Goal: Task Accomplishment & Management: Manage account settings

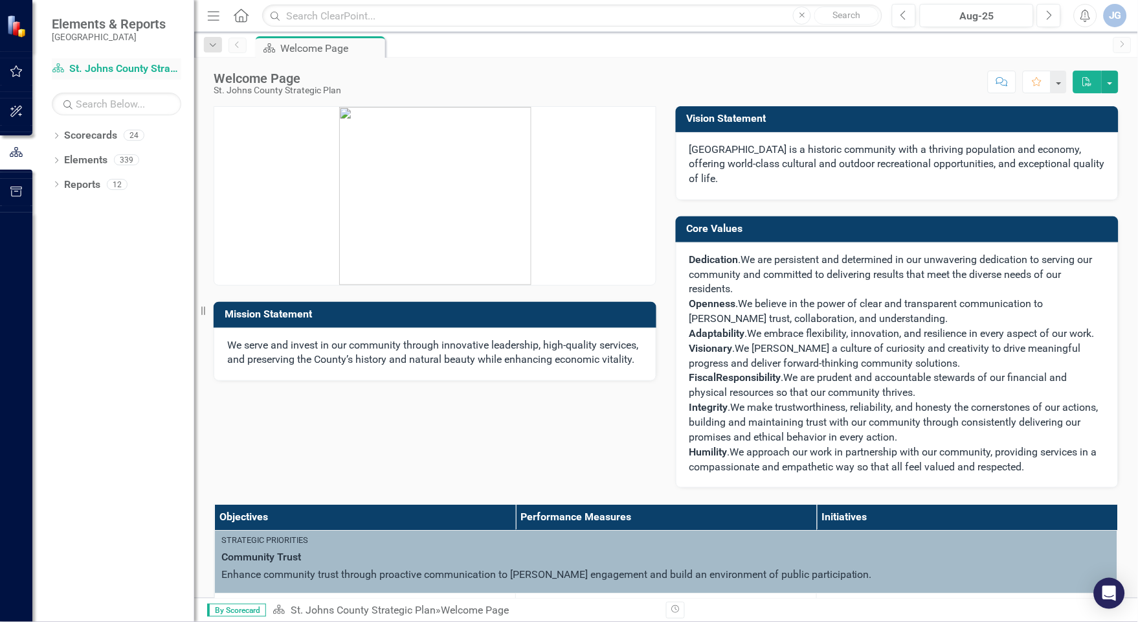
click at [83, 72] on link "Scorecard St. Johns County Strategic Plan" at bounding box center [116, 69] width 129 height 15
click at [56, 138] on icon "Dropdown" at bounding box center [56, 136] width 9 height 7
click at [63, 158] on icon at bounding box center [63, 159] width 3 height 6
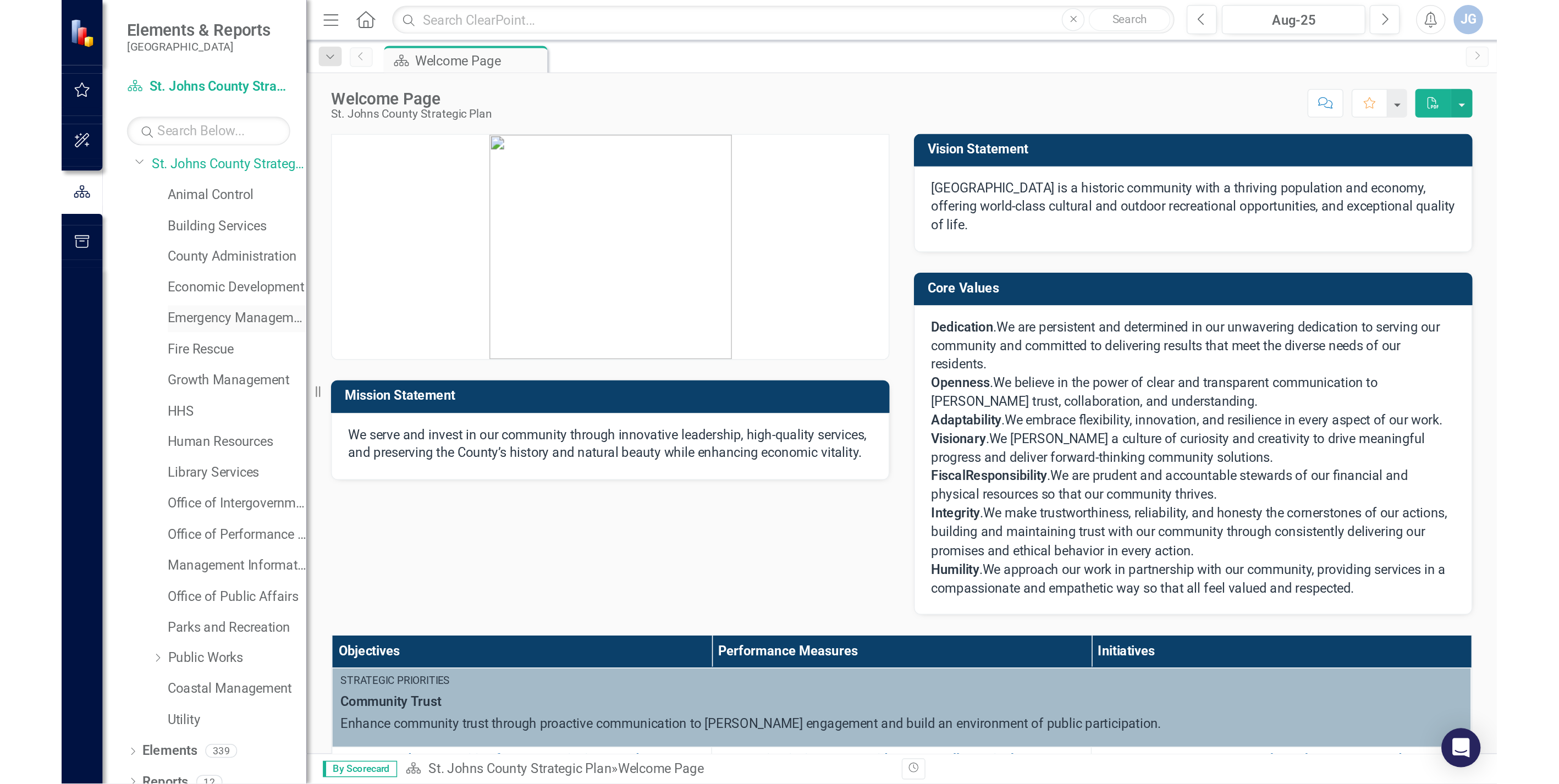
scroll to position [37, 0]
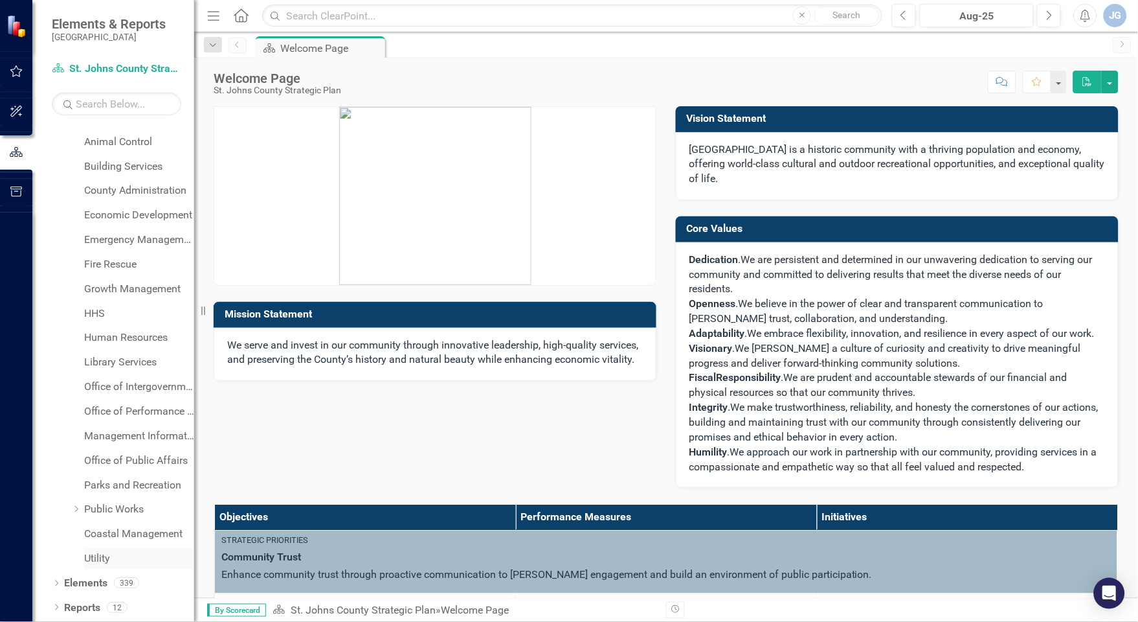
click at [102, 555] on link "Utility" at bounding box center [139, 558] width 110 height 15
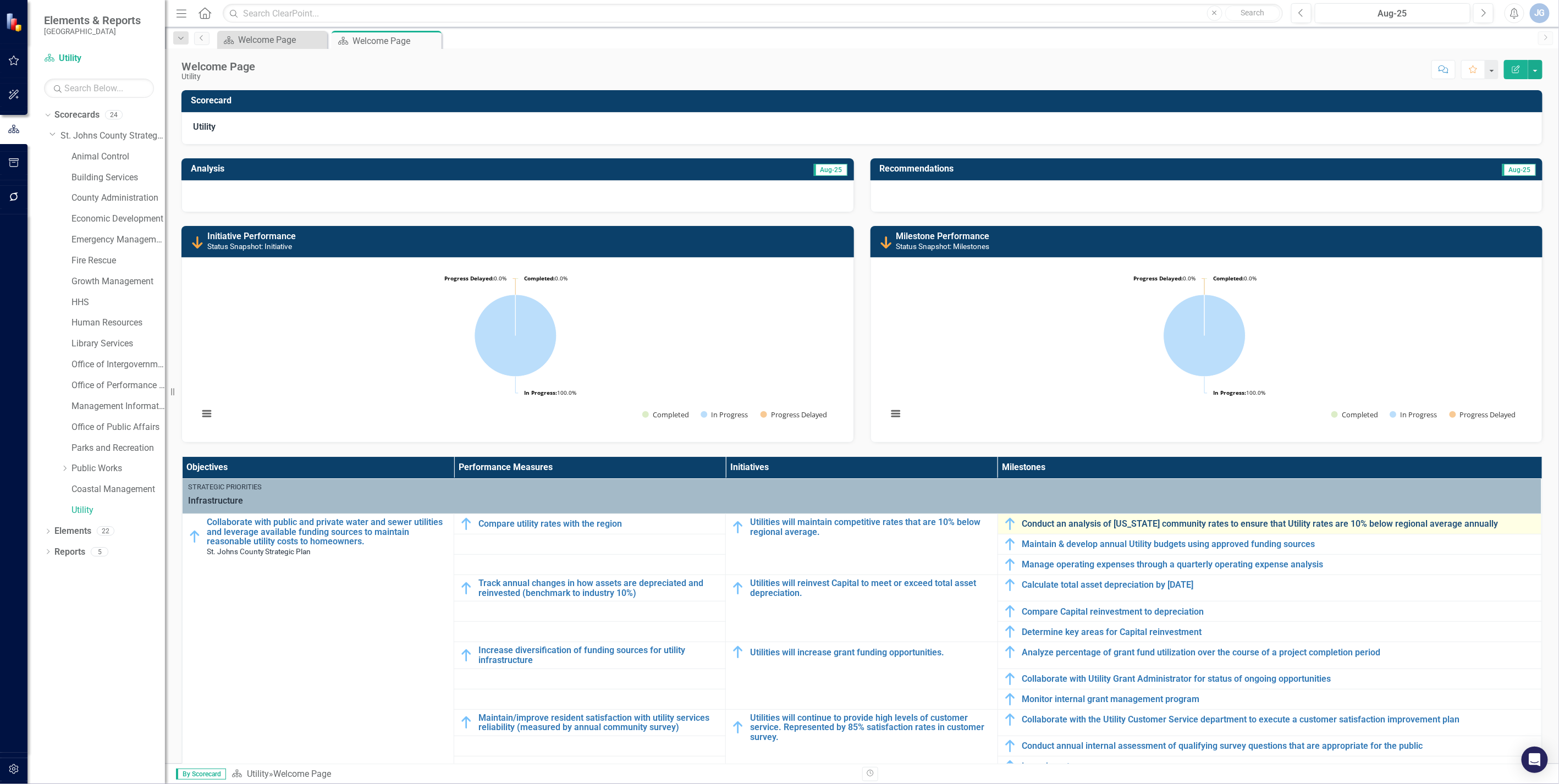
click at [966, 522] on link "Conduct an analysis of [US_STATE] community rates to ensure that Utility rates …" at bounding box center [1279, 524] width 514 height 10
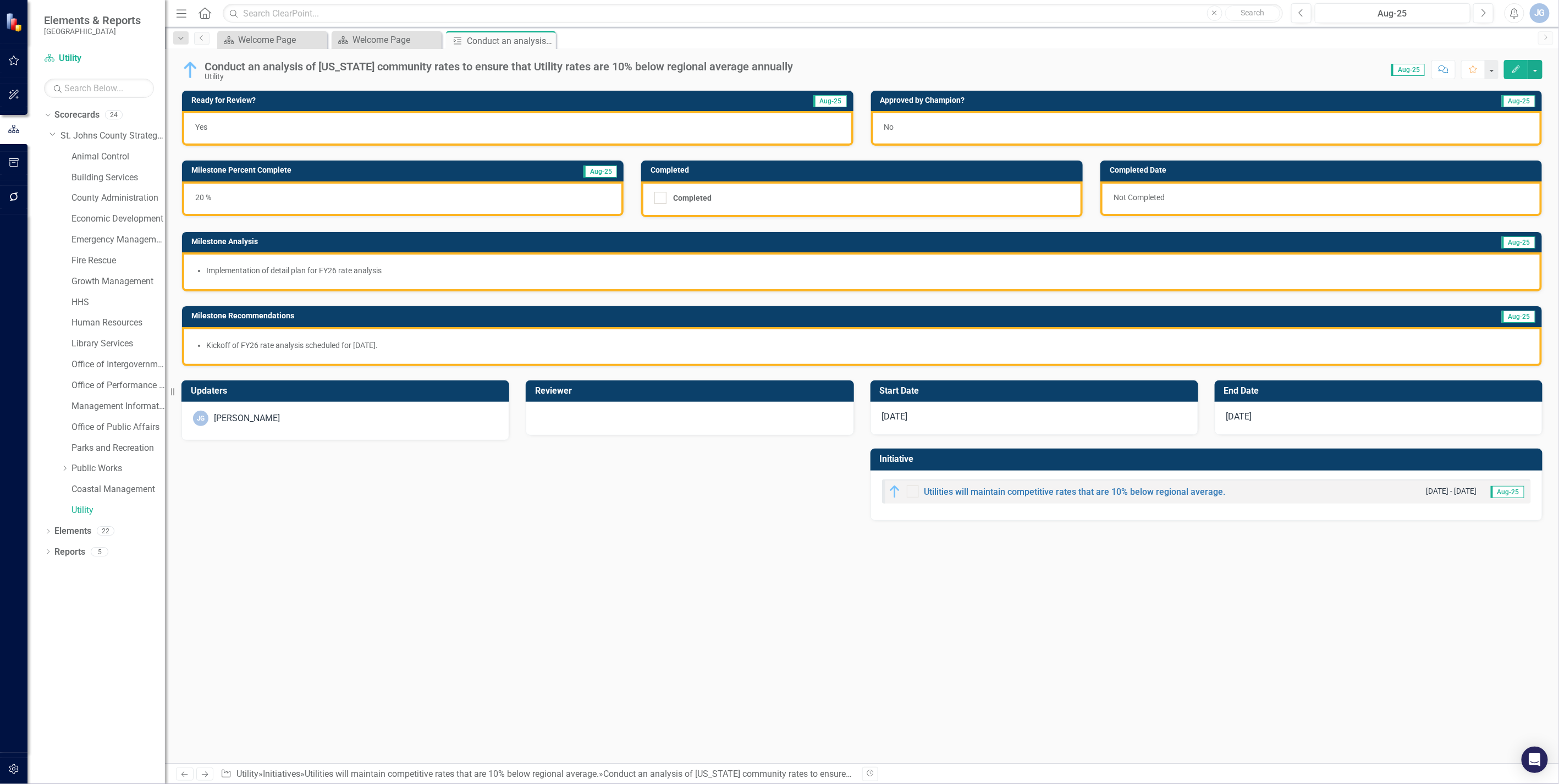
click at [568, 415] on div at bounding box center [690, 418] width 305 height 14
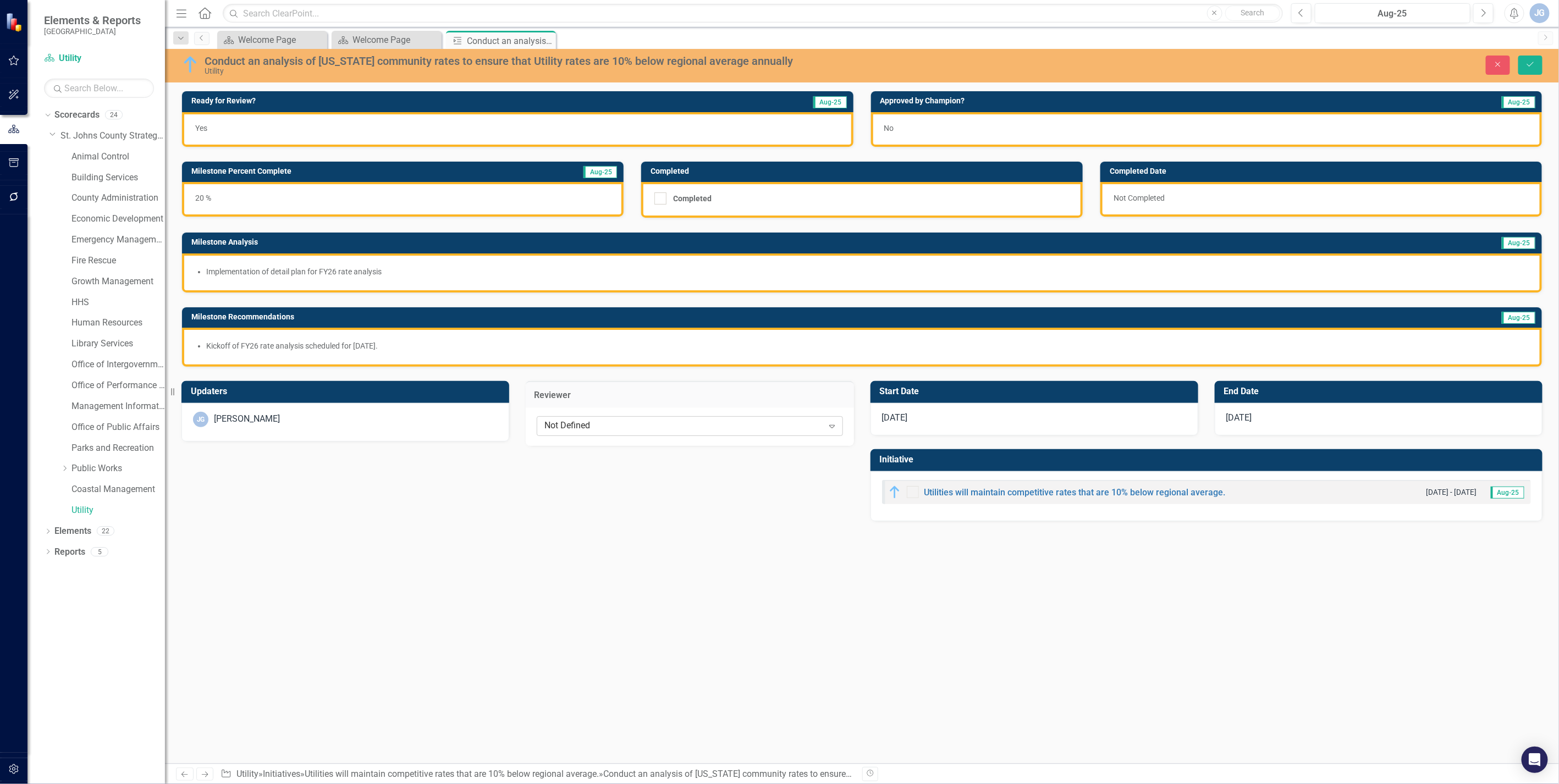
click at [574, 425] on div "Not Defined" at bounding box center [684, 426] width 279 height 13
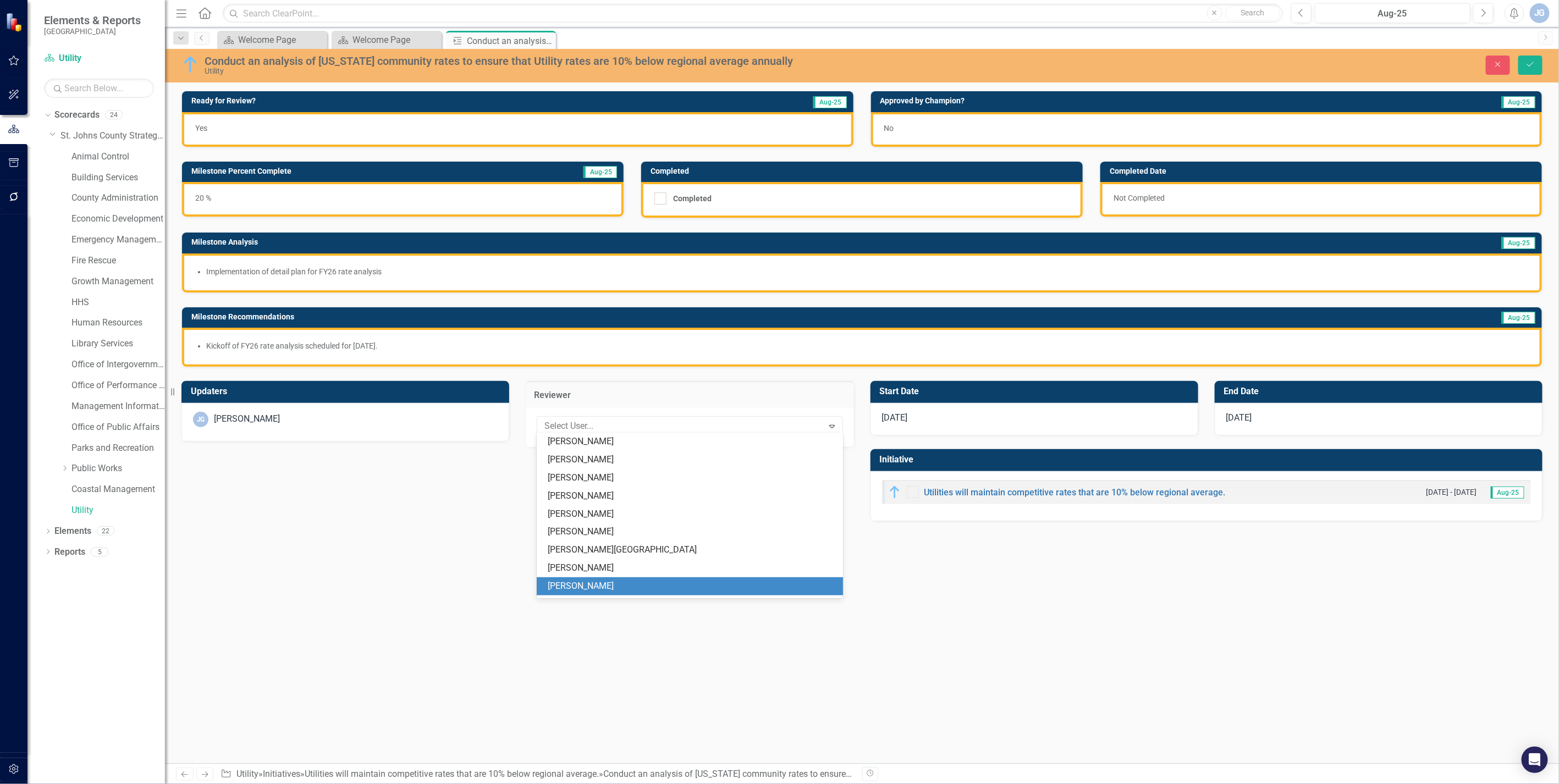
click at [565, 527] on div "[PERSON_NAME]" at bounding box center [692, 586] width 288 height 13
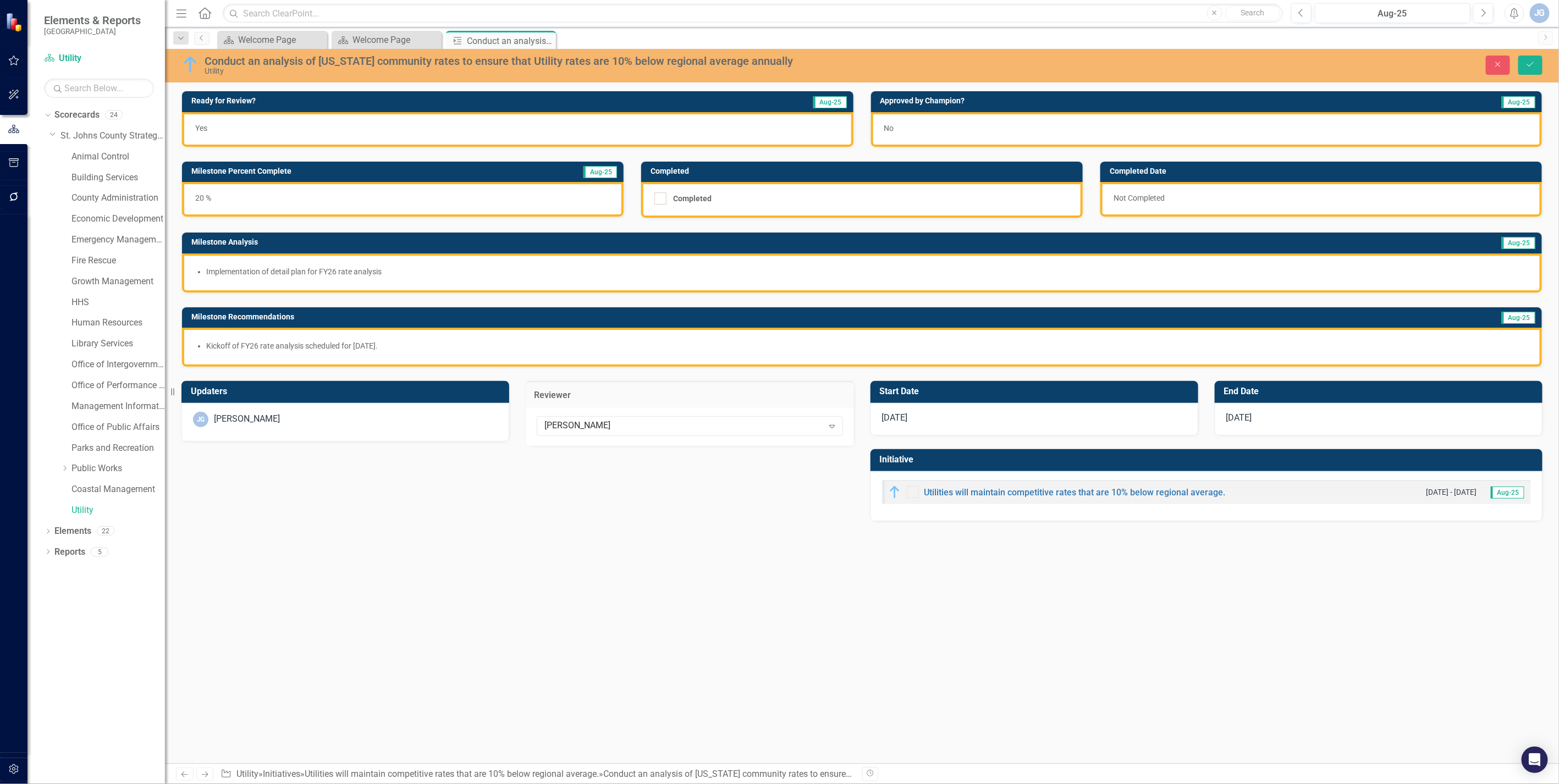
click at [585, 527] on div "Ready for Review? Aug-25 Yes Approved by [PERSON_NAME]? Aug-25 No Milestone Per…" at bounding box center [861, 427] width 1394 height 673
click at [966, 62] on icon "Save" at bounding box center [1531, 64] width 10 height 8
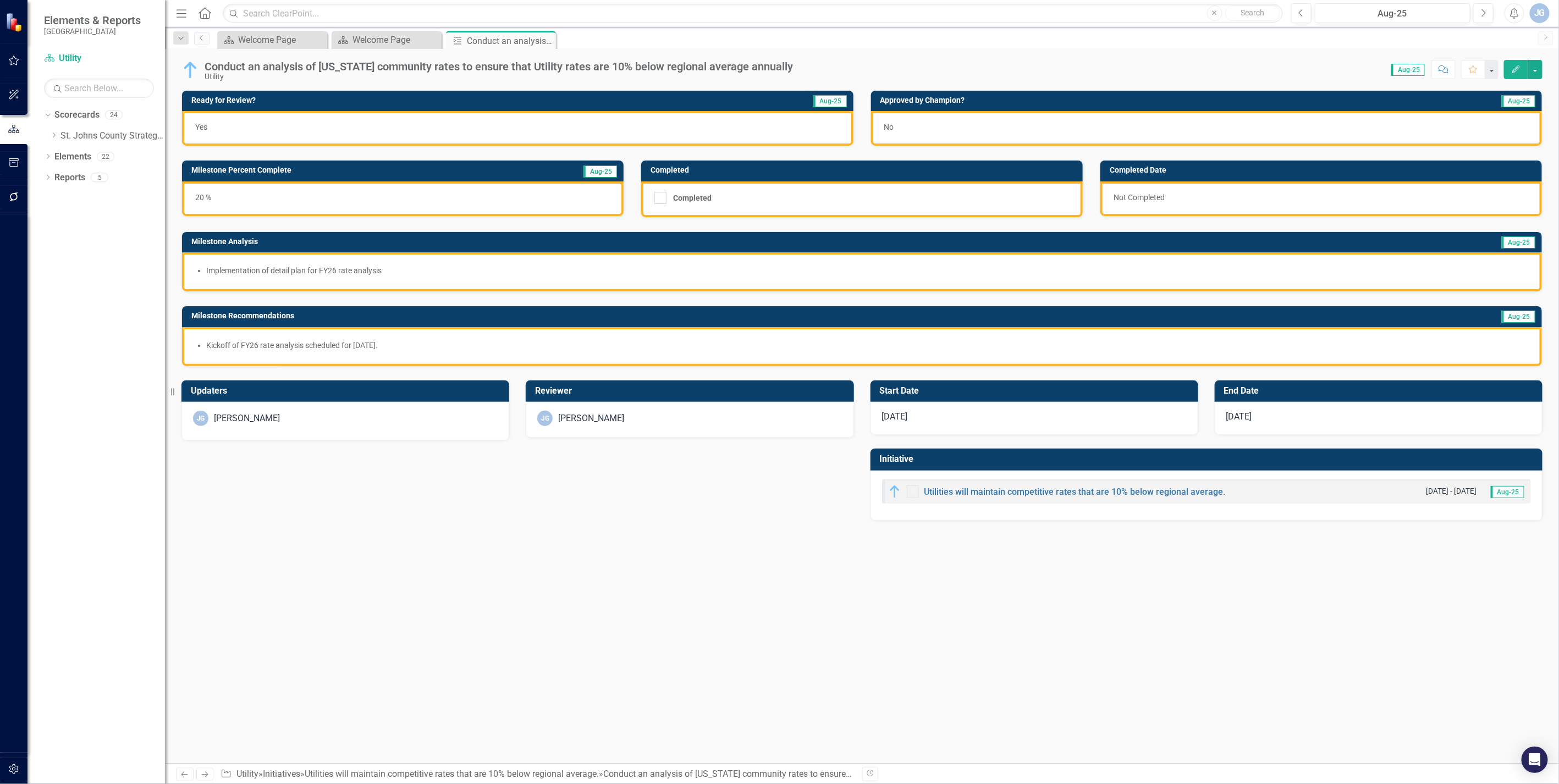
click at [966, 127] on div "No" at bounding box center [1206, 128] width 671 height 35
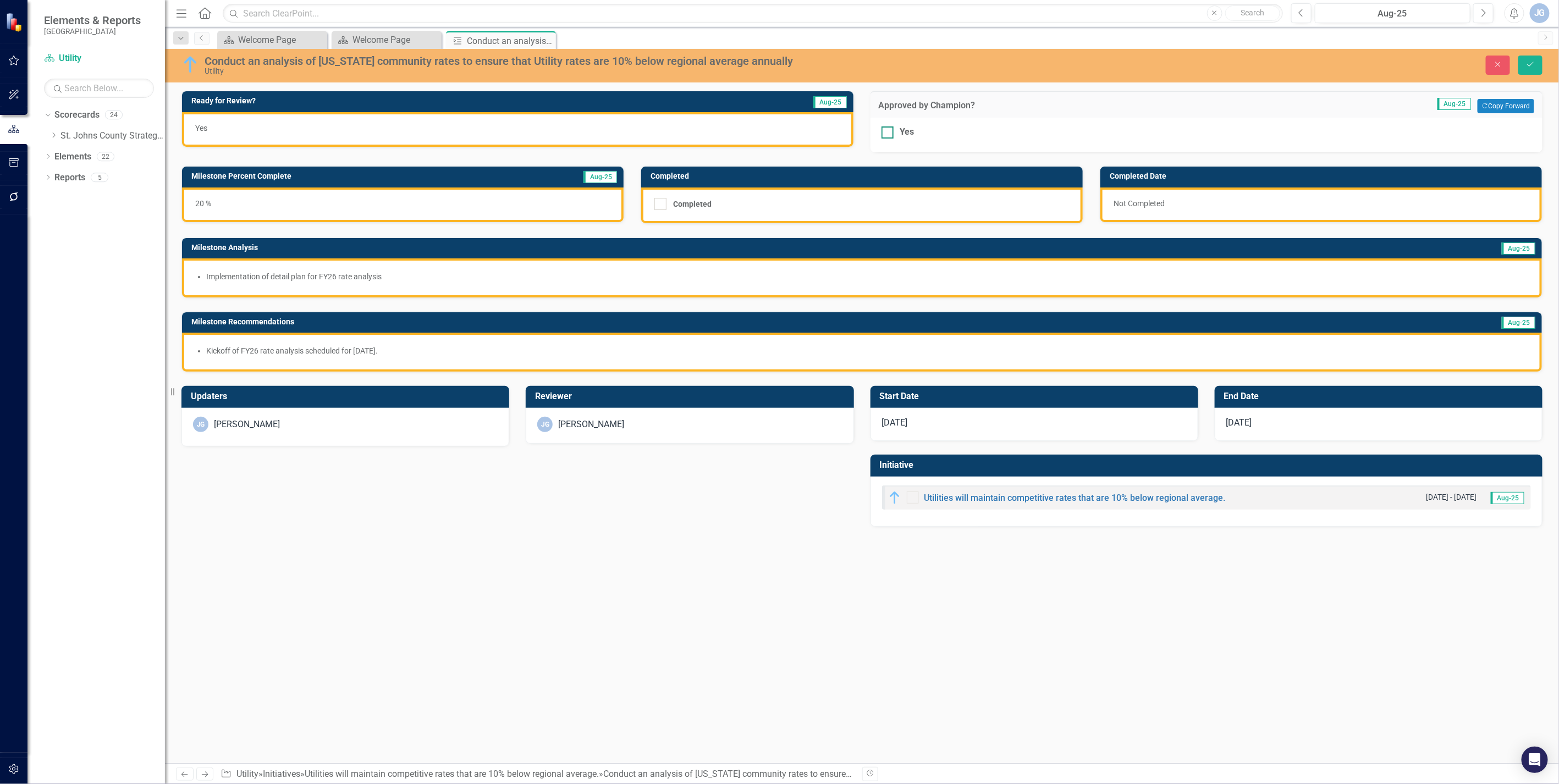
click at [890, 135] on div at bounding box center [888, 133] width 12 height 12
click at [889, 133] on input "Yes" at bounding box center [885, 130] width 7 height 7
checkbox input "true"
click at [966, 59] on button "Save" at bounding box center [1530, 65] width 24 height 20
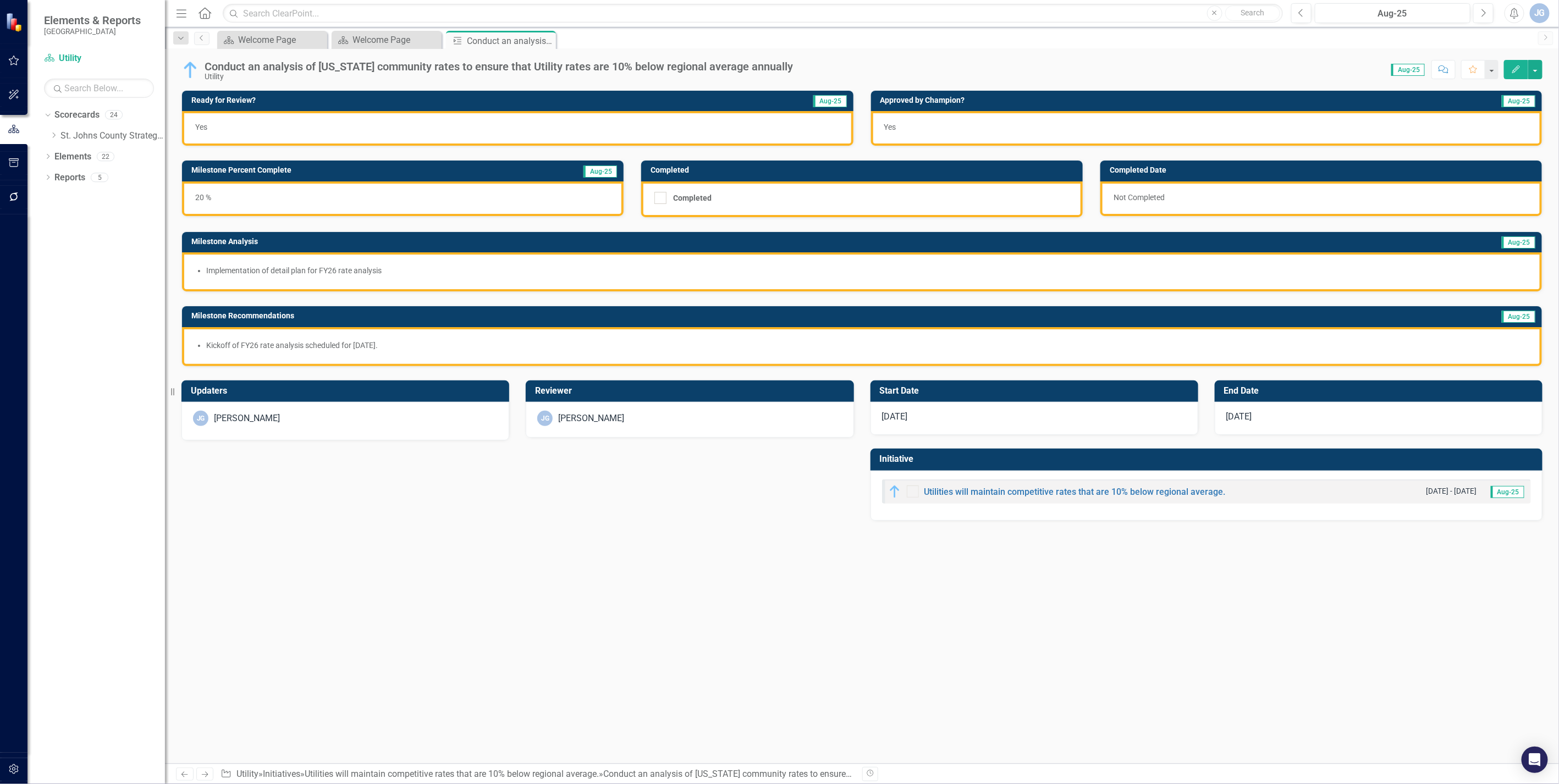
click at [343, 414] on div "[PERSON_NAME]" at bounding box center [345, 419] width 305 height 15
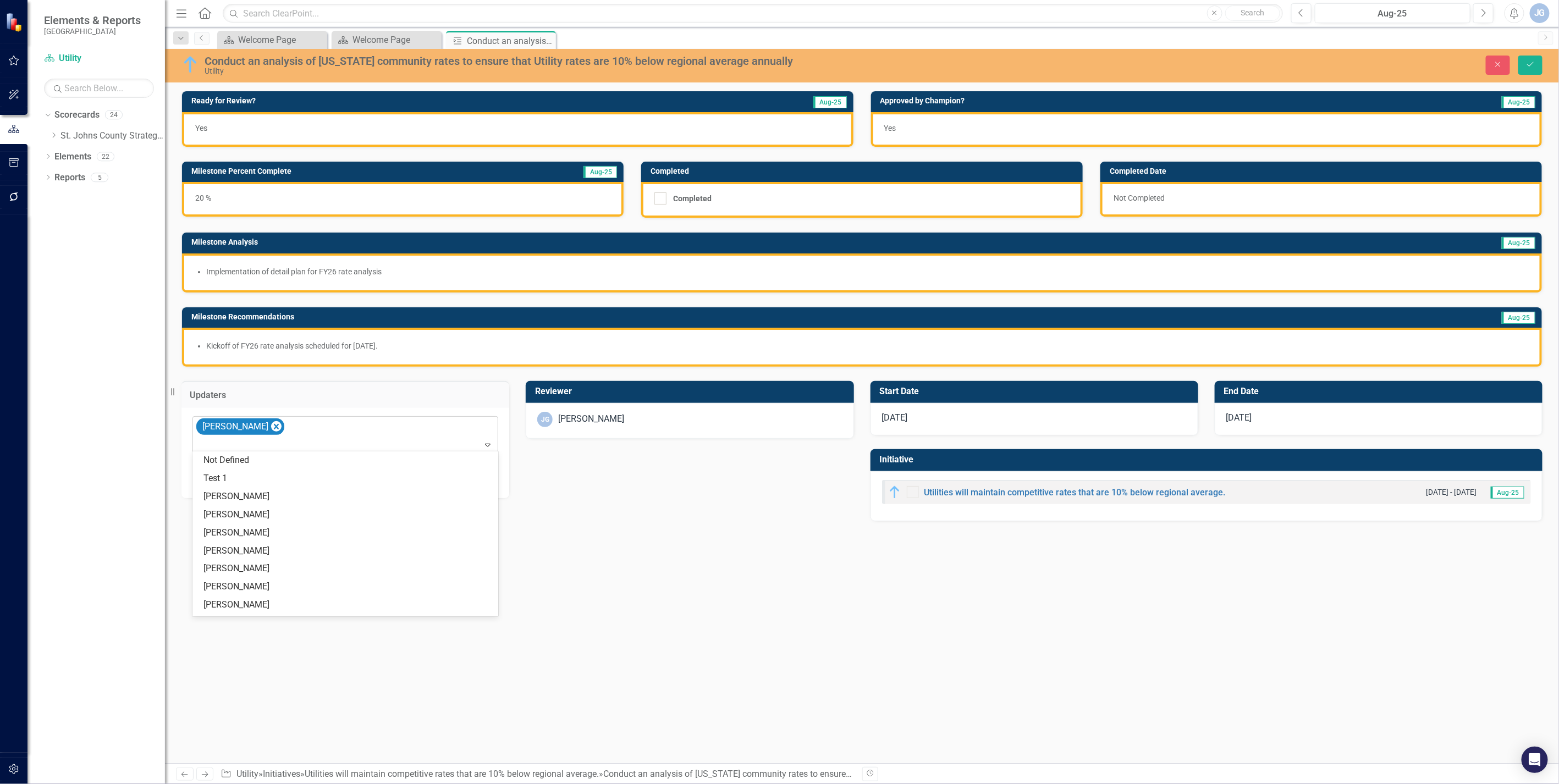
click at [322, 437] on div at bounding box center [346, 444] width 301 height 14
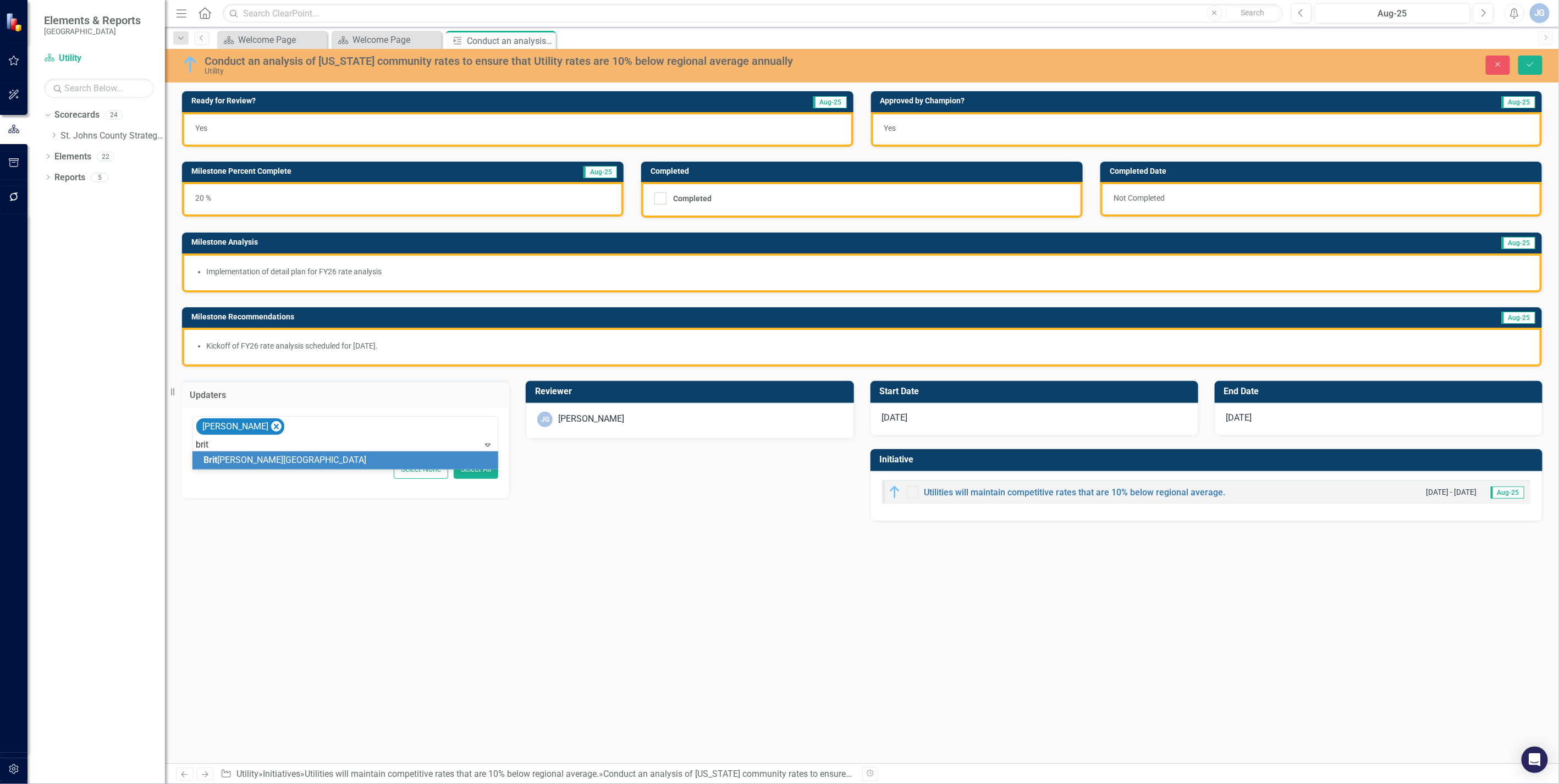
type input "[PERSON_NAME]"
click at [332, 458] on div "[PERSON_NAME] any [PERSON_NAME][GEOGRAPHIC_DATA]" at bounding box center [347, 460] width 288 height 13
click at [445, 429] on icon "Remove James Galley" at bounding box center [450, 427] width 10 height 14
click at [573, 512] on div "Updaters [PERSON_NAME] Expand Select None Select All Reviewer [PERSON_NAME] Sta…" at bounding box center [862, 443] width 1378 height 154
click at [478, 471] on button "Select All" at bounding box center [476, 469] width 44 height 20
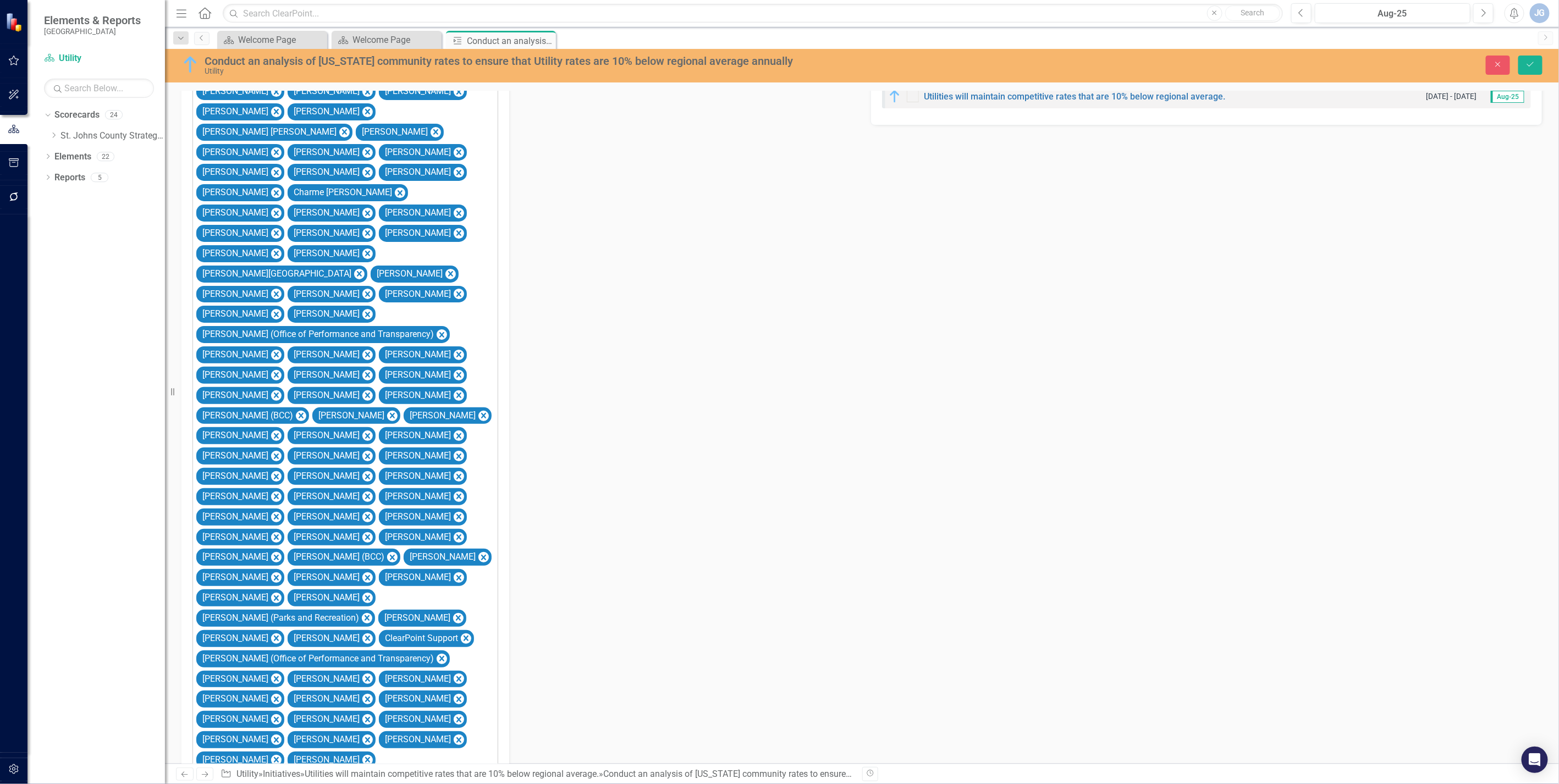
scroll to position [410, 0]
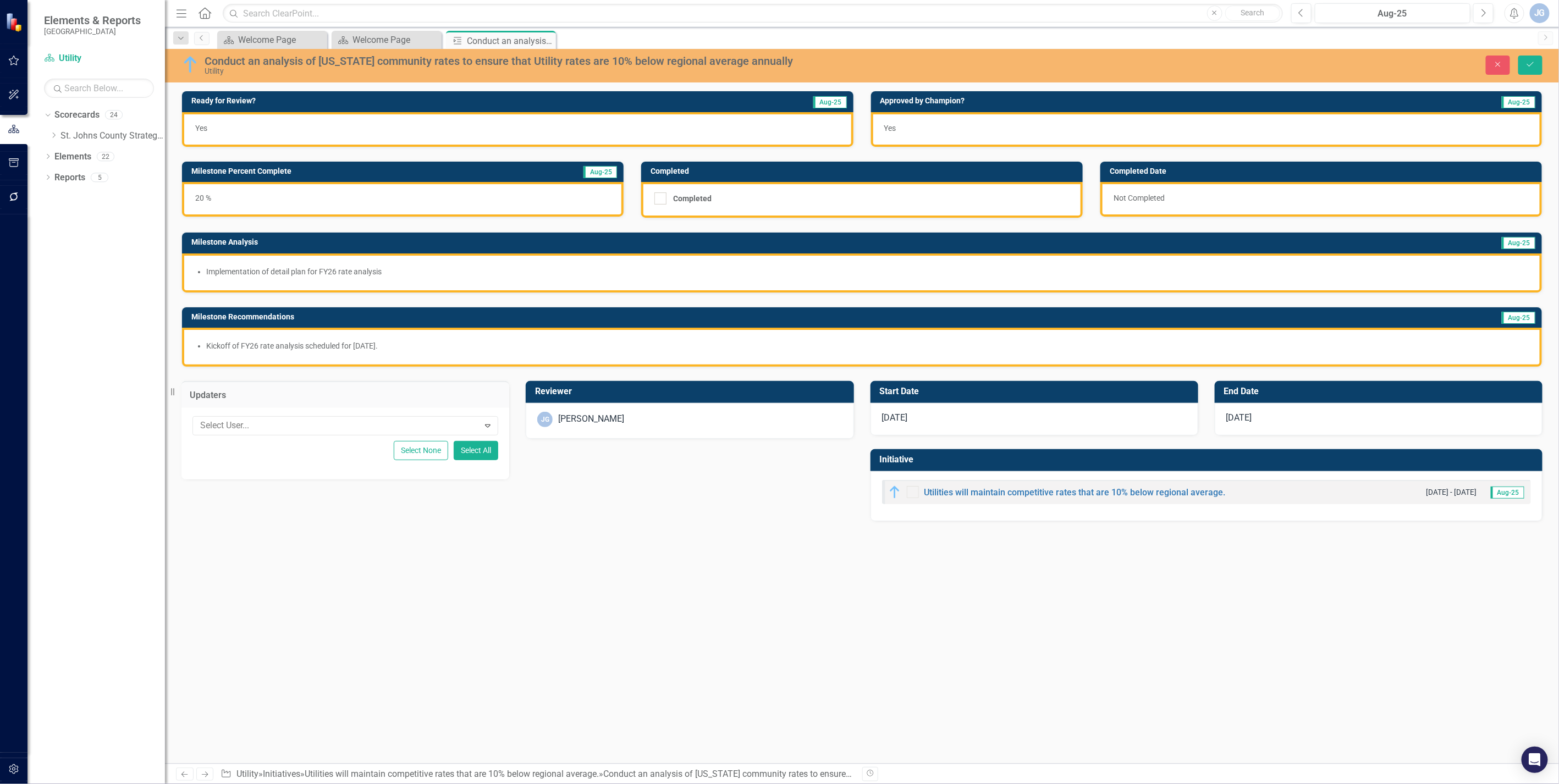
scroll to position [0, 0]
click at [268, 426] on div at bounding box center [336, 426] width 283 height 14
type input "[PERSON_NAME]"
click at [313, 441] on div "[PERSON_NAME] any [PERSON_NAME][GEOGRAPHIC_DATA]" at bounding box center [347, 441] width 288 height 13
drag, startPoint x: 442, startPoint y: 533, endPoint x: 447, endPoint y: 536, distance: 5.8
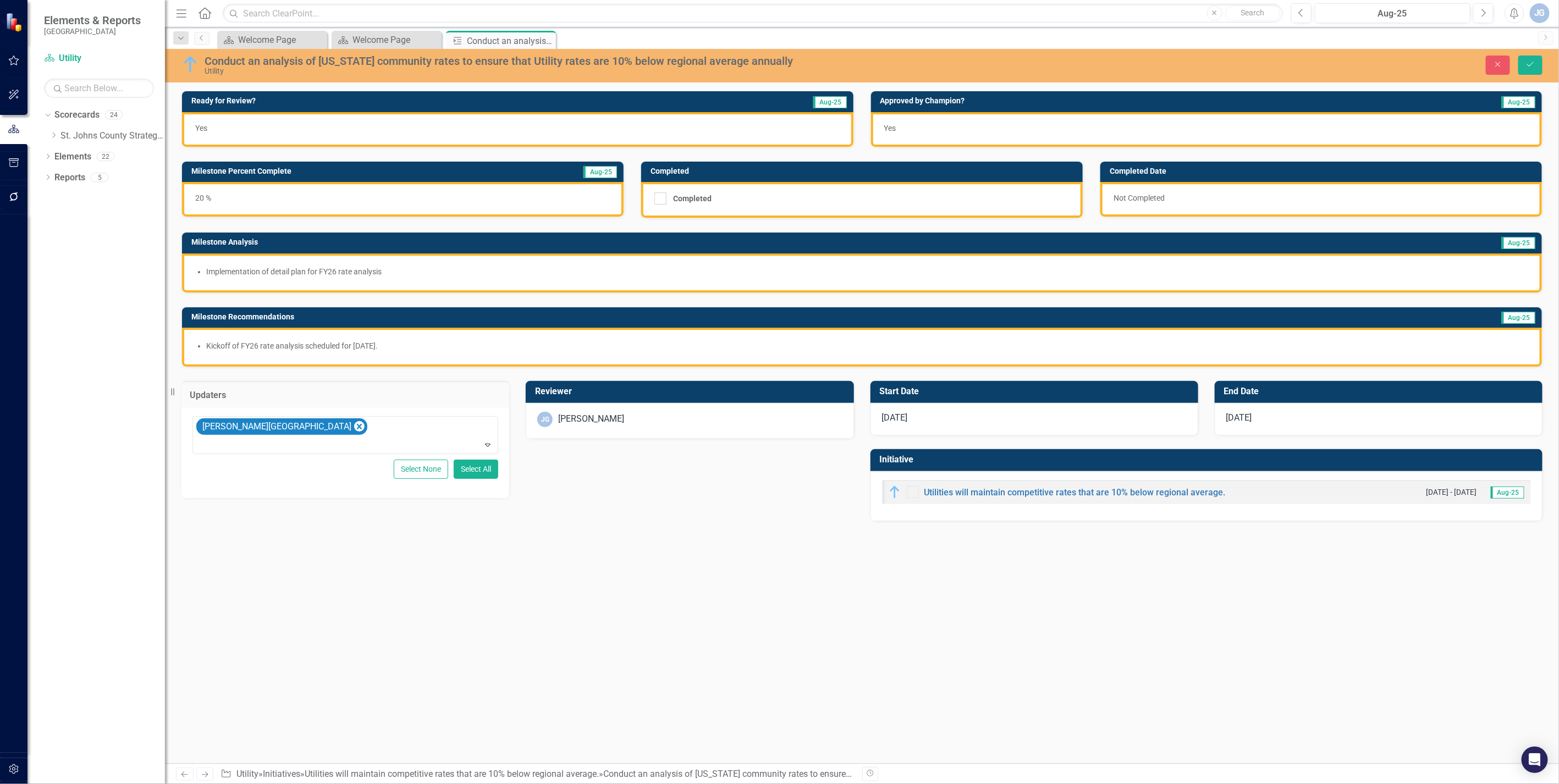
click at [443, 527] on div "Ready for Review? Aug-25 Yes Approved by [PERSON_NAME]? Aug-25 Yes Milestone Pe…" at bounding box center [861, 427] width 1394 height 673
click at [966, 63] on icon "Save" at bounding box center [1531, 64] width 10 height 8
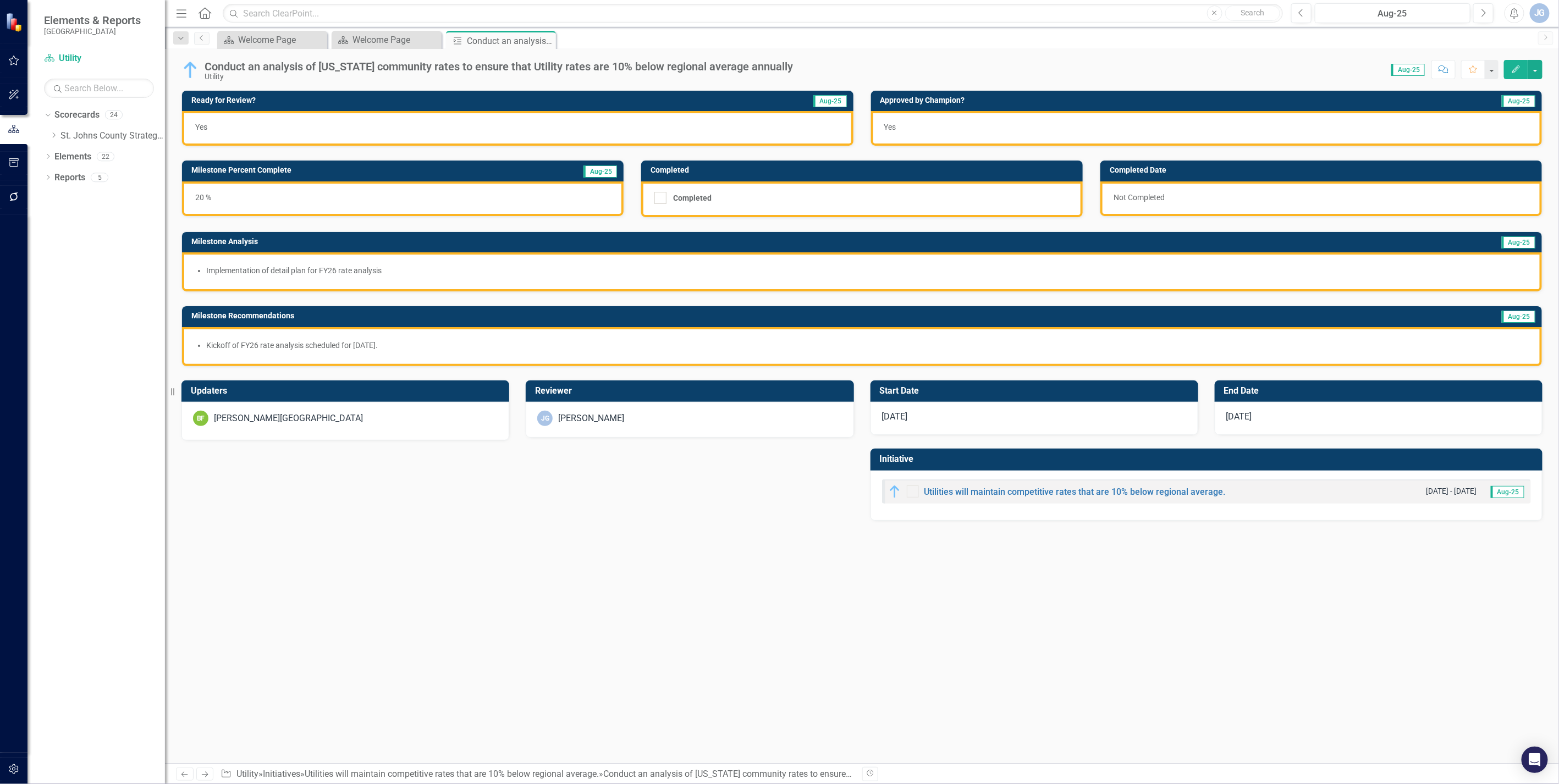
drag, startPoint x: 543, startPoint y: 37, endPoint x: 552, endPoint y: 46, distance: 12.7
click at [0, 0] on icon "Close" at bounding box center [0, 0] width 0 height 0
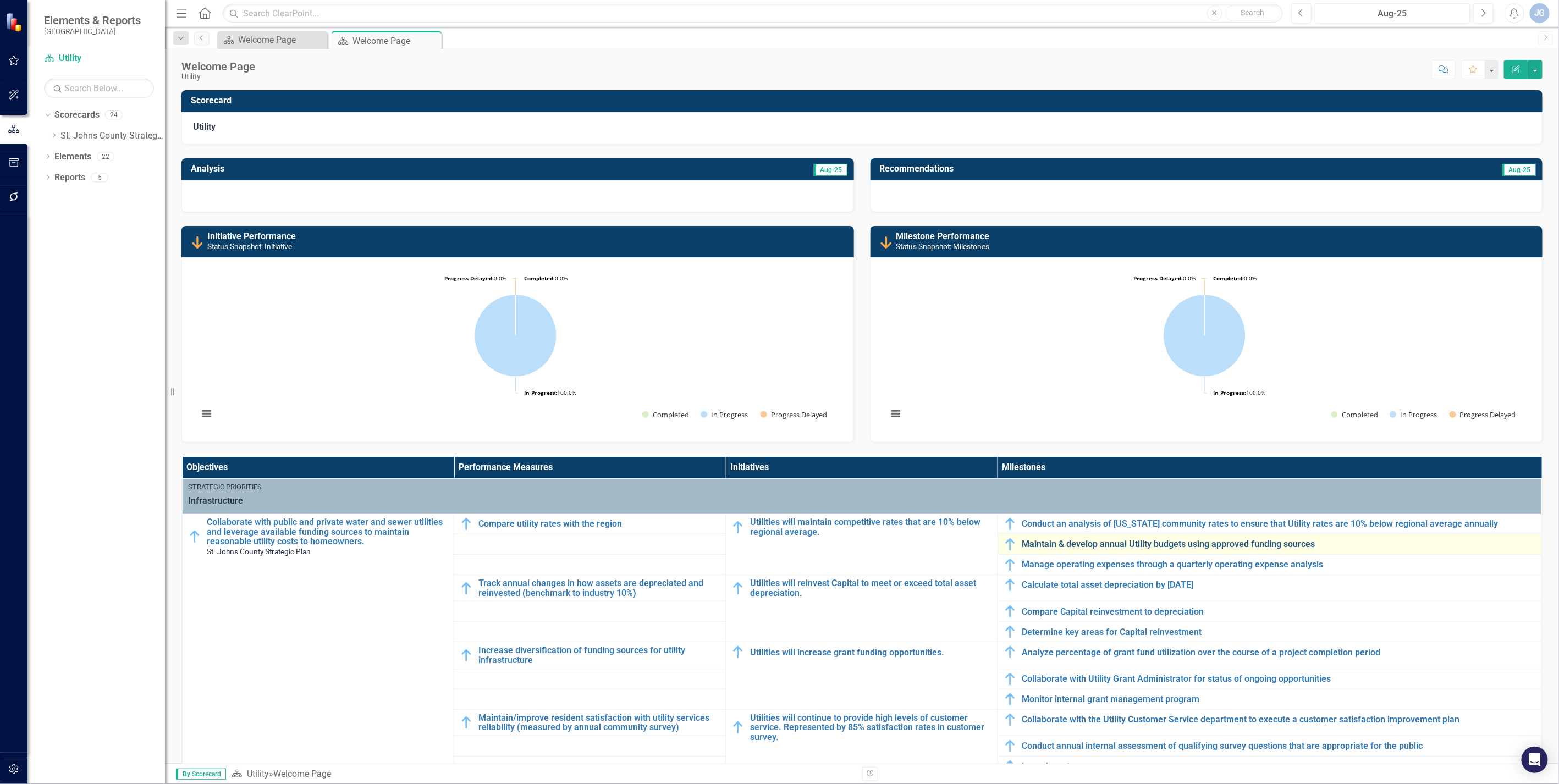
click at [966, 527] on link "Maintain & develop annual Utility budgets using approved funding sources" at bounding box center [1279, 544] width 514 height 10
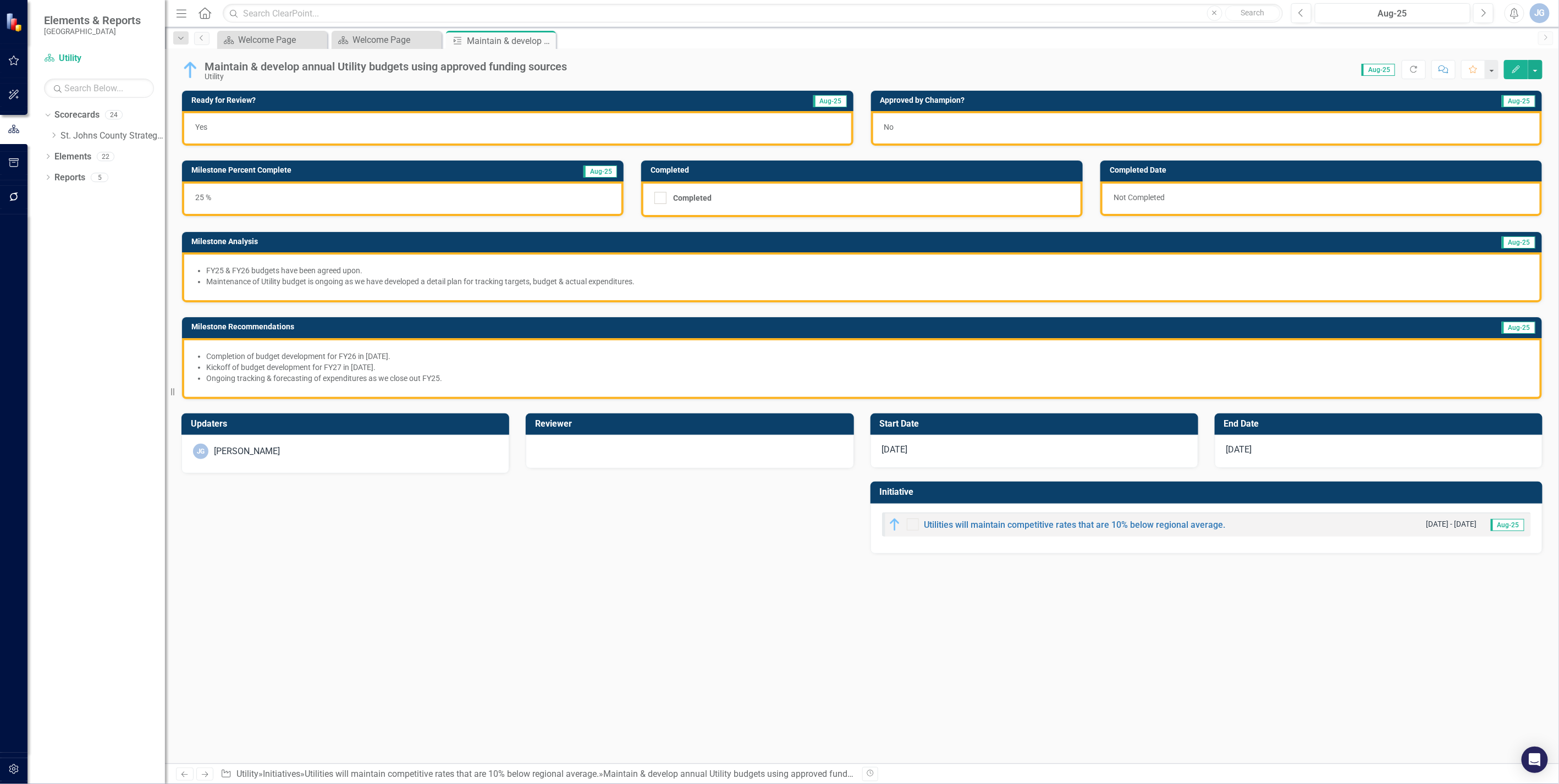
click at [309, 428] on td "Updaters" at bounding box center [347, 425] width 313 height 18
click at [303, 443] on div "[PERSON_NAME]" at bounding box center [345, 451] width 305 height 15
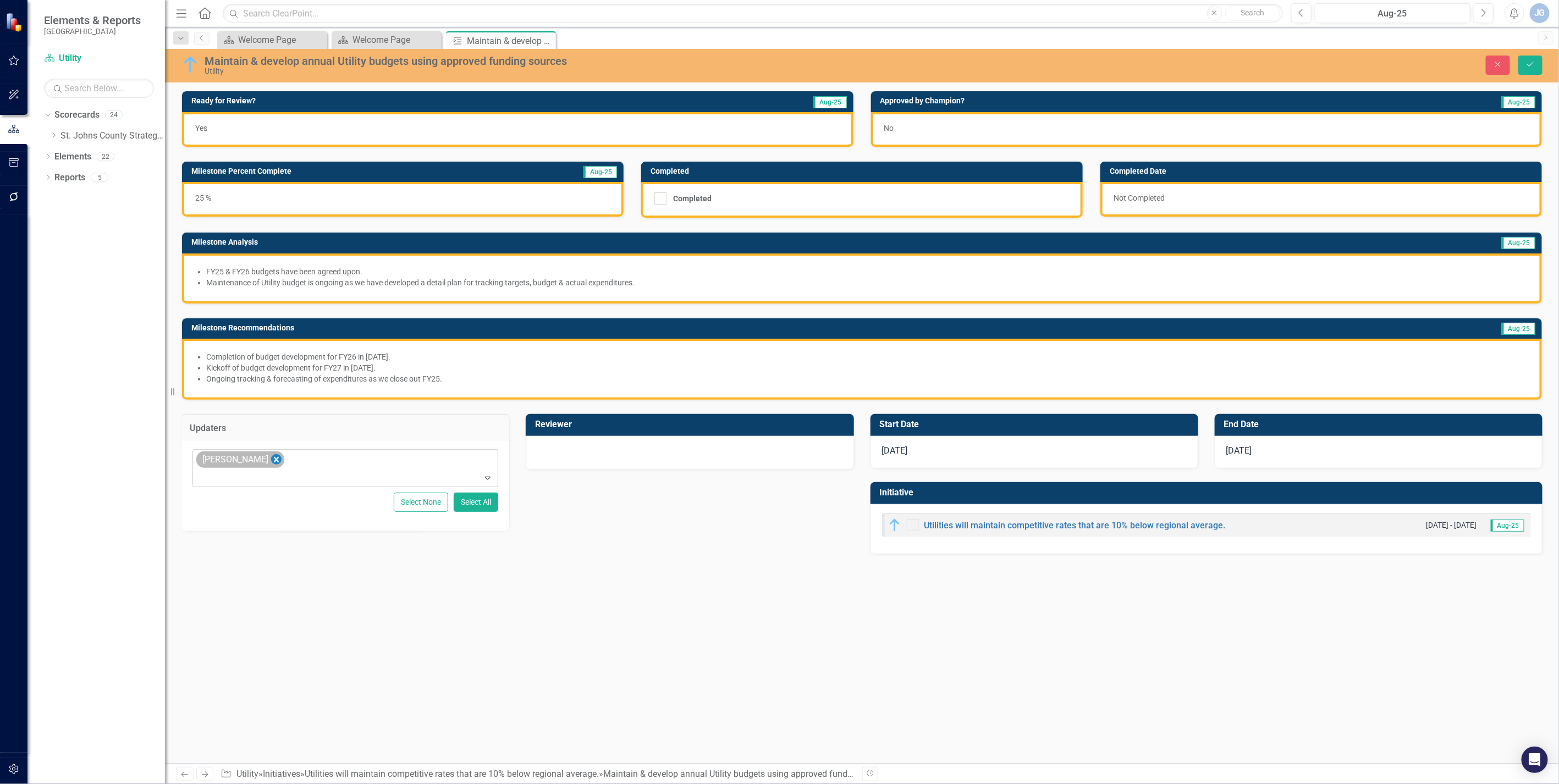
click at [274, 458] on icon "Remove James Galley" at bounding box center [276, 460] width 5 height 5
type input "[PERSON_NAME]"
click at [264, 471] on span "[PERSON_NAME] any [PERSON_NAME][GEOGRAPHIC_DATA]" at bounding box center [319, 474] width 232 height 10
click at [590, 450] on div at bounding box center [690, 452] width 305 height 14
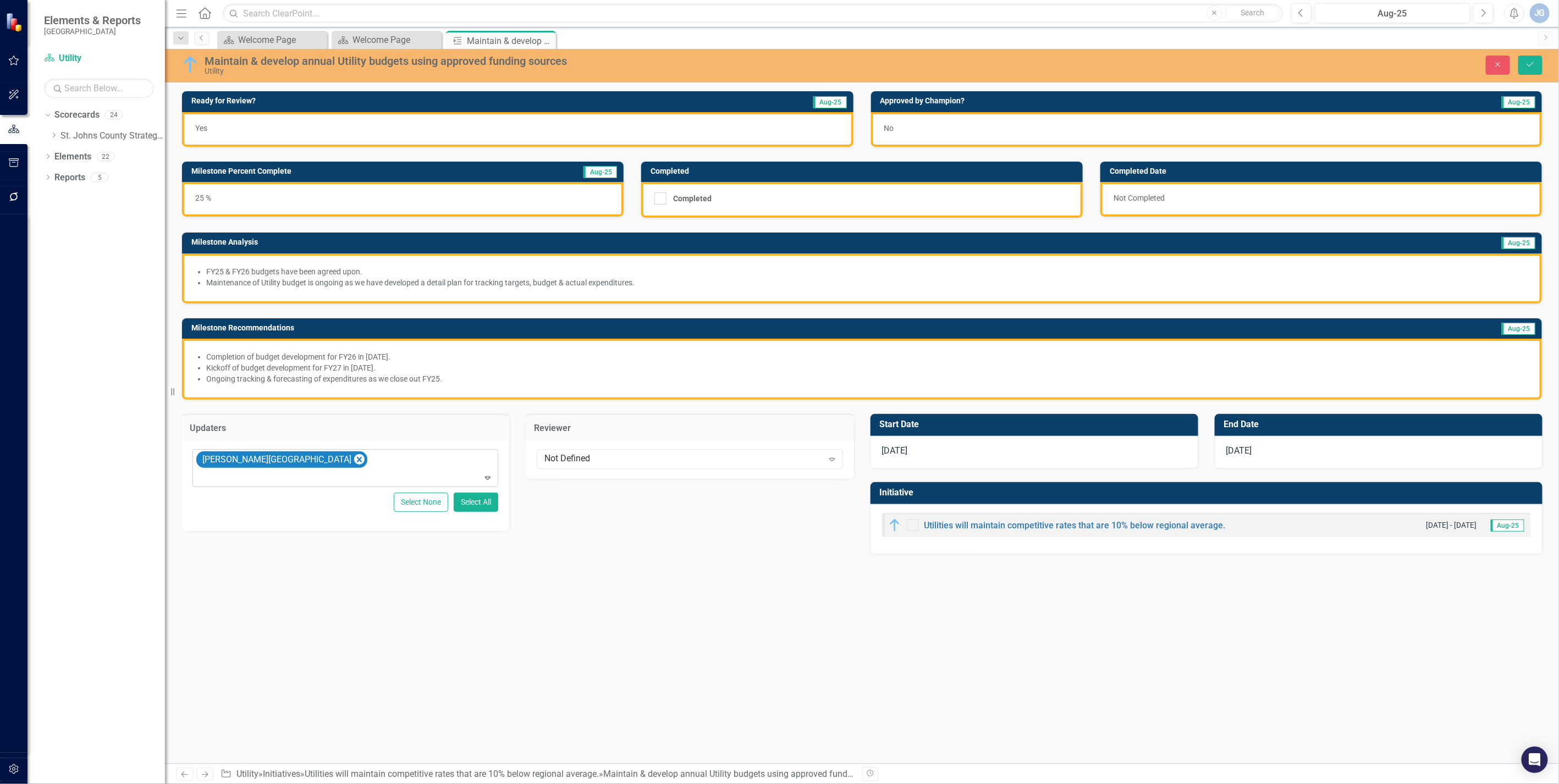
click at [590, 453] on div "Not Defined" at bounding box center [684, 459] width 279 height 13
type input "[PERSON_NAME]"
click at [564, 476] on span "[PERSON_NAME]" at bounding box center [581, 475] width 66 height 10
click at [611, 504] on div "Updaters [PERSON_NAME] Expand Select None Select All Reviewer [PERSON_NAME] Exp…" at bounding box center [517, 465] width 689 height 131
click at [966, 128] on div "No" at bounding box center [1206, 129] width 671 height 35
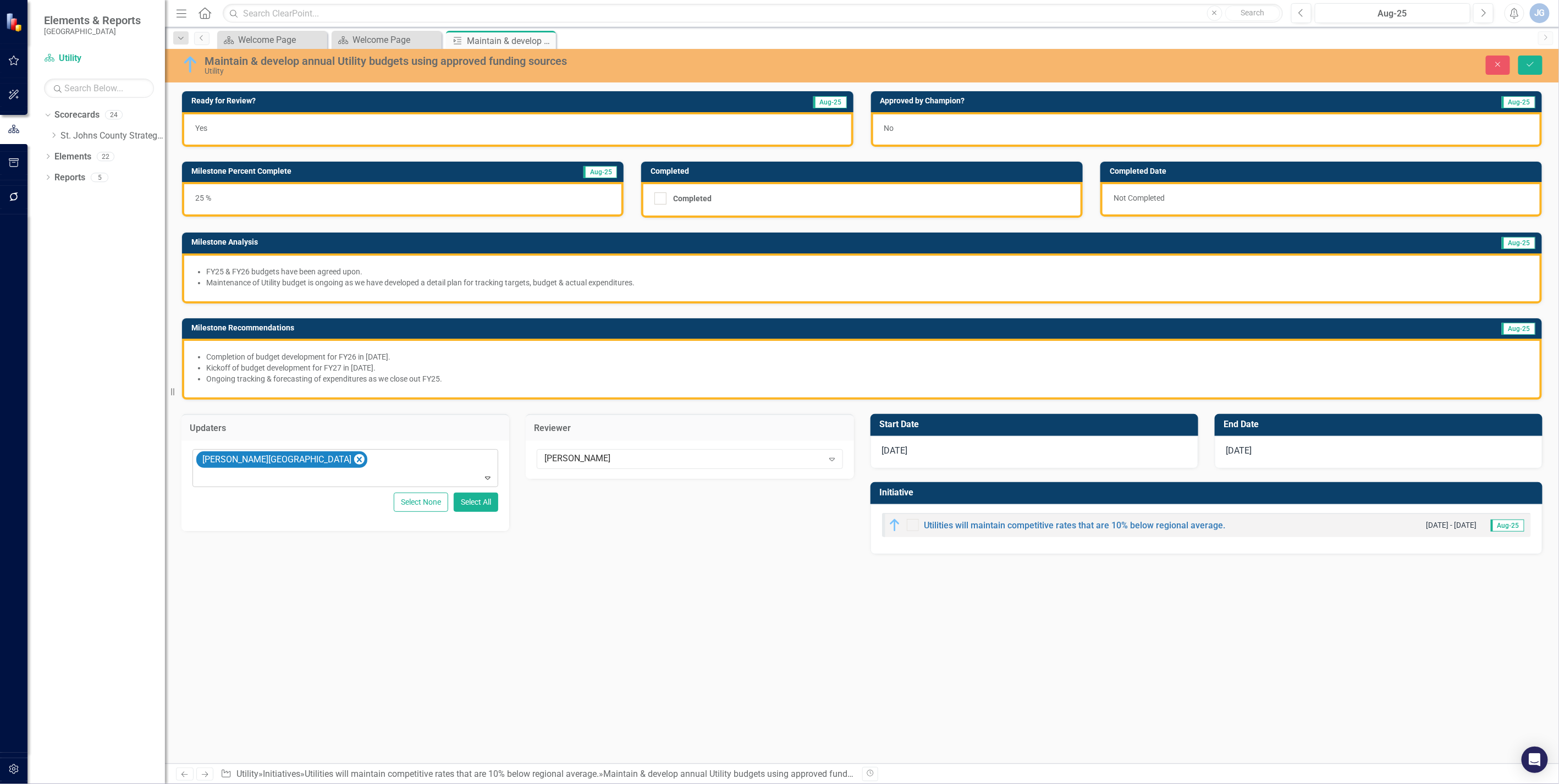
click at [920, 133] on div "No" at bounding box center [1206, 129] width 671 height 35
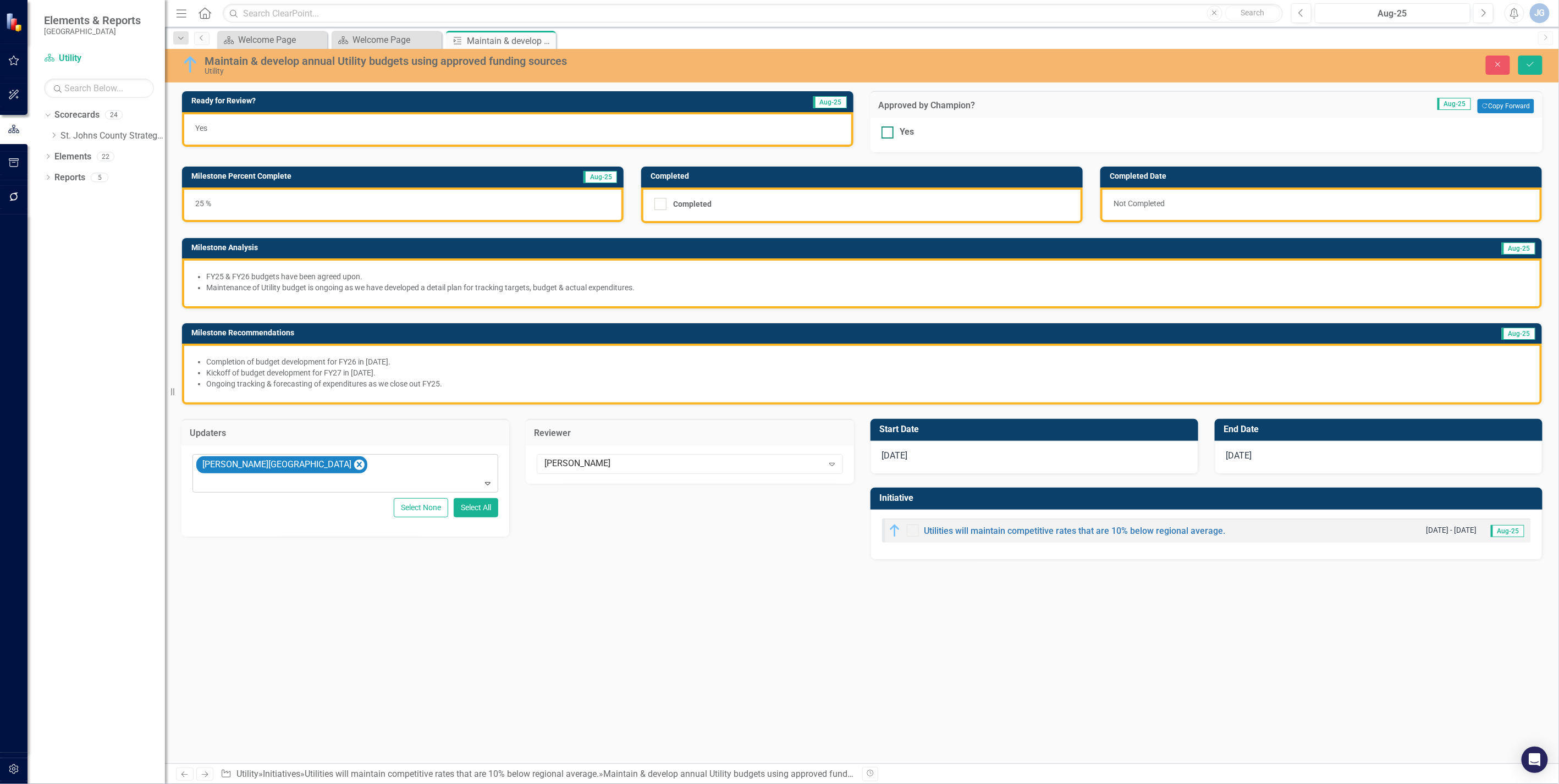
click at [891, 133] on div at bounding box center [888, 133] width 12 height 12
click at [889, 133] on input "Yes" at bounding box center [885, 130] width 7 height 7
checkbox input "true"
click at [966, 60] on icon "Save" at bounding box center [1531, 64] width 10 height 8
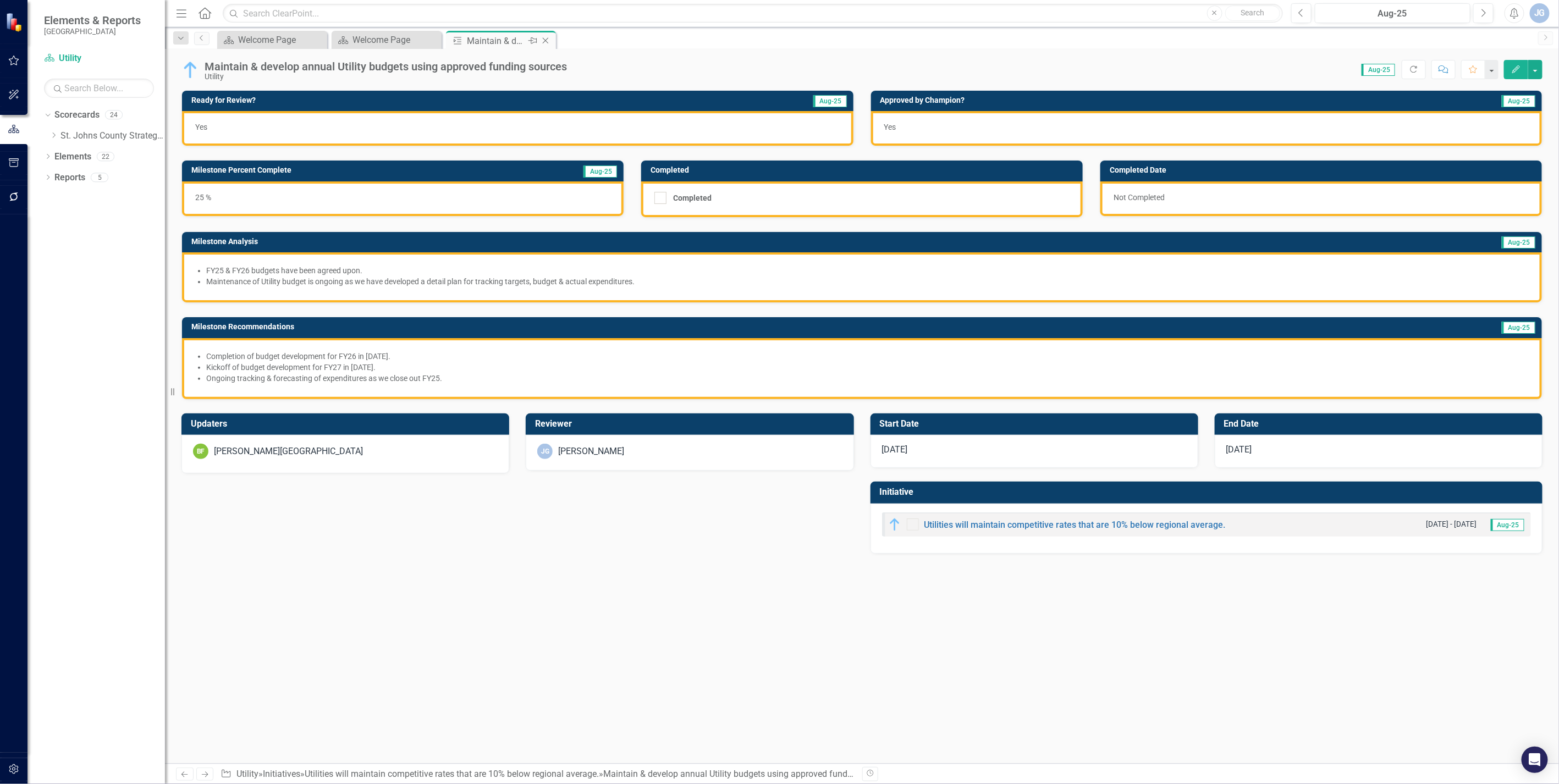
click at [544, 41] on icon "Close" at bounding box center [545, 41] width 11 height 8
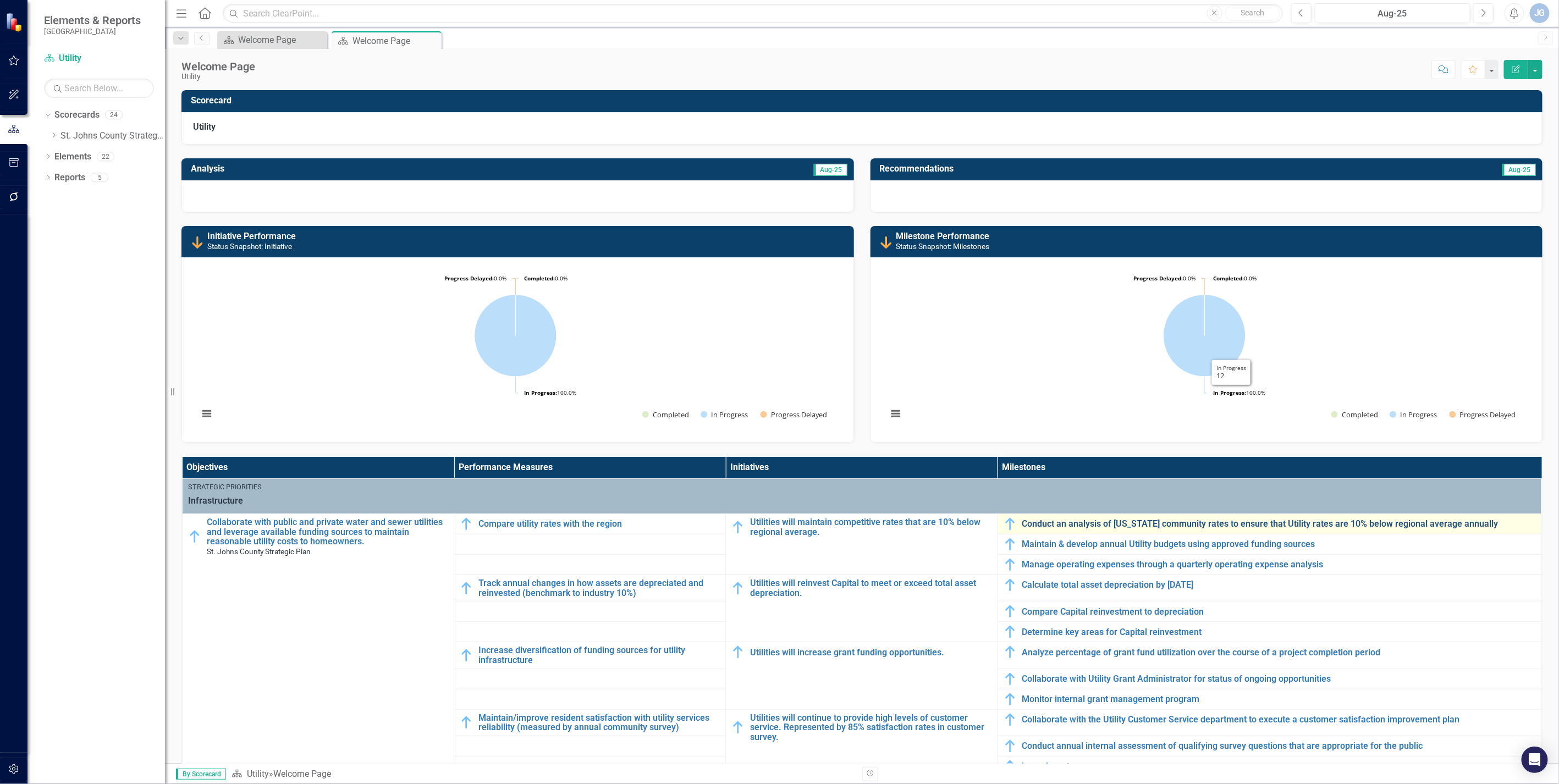
click at [966, 522] on link "Conduct an analysis of [US_STATE] community rates to ensure that Utility rates …" at bounding box center [1279, 524] width 514 height 10
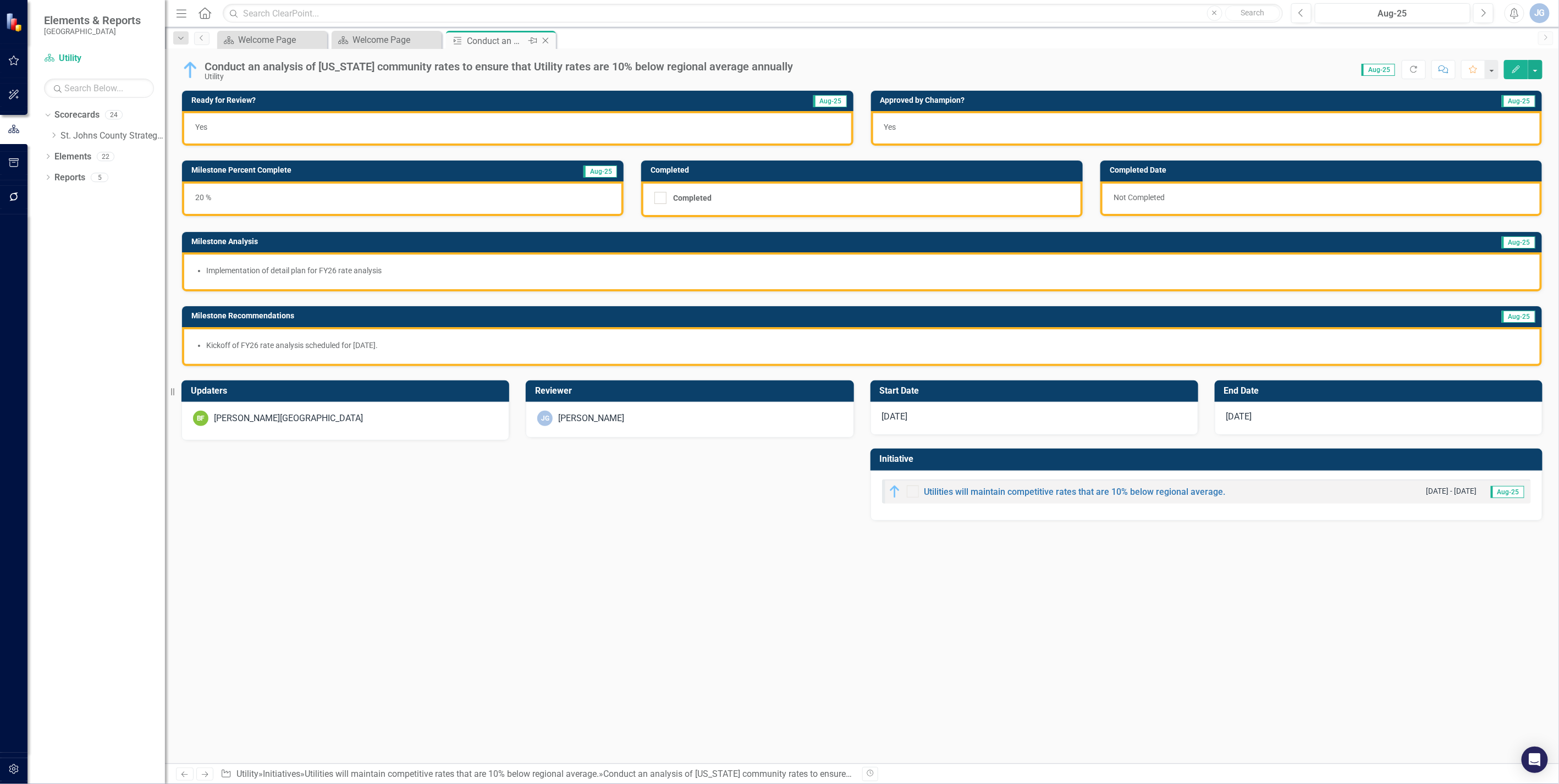
click at [541, 41] on icon "Close" at bounding box center [545, 41] width 11 height 8
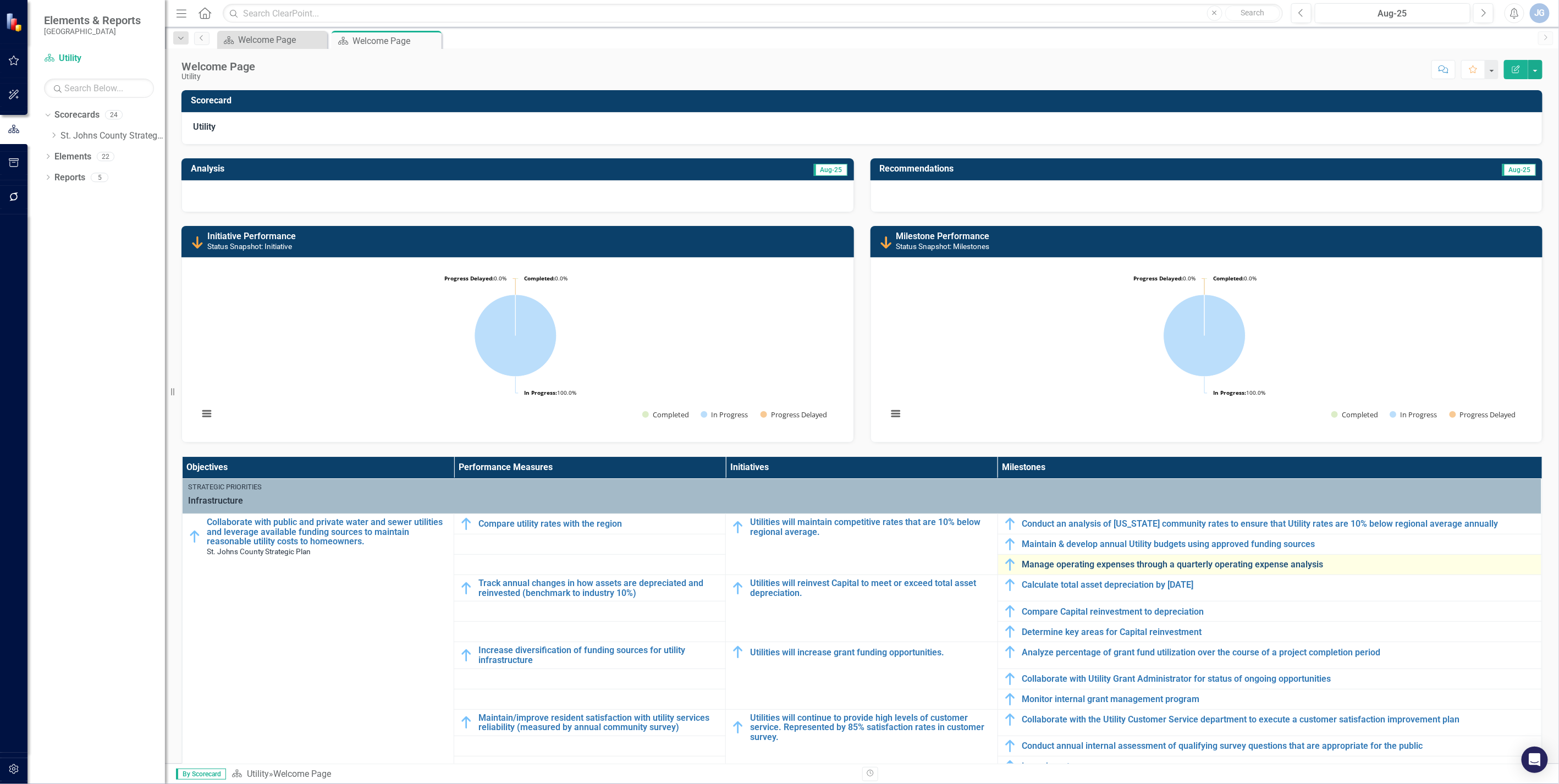
drag, startPoint x: 1113, startPoint y: 556, endPoint x: 1116, endPoint y: 563, distance: 7.6
click at [966, 527] on td "Manage operating expenses through a quarterly operating expense analysis Edit E…" at bounding box center [1269, 565] width 544 height 20
click at [966, 527] on link "Manage operating expenses through a quarterly operating expense analysis" at bounding box center [1279, 565] width 514 height 10
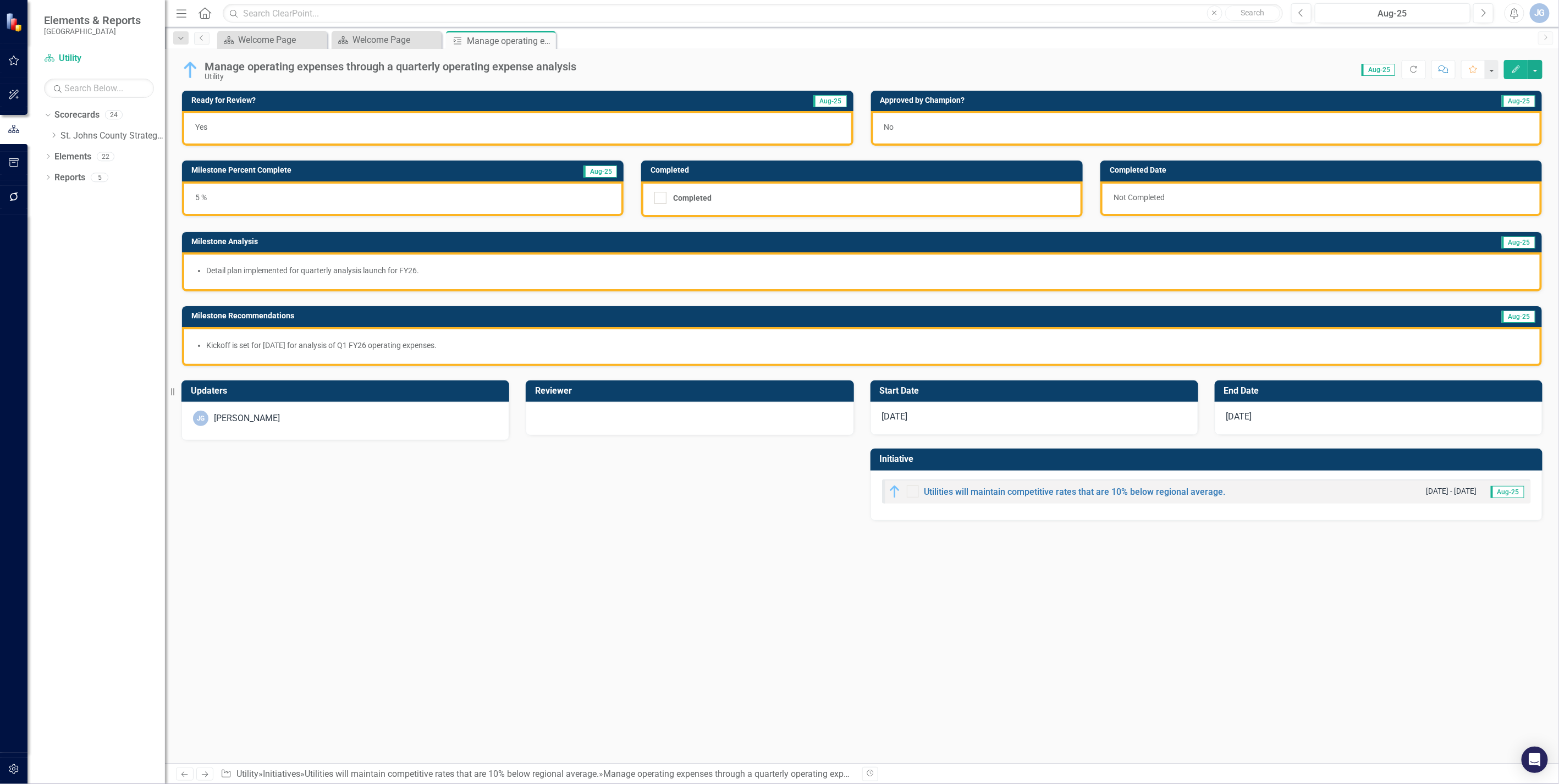
click at [282, 417] on div "[PERSON_NAME]" at bounding box center [345, 419] width 305 height 15
click at [240, 419] on div "[PERSON_NAME]" at bounding box center [247, 419] width 66 height 13
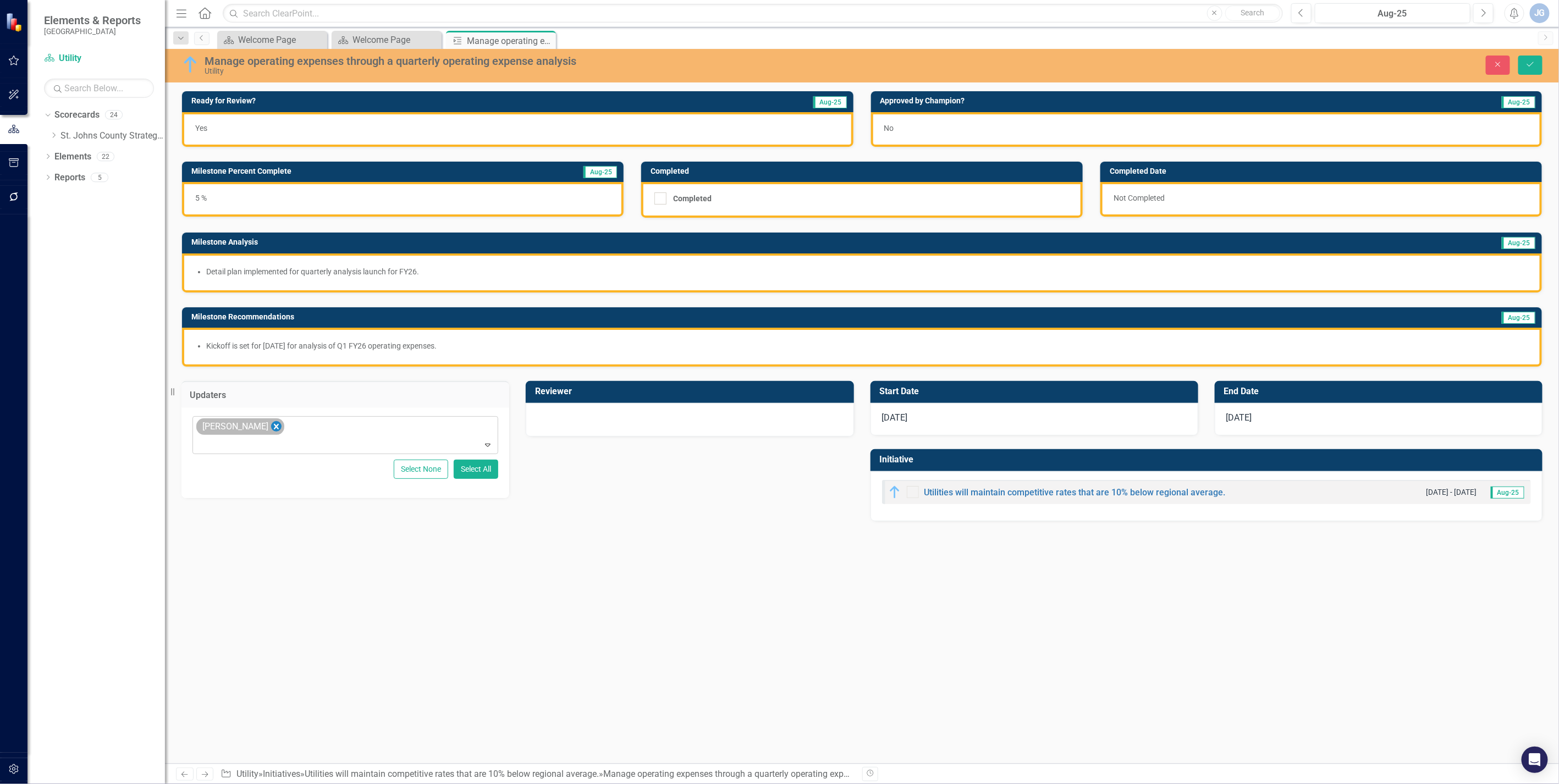
click at [271, 425] on icon "Remove James Galley" at bounding box center [276, 427] width 10 height 14
type input "[PERSON_NAME]"
click at [262, 444] on span "[PERSON_NAME] any [PERSON_NAME][GEOGRAPHIC_DATA]" at bounding box center [319, 441] width 232 height 10
click at [625, 418] on div at bounding box center [690, 419] width 305 height 14
click at [619, 415] on div at bounding box center [690, 419] width 305 height 14
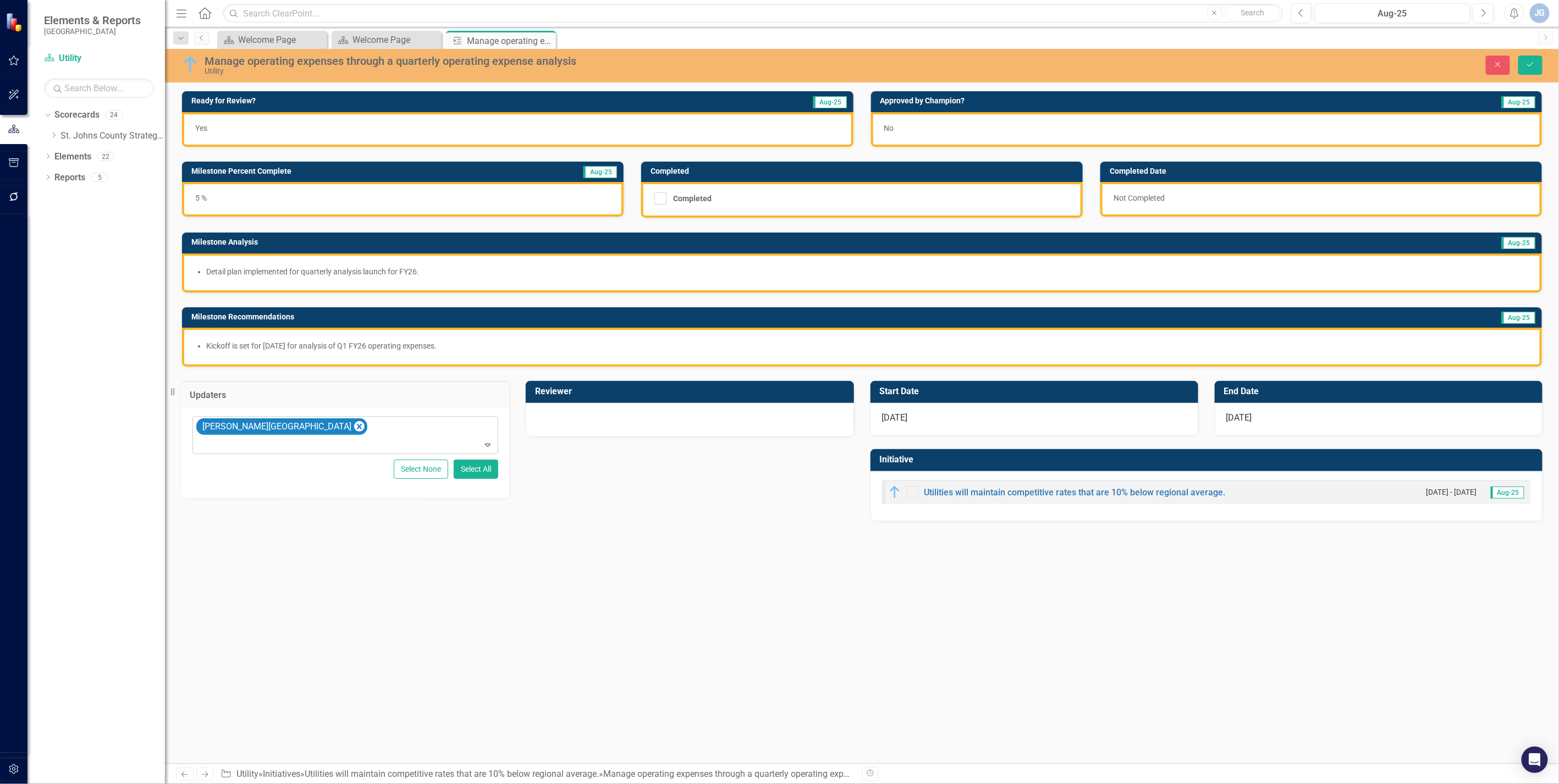
click at [619, 415] on div at bounding box center [690, 419] width 305 height 14
click at [585, 427] on div "Not Defined" at bounding box center [684, 426] width 279 height 13
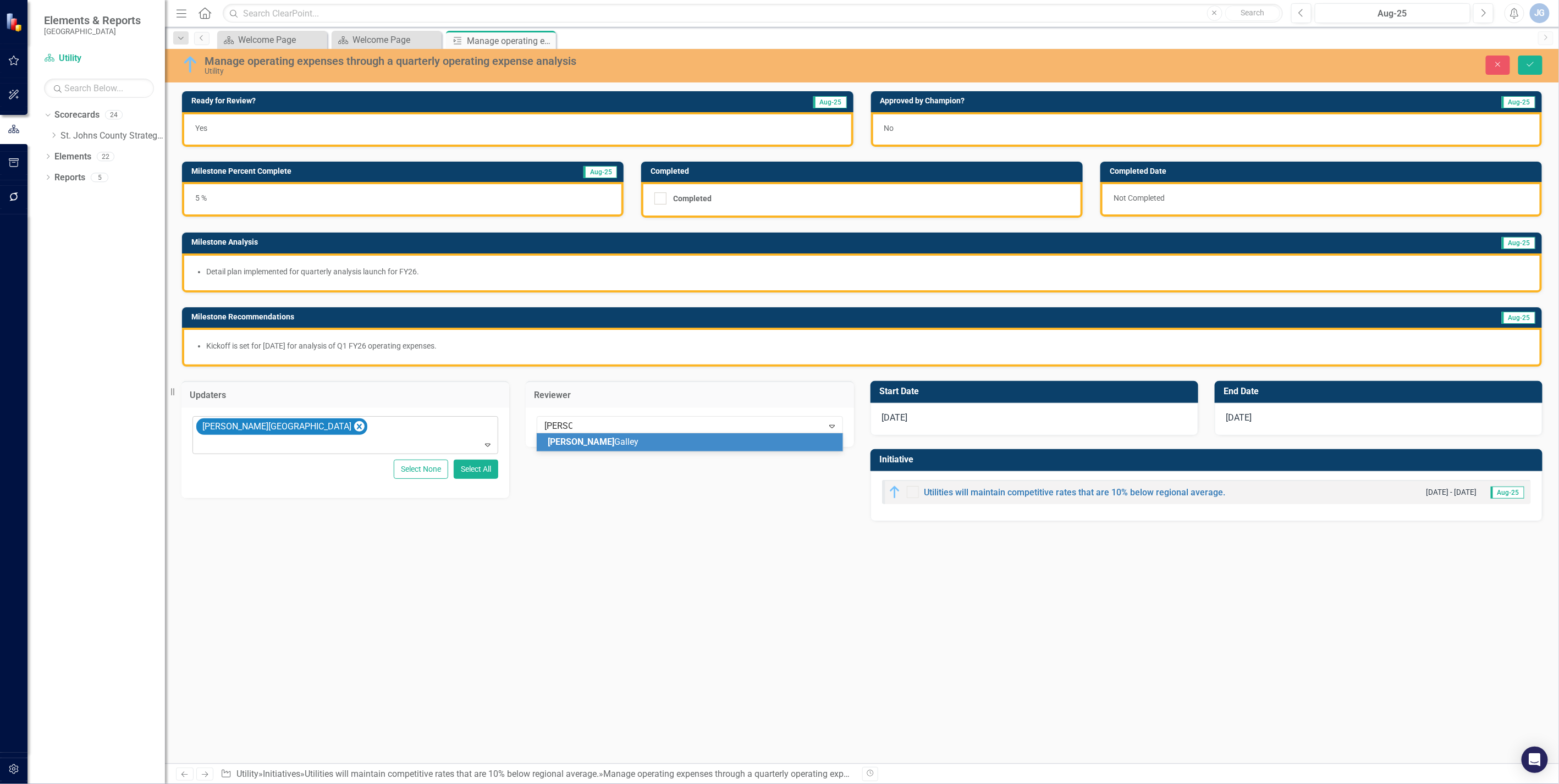
type input "[PERSON_NAME]"
click at [587, 443] on span "[PERSON_NAME] lley" at bounding box center [588, 442] width 80 height 10
click at [937, 127] on div "No" at bounding box center [1206, 129] width 671 height 35
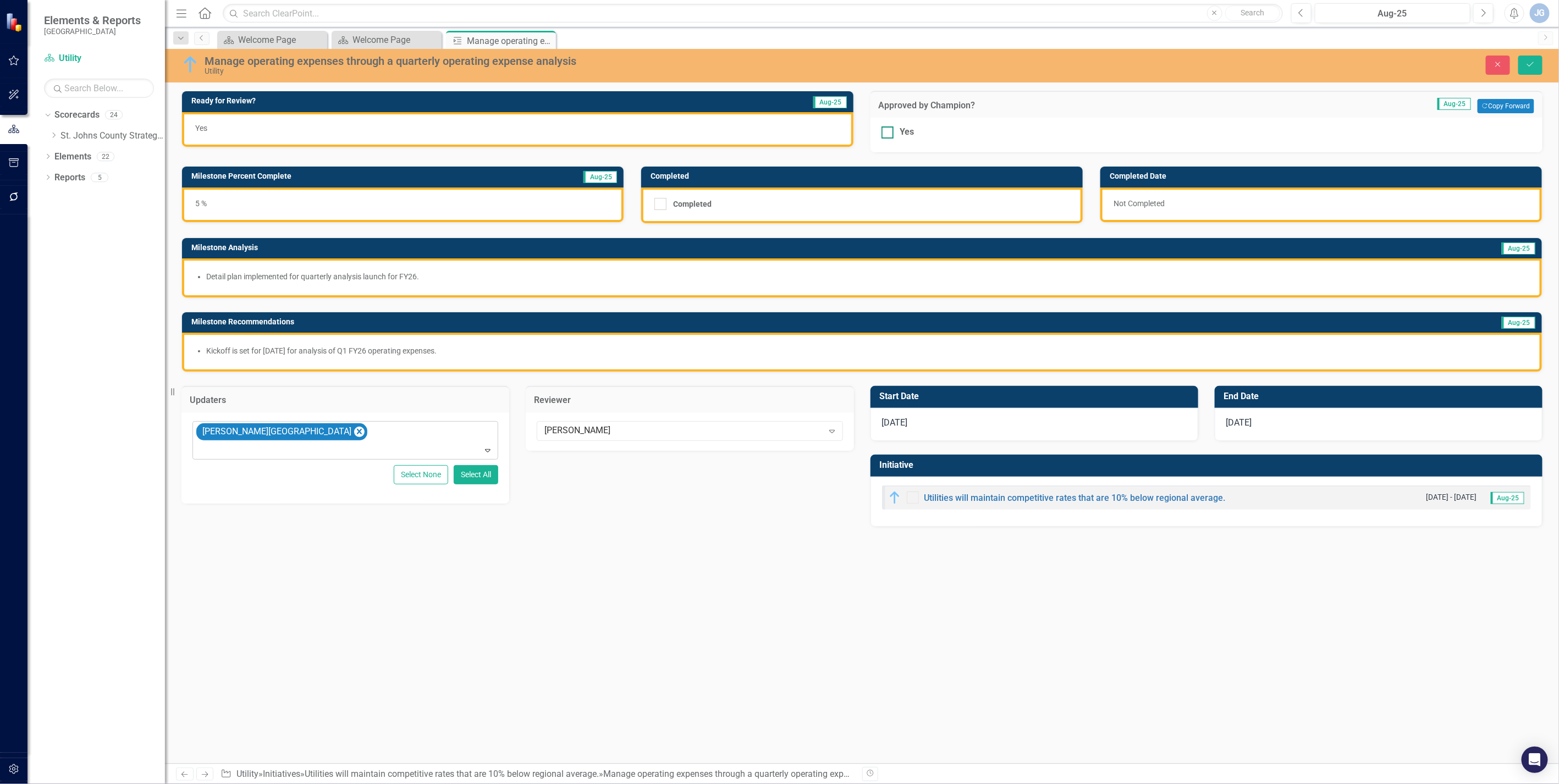
click at [886, 133] on div at bounding box center [888, 133] width 12 height 12
click at [886, 133] on input "Yes" at bounding box center [885, 130] width 7 height 7
checkbox input "true"
click at [966, 60] on icon "Save" at bounding box center [1531, 64] width 10 height 8
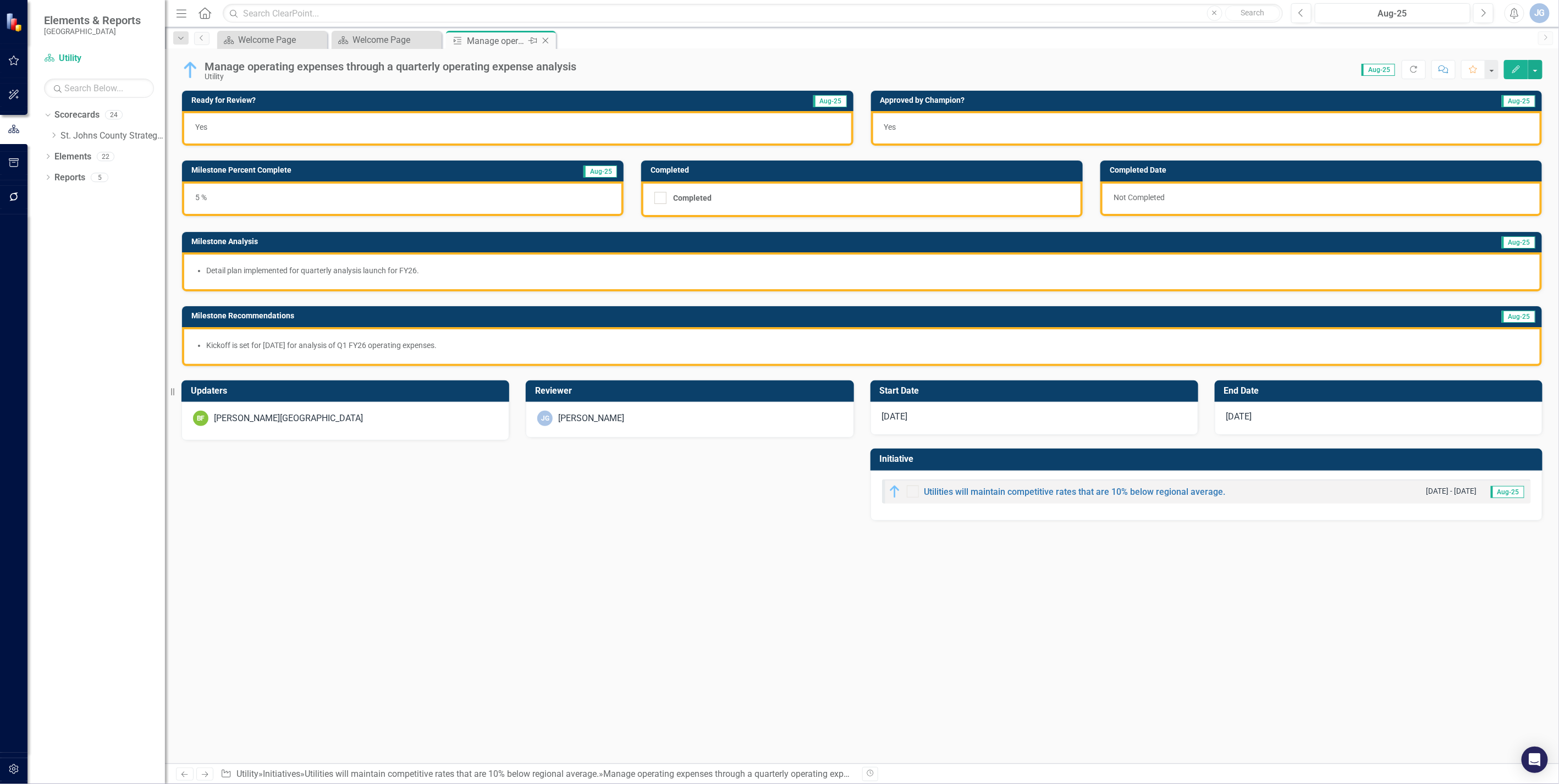
click at [547, 39] on icon at bounding box center [545, 41] width 6 height 6
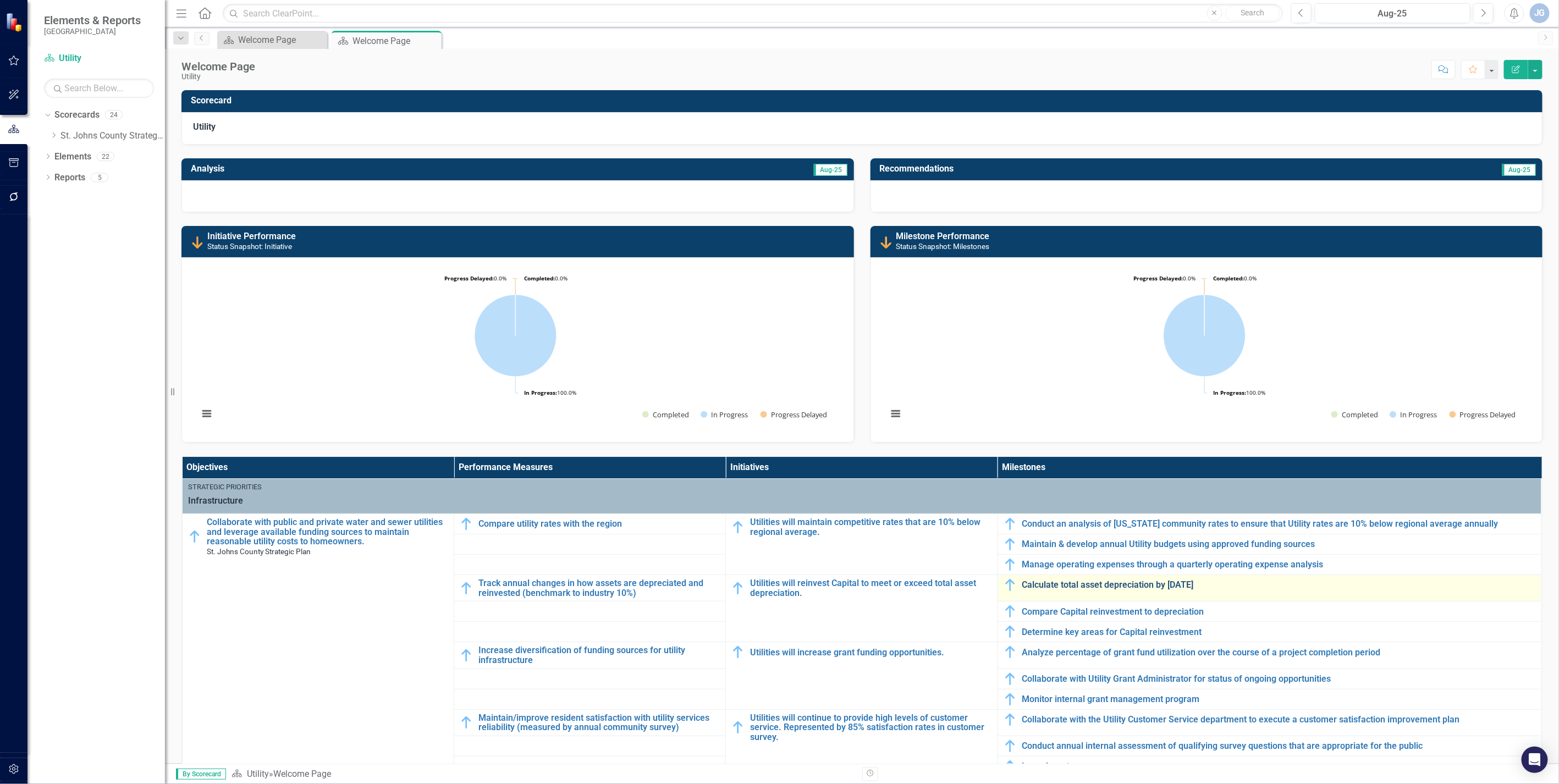
click at [966, 527] on link "Calculate total asset depreciation by [DATE]" at bounding box center [1279, 585] width 514 height 10
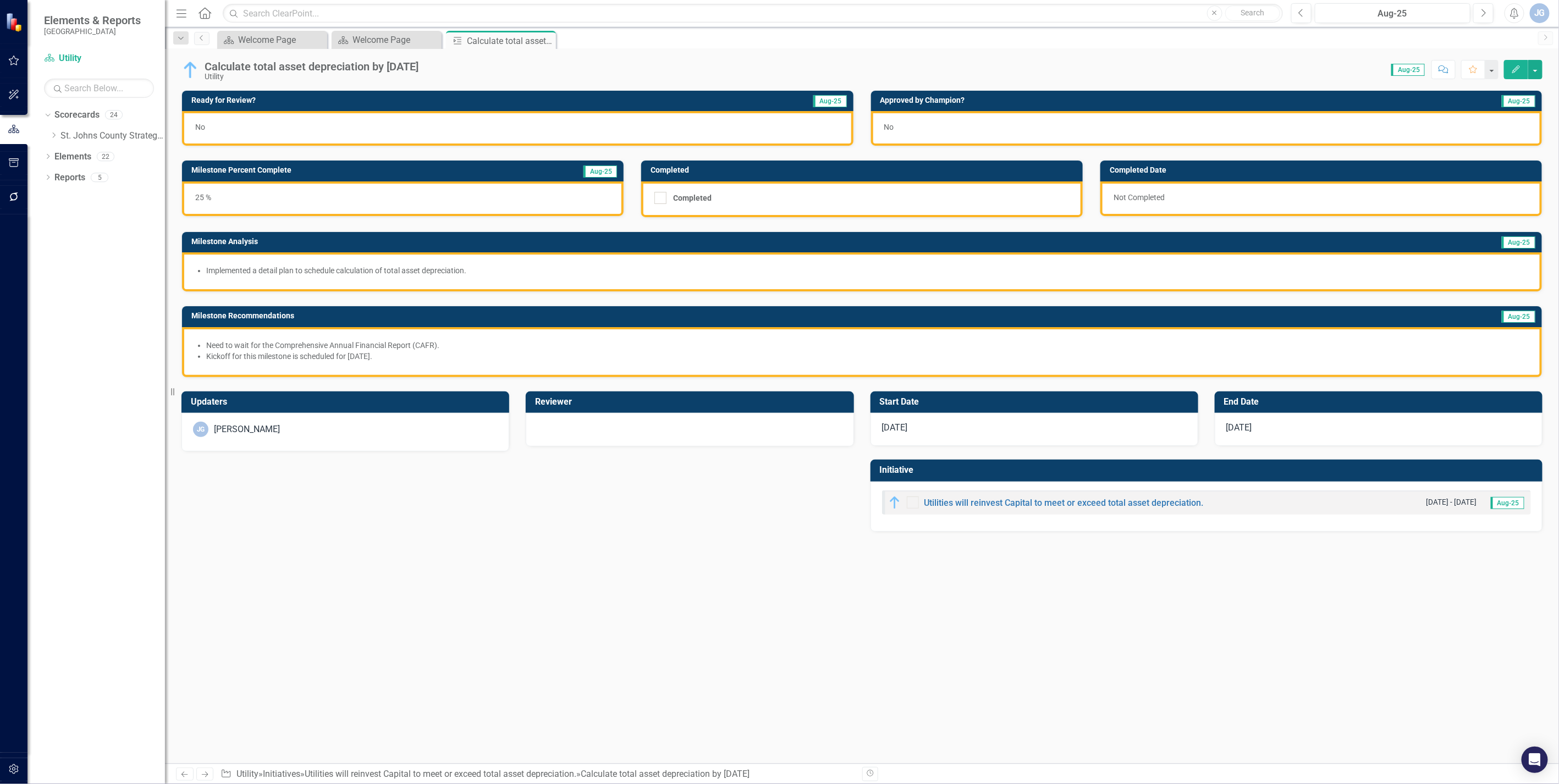
click at [280, 422] on div "[PERSON_NAME]" at bounding box center [345, 430] width 305 height 15
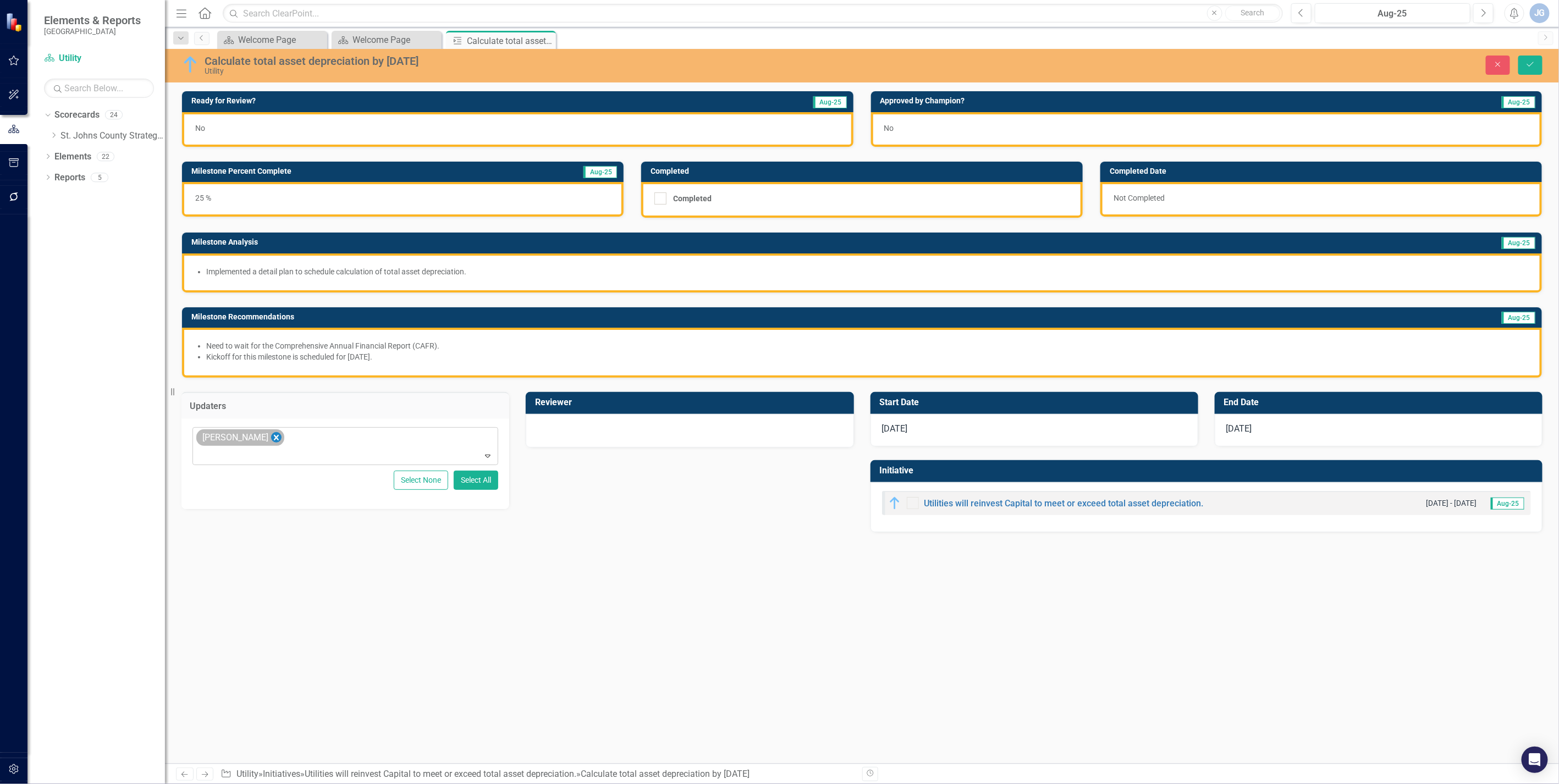
click at [271, 432] on icon "Remove James Galley" at bounding box center [276, 438] width 10 height 14
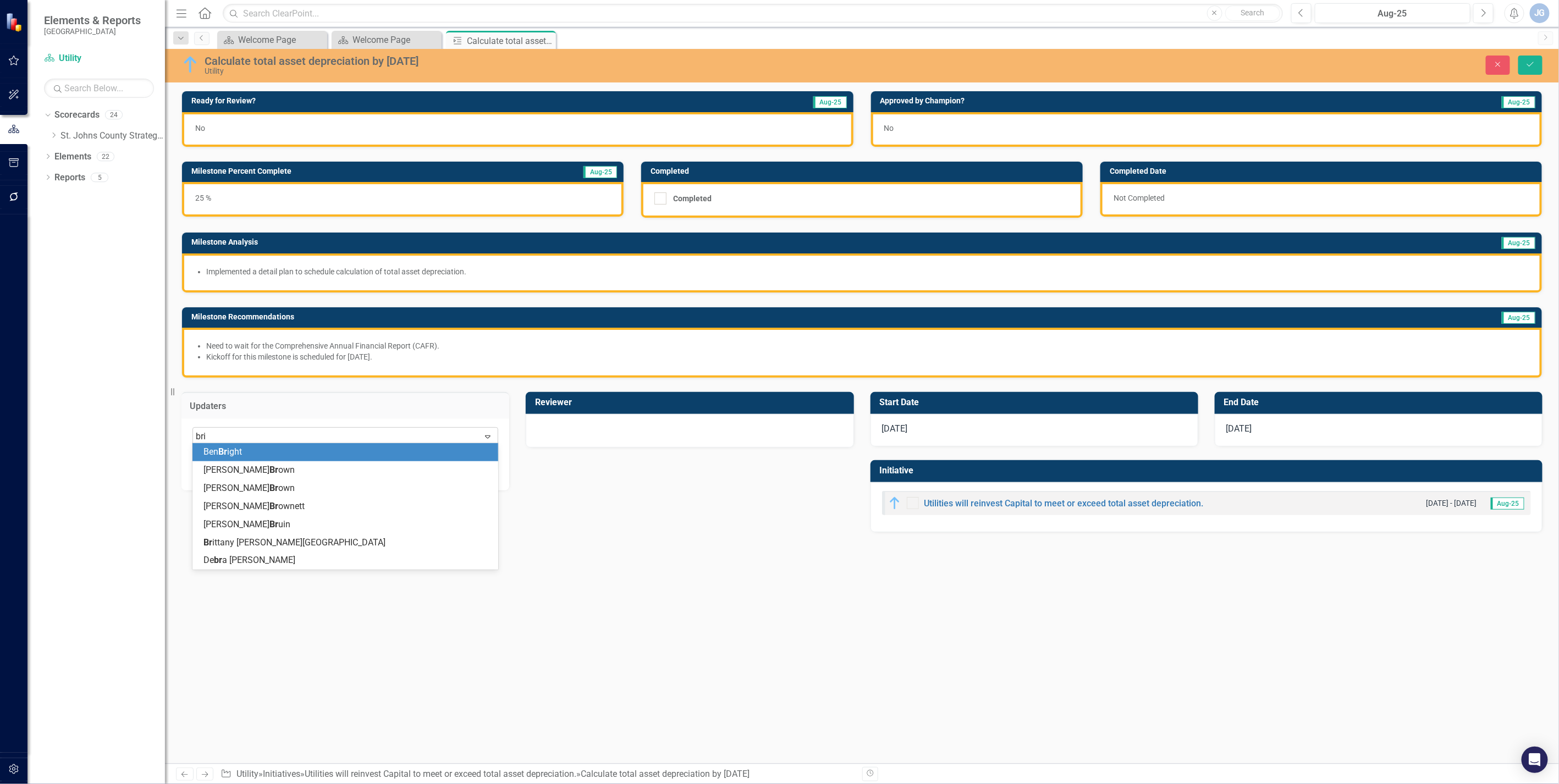
type input "brit"
click at [258, 451] on span "Brit [PERSON_NAME][GEOGRAPHIC_DATA]" at bounding box center [285, 452] width 163 height 10
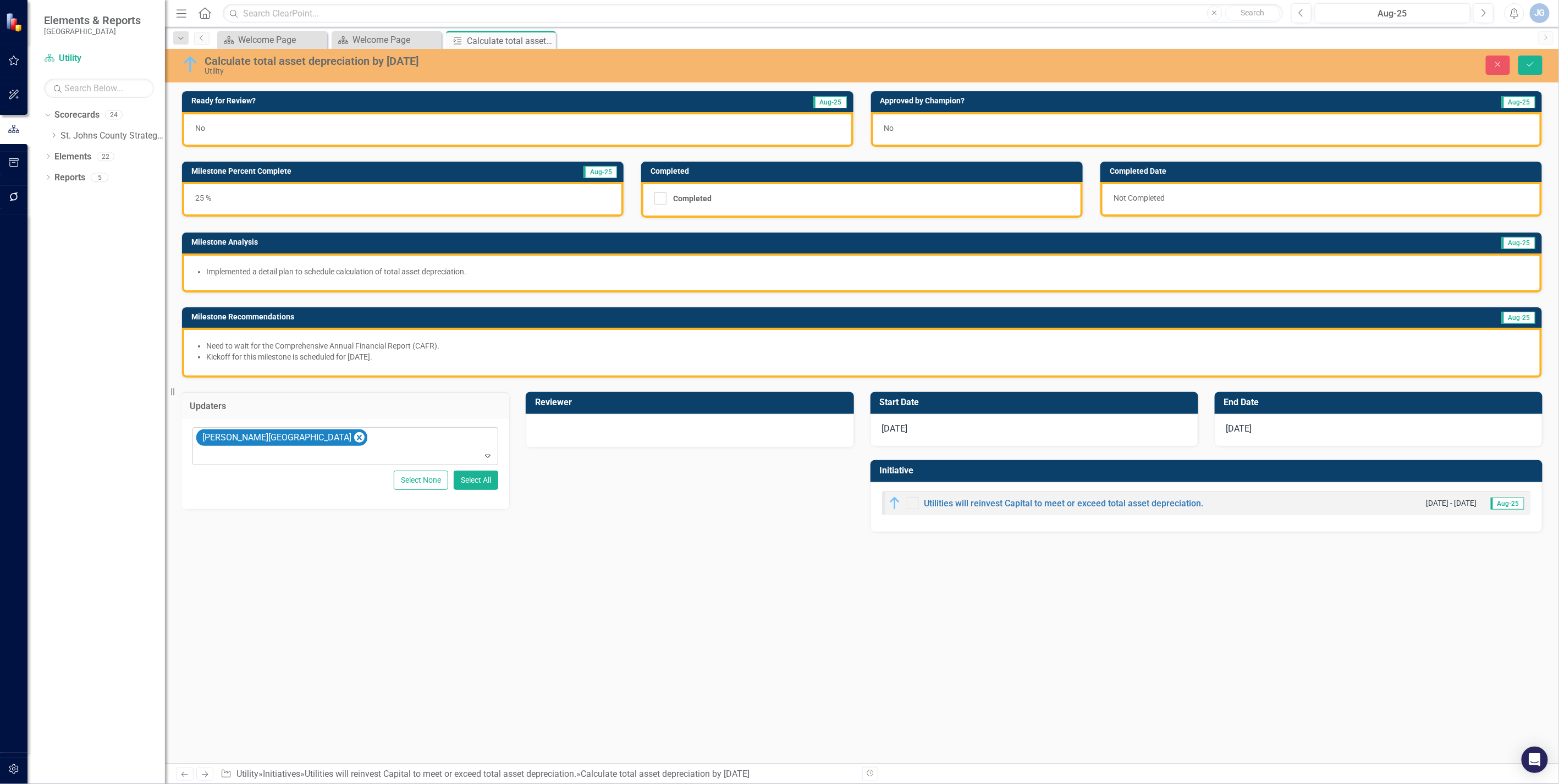
click at [573, 423] on div at bounding box center [690, 430] width 305 height 14
click at [593, 436] on div "Not Defined" at bounding box center [684, 437] width 279 height 13
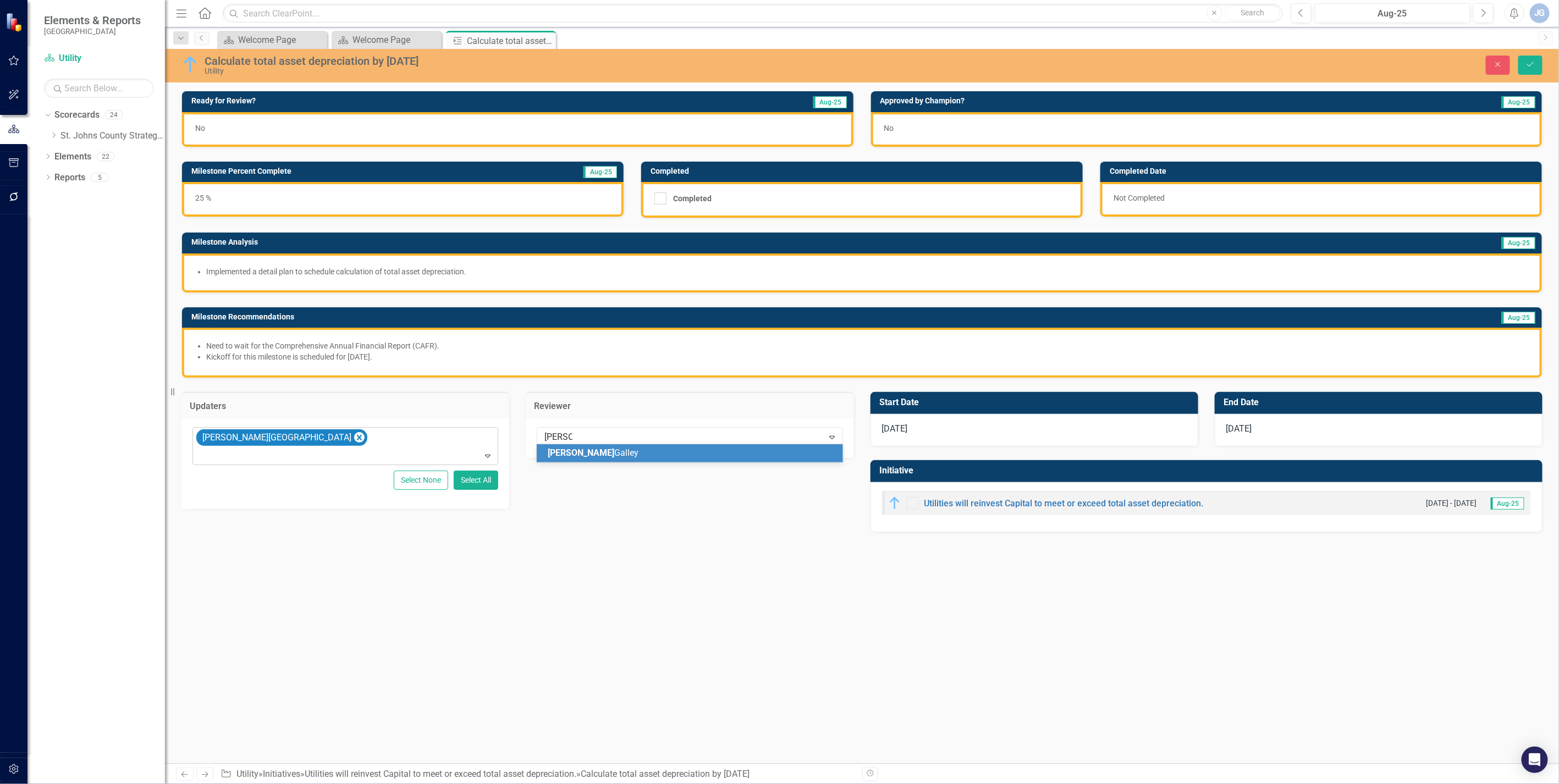
type input "[PERSON_NAME]"
click at [966, 129] on div "No" at bounding box center [1206, 129] width 671 height 35
drag, startPoint x: 980, startPoint y: 129, endPoint x: 938, endPoint y: 143, distance: 44.3
click at [966, 129] on div "No" at bounding box center [1206, 129] width 671 height 35
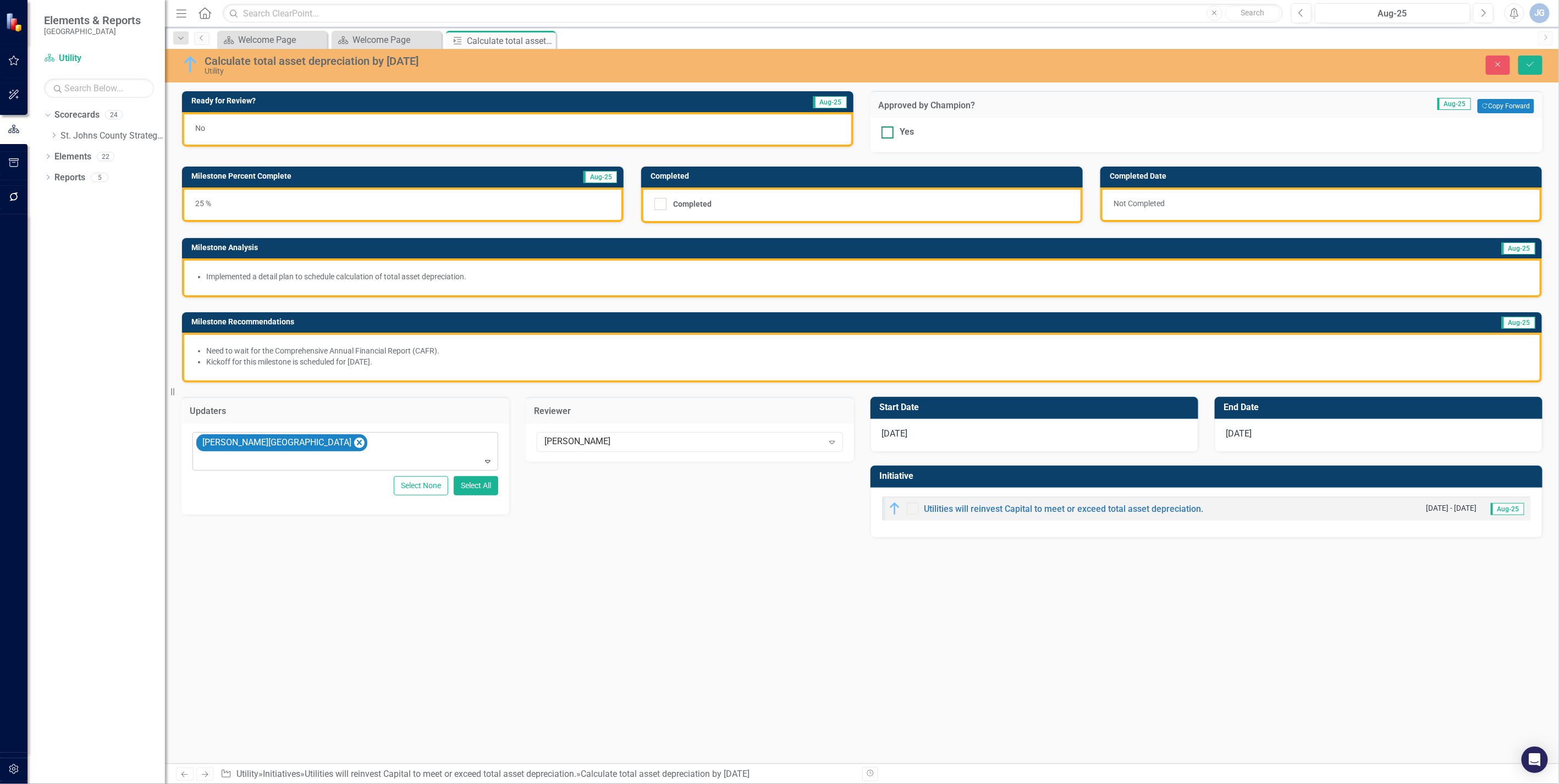
click at [889, 135] on div at bounding box center [888, 133] width 12 height 12
click at [889, 133] on input "Yes" at bounding box center [885, 130] width 7 height 7
checkbox input "true"
click at [966, 66] on button "Save" at bounding box center [1530, 65] width 24 height 20
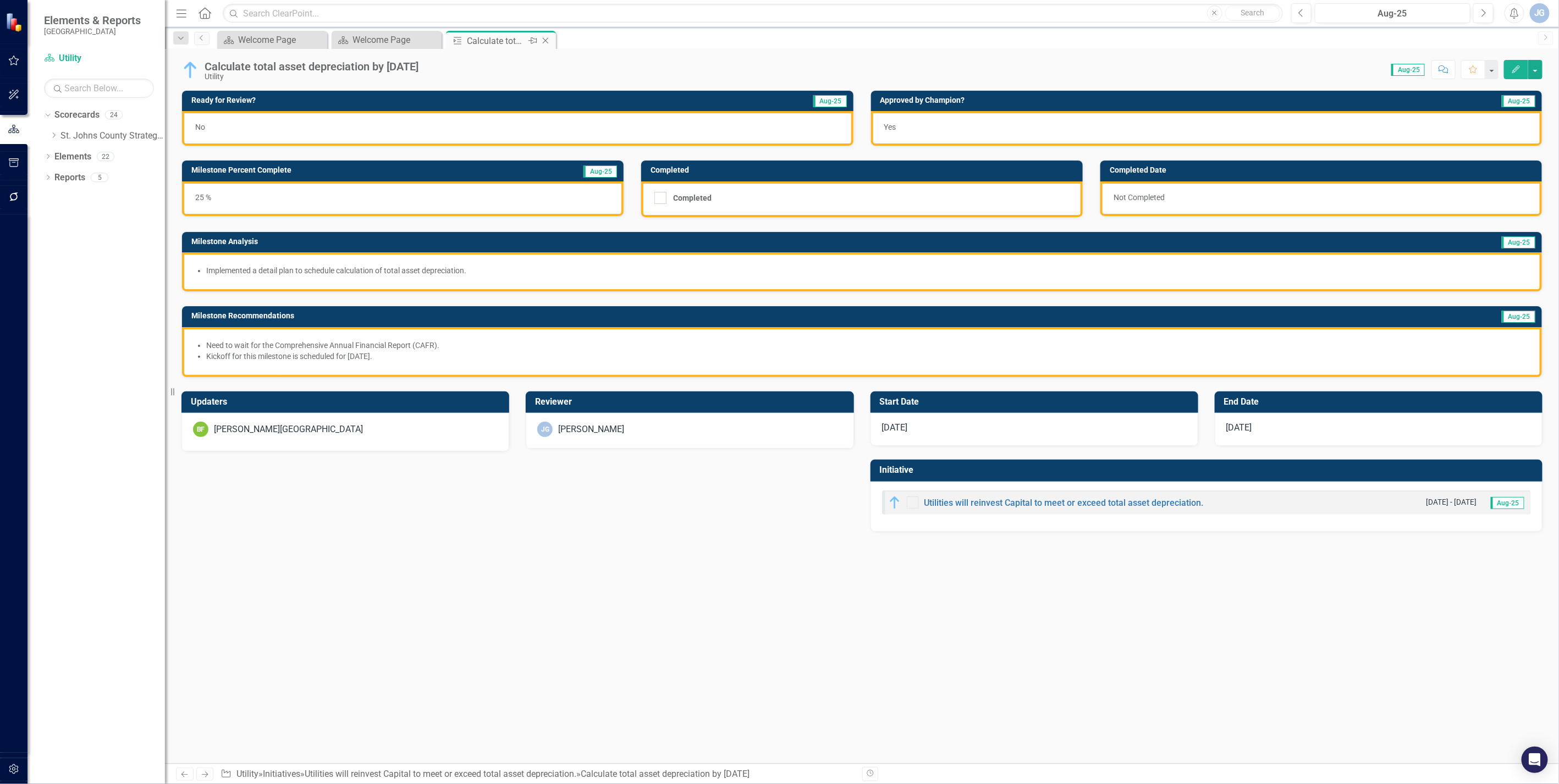
click at [545, 40] on icon "Close" at bounding box center [545, 41] width 11 height 8
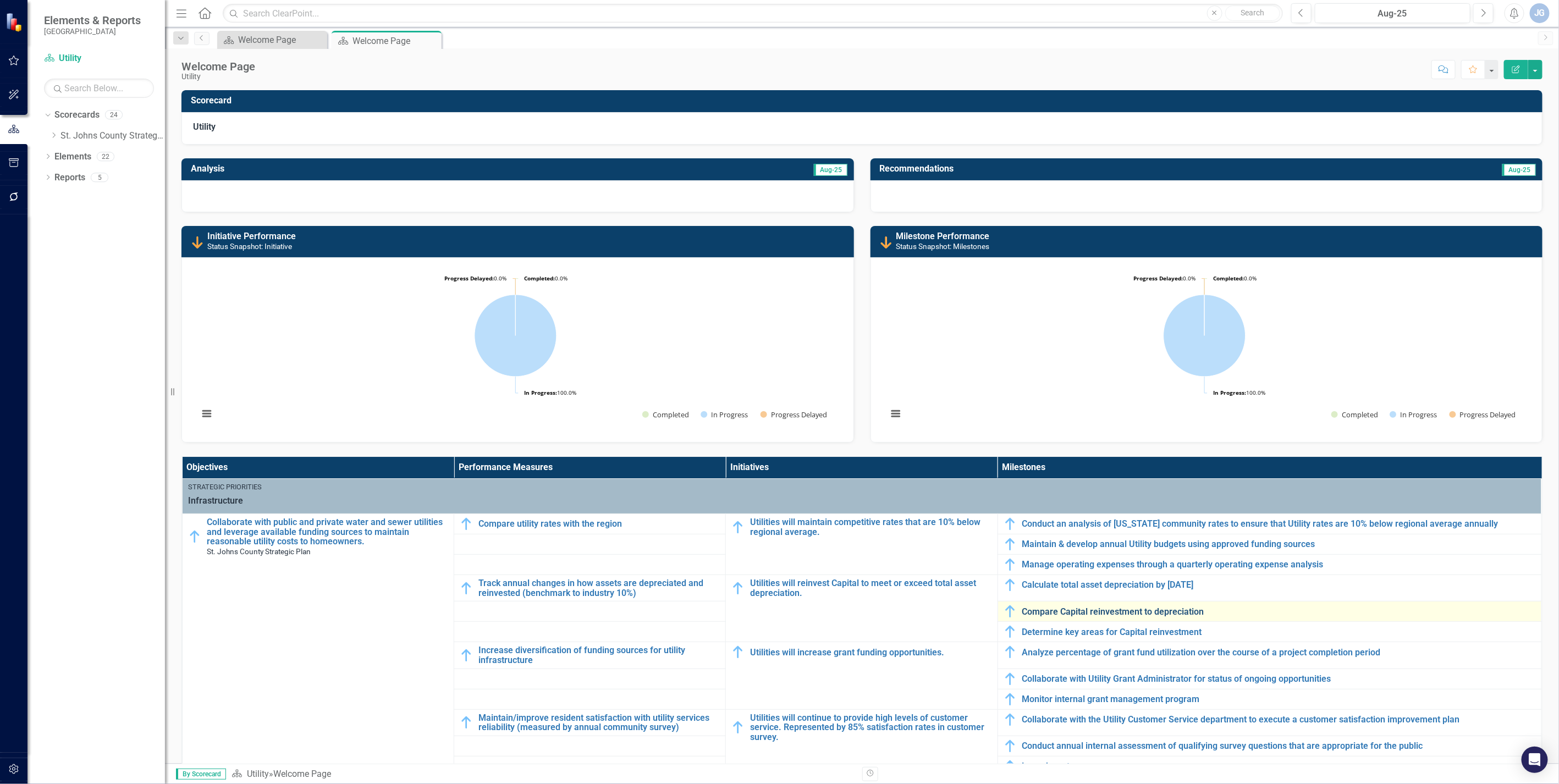
click at [966, 527] on link "Compare Capital reinvestment to depreciation" at bounding box center [1279, 612] width 514 height 10
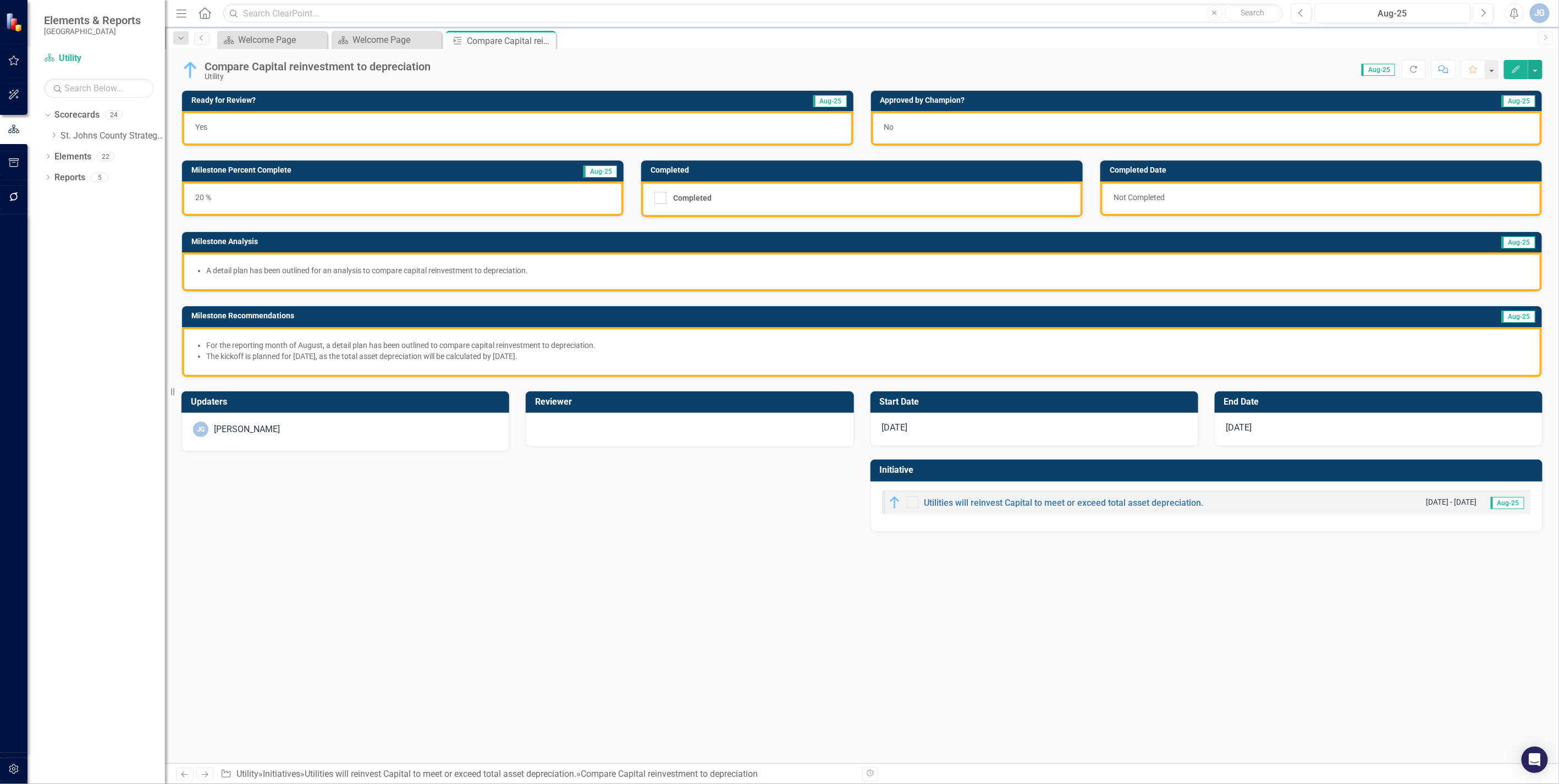
click at [285, 437] on div "[PERSON_NAME]" at bounding box center [346, 431] width 328 height 38
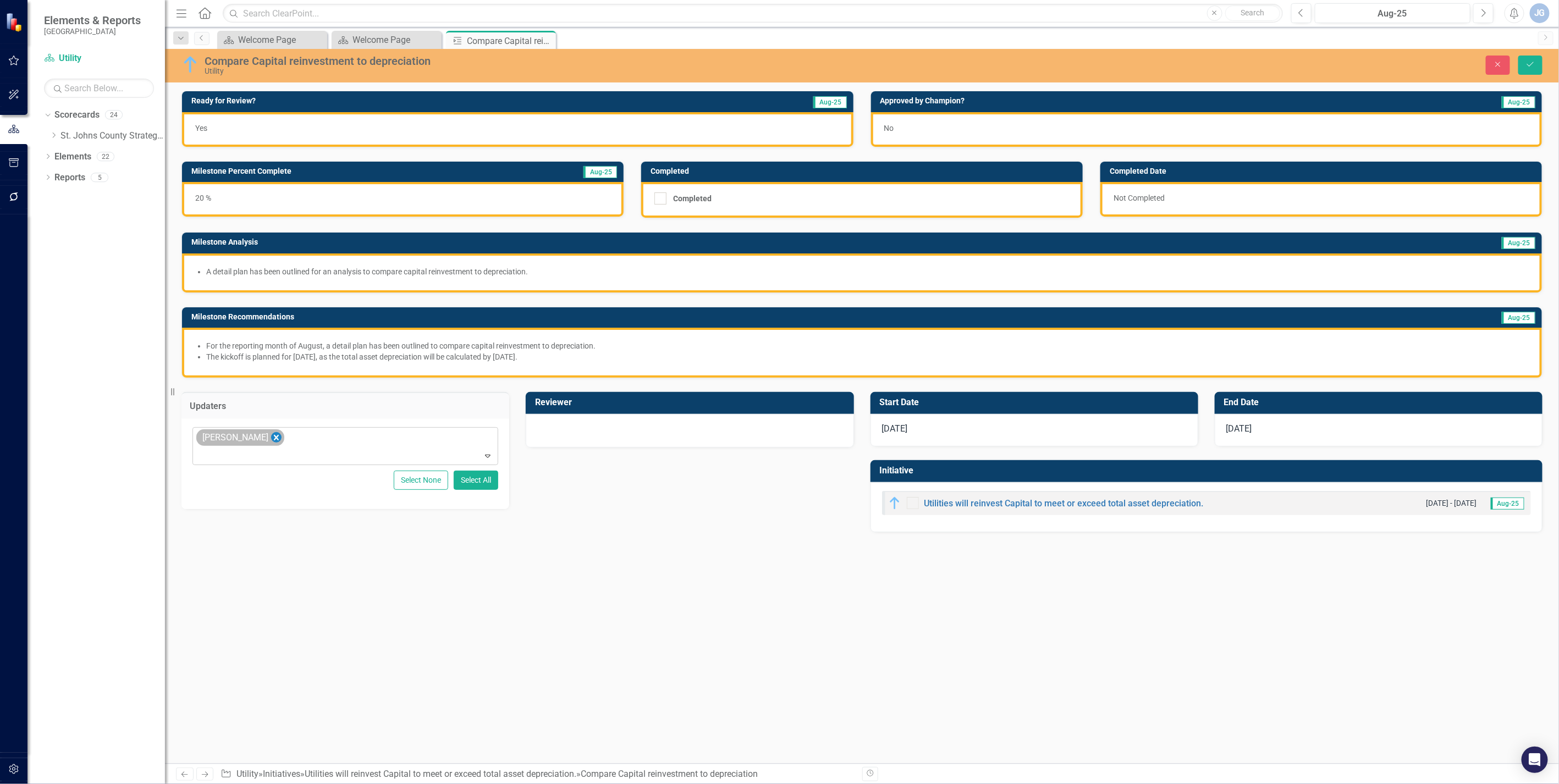
click at [274, 435] on icon "Remove James Galley" at bounding box center [276, 437] width 5 height 5
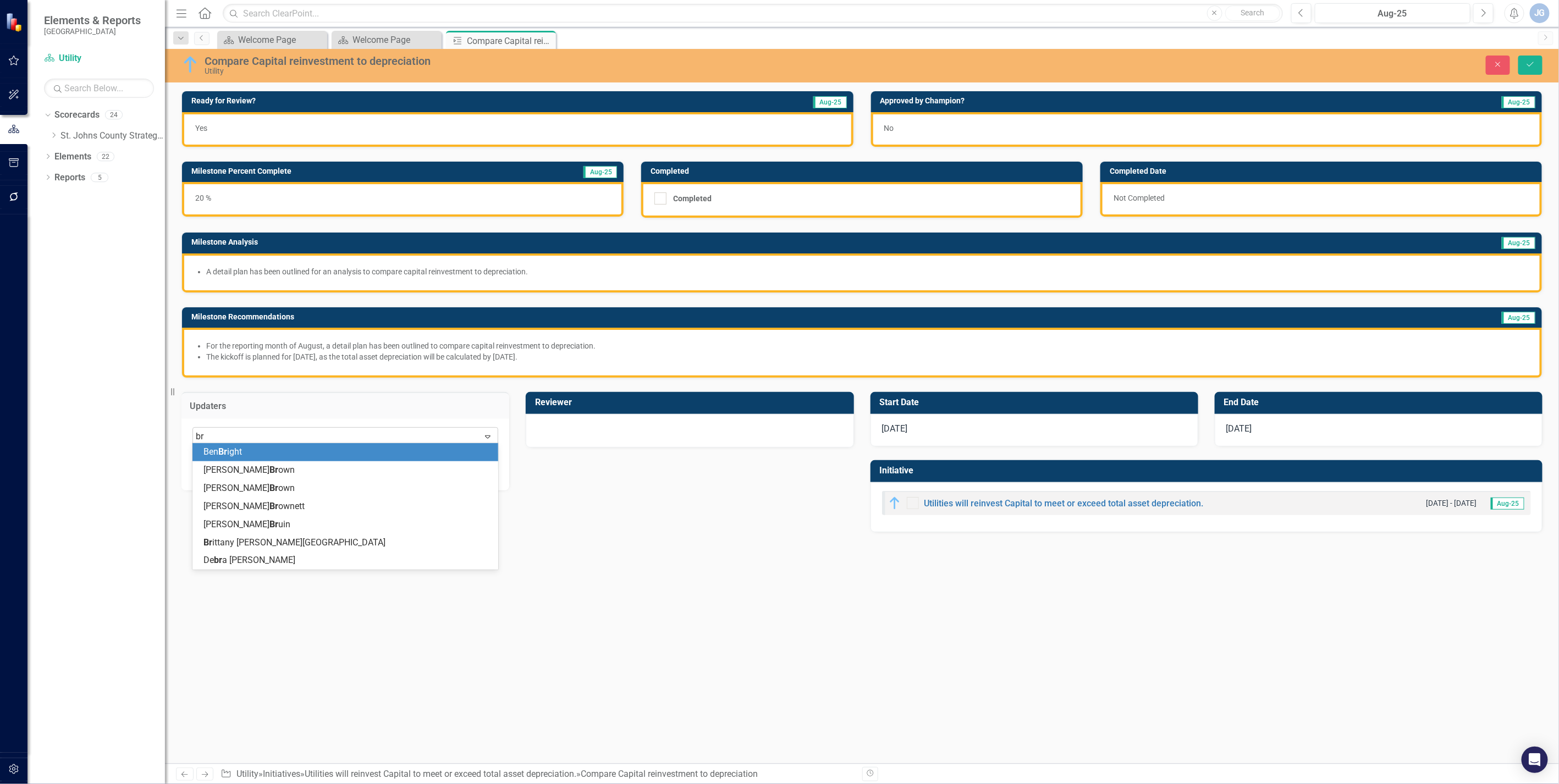
type input "bri"
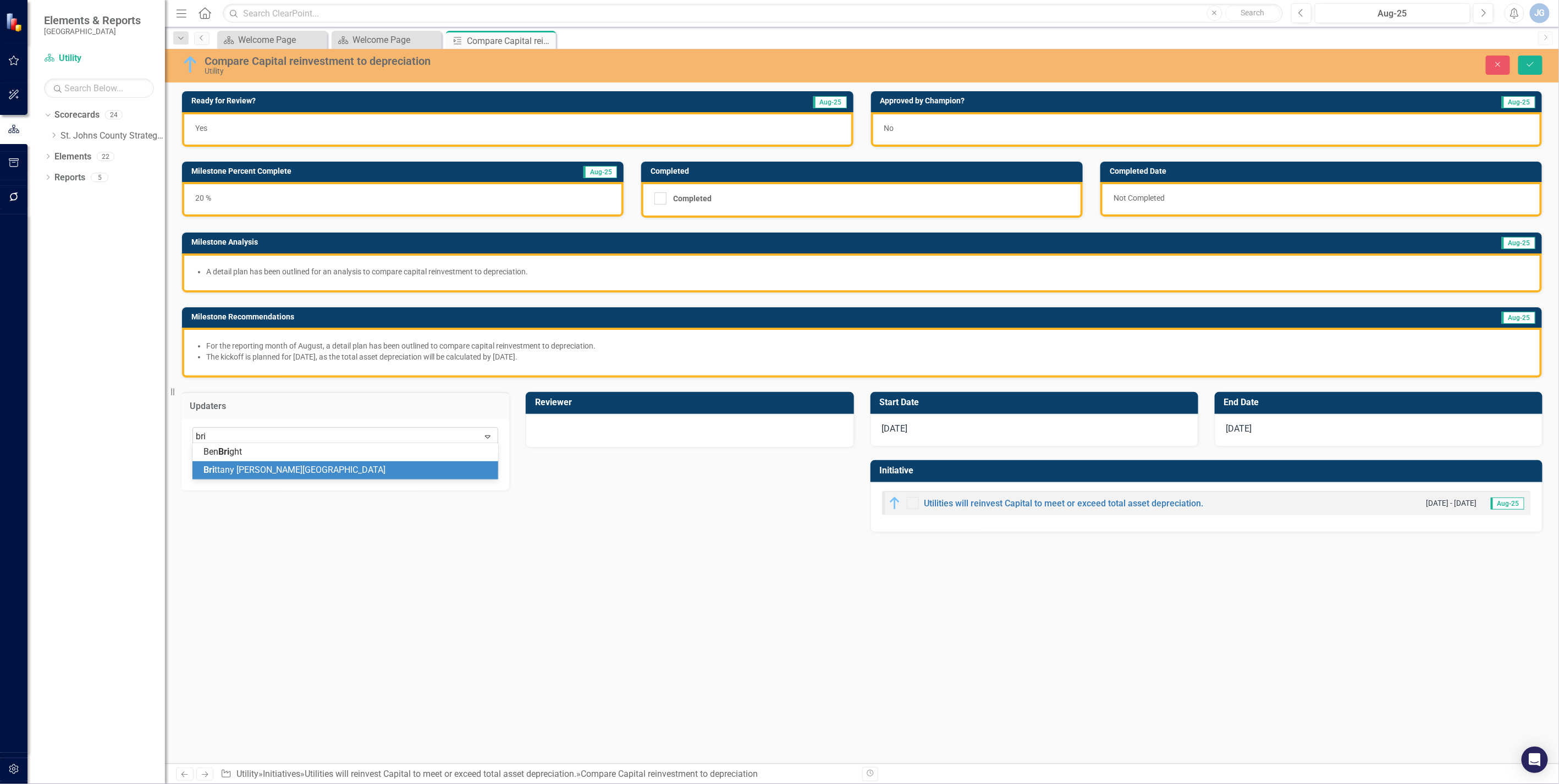
click at [262, 467] on span "Bri ttany [PERSON_NAME][GEOGRAPHIC_DATA]" at bounding box center [295, 470] width 182 height 10
click at [578, 424] on div at bounding box center [690, 430] width 305 height 14
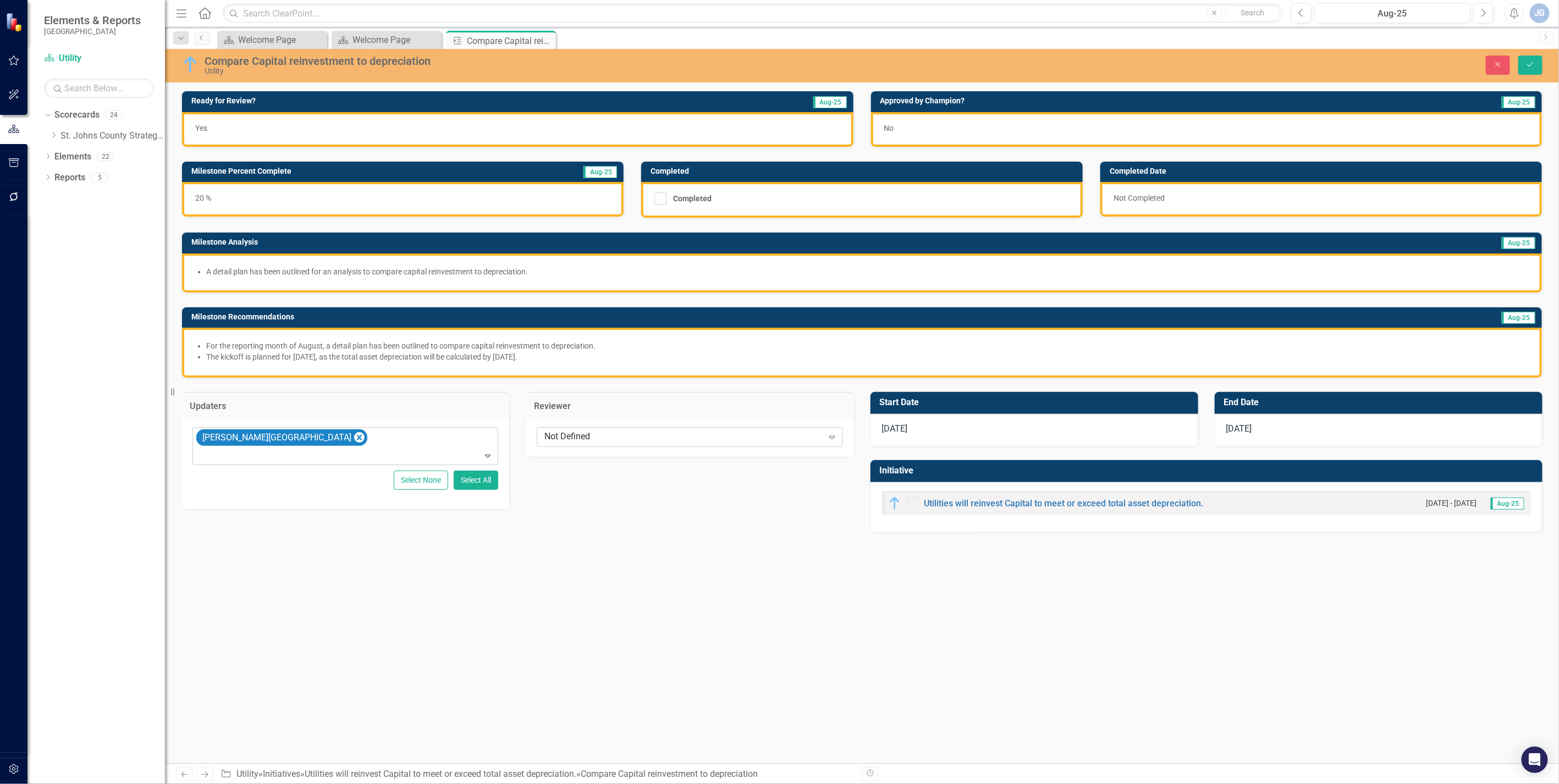
click at [579, 437] on div "Not Defined" at bounding box center [684, 437] width 279 height 13
type input "[PERSON_NAME]"
click at [966, 129] on div "No" at bounding box center [1206, 129] width 671 height 35
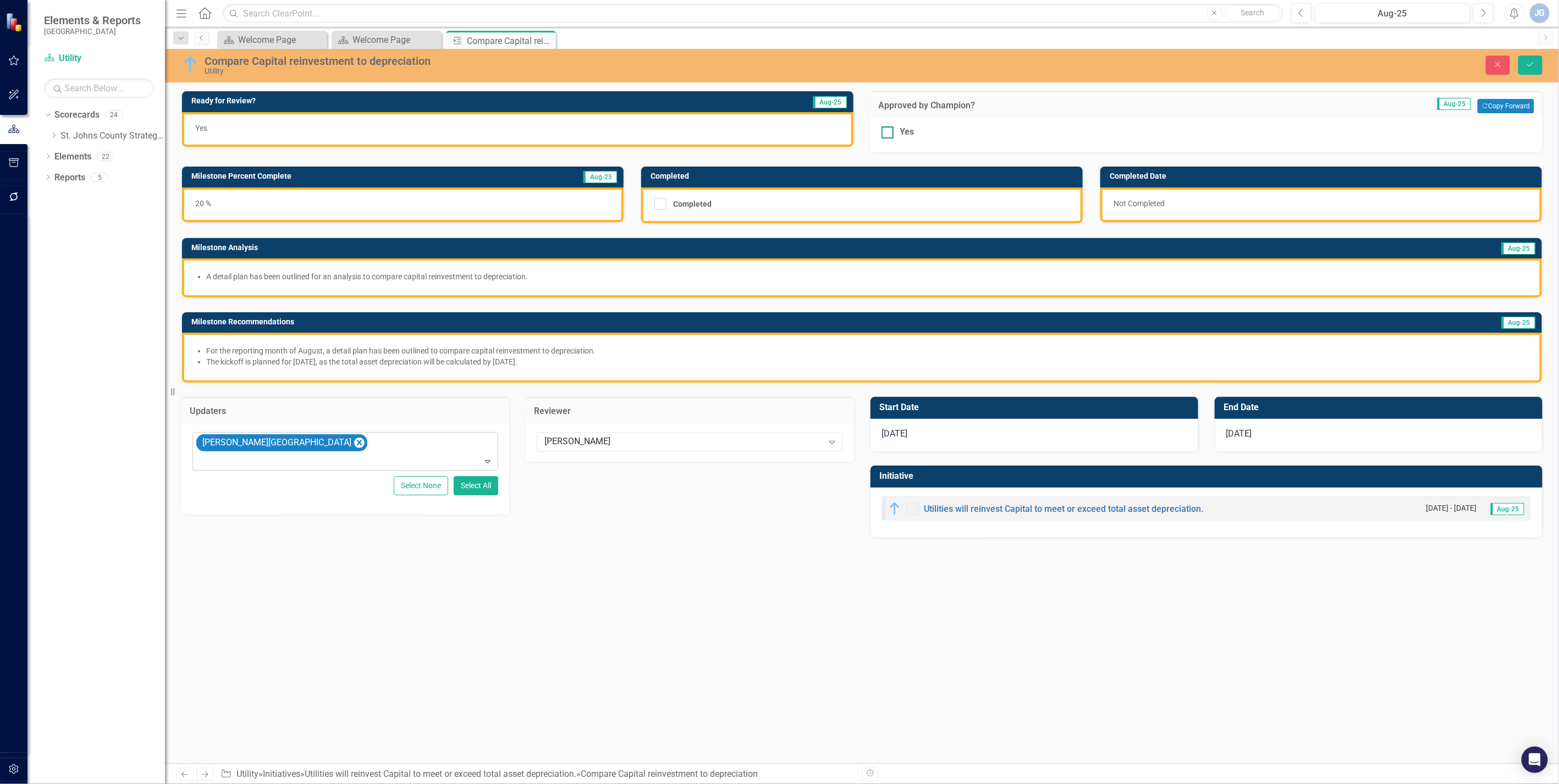
click at [884, 133] on div at bounding box center [888, 133] width 12 height 12
click at [884, 133] on input "Yes" at bounding box center [885, 130] width 7 height 7
checkbox input "true"
click at [966, 67] on icon "Save" at bounding box center [1531, 64] width 10 height 8
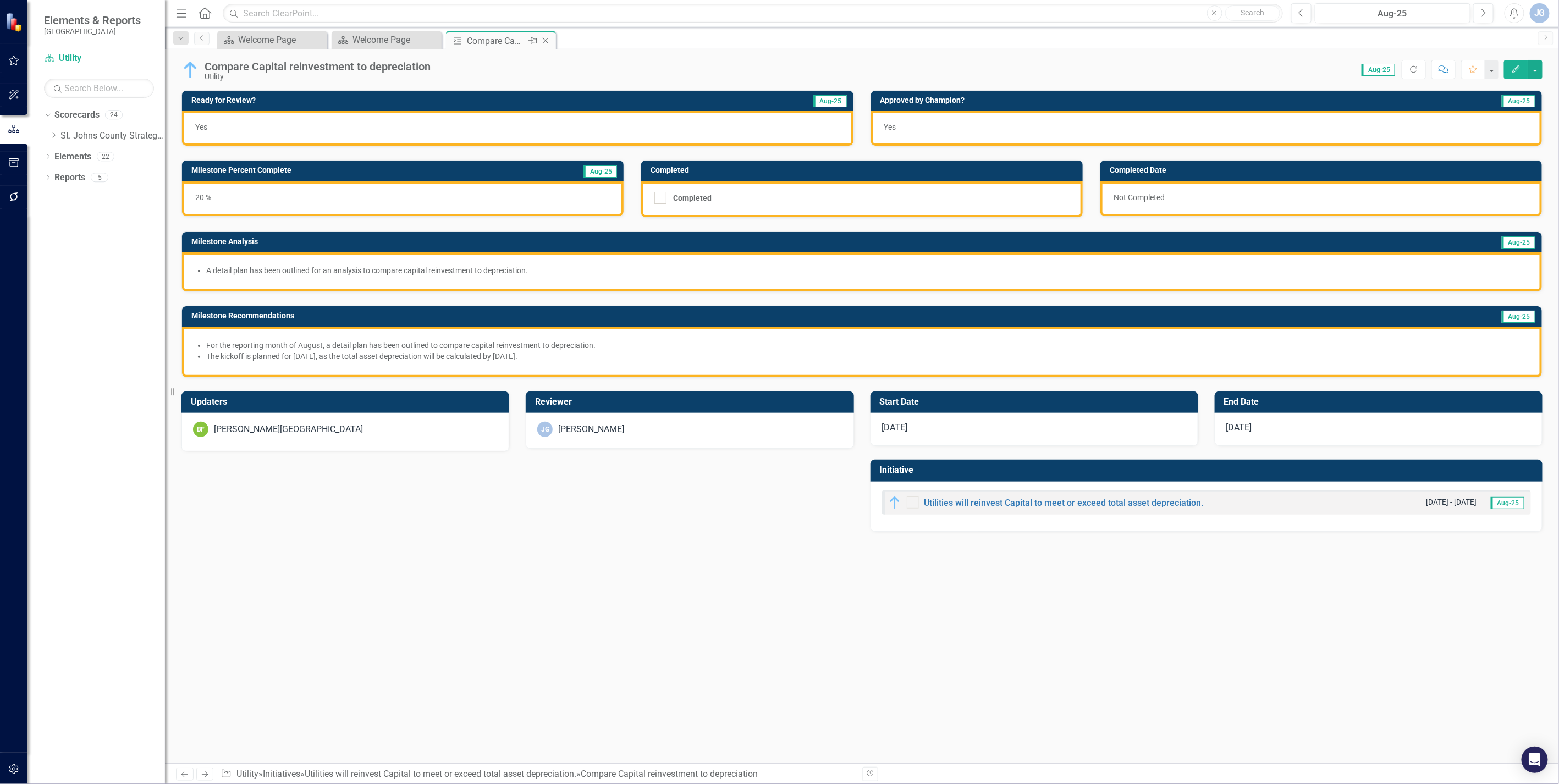
click at [544, 38] on icon at bounding box center [545, 41] width 6 height 6
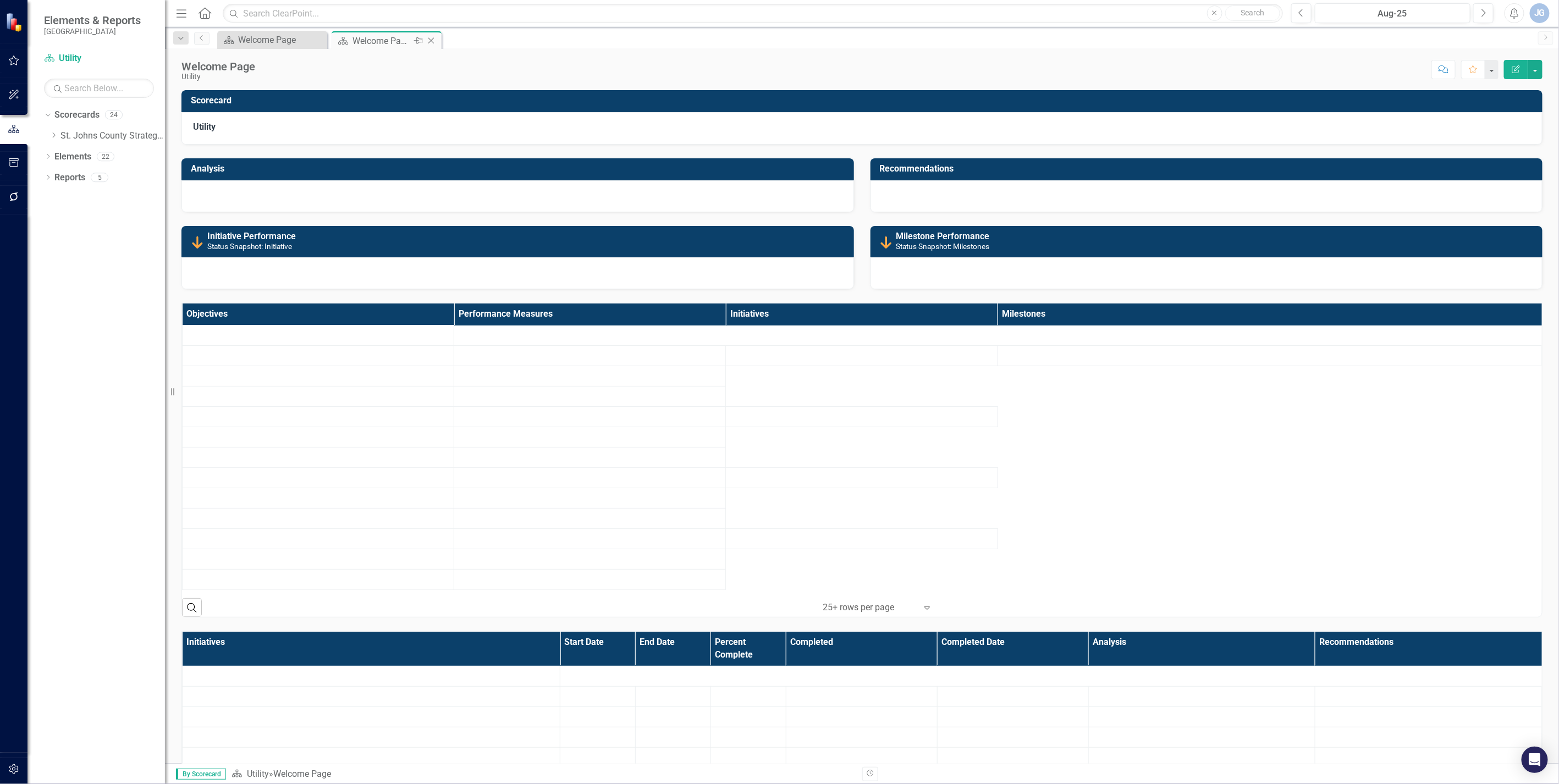
click at [369, 39] on div "Welcome Page" at bounding box center [381, 41] width 59 height 14
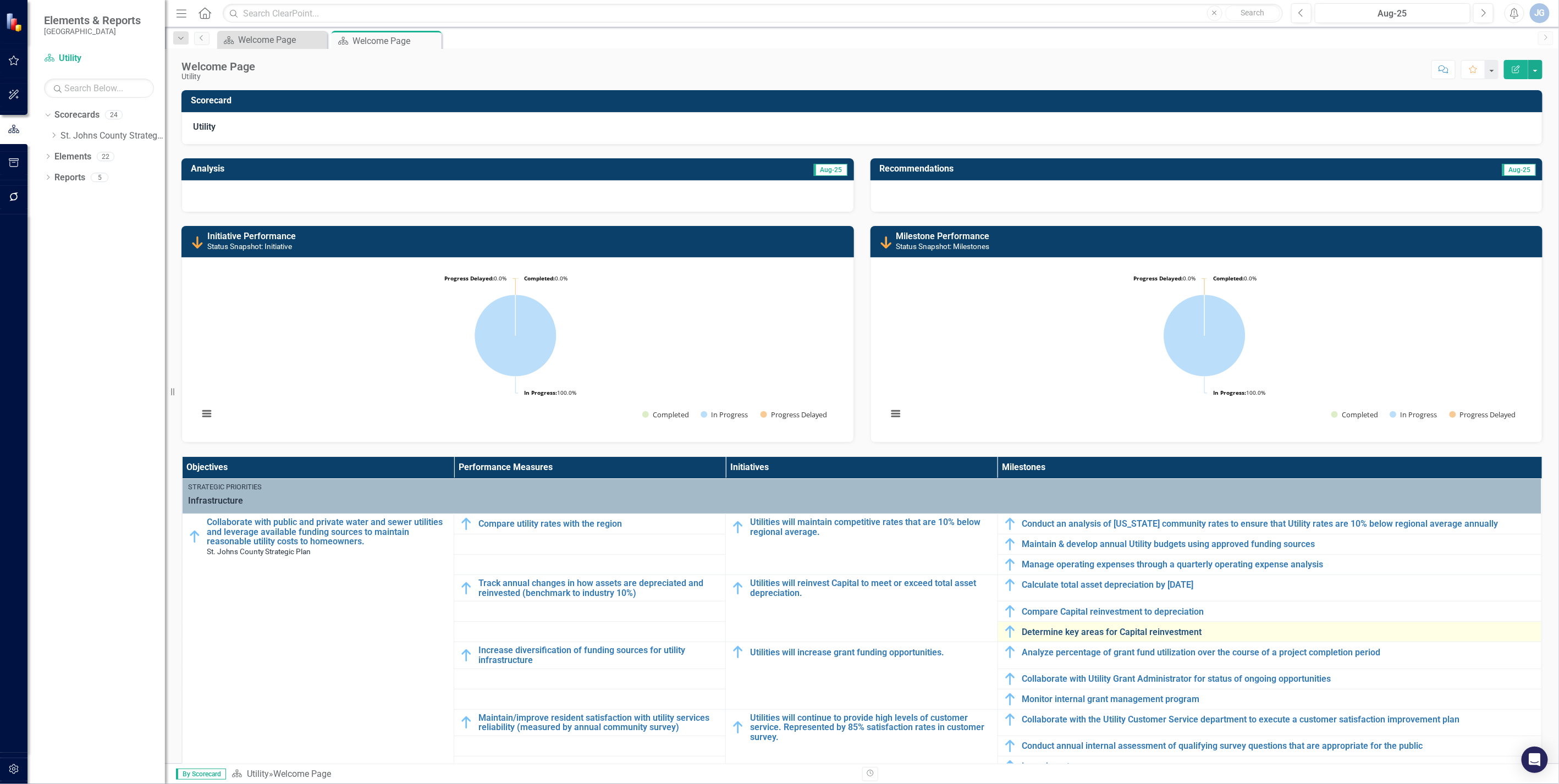
click at [966, 527] on link "Determine key areas for Capital reinvestment" at bounding box center [1279, 633] width 514 height 10
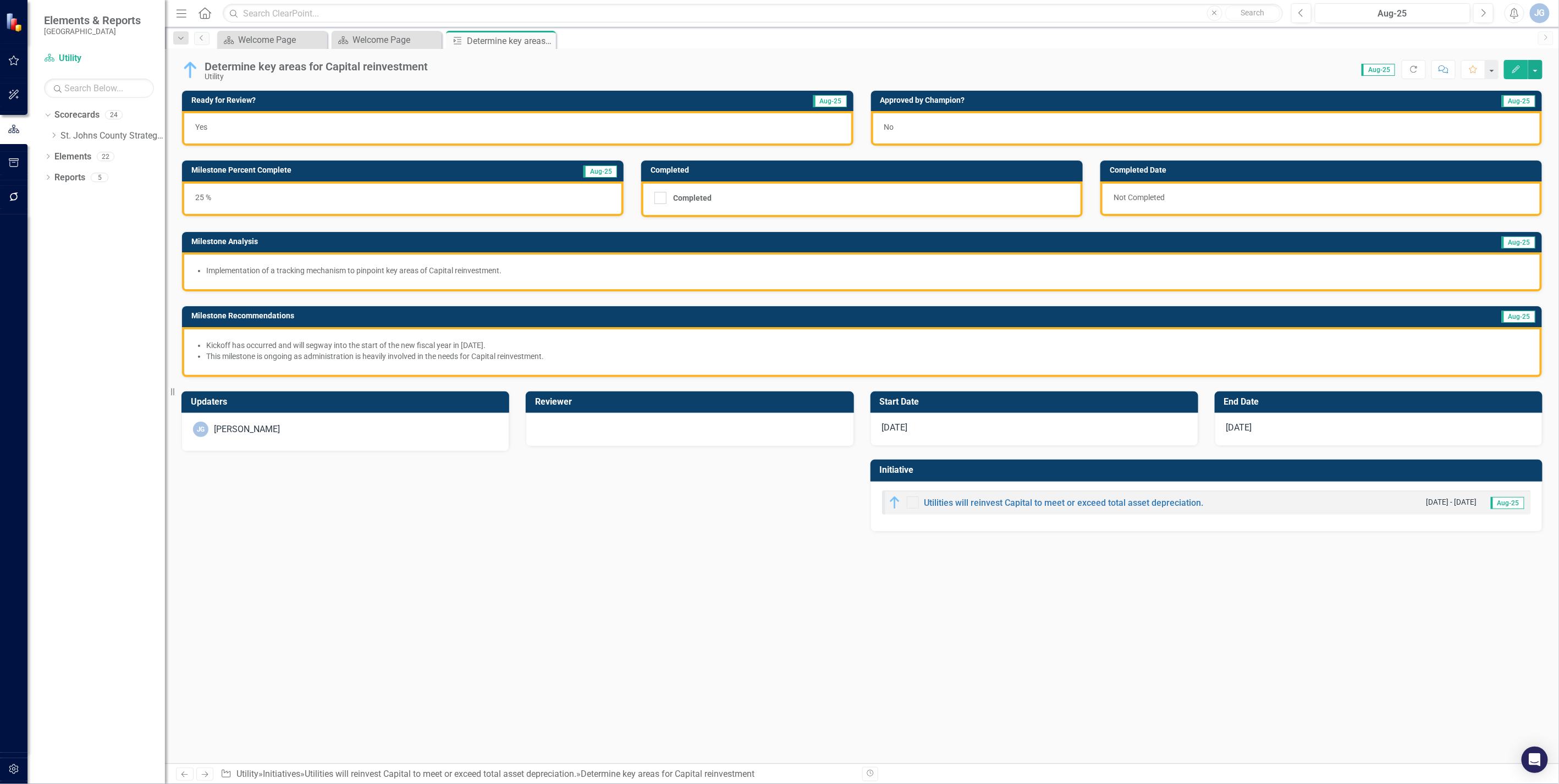
click at [364, 434] on div "[PERSON_NAME]" at bounding box center [345, 430] width 305 height 15
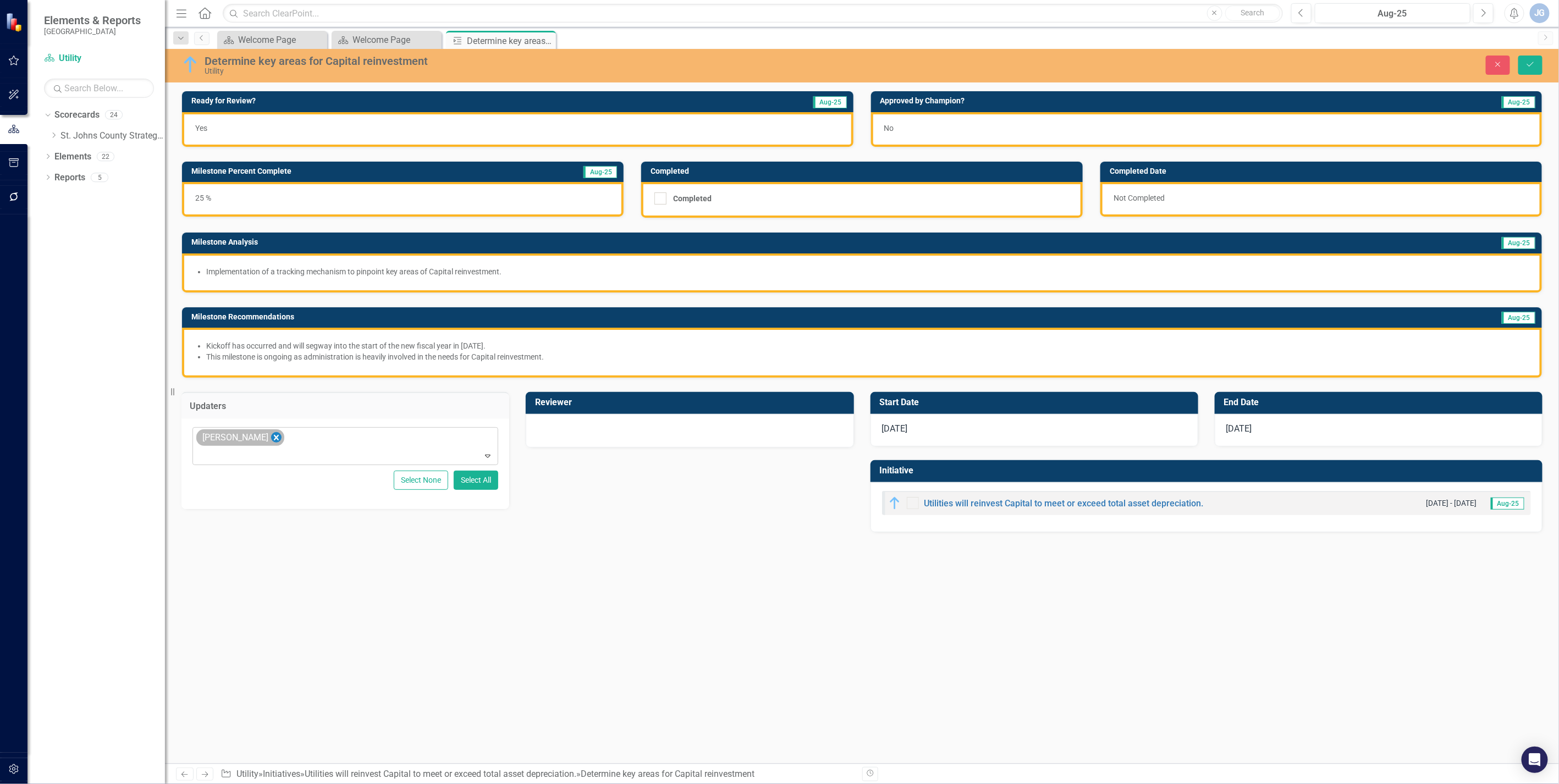
click at [271, 438] on icon "Remove James Galley" at bounding box center [276, 438] width 10 height 14
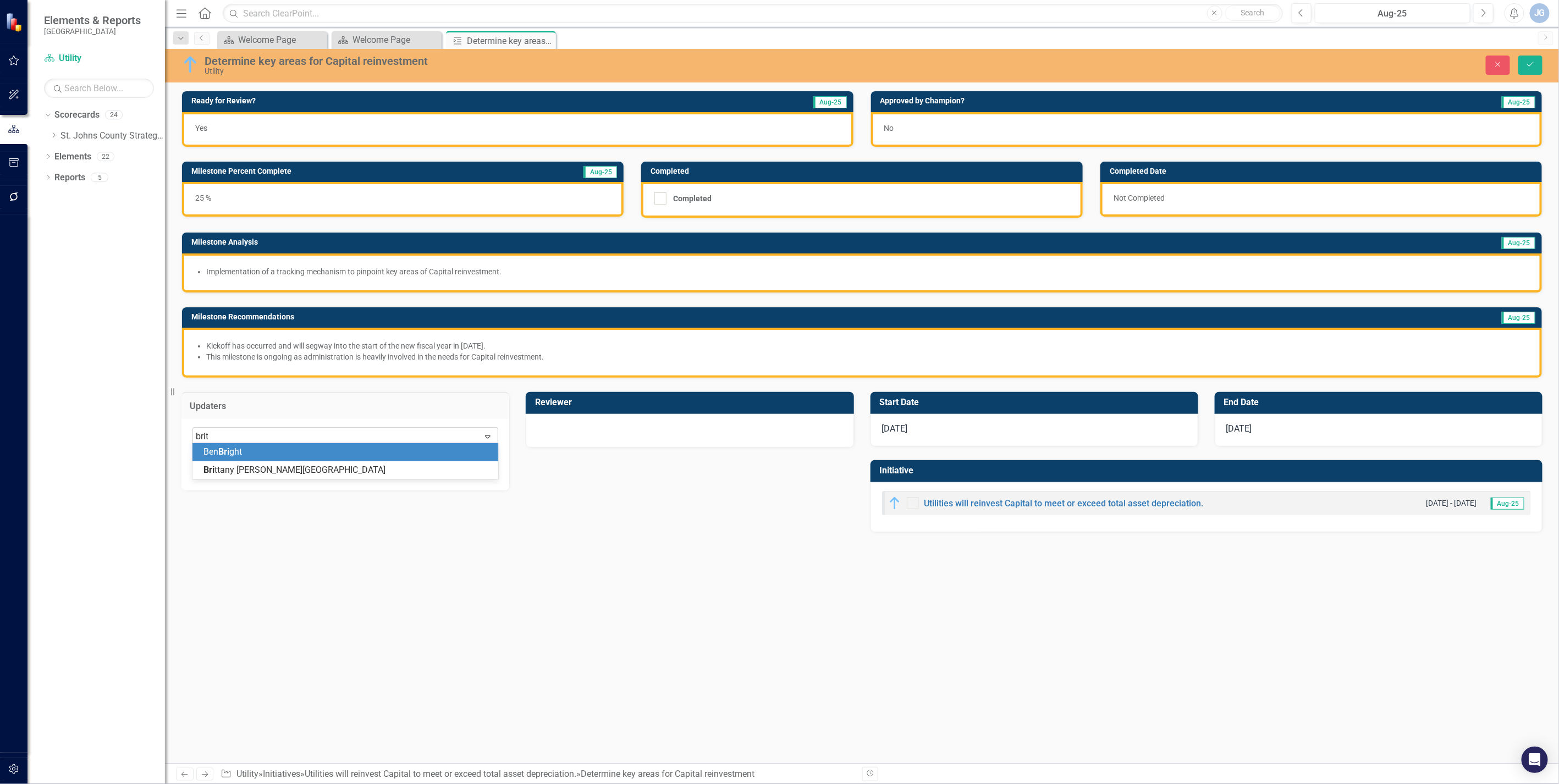
type input "[PERSON_NAME]"
drag, startPoint x: 259, startPoint y: 457, endPoint x: 336, endPoint y: 450, distance: 77.3
click at [260, 457] on span "[PERSON_NAME] any [PERSON_NAME][GEOGRAPHIC_DATA]" at bounding box center [319, 452] width 232 height 10
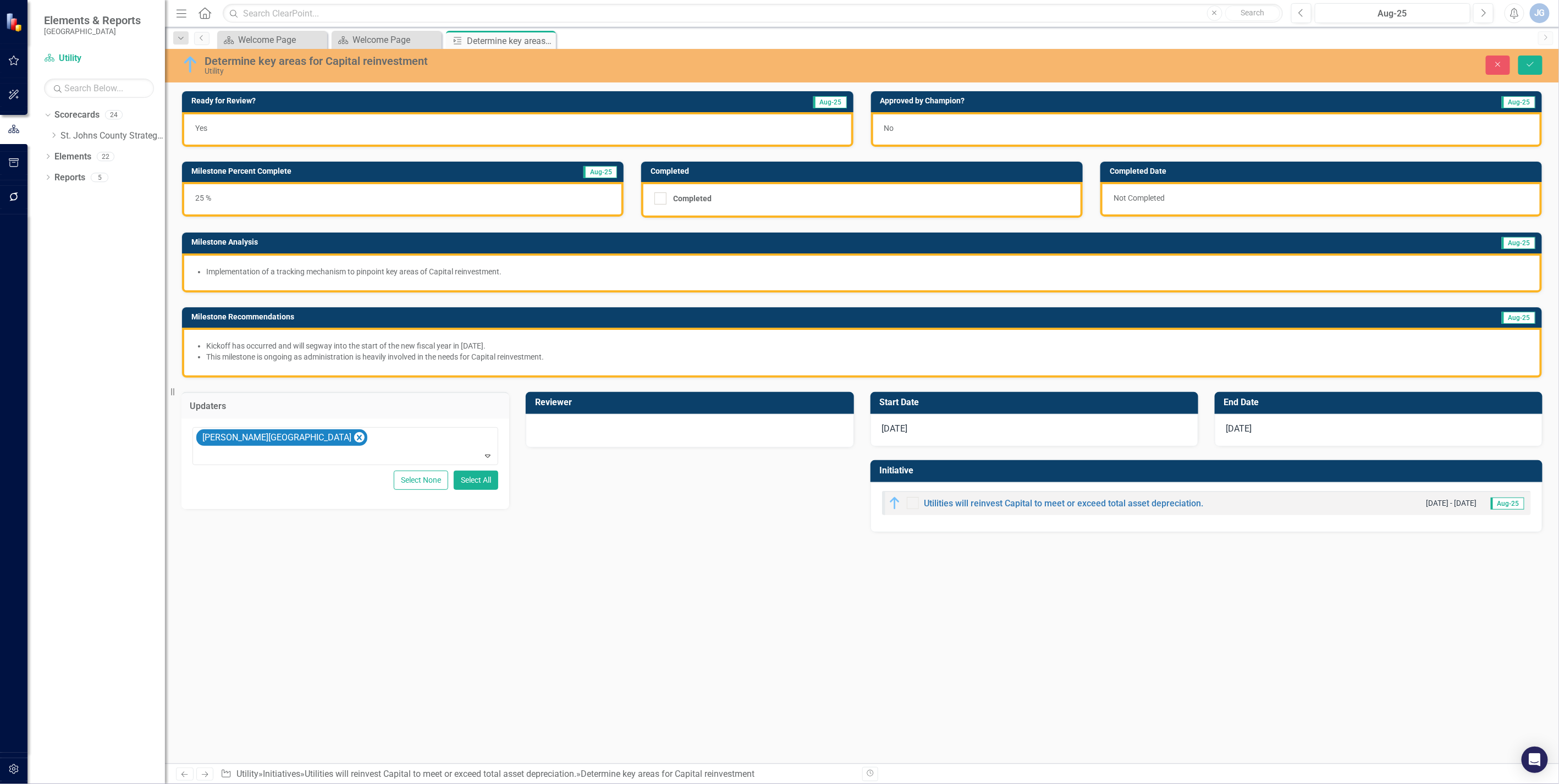
click at [592, 433] on div at bounding box center [690, 430] width 305 height 14
click at [592, 431] on div at bounding box center [690, 430] width 305 height 14
click at [566, 439] on div "Not Defined" at bounding box center [684, 437] width 279 height 13
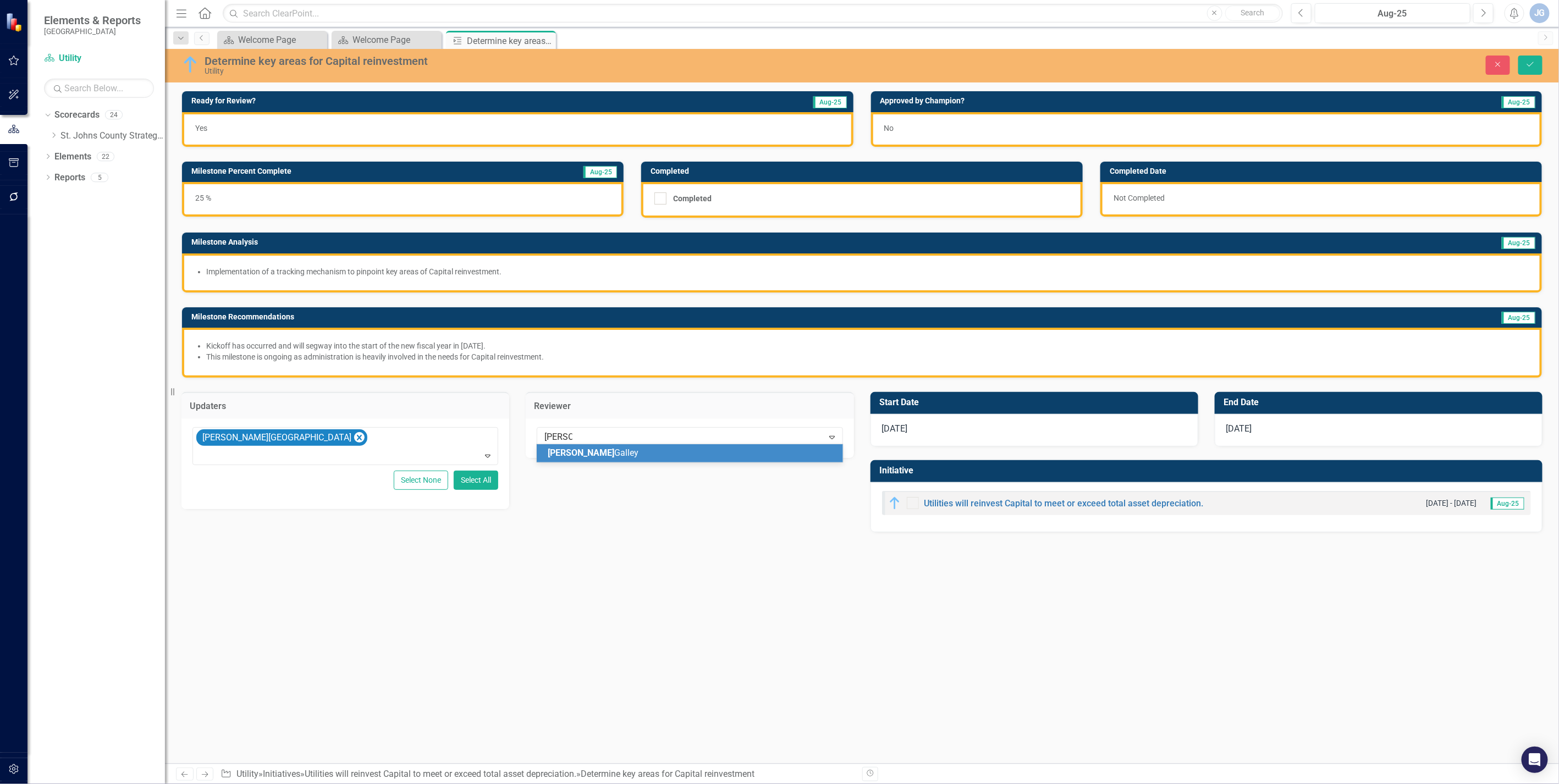
type input "[PERSON_NAME]"
click at [966, 109] on td "Approved by Champion?" at bounding box center [1113, 102] width 466 height 16
click at [966, 124] on div "No" at bounding box center [1206, 129] width 671 height 35
click at [966, 125] on div "No" at bounding box center [1206, 129] width 671 height 35
click at [904, 129] on div "No" at bounding box center [1206, 129] width 671 height 35
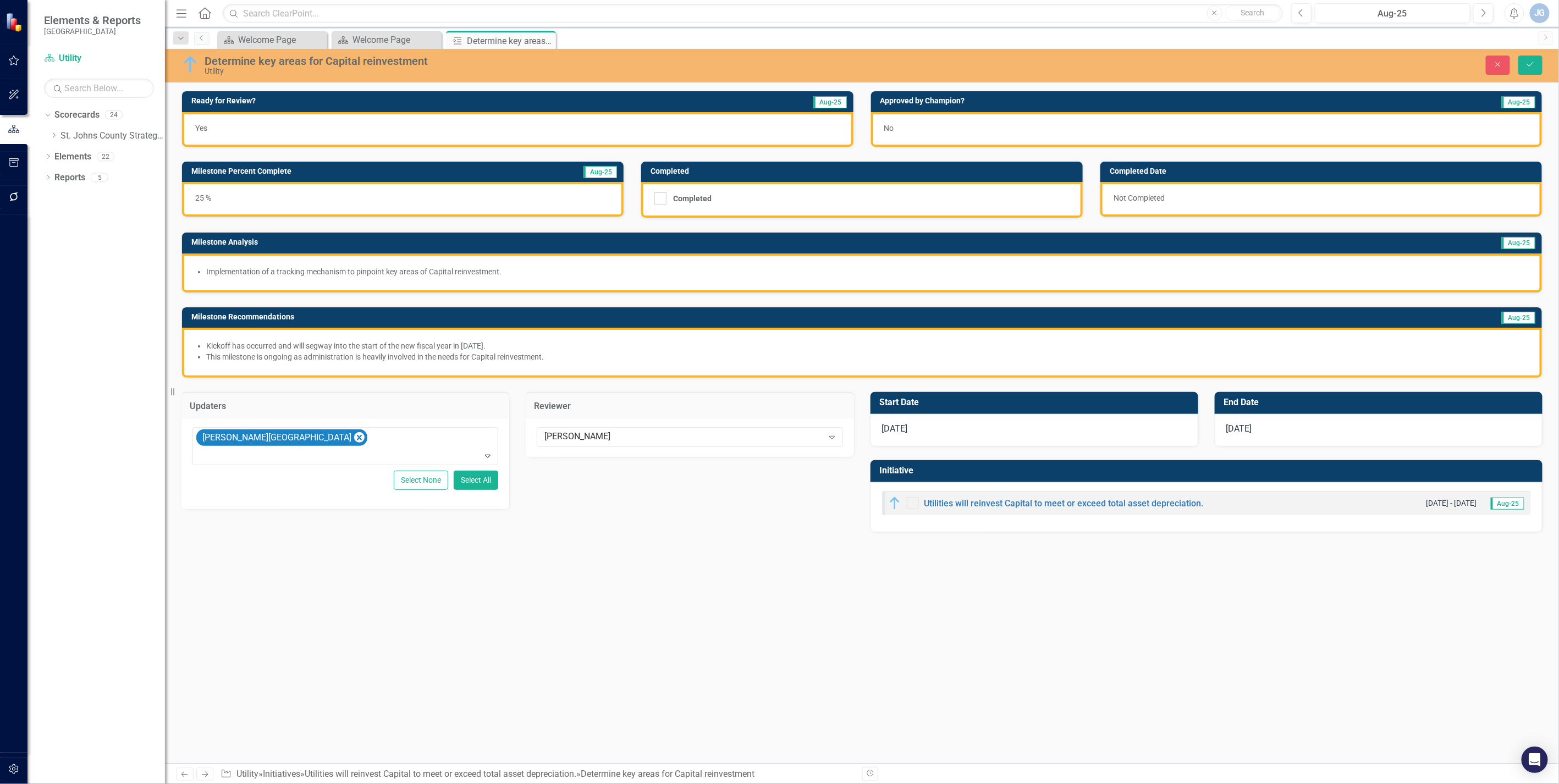
click at [904, 129] on div "No" at bounding box center [1206, 129] width 671 height 35
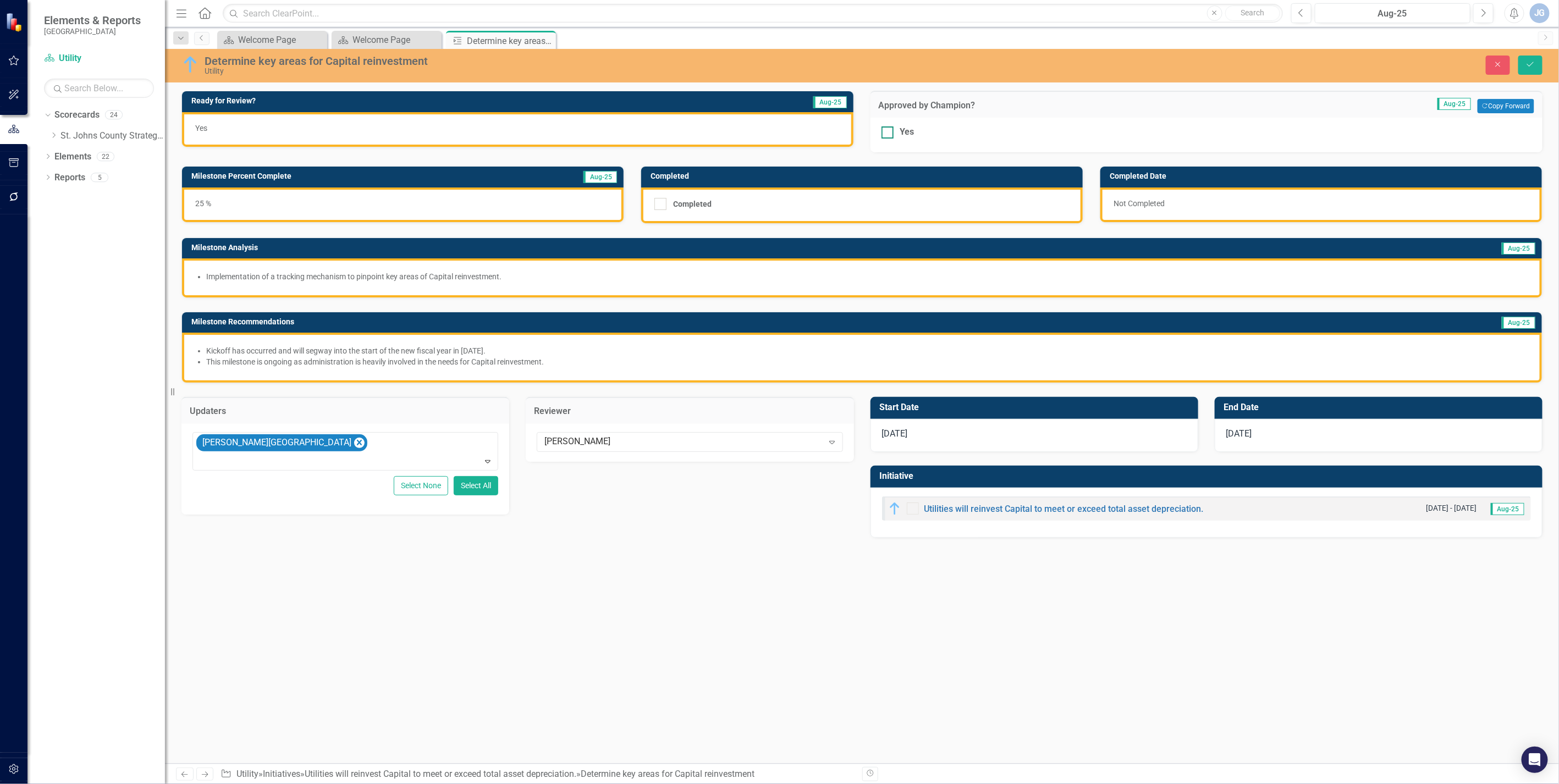
click at [887, 135] on div at bounding box center [888, 133] width 12 height 12
click at [887, 133] on input "Yes" at bounding box center [885, 130] width 7 height 7
checkbox input "true"
click at [966, 59] on button "Save" at bounding box center [1530, 65] width 24 height 20
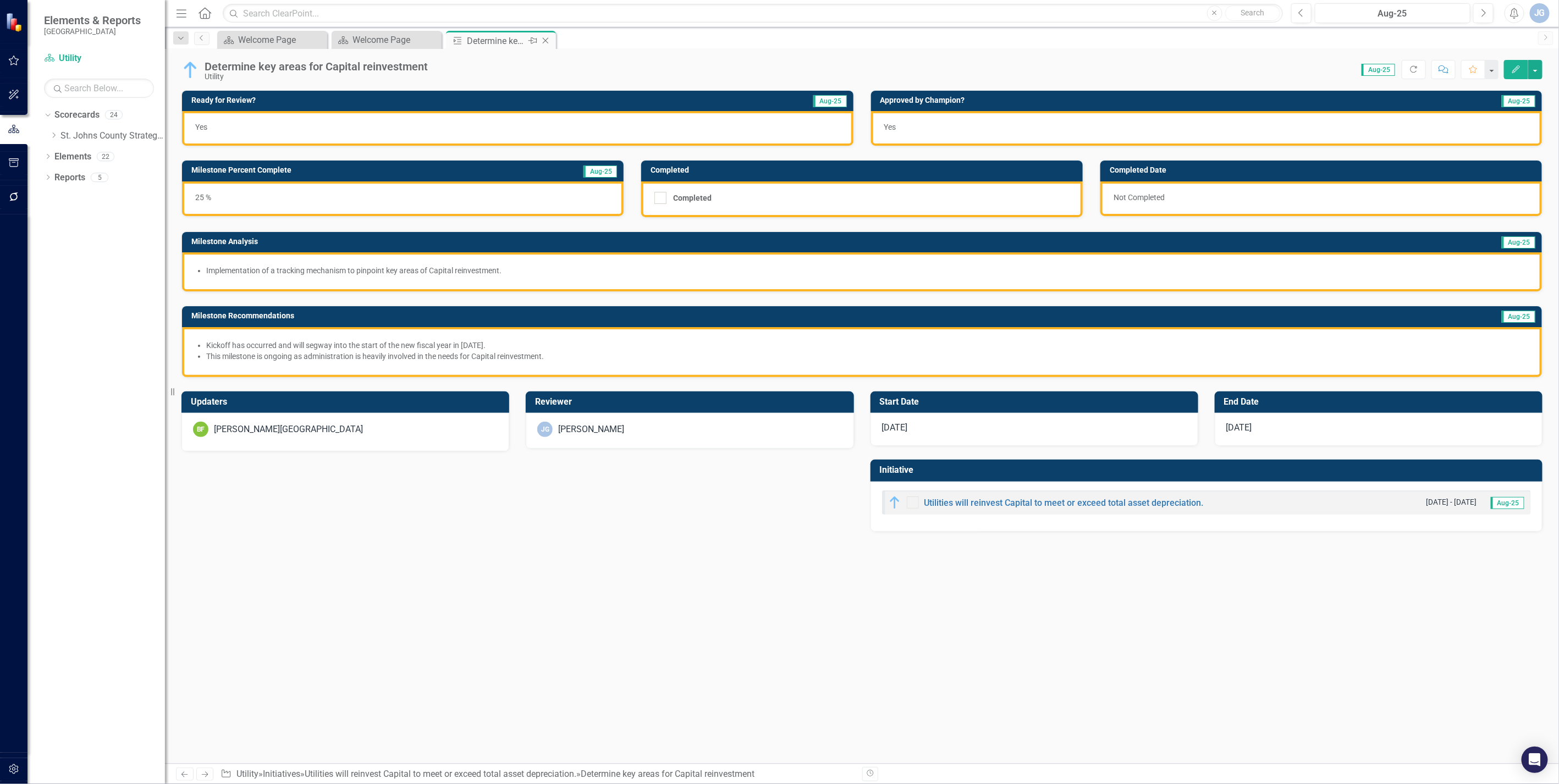
click at [547, 38] on icon "Close" at bounding box center [545, 41] width 11 height 8
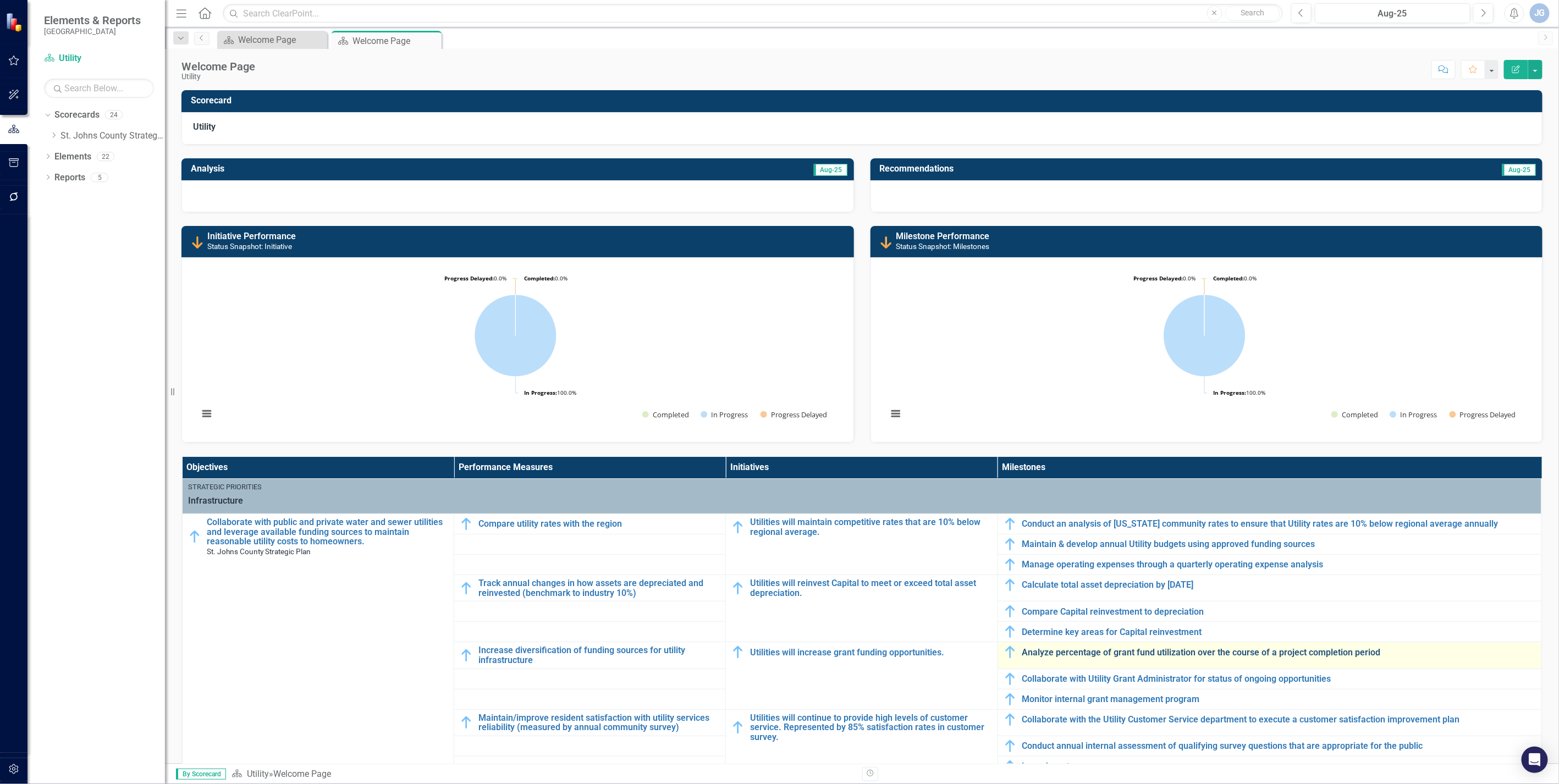
click at [966, 527] on link "Analyze percentage of grant fund utilization over the course of a project compl…" at bounding box center [1279, 653] width 514 height 10
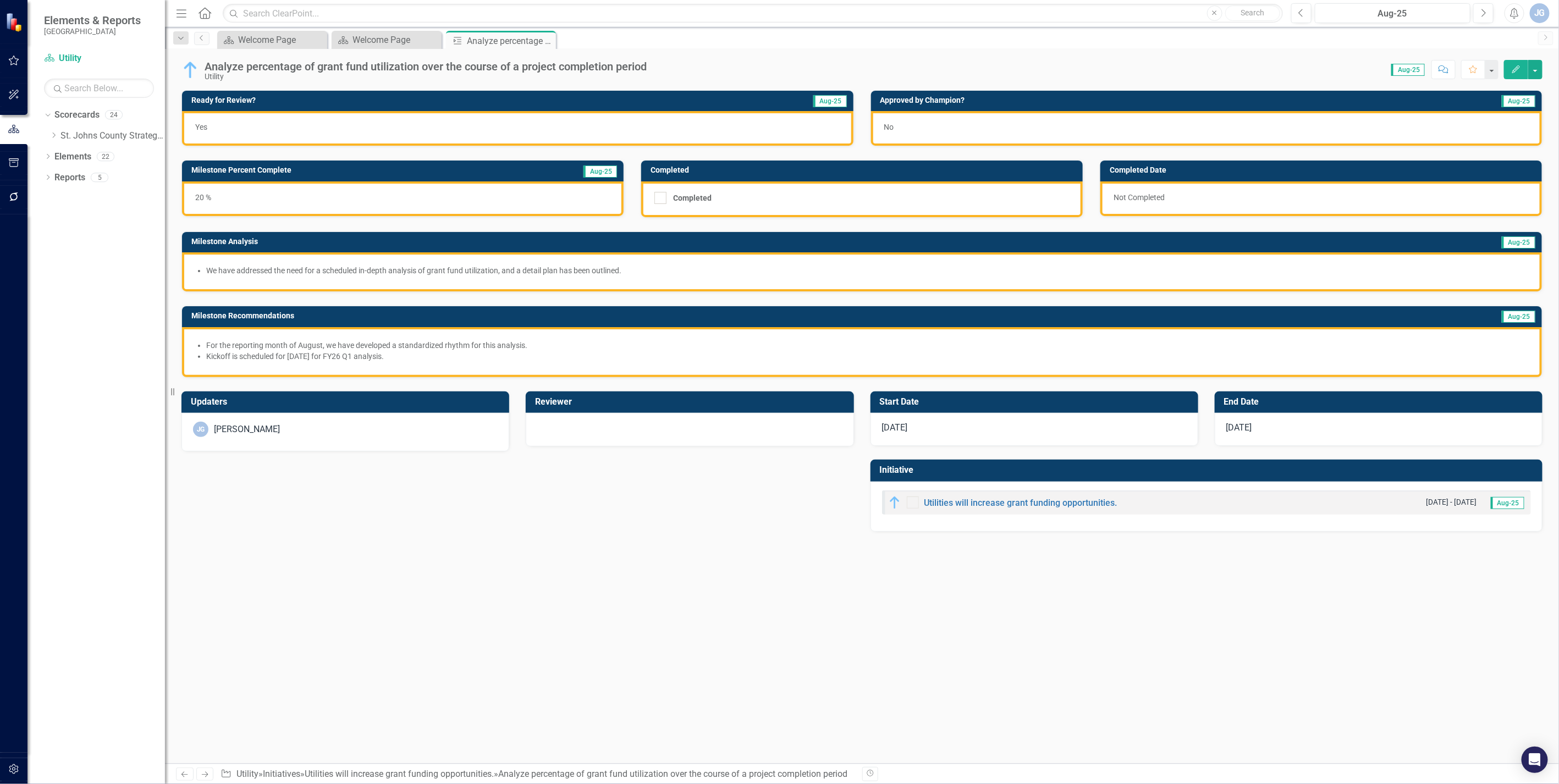
click at [308, 433] on div "[PERSON_NAME]" at bounding box center [345, 430] width 305 height 15
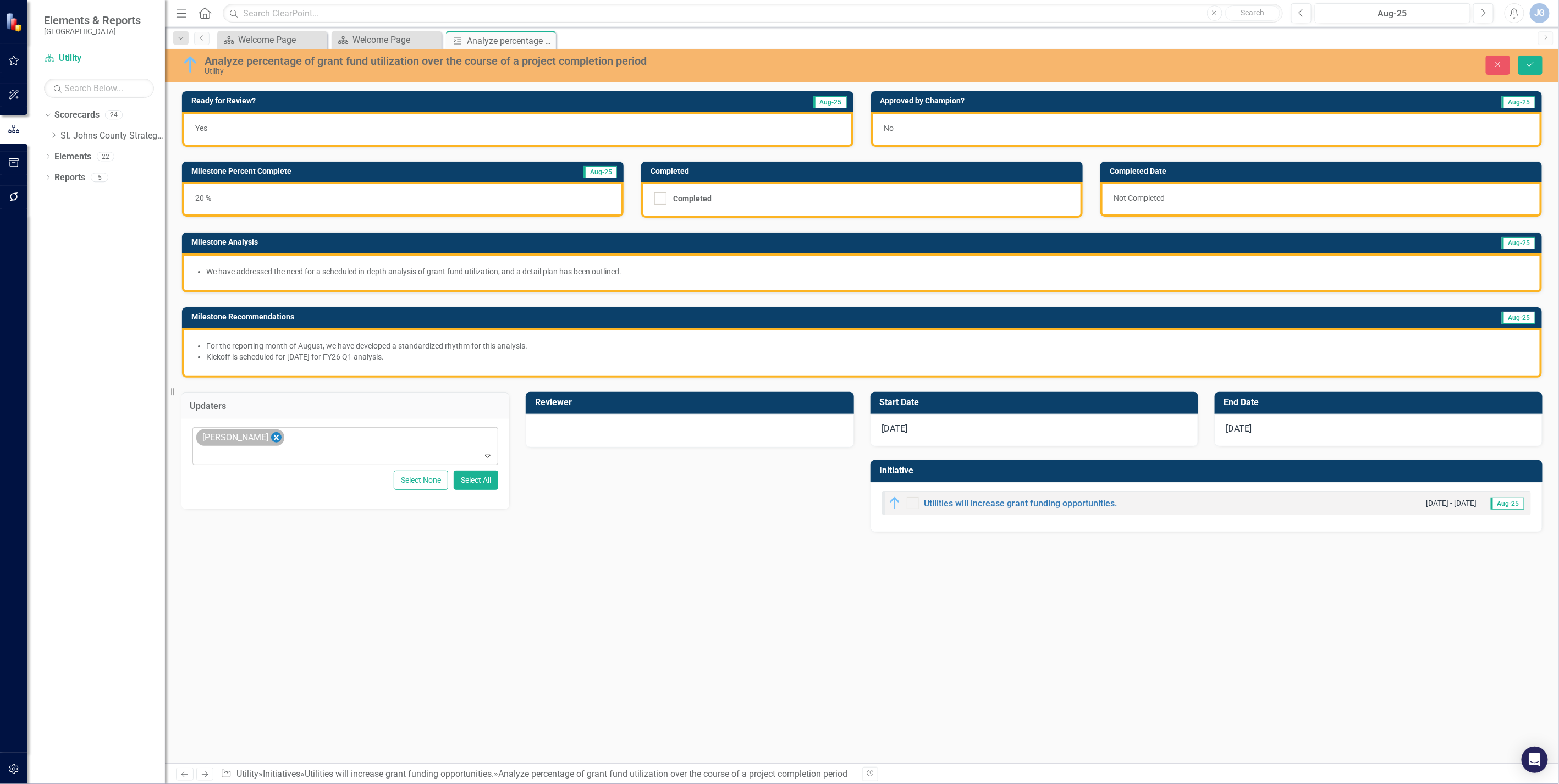
click at [271, 434] on icon "Remove James Galley" at bounding box center [276, 438] width 10 height 14
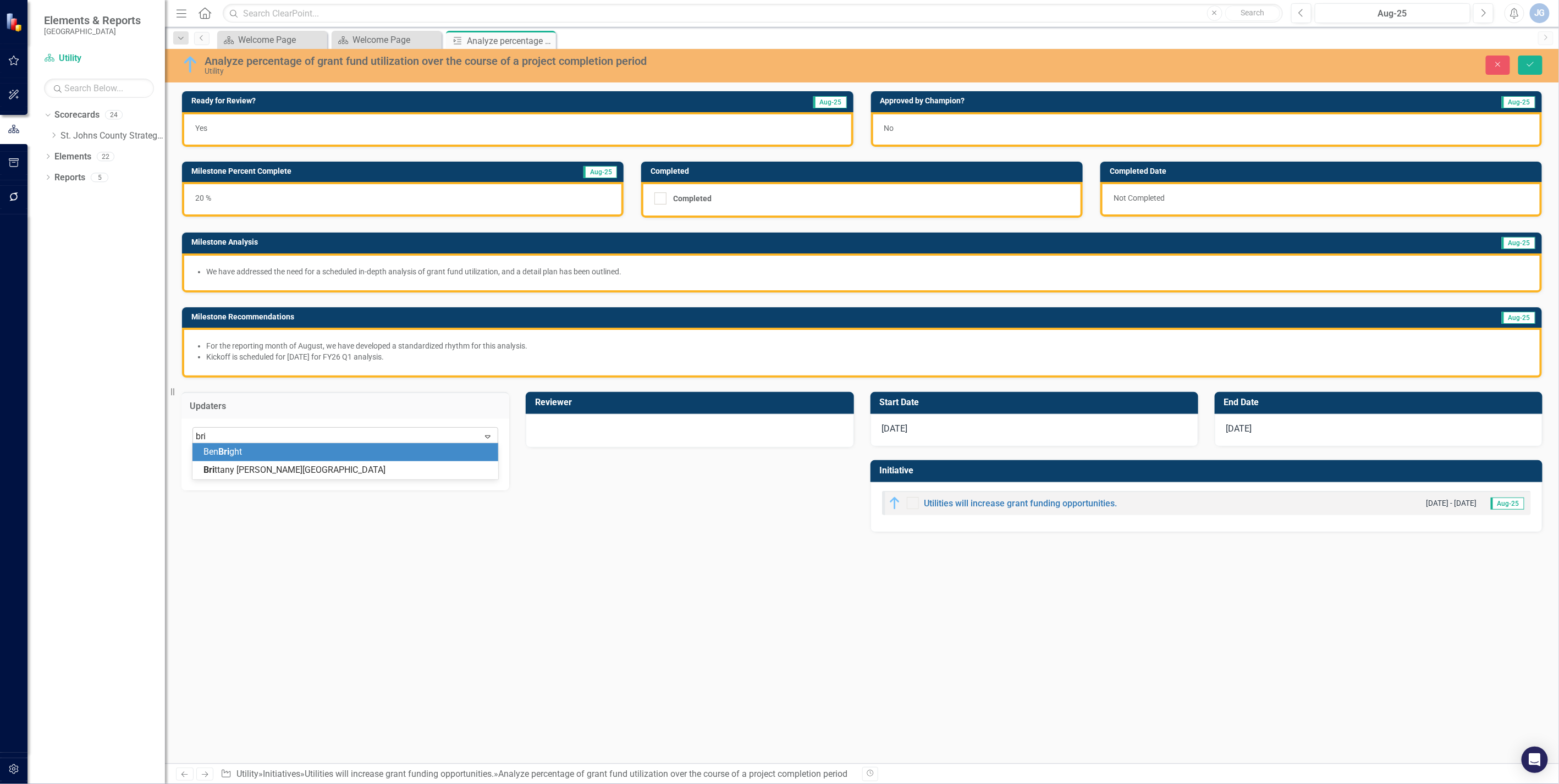
type input "brit"
click at [311, 456] on div "Brit [PERSON_NAME][GEOGRAPHIC_DATA]" at bounding box center [347, 452] width 288 height 13
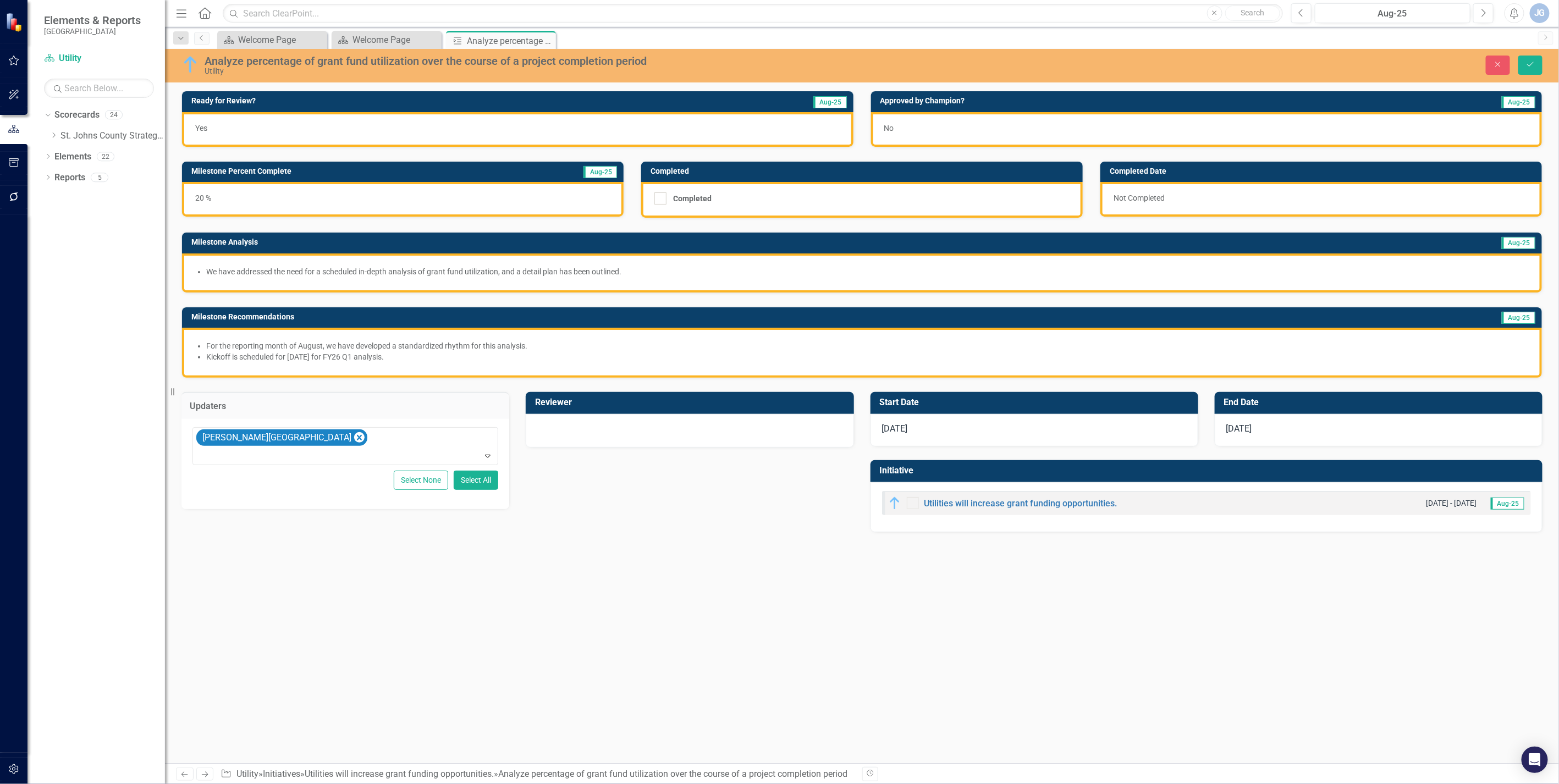
click at [551, 418] on div at bounding box center [690, 430] width 328 height 33
click at [567, 434] on div "Not Defined" at bounding box center [684, 437] width 279 height 13
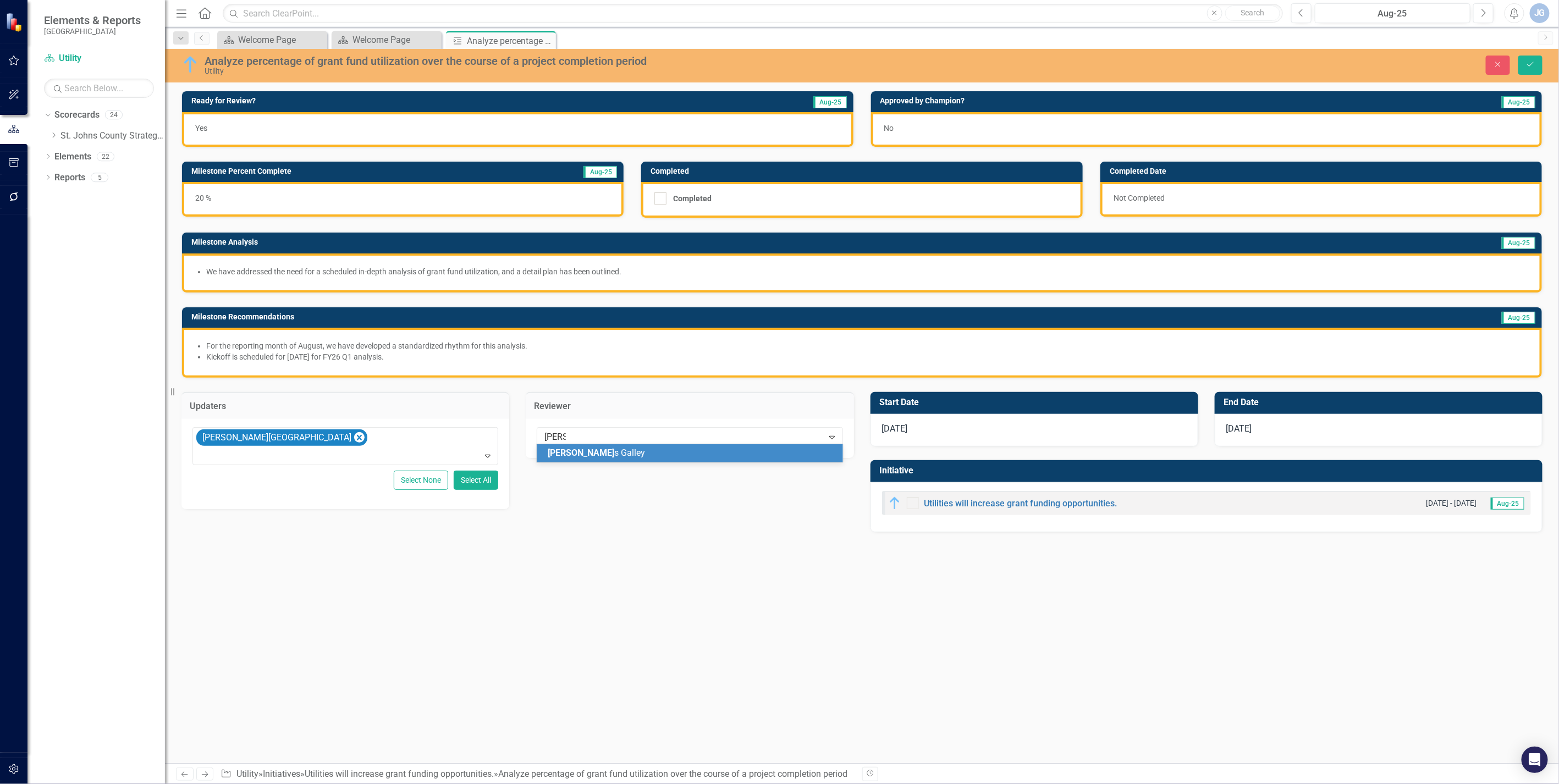
type input "[PERSON_NAME]"
click at [920, 118] on div "No" at bounding box center [1206, 129] width 671 height 35
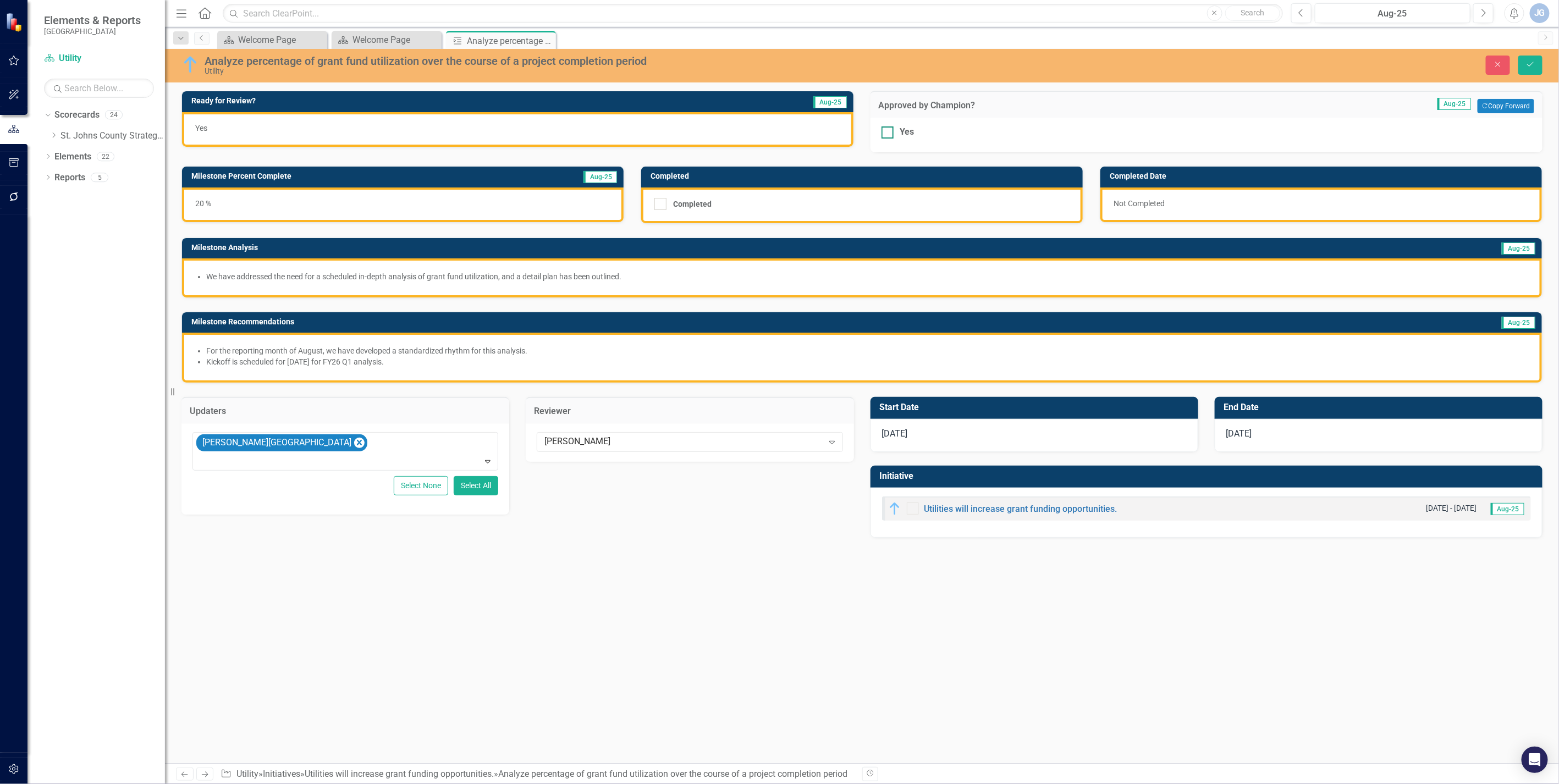
click at [886, 133] on div at bounding box center [888, 133] width 12 height 12
click at [886, 133] on input "Yes" at bounding box center [885, 130] width 7 height 7
checkbox input "true"
click at [966, 68] on icon "Save" at bounding box center [1531, 64] width 10 height 8
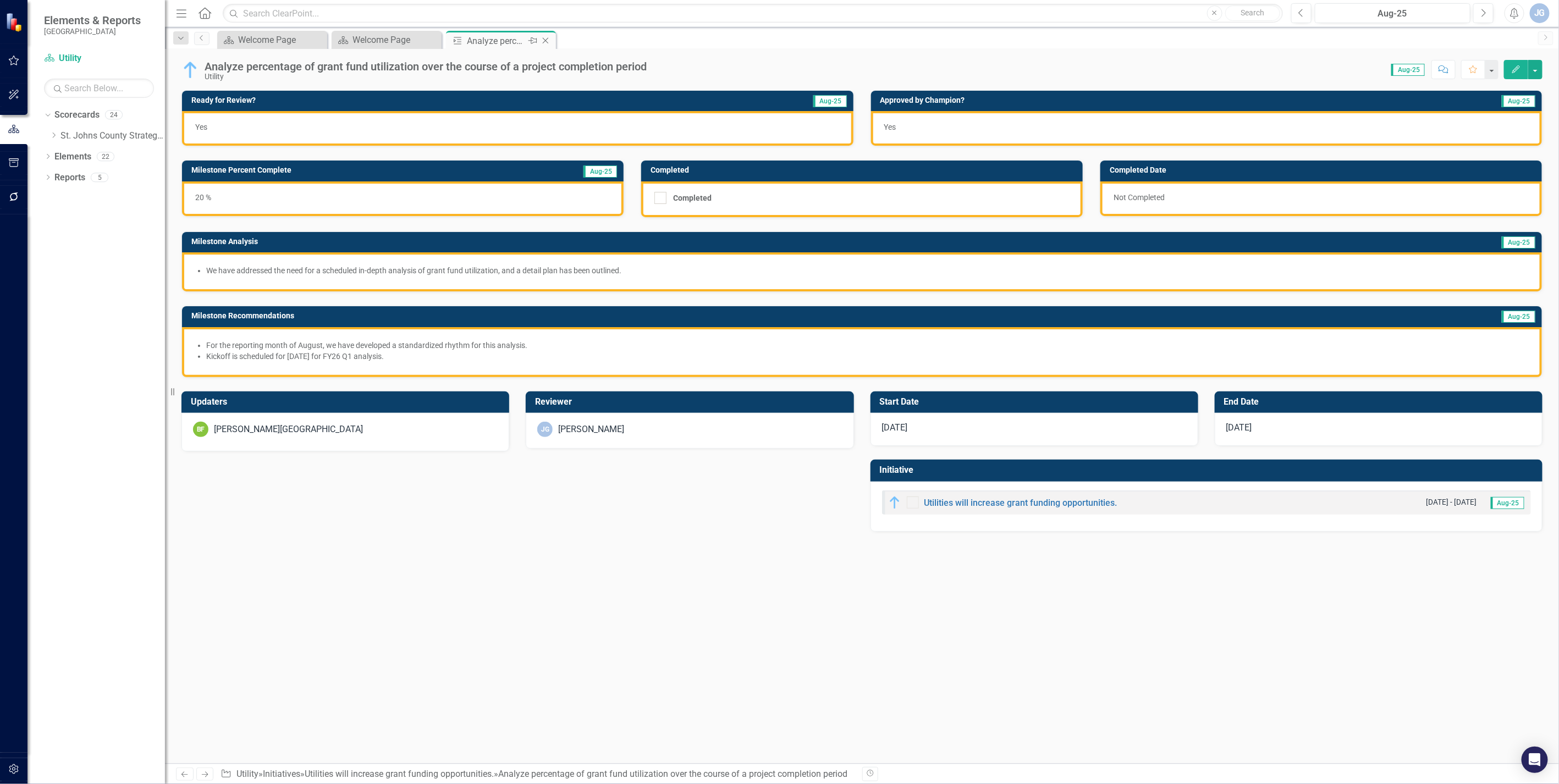
click at [545, 40] on icon "Close" at bounding box center [545, 41] width 11 height 8
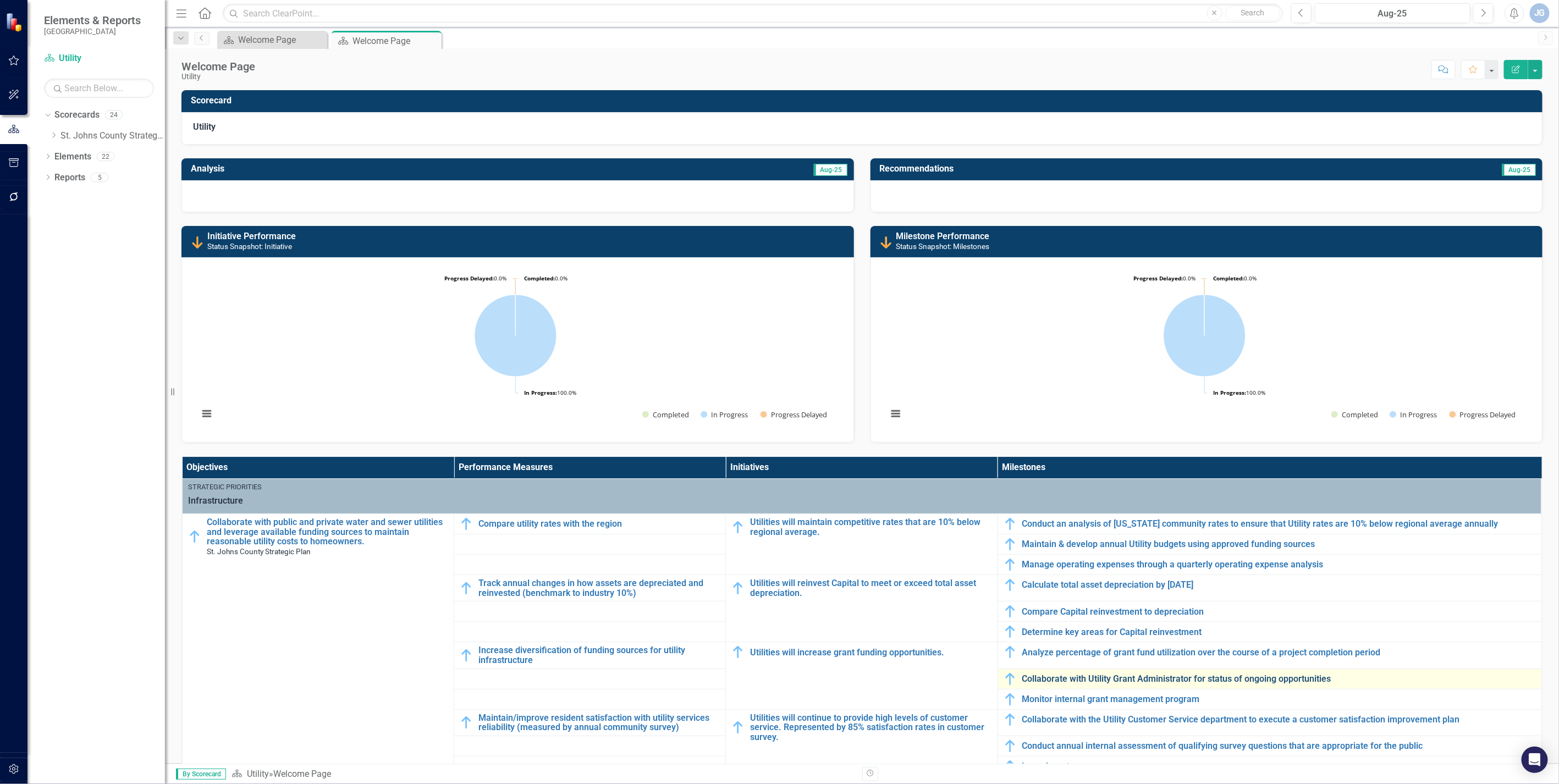
click at [966, 527] on link "Collaborate with Utility Grant Administrator for status of ongoing opportunities" at bounding box center [1279, 680] width 514 height 10
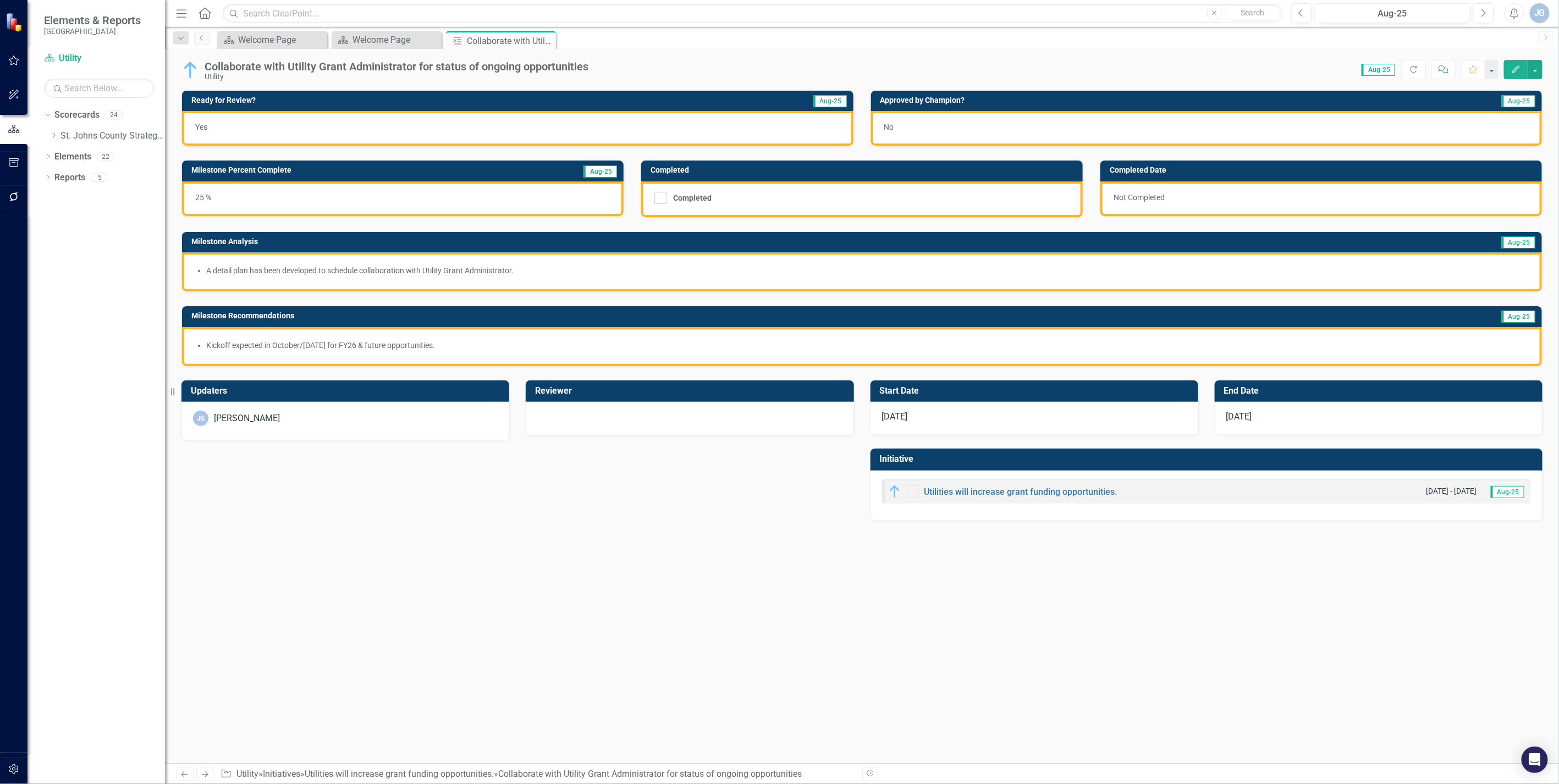
click at [337, 420] on div "[PERSON_NAME]" at bounding box center [345, 419] width 305 height 15
click at [336, 420] on div "[PERSON_NAME]" at bounding box center [345, 419] width 305 height 15
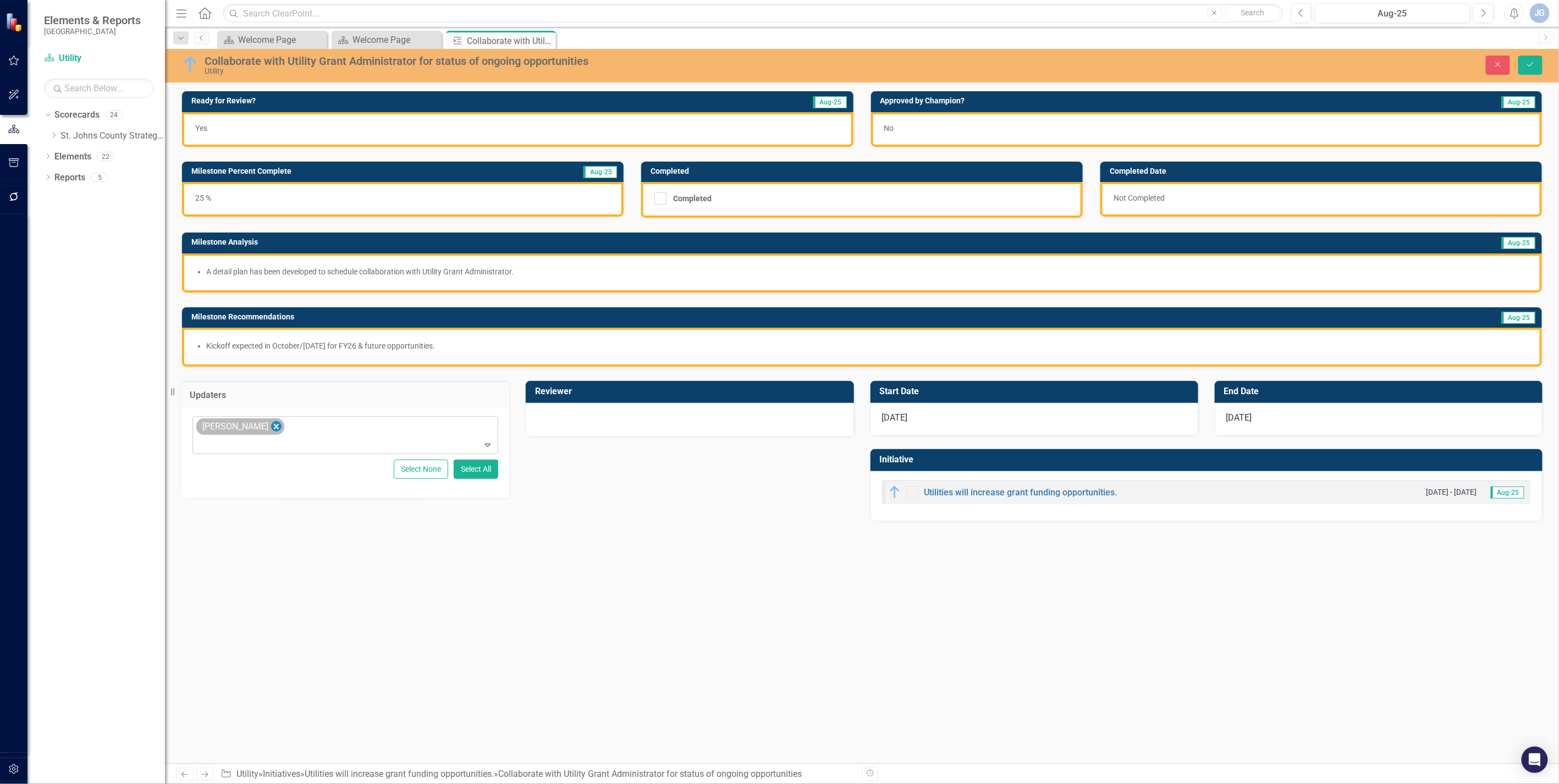
click at [271, 424] on icon "Remove James Galley" at bounding box center [276, 427] width 10 height 14
type input "[PERSON_NAME]"
click at [607, 412] on div at bounding box center [690, 419] width 305 height 14
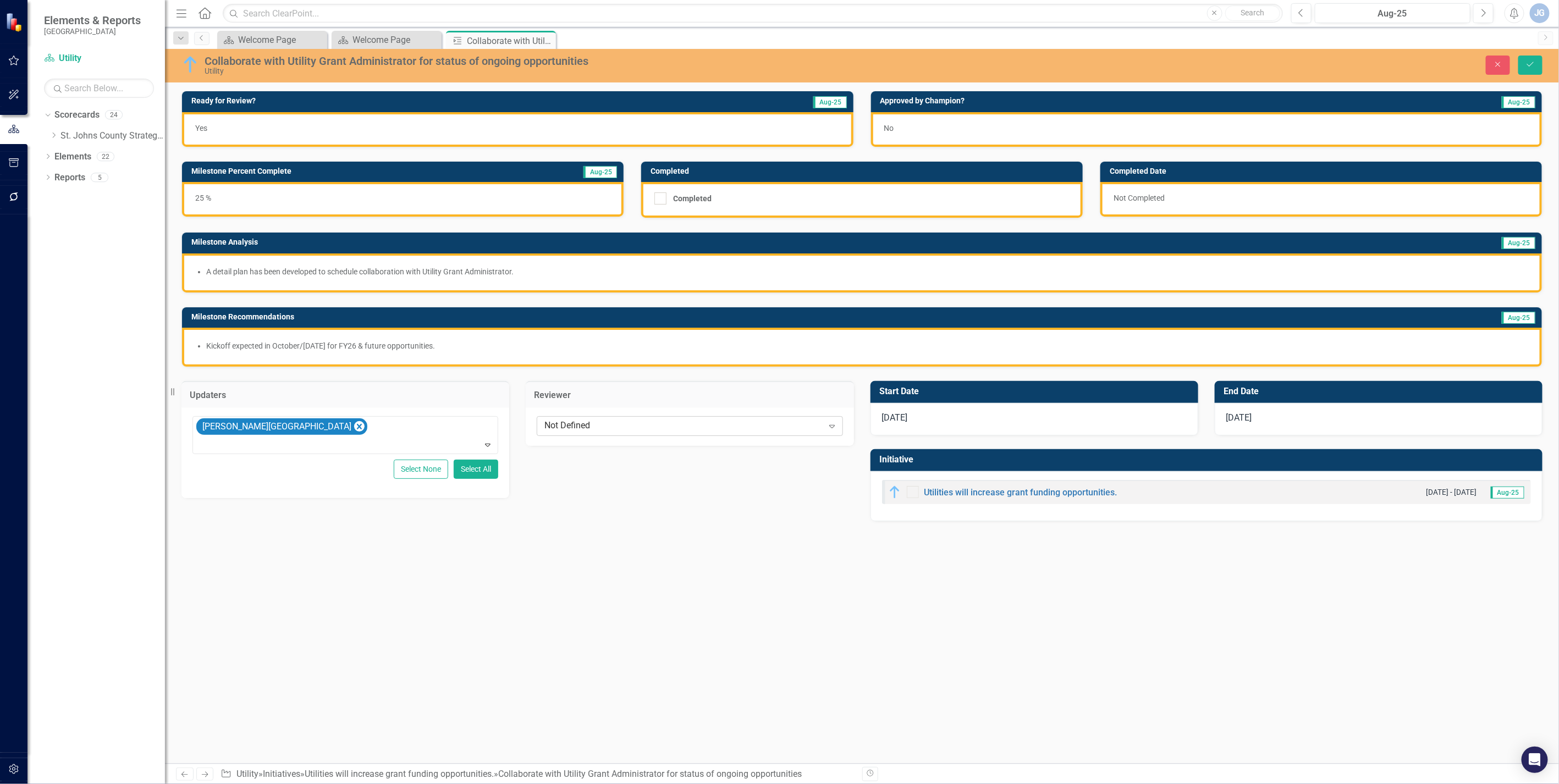
click at [595, 420] on div "Not Defined" at bounding box center [684, 426] width 279 height 13
type input "[PERSON_NAME]"
click at [966, 123] on div "No" at bounding box center [1206, 129] width 671 height 35
click at [966, 124] on div "No" at bounding box center [1206, 129] width 671 height 35
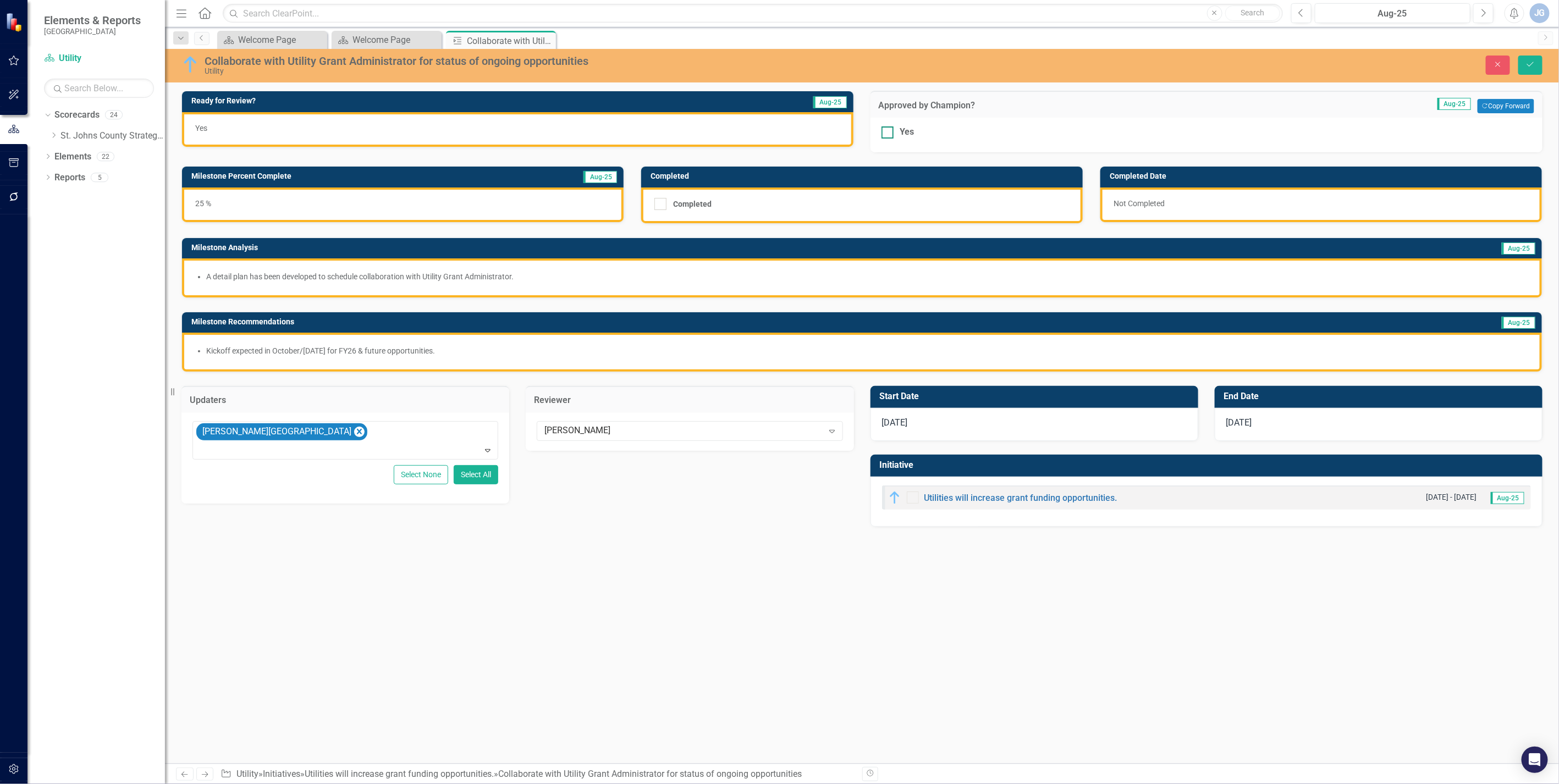
click at [886, 129] on input "Yes" at bounding box center [885, 130] width 7 height 7
checkbox input "true"
click at [966, 61] on icon "Save" at bounding box center [1531, 64] width 10 height 8
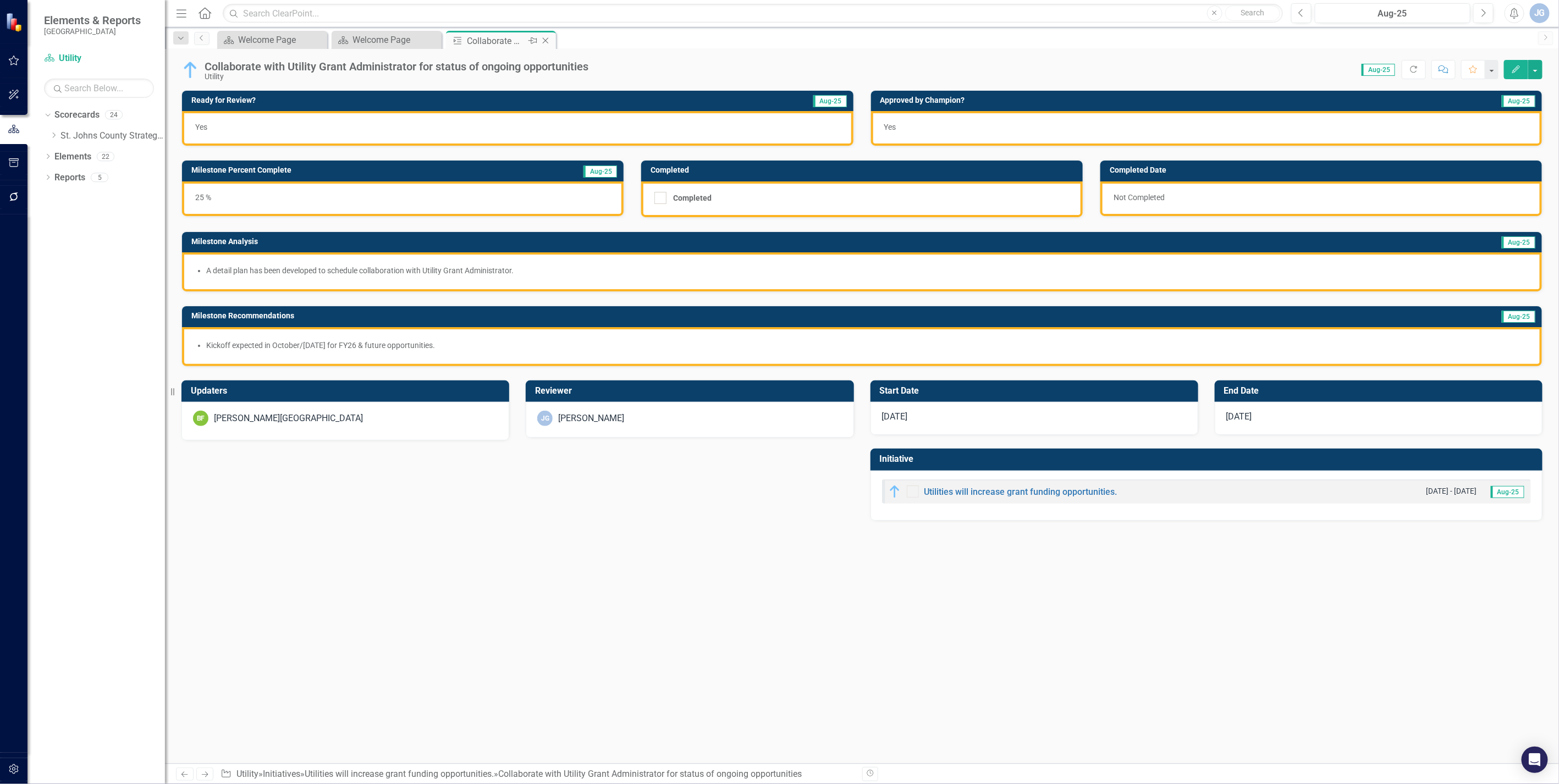
click at [547, 40] on icon "Close" at bounding box center [545, 41] width 11 height 8
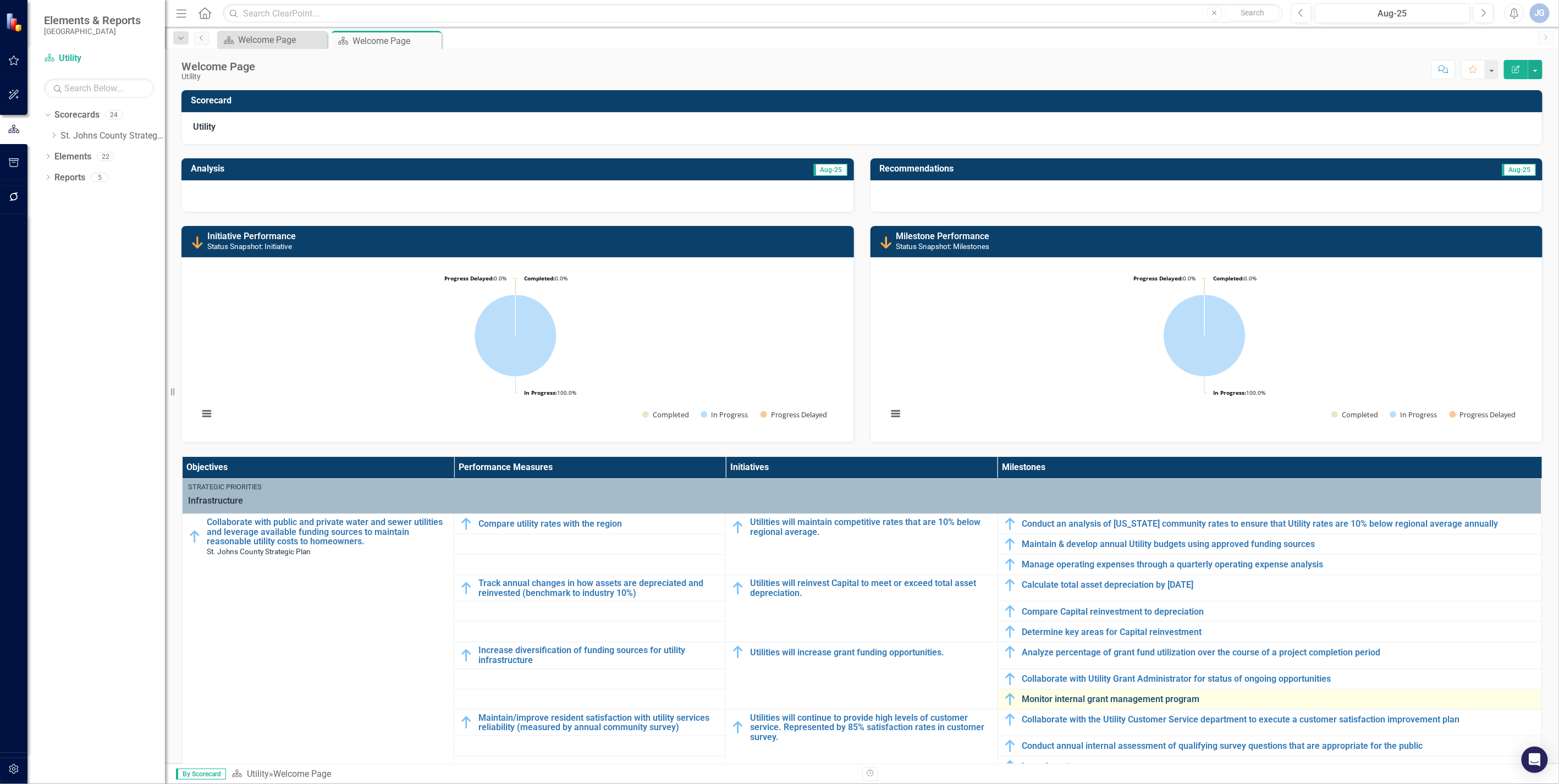
click at [966, 527] on link "Monitor internal grant management program" at bounding box center [1279, 700] width 514 height 10
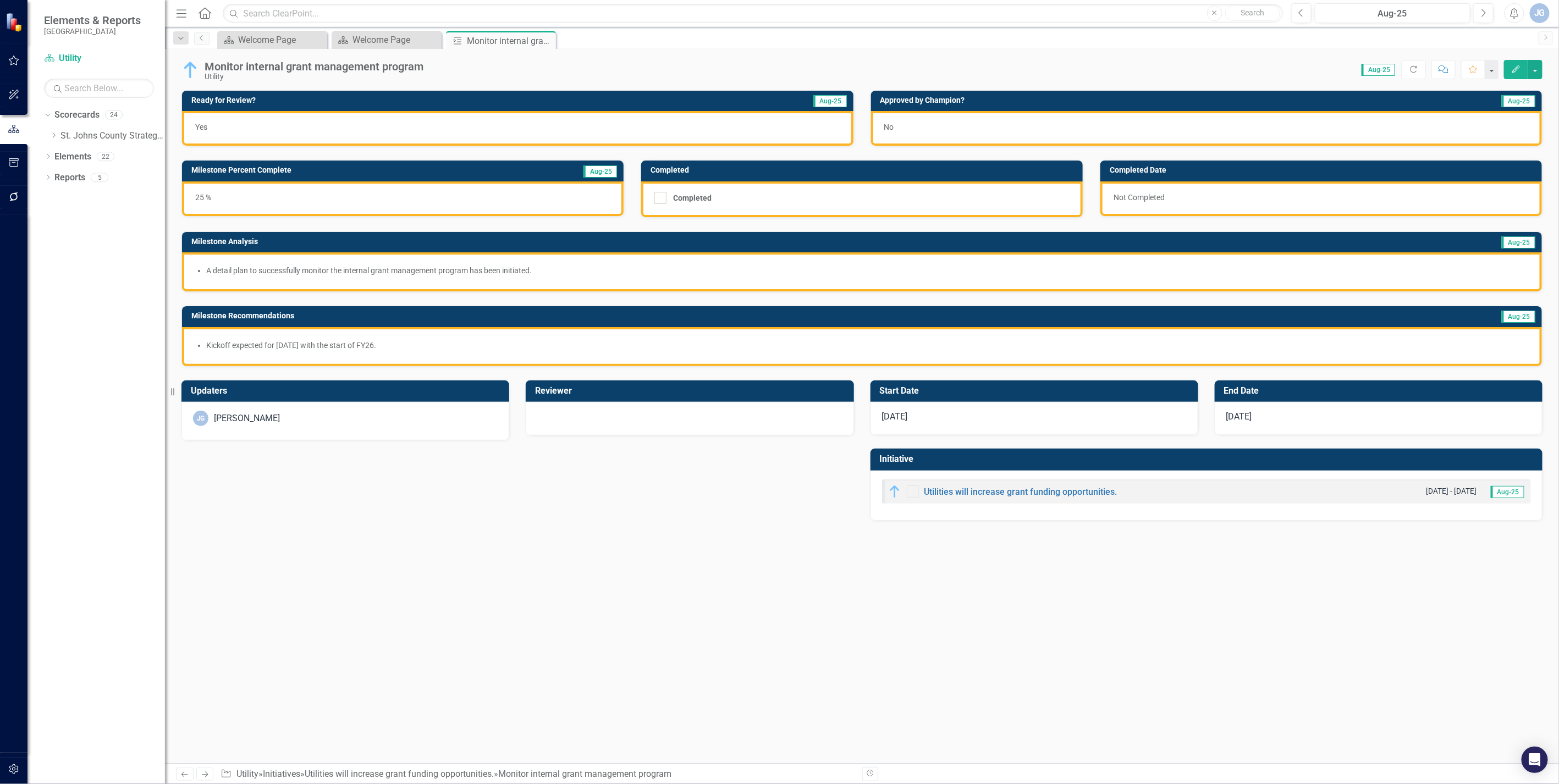
click at [323, 428] on div "[PERSON_NAME]" at bounding box center [346, 420] width 328 height 38
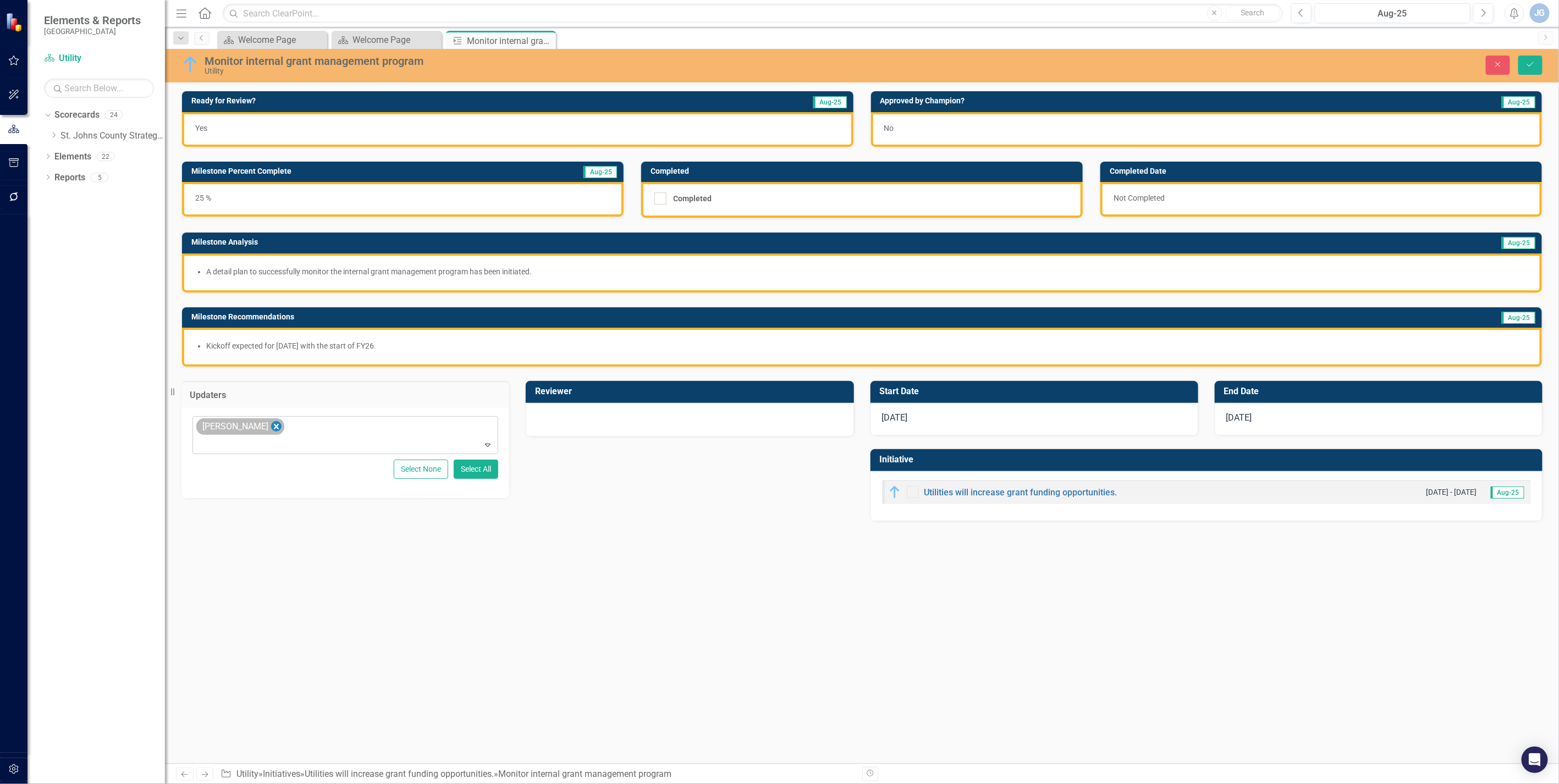
click at [271, 426] on icon "Remove James Galley" at bounding box center [276, 427] width 10 height 14
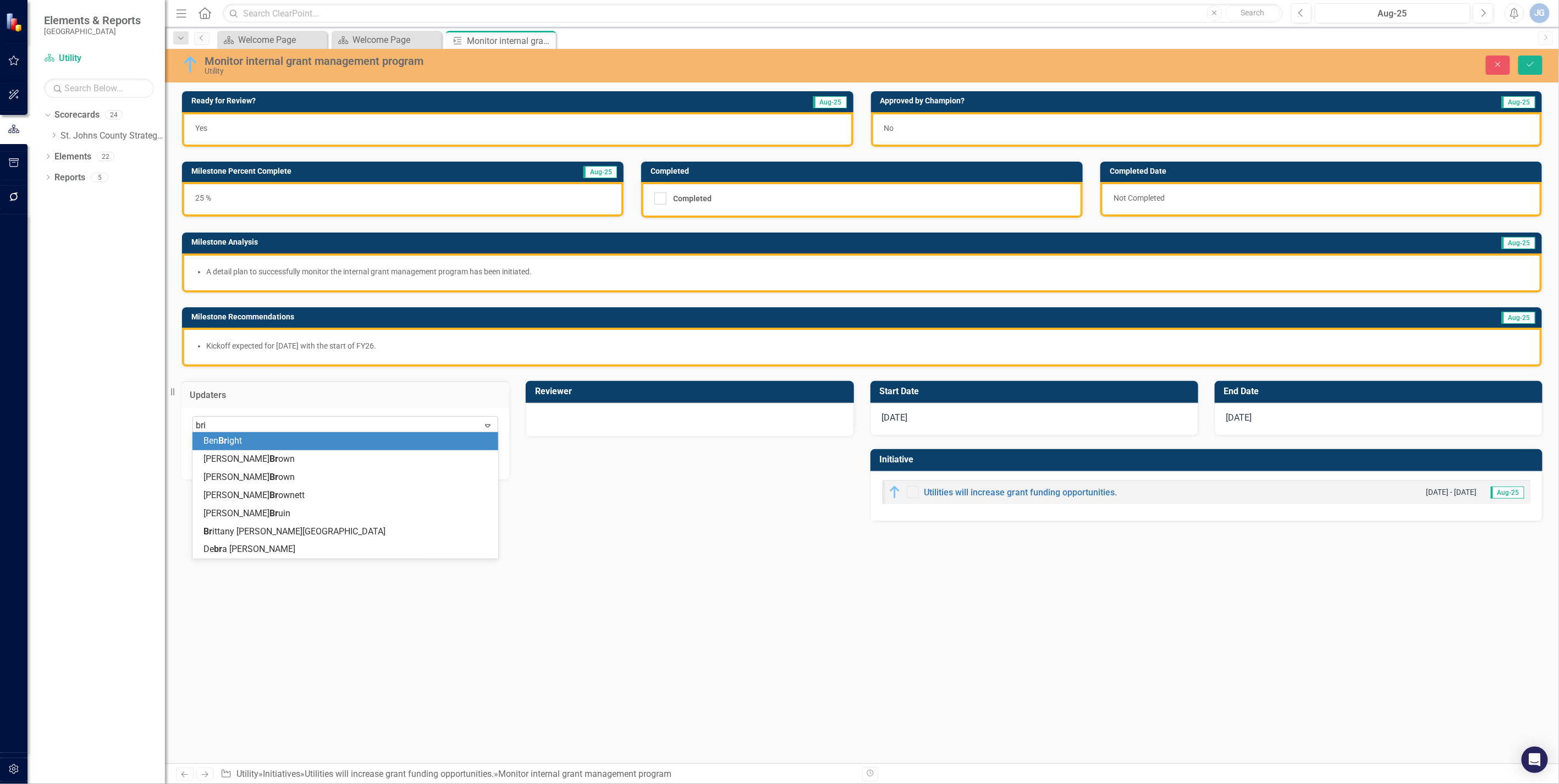
type input "brit"
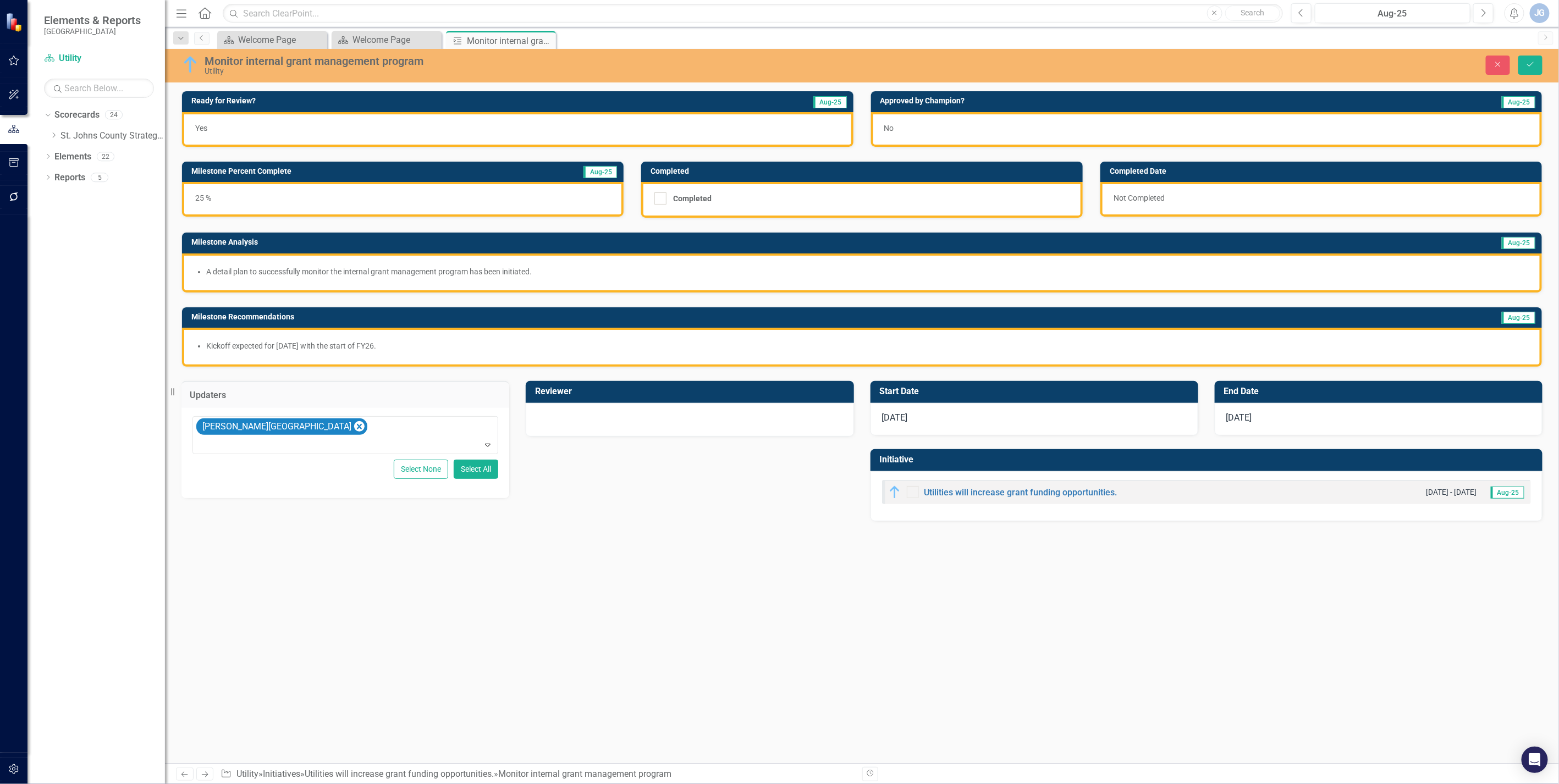
click at [600, 414] on div at bounding box center [690, 419] width 305 height 14
click at [601, 420] on div "Not Defined" at bounding box center [684, 426] width 279 height 13
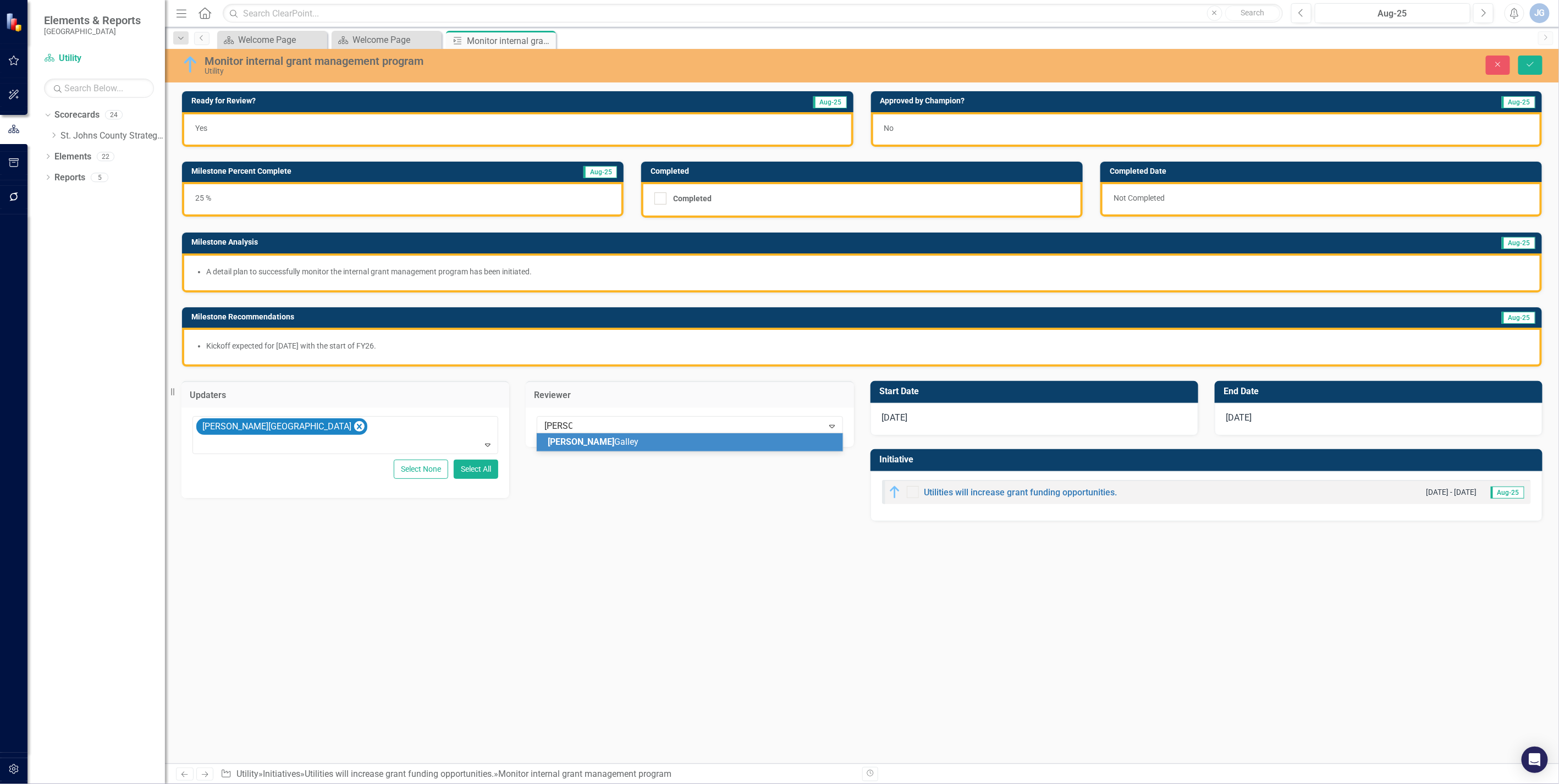
type input "[PERSON_NAME]"
click at [964, 127] on div "No" at bounding box center [1206, 129] width 671 height 35
drag, startPoint x: 964, startPoint y: 127, endPoint x: 894, endPoint y: 145, distance: 72.3
click at [963, 127] on div "No" at bounding box center [1206, 129] width 671 height 35
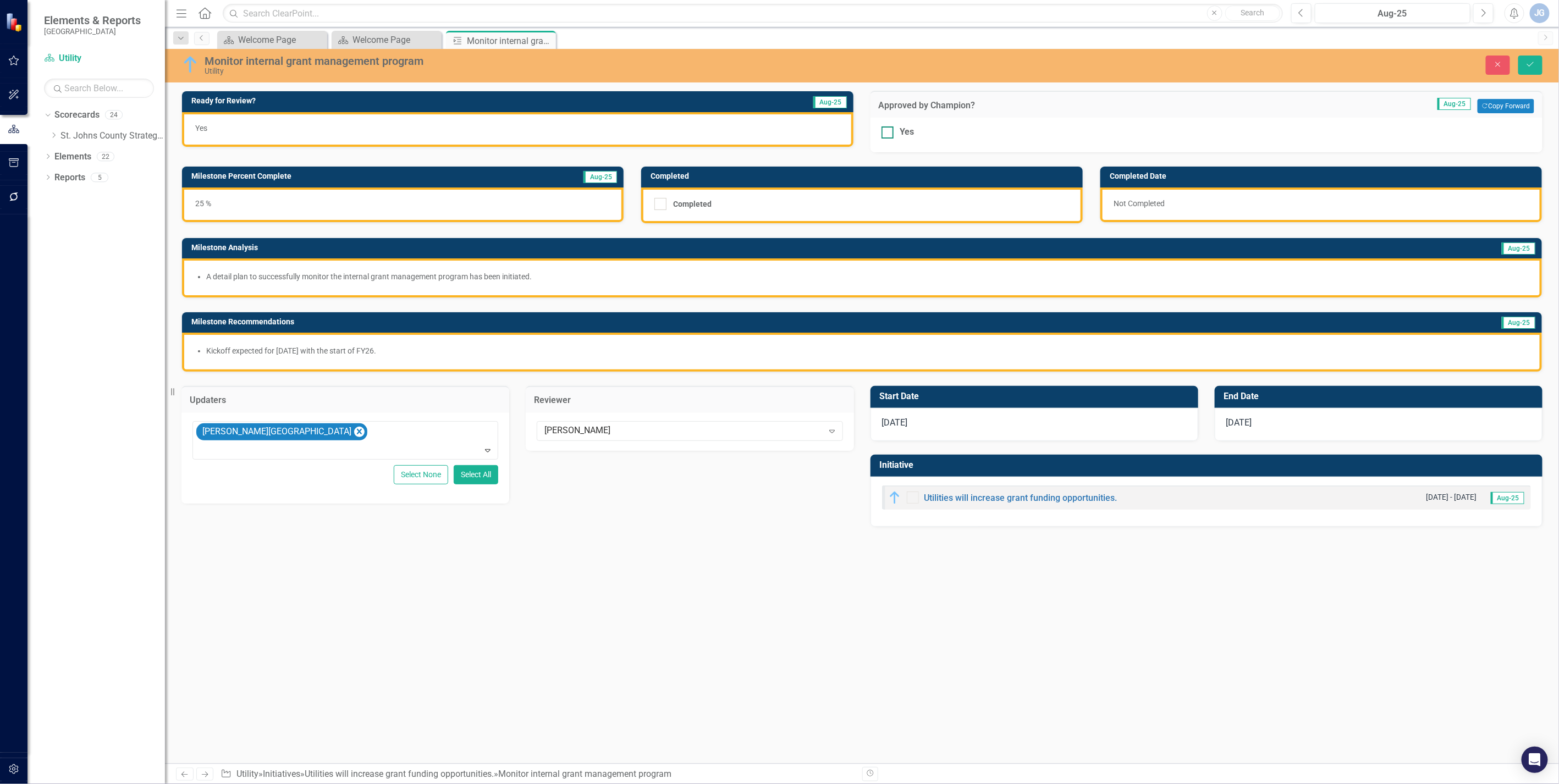
click at [894, 134] on div "Yes" at bounding box center [1207, 132] width 651 height 13
click at [889, 133] on input "Yes" at bounding box center [885, 130] width 7 height 7
checkbox input "true"
click at [966, 62] on icon "Save" at bounding box center [1531, 64] width 10 height 8
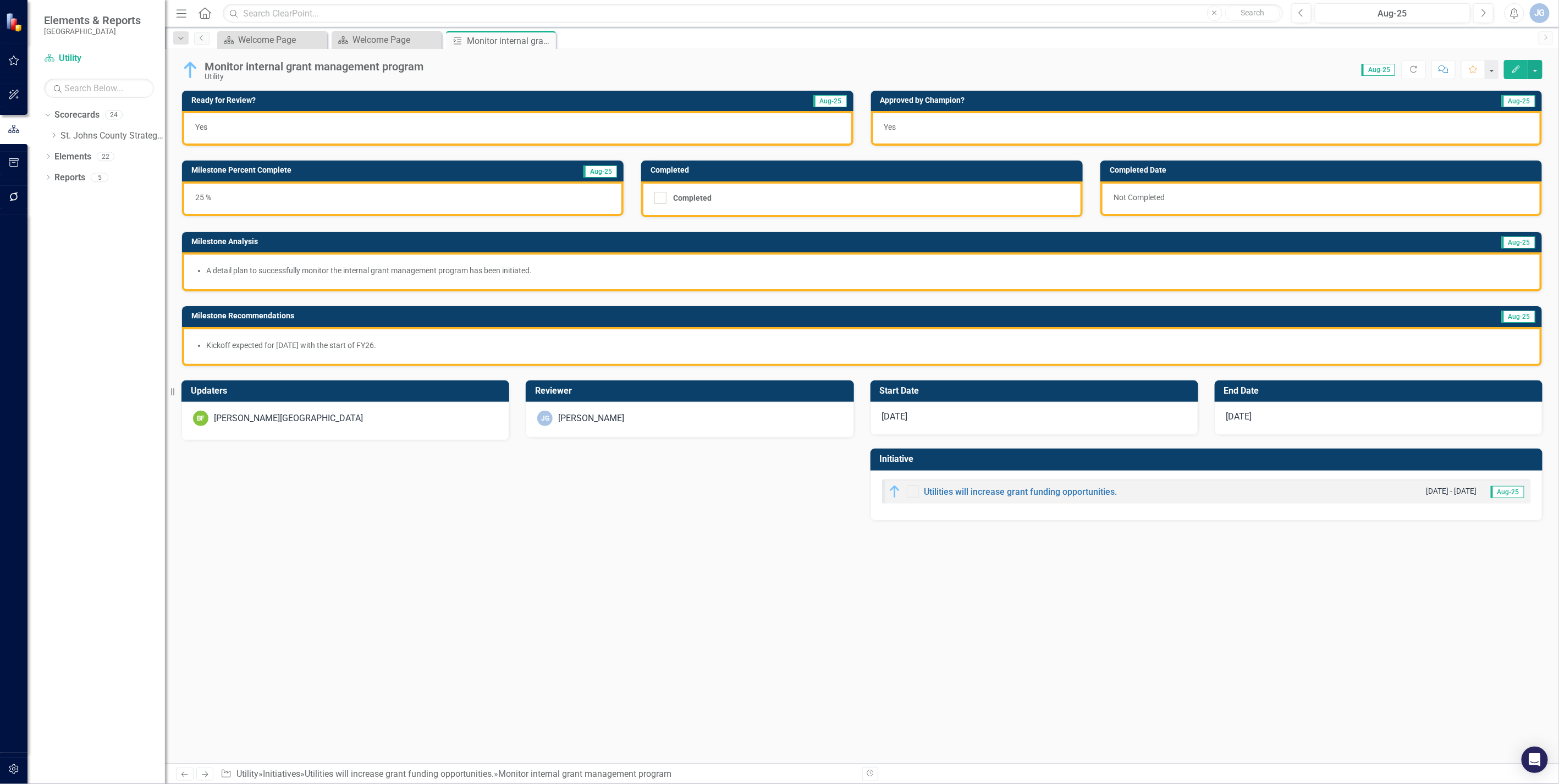
click at [0, 0] on icon "Close" at bounding box center [0, 0] width 0 height 0
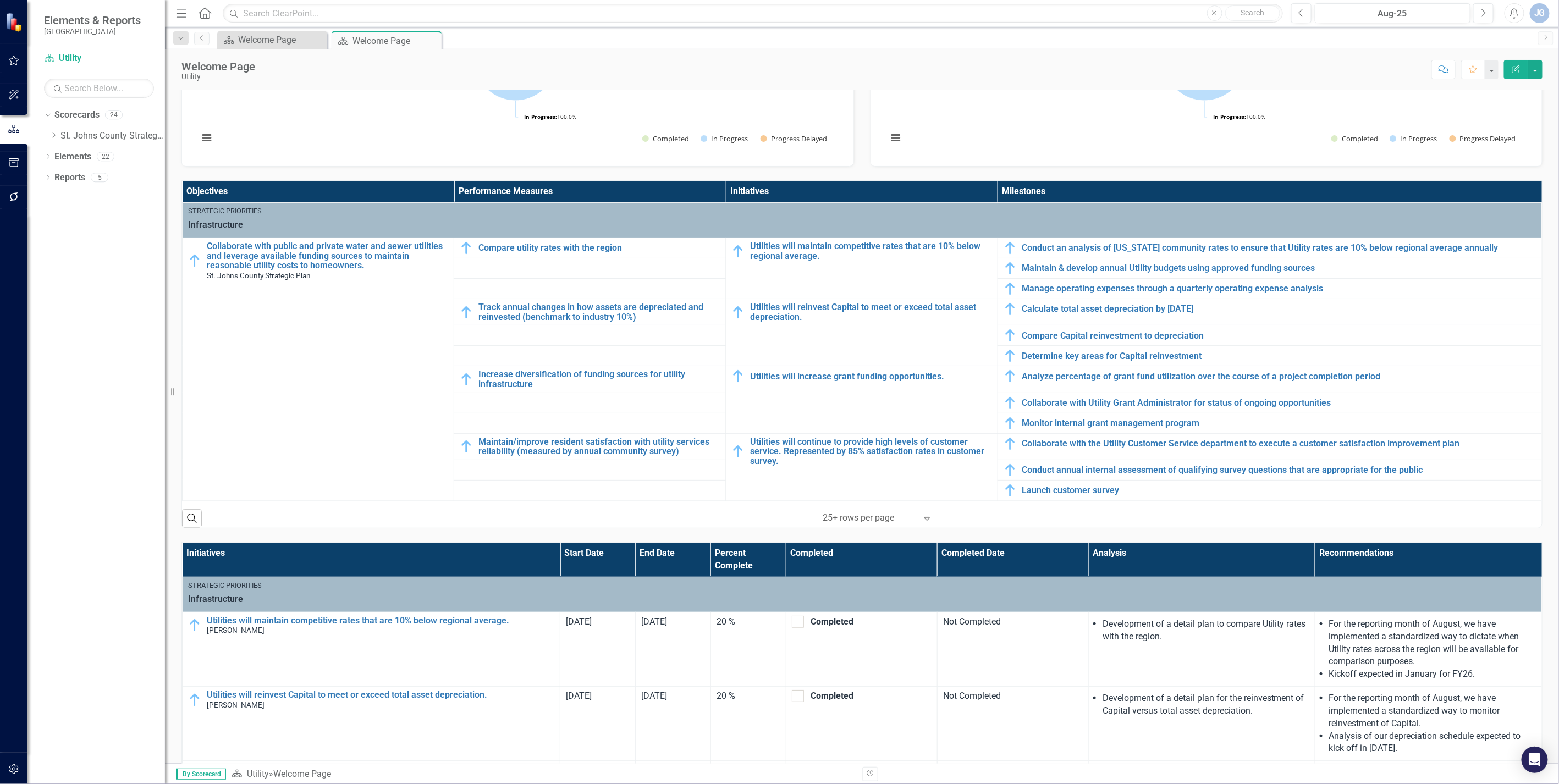
scroll to position [305, 0]
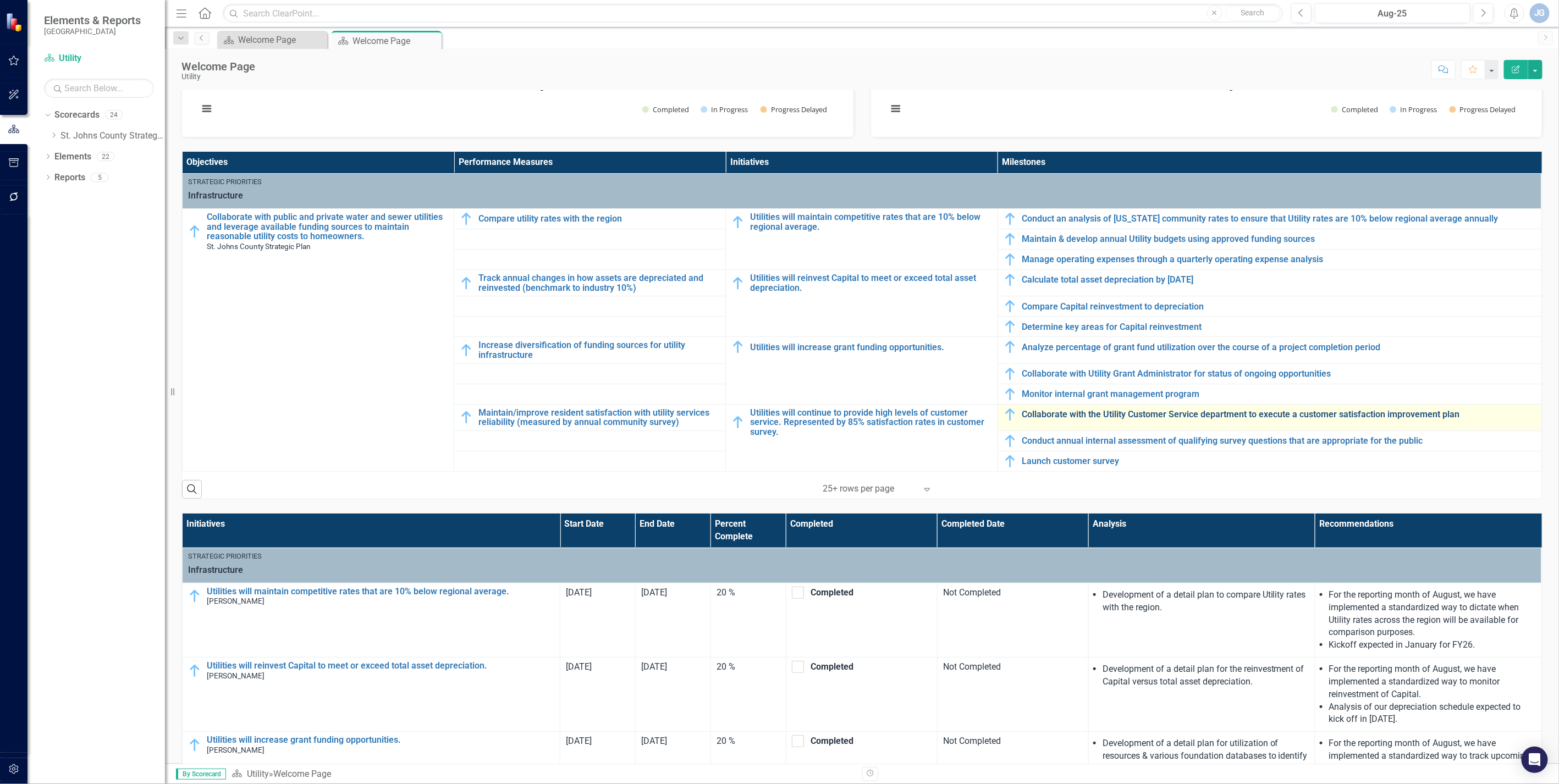
click at [966, 413] on link "Collaborate with the Utility Customer Service department to execute a customer …" at bounding box center [1279, 415] width 514 height 10
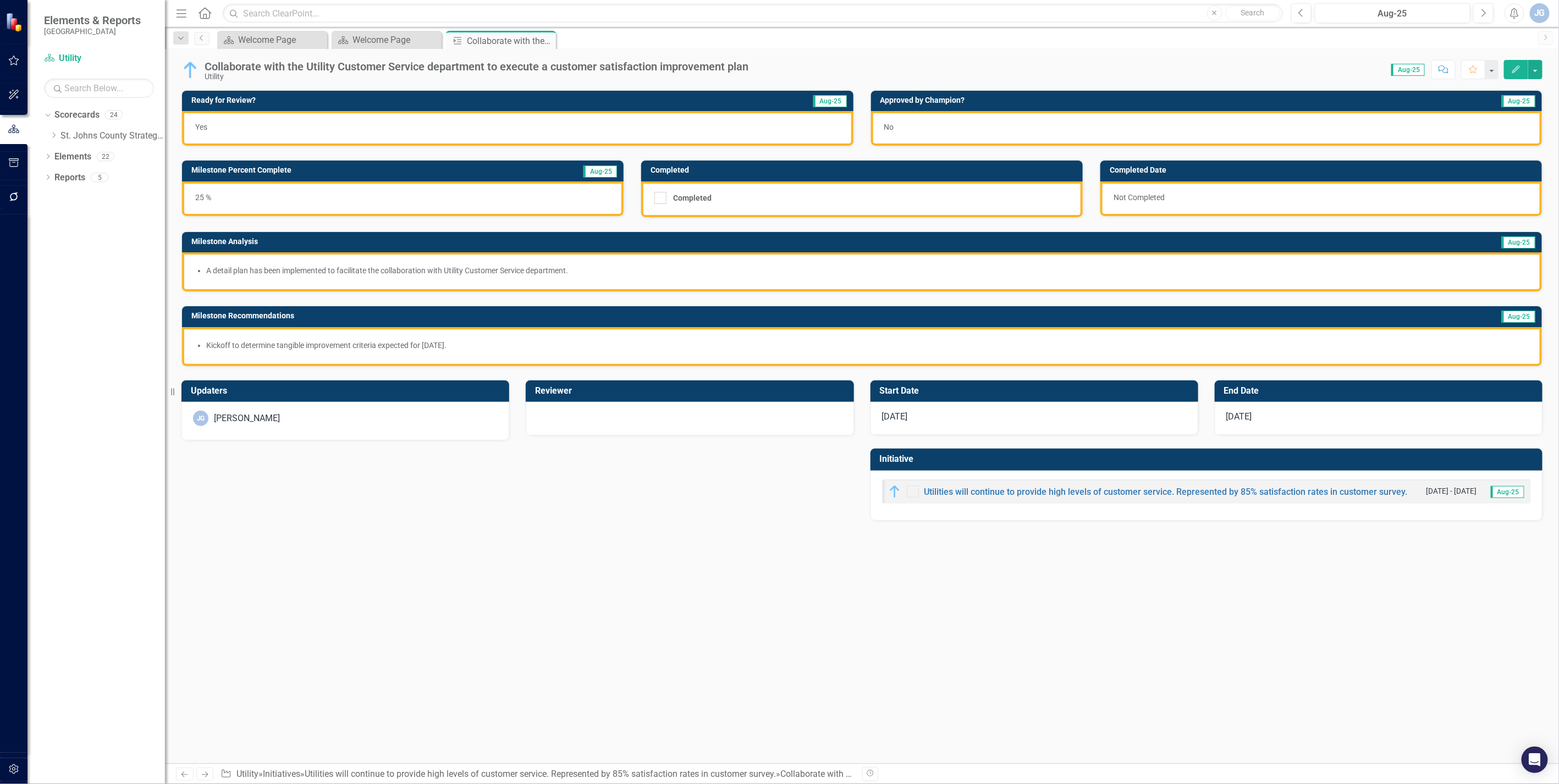
click at [277, 414] on div "[PERSON_NAME]" at bounding box center [345, 419] width 305 height 15
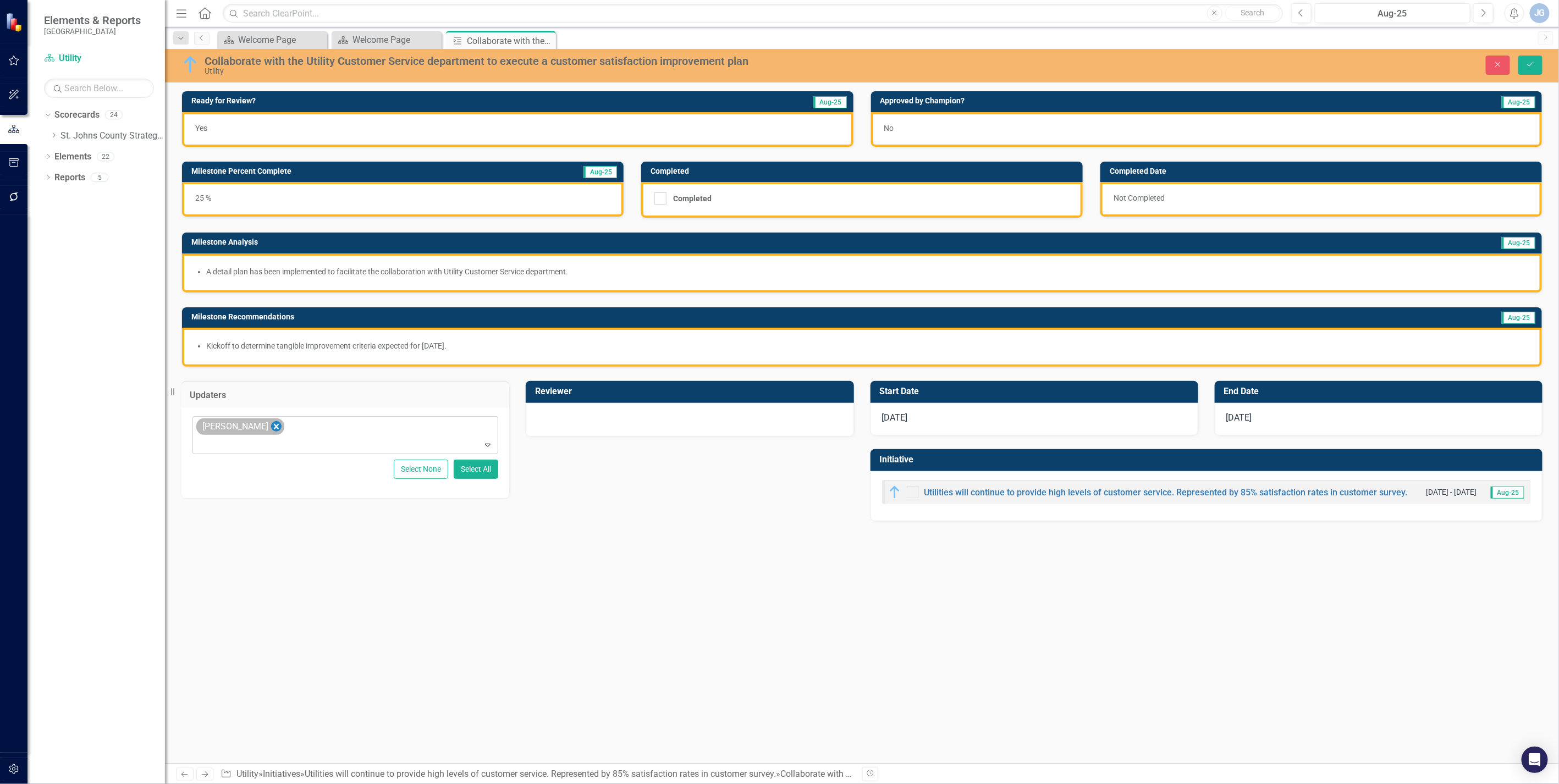
click at [271, 425] on icon "Remove James Galley" at bounding box center [276, 427] width 10 height 14
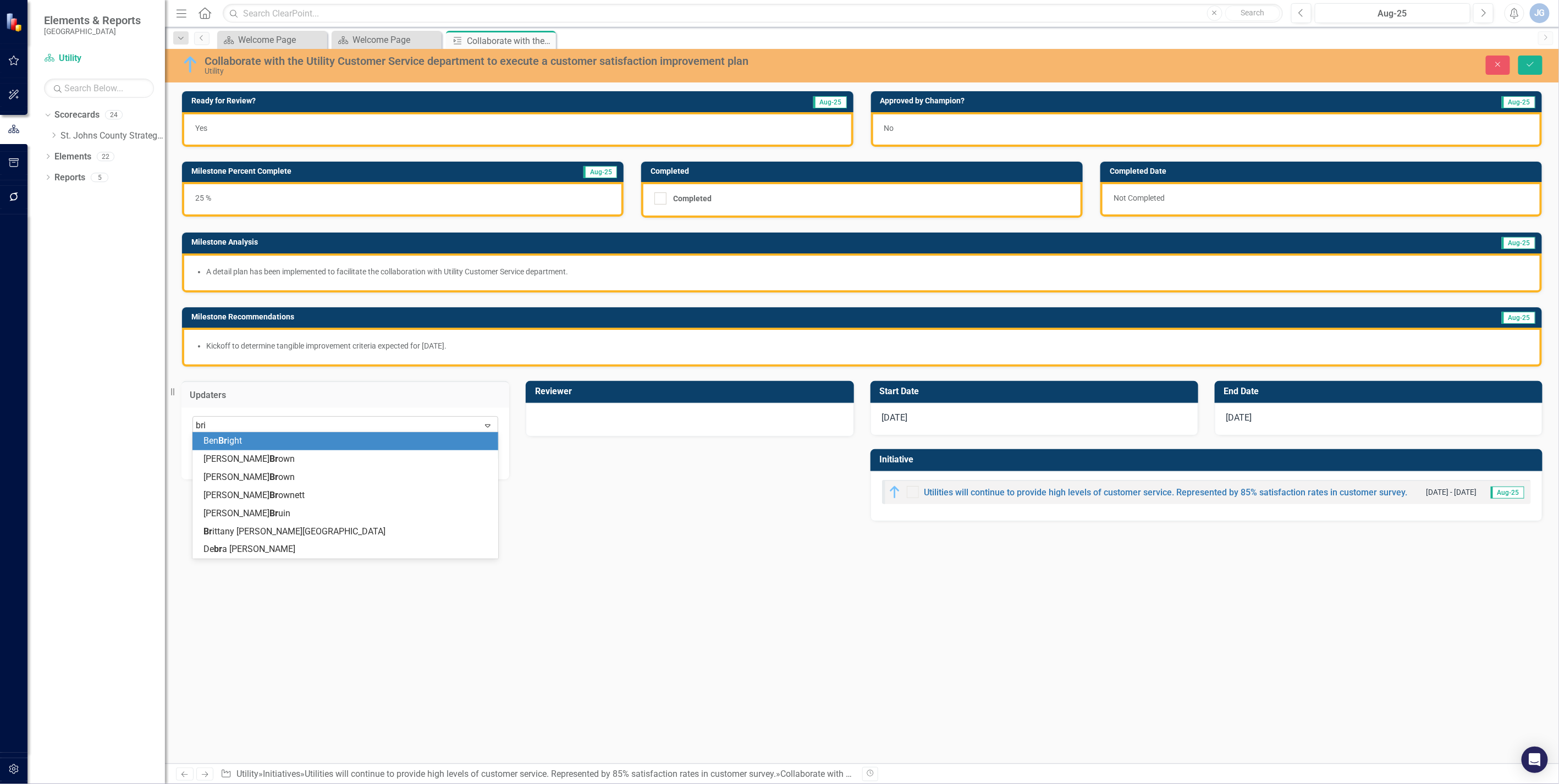
type input "brit"
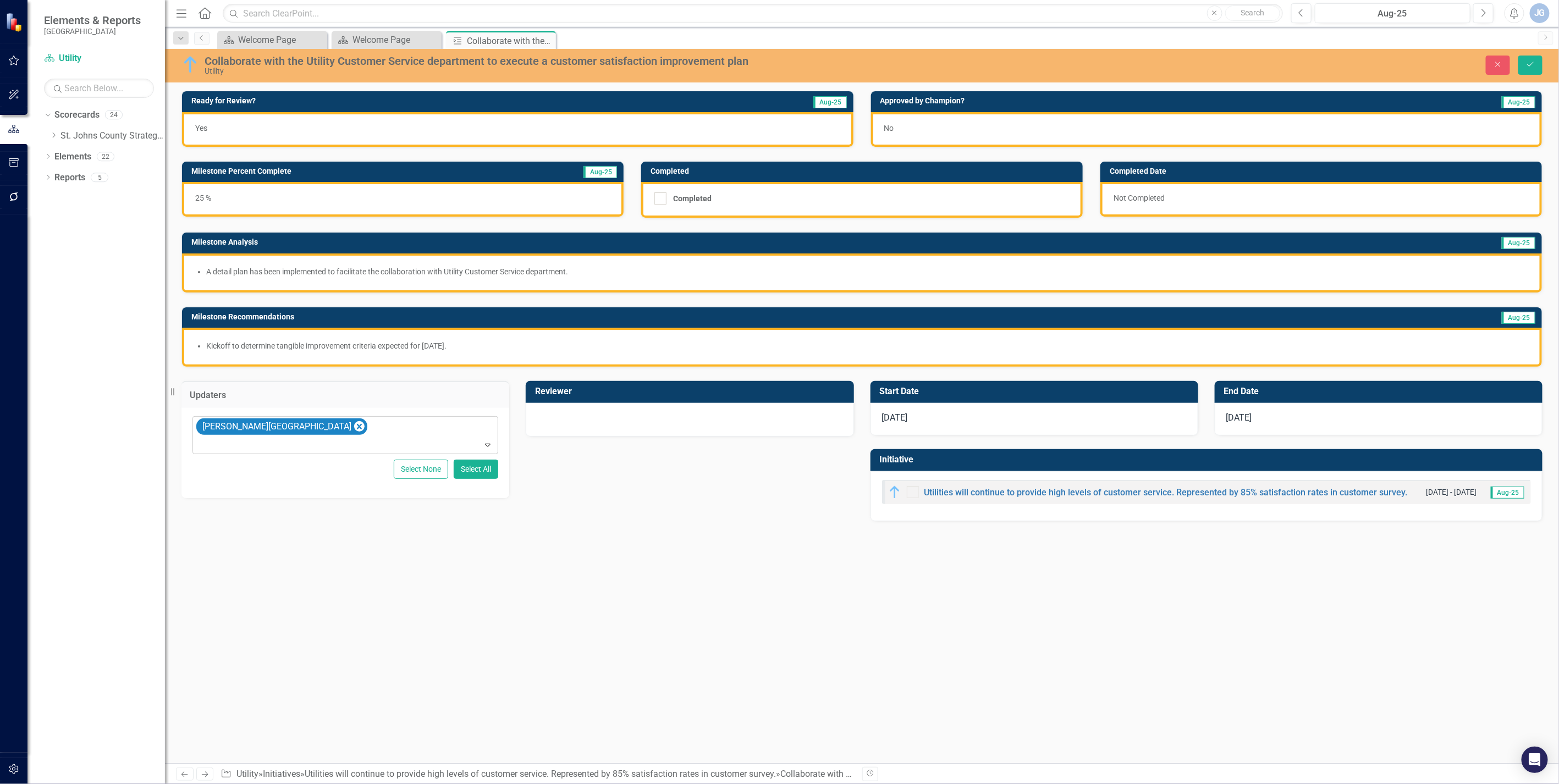
click at [646, 416] on div at bounding box center [690, 419] width 305 height 14
click at [616, 420] on div "Not Defined" at bounding box center [684, 426] width 279 height 13
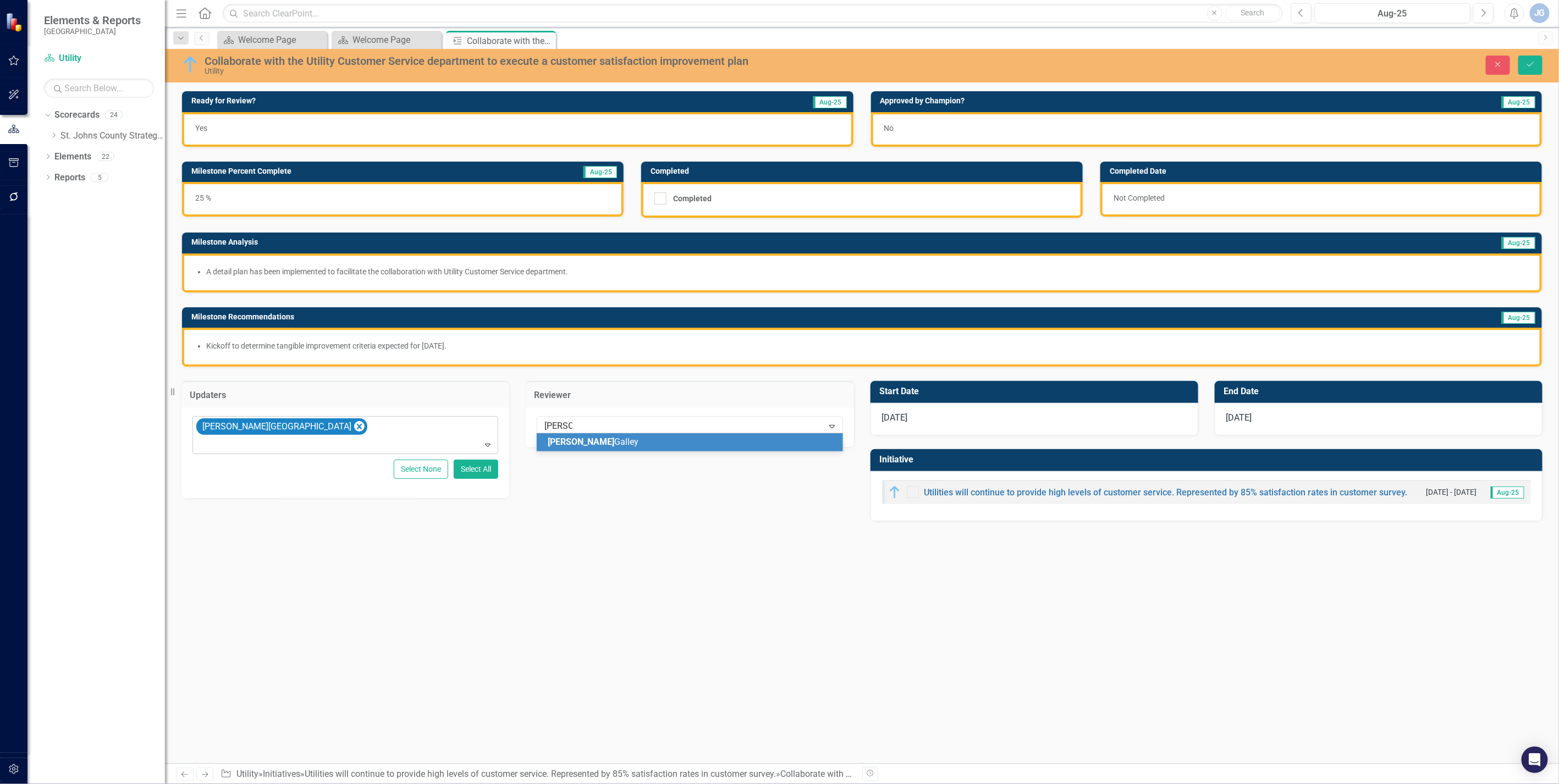
type input "[PERSON_NAME]"
click at [966, 129] on div "No" at bounding box center [1206, 129] width 671 height 35
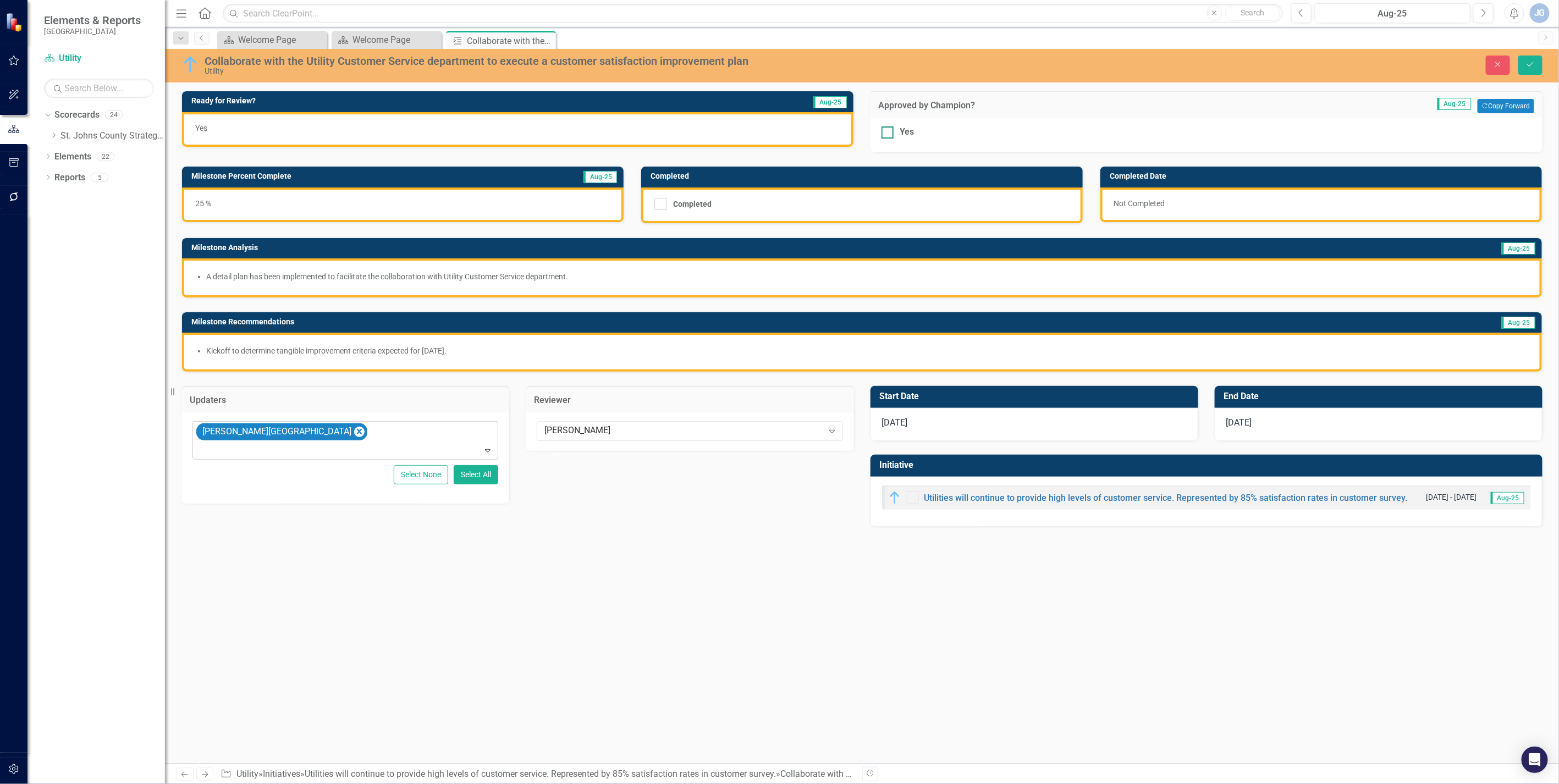
click at [891, 132] on div at bounding box center [888, 133] width 12 height 12
click at [889, 132] on input "Yes" at bounding box center [885, 130] width 7 height 7
checkbox input "true"
click at [966, 63] on icon "Save" at bounding box center [1531, 64] width 10 height 8
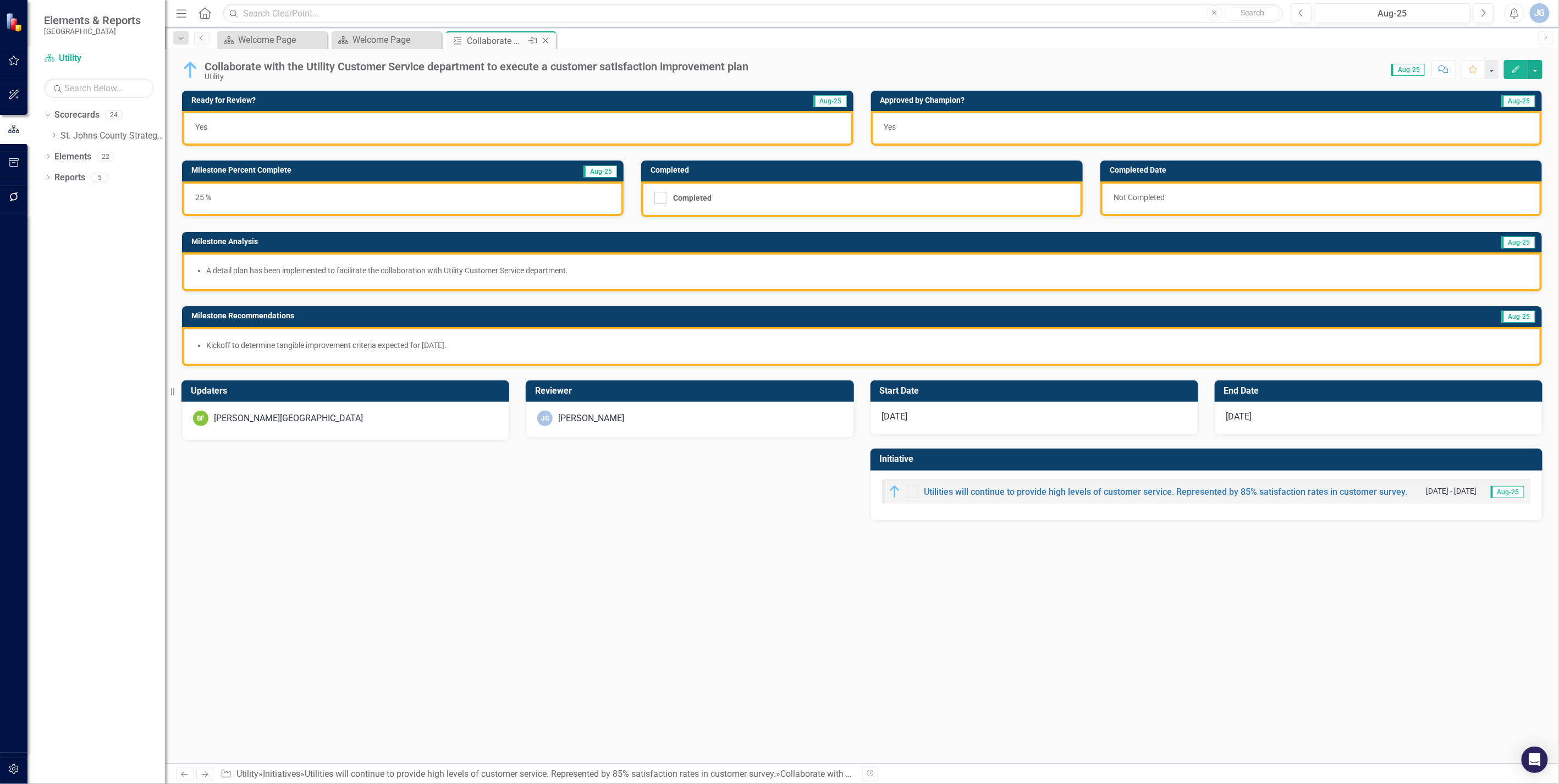
click at [547, 39] on icon at bounding box center [545, 41] width 6 height 6
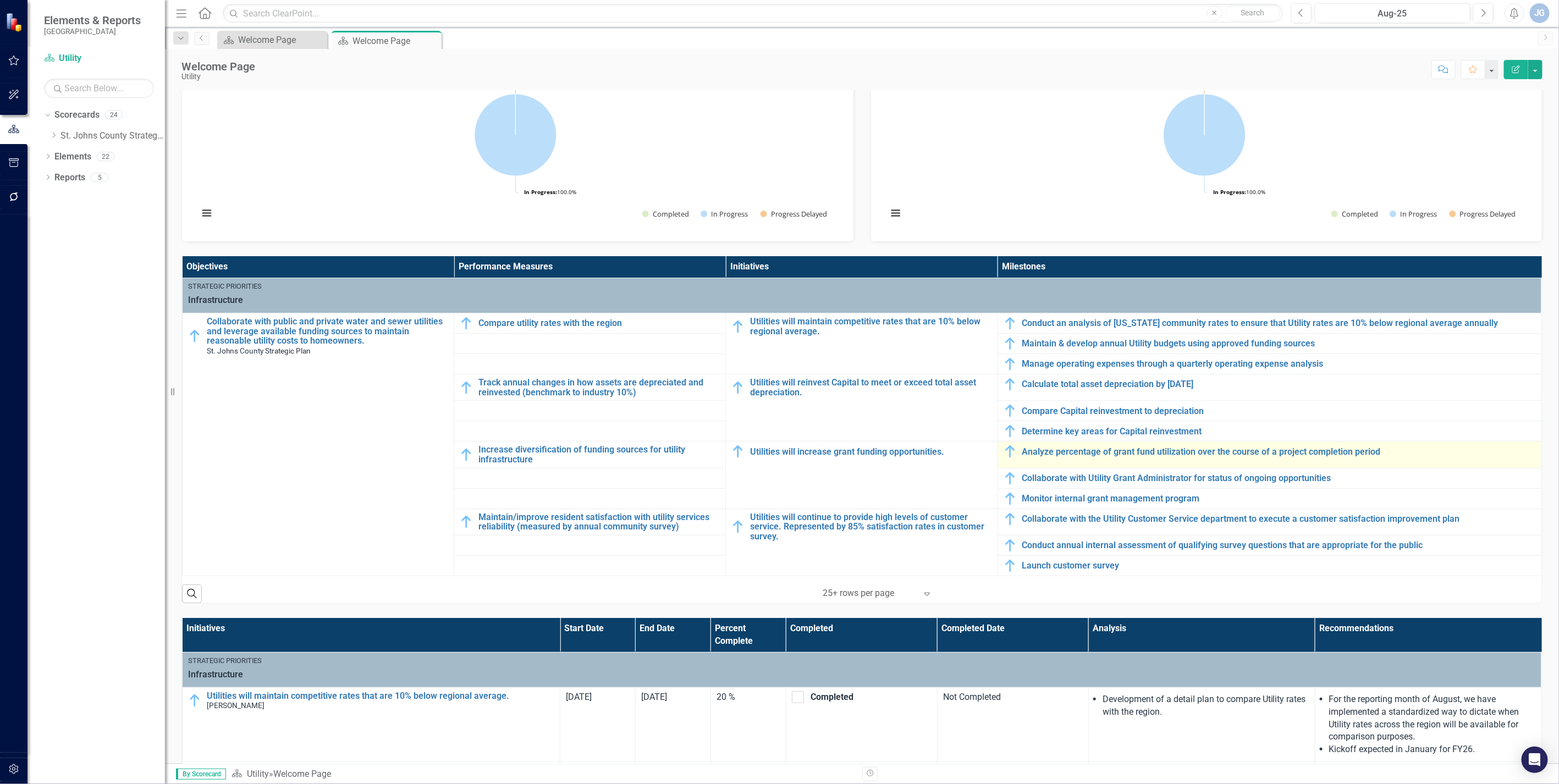
scroll to position [183, 0]
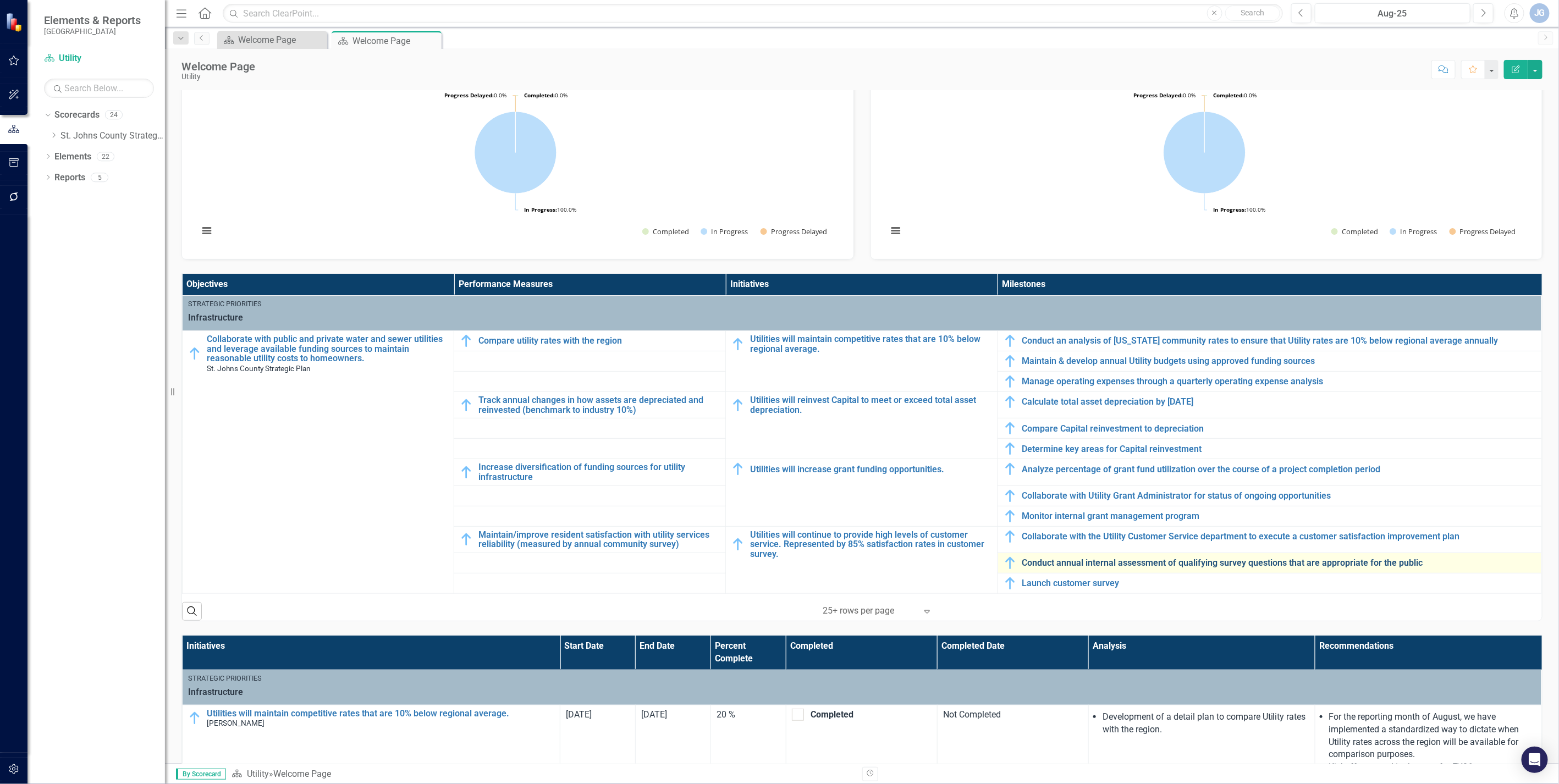
click at [966, 527] on link "Conduct annual internal assessment of qualifying survey questions that are appr…" at bounding box center [1279, 563] width 514 height 10
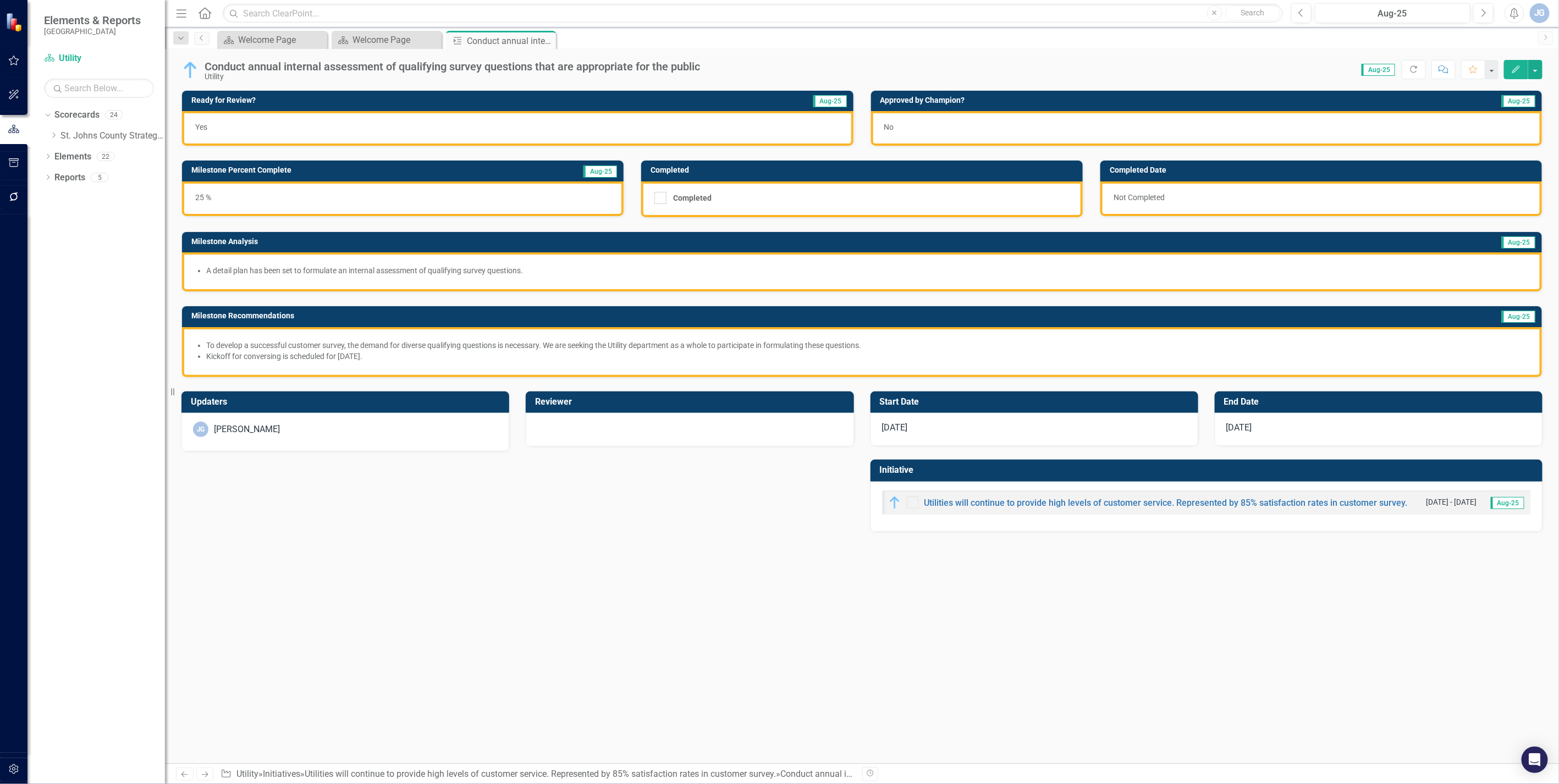
click at [250, 437] on div "[PERSON_NAME]" at bounding box center [346, 431] width 328 height 38
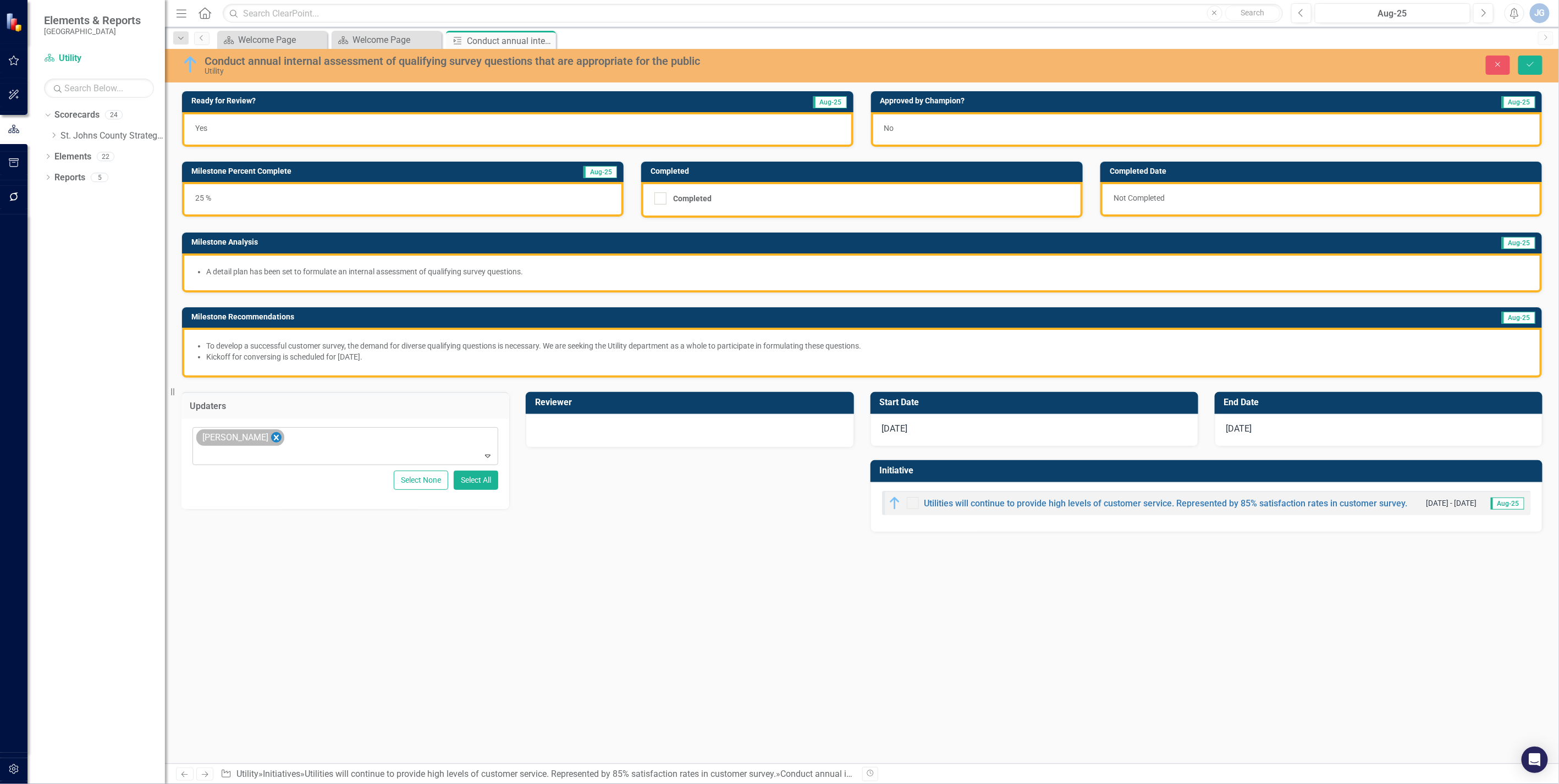
click at [274, 435] on icon "Remove James Galley" at bounding box center [276, 437] width 5 height 5
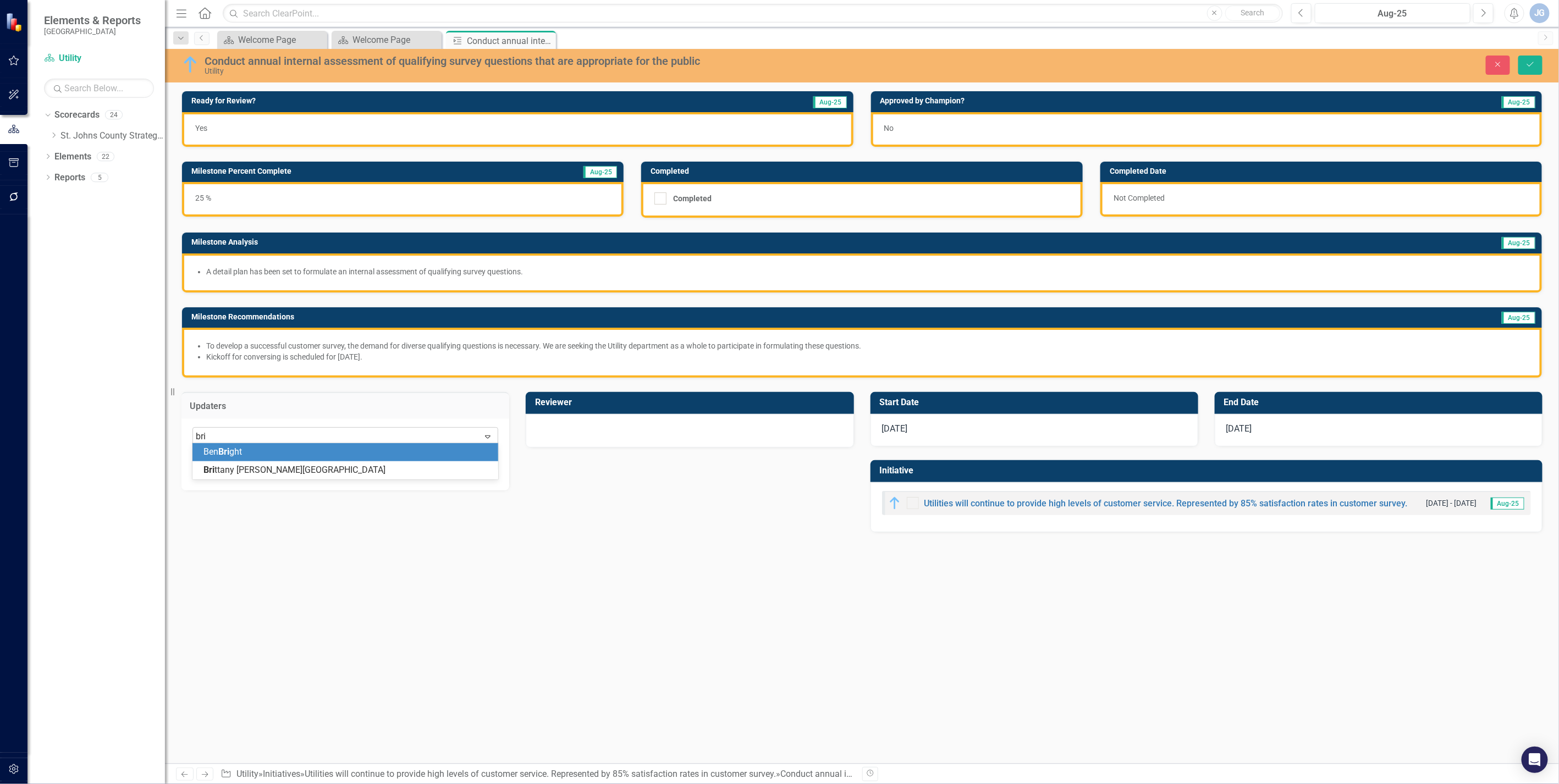
type input "brit"
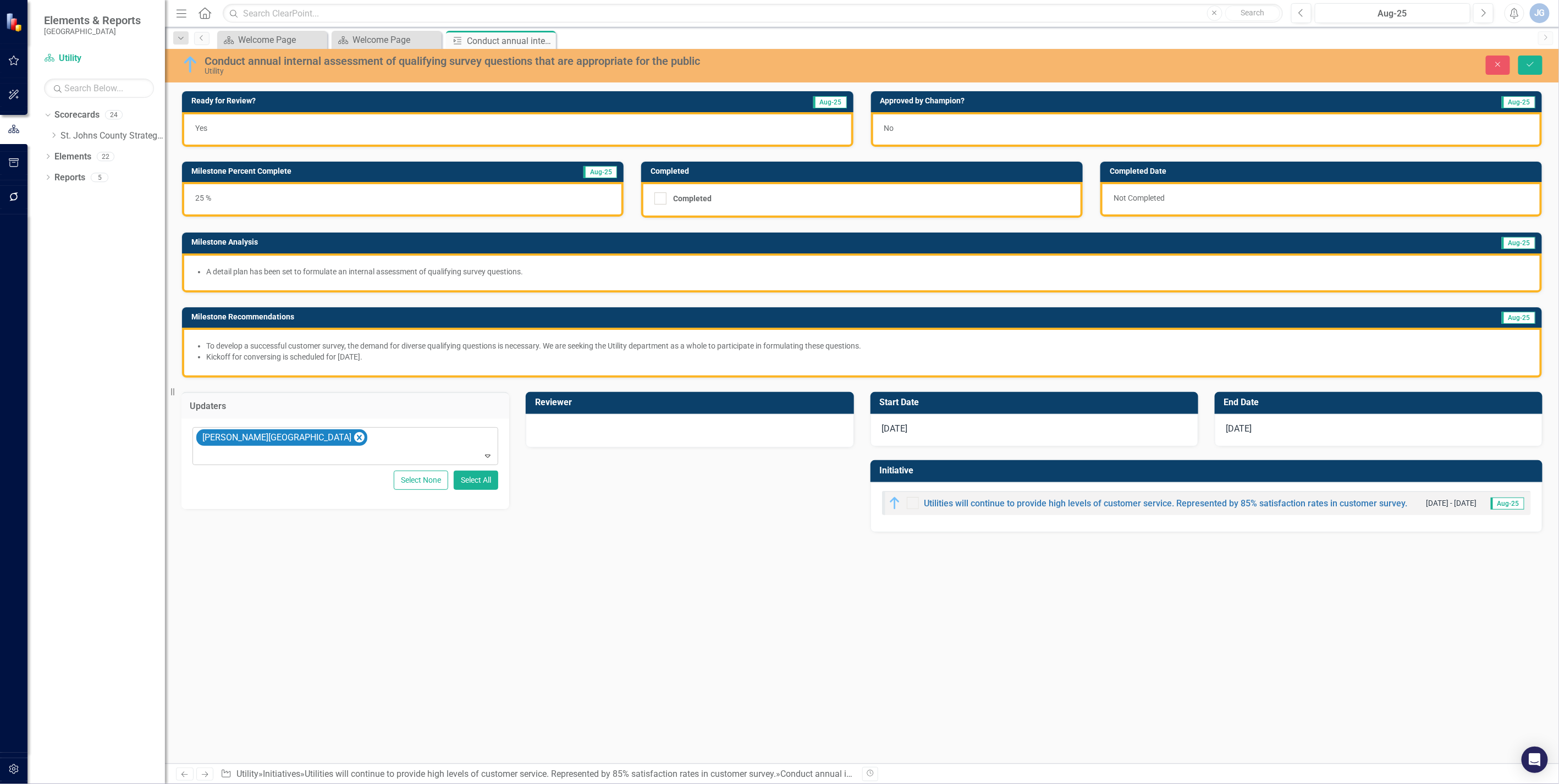
click at [607, 433] on div at bounding box center [690, 430] width 328 height 33
click at [598, 431] on div "Not Defined" at bounding box center [684, 437] width 279 height 13
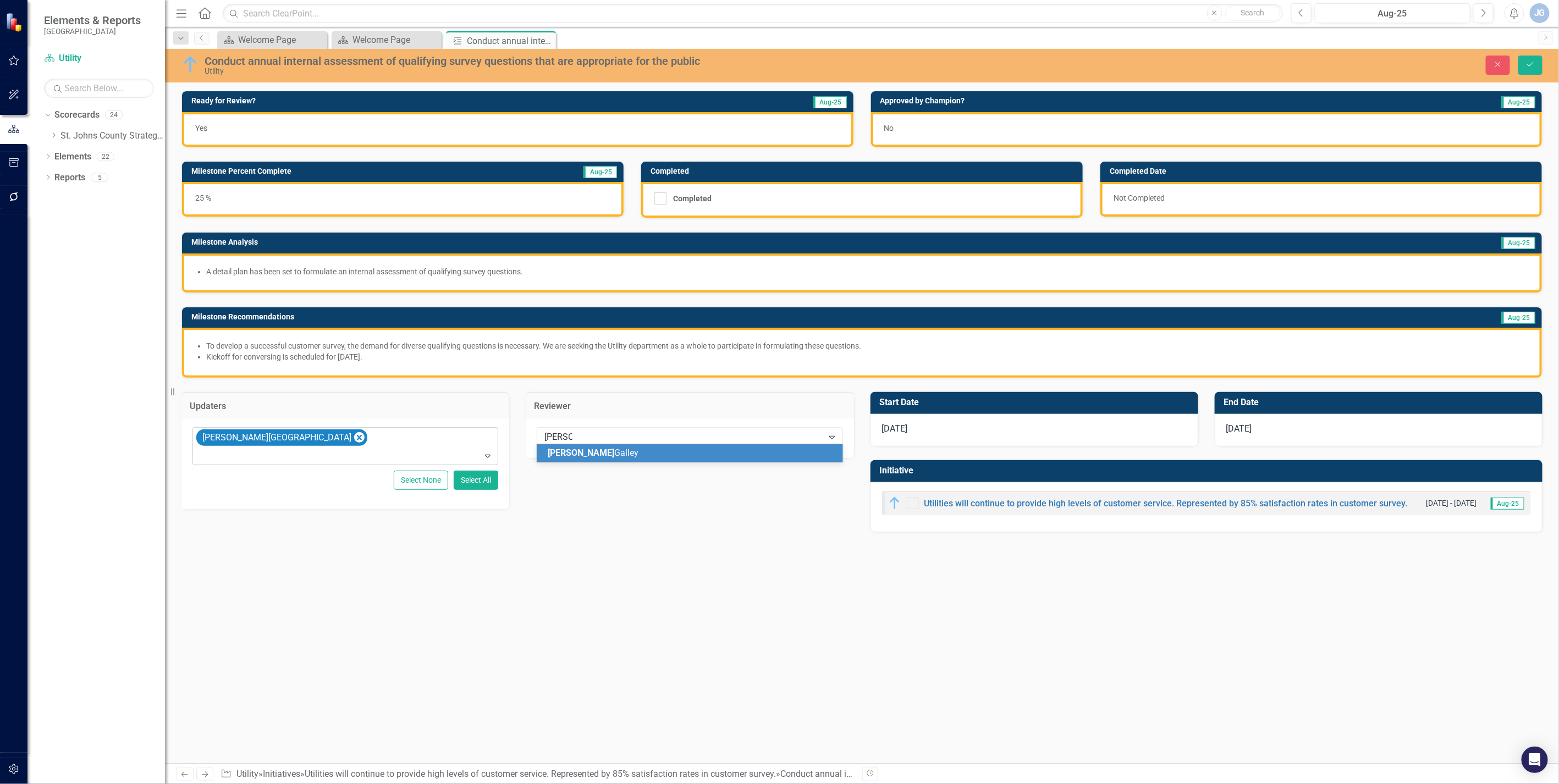
type input "[PERSON_NAME]"
click at [895, 127] on div "No" at bounding box center [1206, 129] width 671 height 35
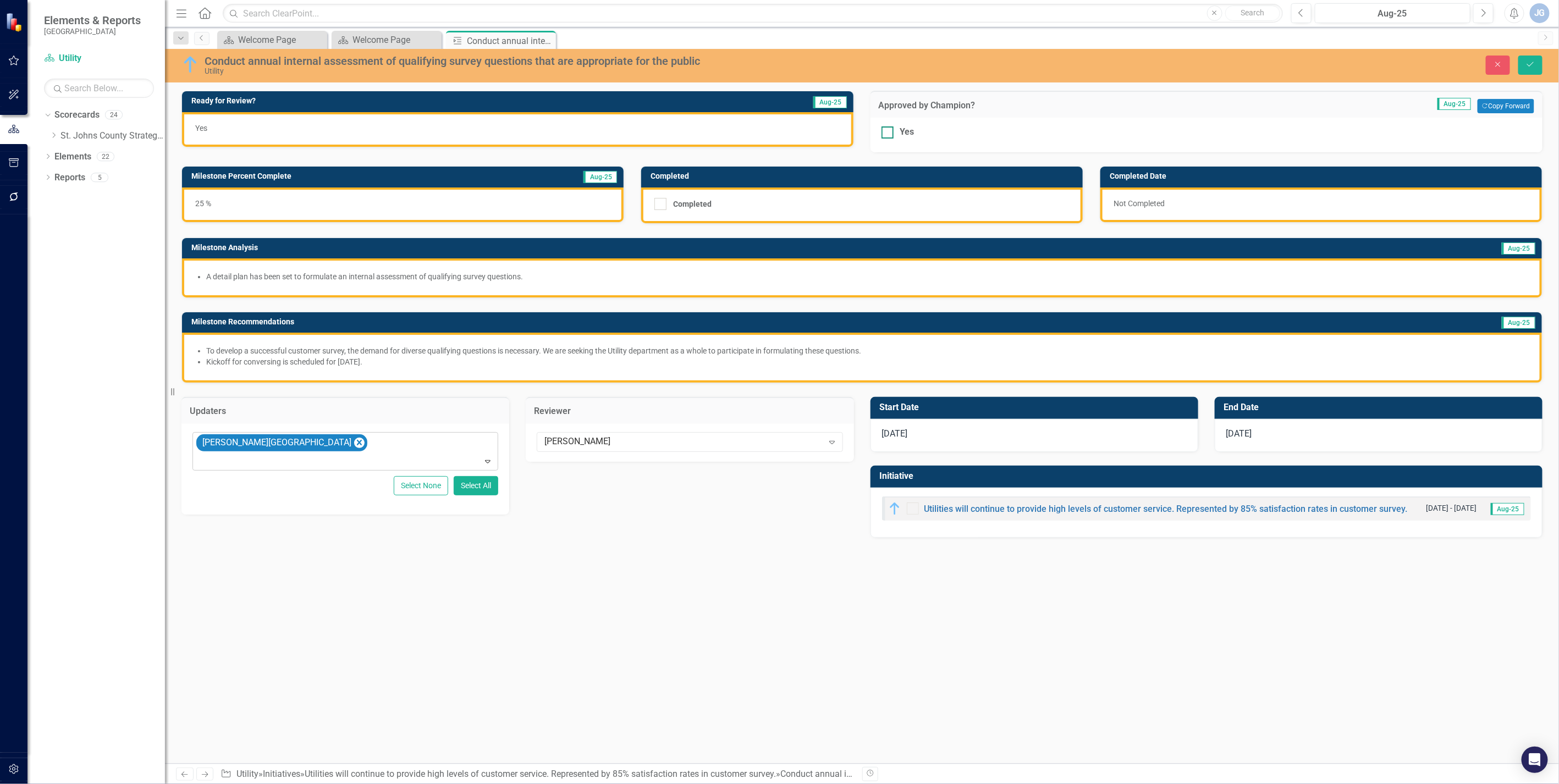
click at [890, 133] on div "Yes" at bounding box center [1207, 132] width 651 height 13
click at [889, 133] on input "Yes" at bounding box center [885, 130] width 7 height 7
checkbox input "true"
click at [966, 69] on button "Save" at bounding box center [1530, 65] width 24 height 20
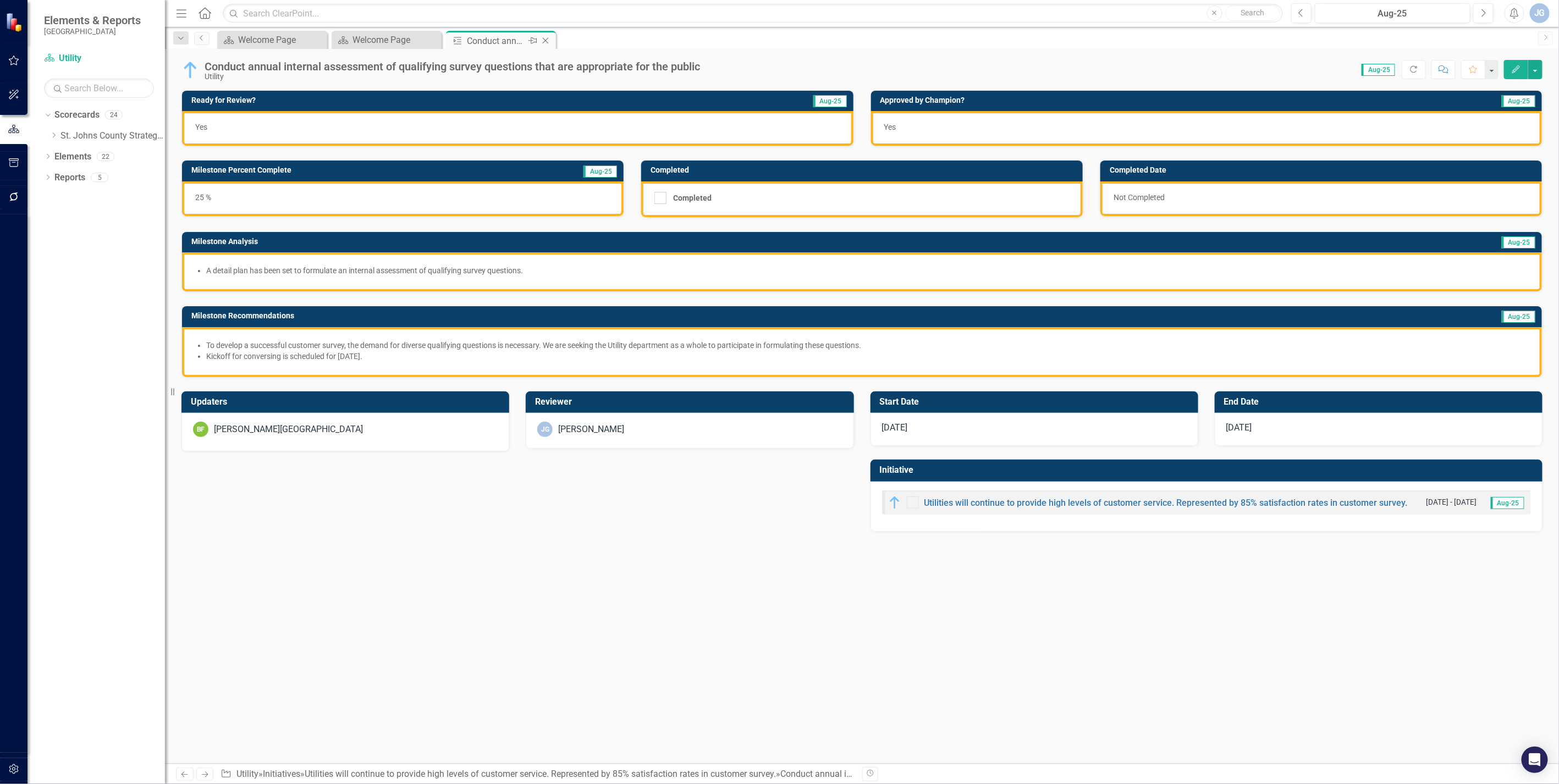
click at [545, 35] on div "Close" at bounding box center [546, 41] width 14 height 14
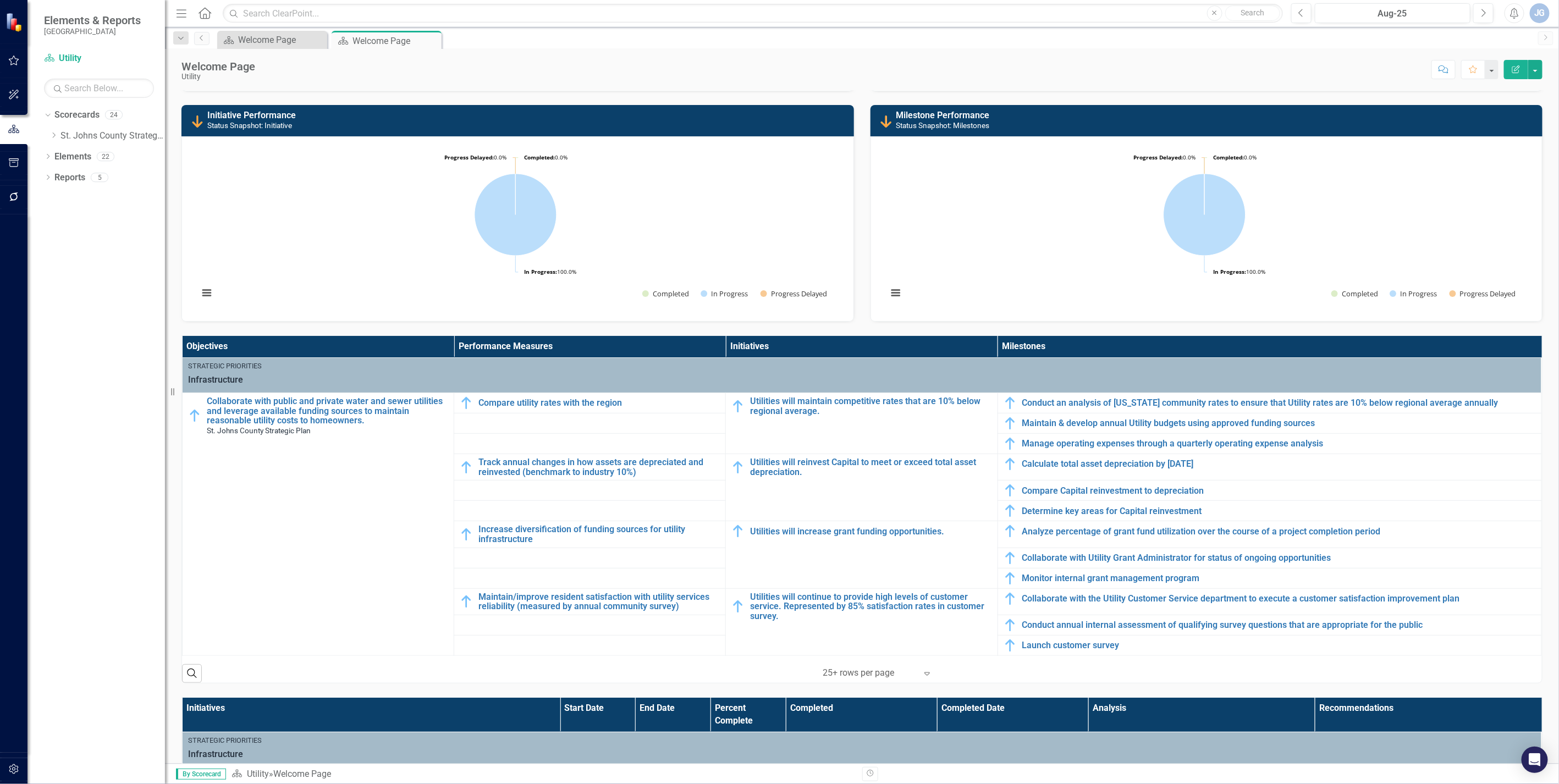
scroll to position [122, 0]
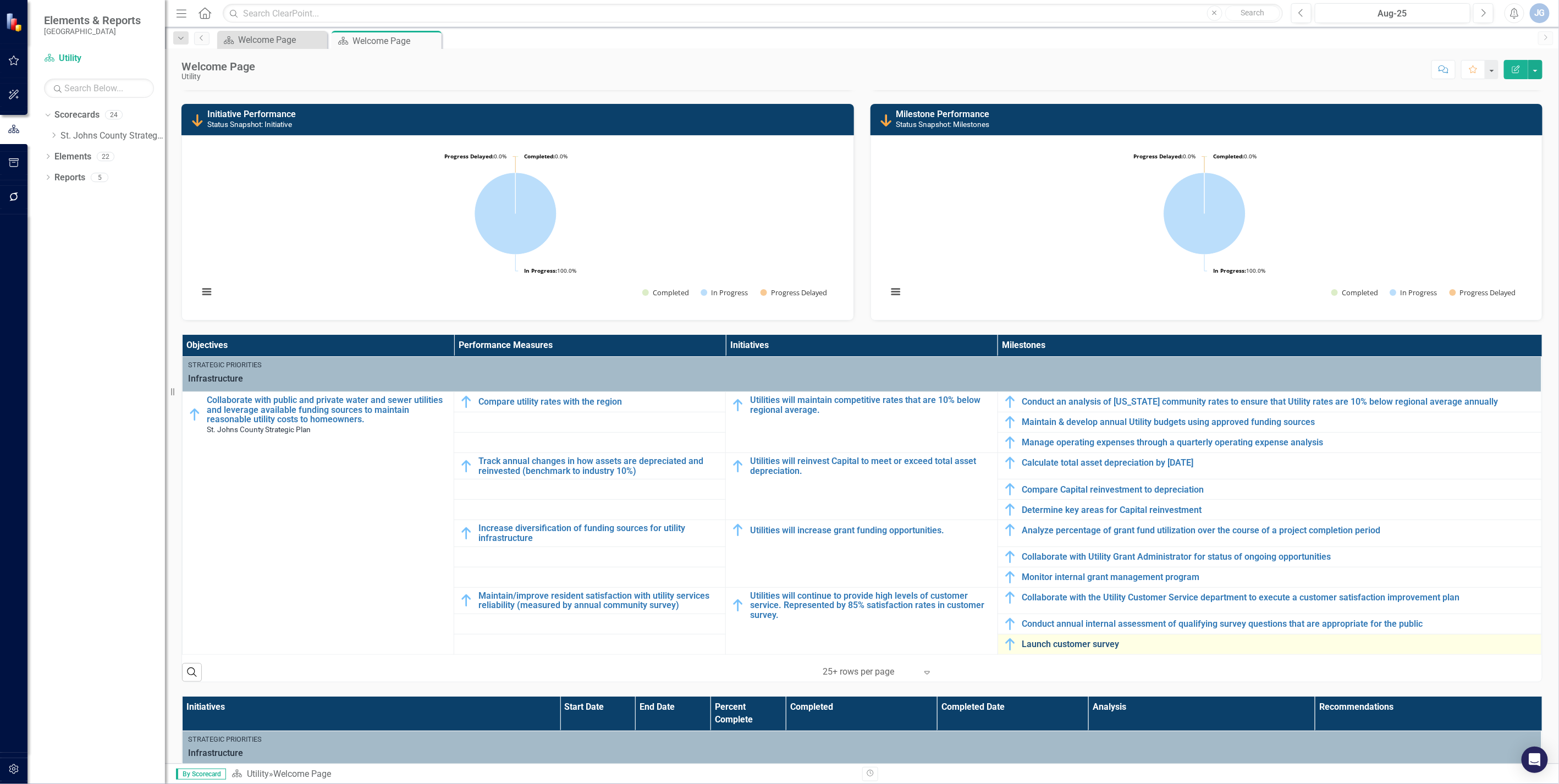
click at [966, 527] on link "Launch customer survey" at bounding box center [1279, 645] width 514 height 10
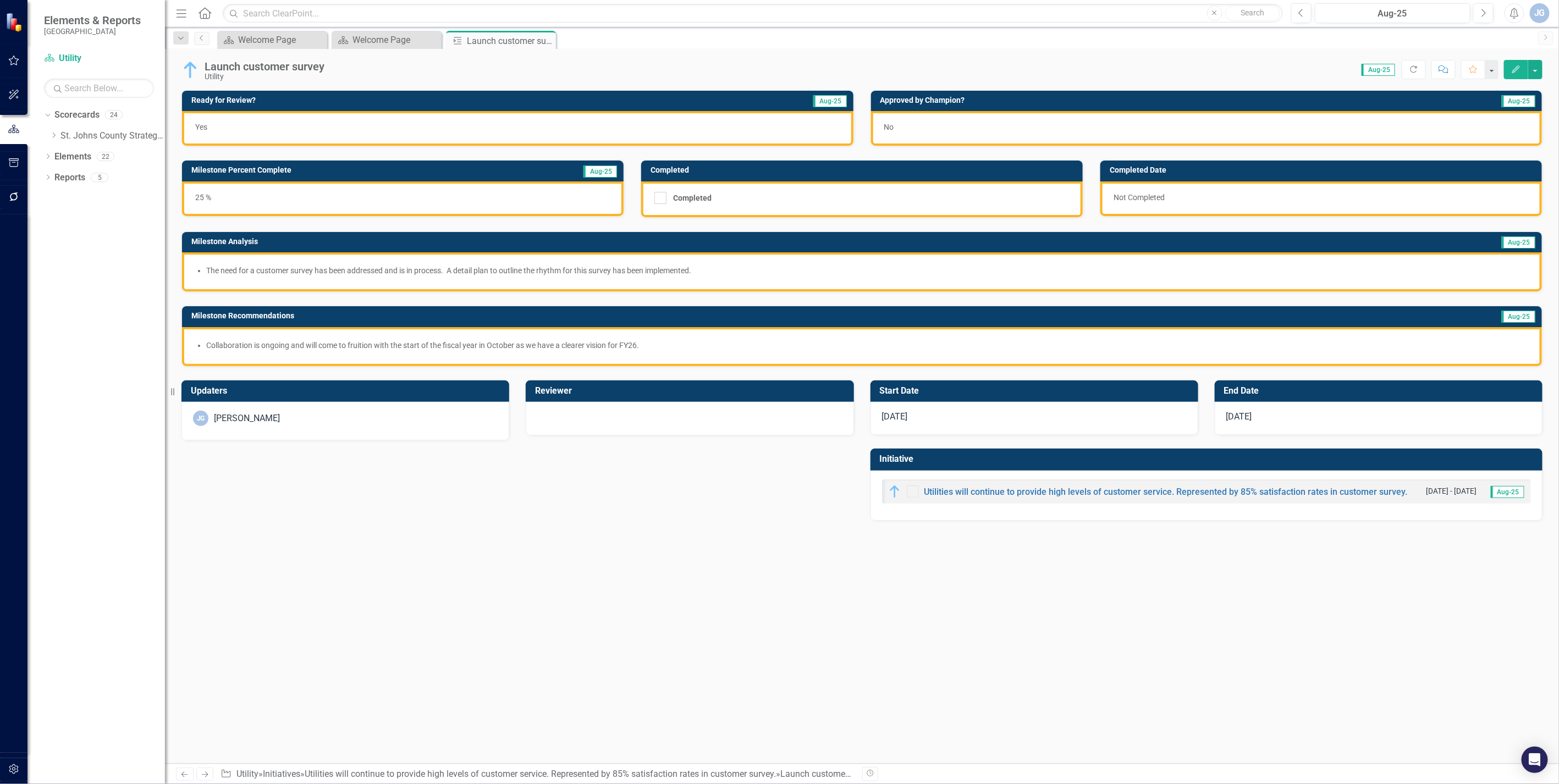
click at [263, 422] on div "[PERSON_NAME]" at bounding box center [247, 419] width 66 height 13
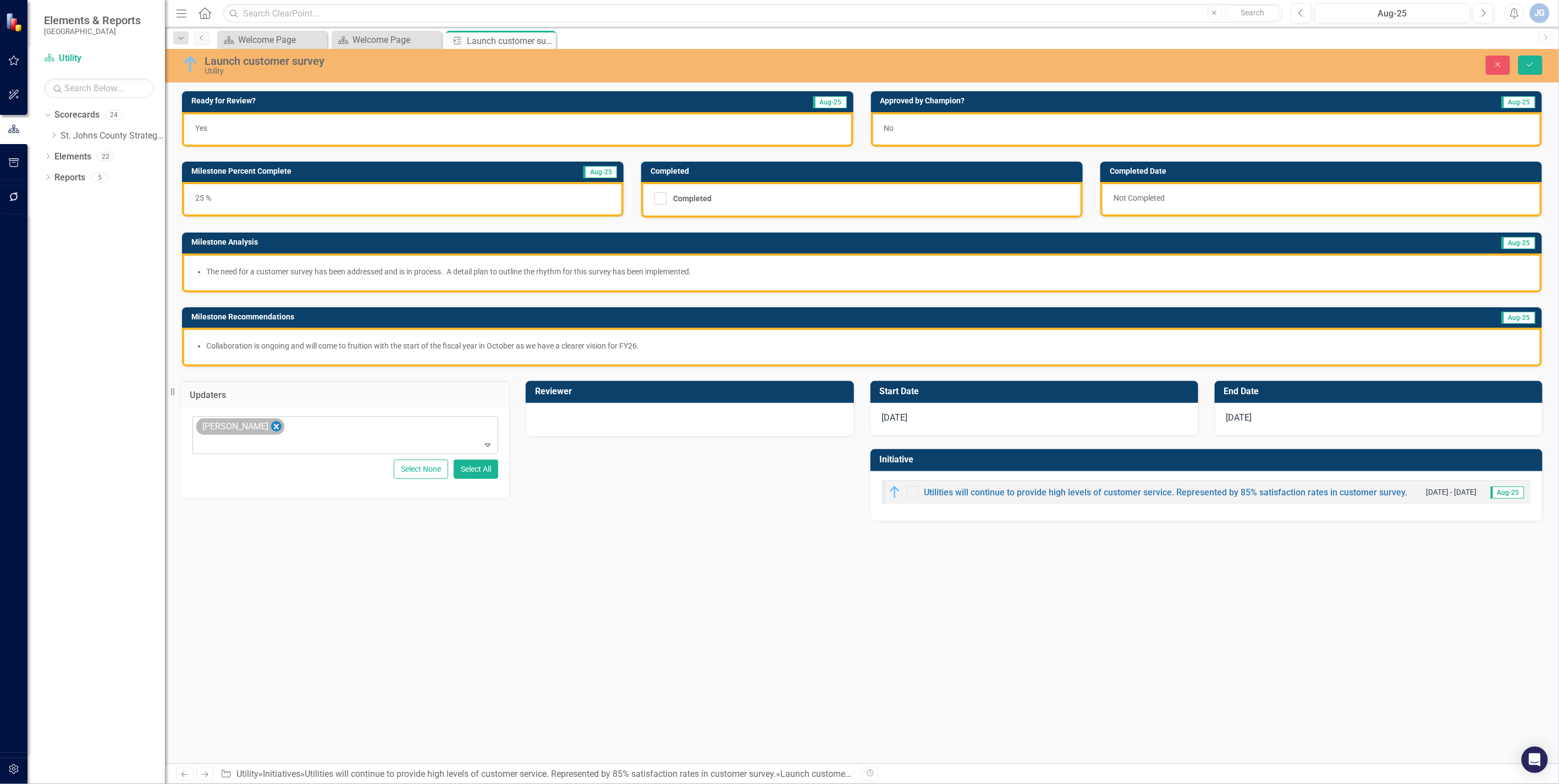
click at [274, 424] on icon "Remove James Galley" at bounding box center [276, 426] width 5 height 5
type input "[PERSON_NAME]"
click at [635, 413] on div at bounding box center [690, 419] width 305 height 14
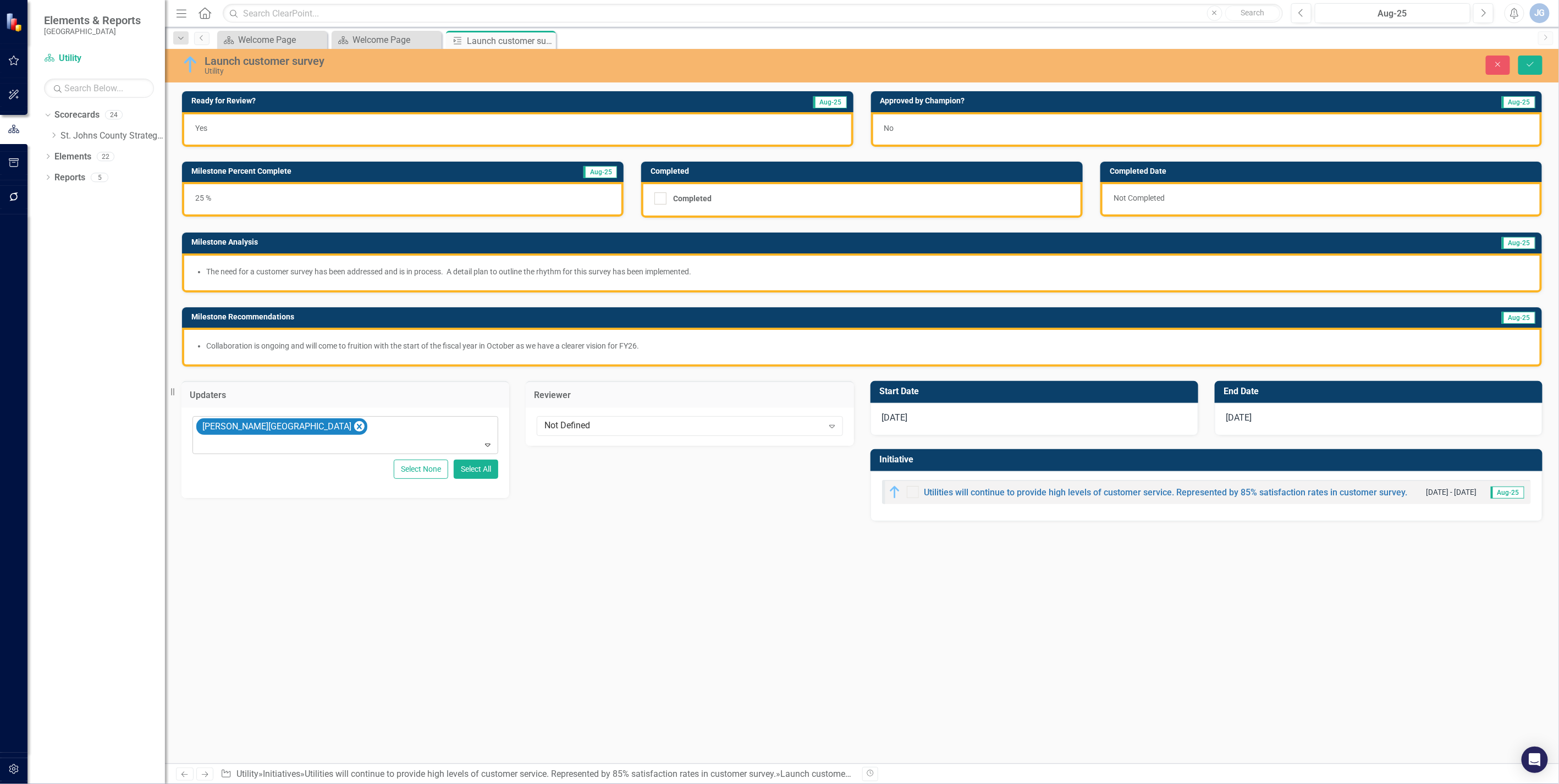
click at [635, 413] on div "Not Defined Expand" at bounding box center [690, 426] width 328 height 38
click at [627, 422] on div "Not Defined" at bounding box center [684, 426] width 279 height 13
type input "[PERSON_NAME]"
click at [966, 125] on div "No" at bounding box center [1206, 129] width 671 height 35
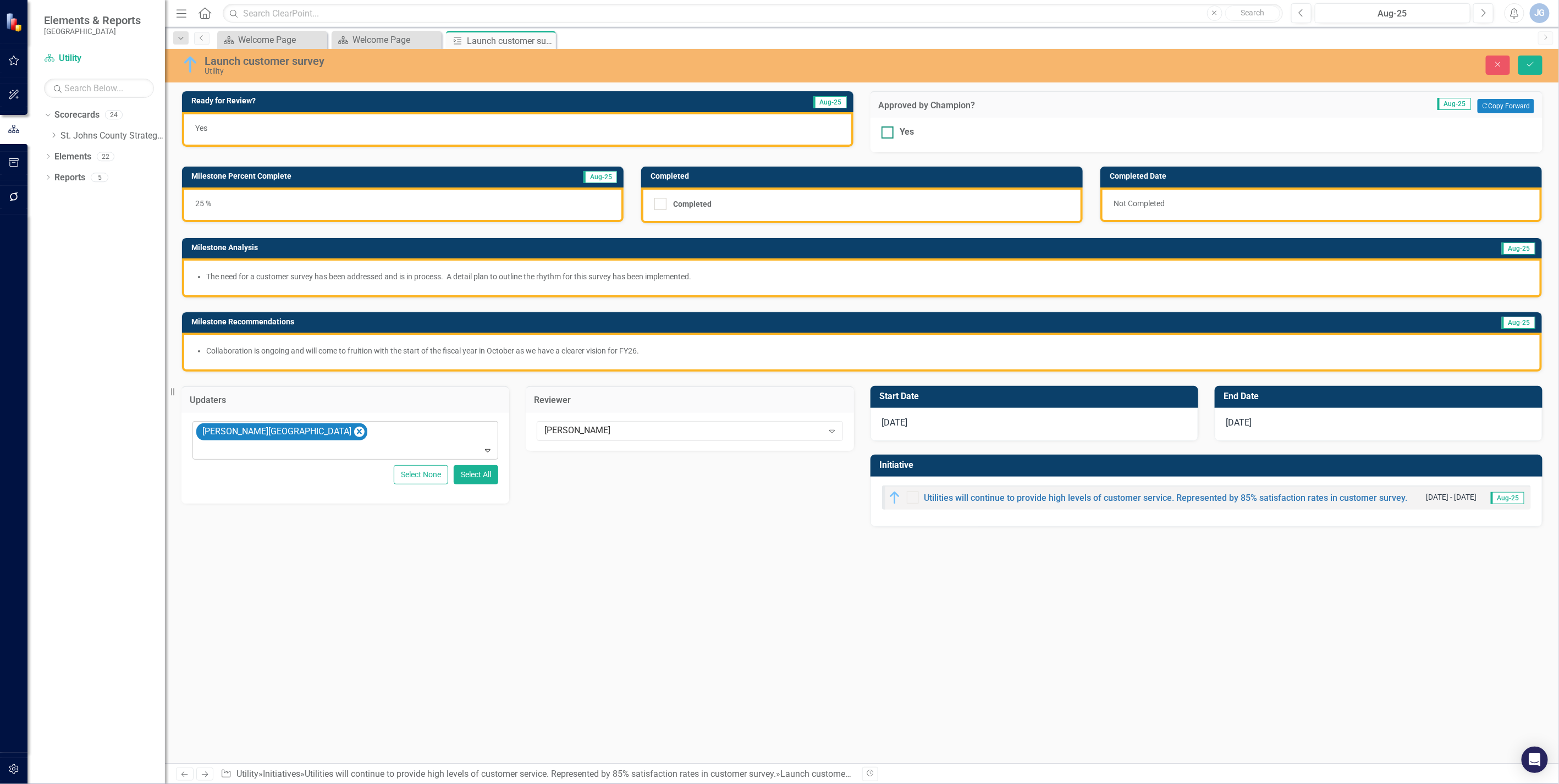
click at [890, 127] on div at bounding box center [888, 133] width 12 height 12
click at [889, 127] on input "Yes" at bounding box center [885, 130] width 7 height 7
checkbox input "true"
click at [966, 69] on button "Save" at bounding box center [1530, 65] width 24 height 20
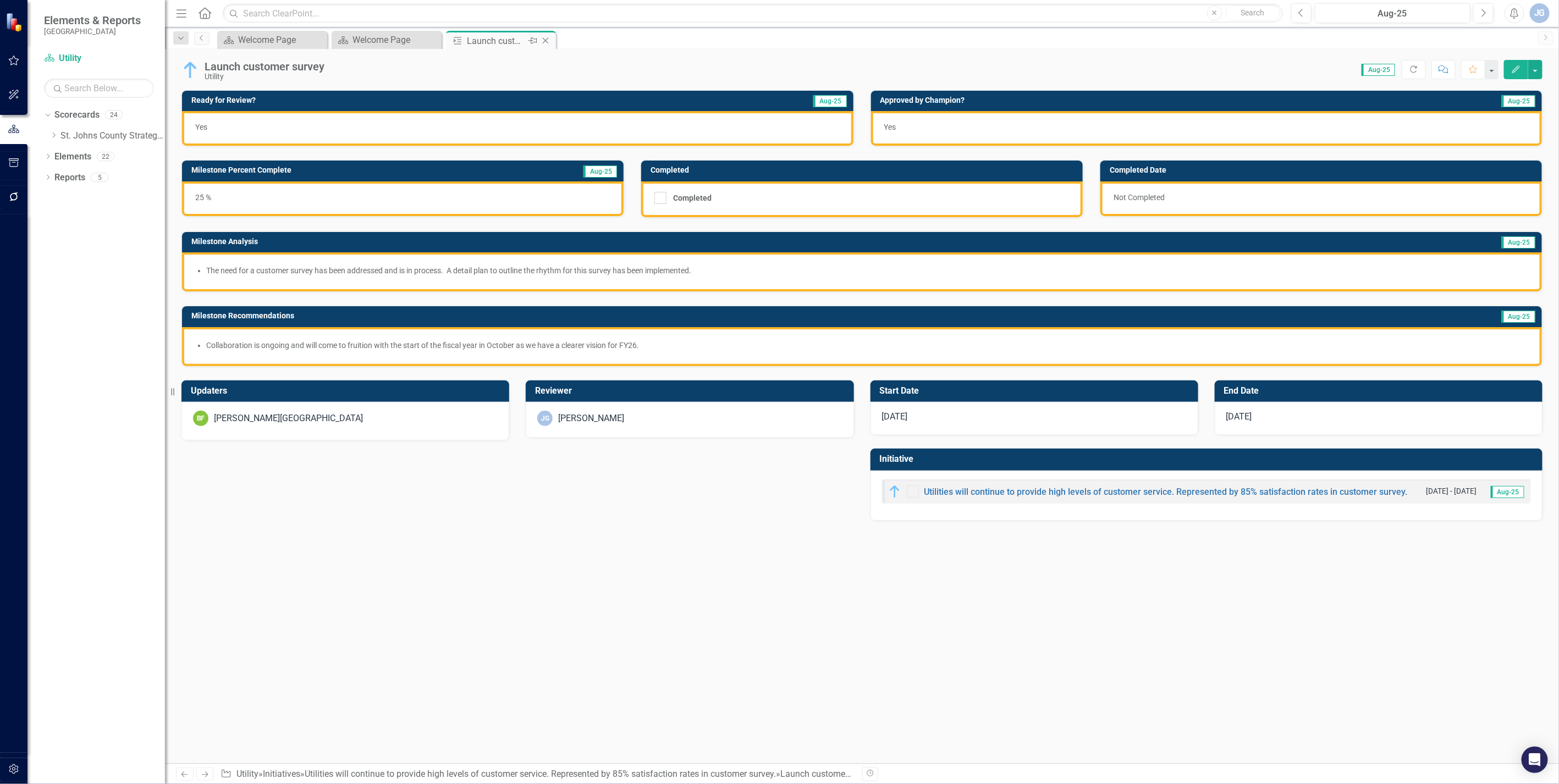
click at [542, 37] on icon "Close" at bounding box center [545, 41] width 11 height 8
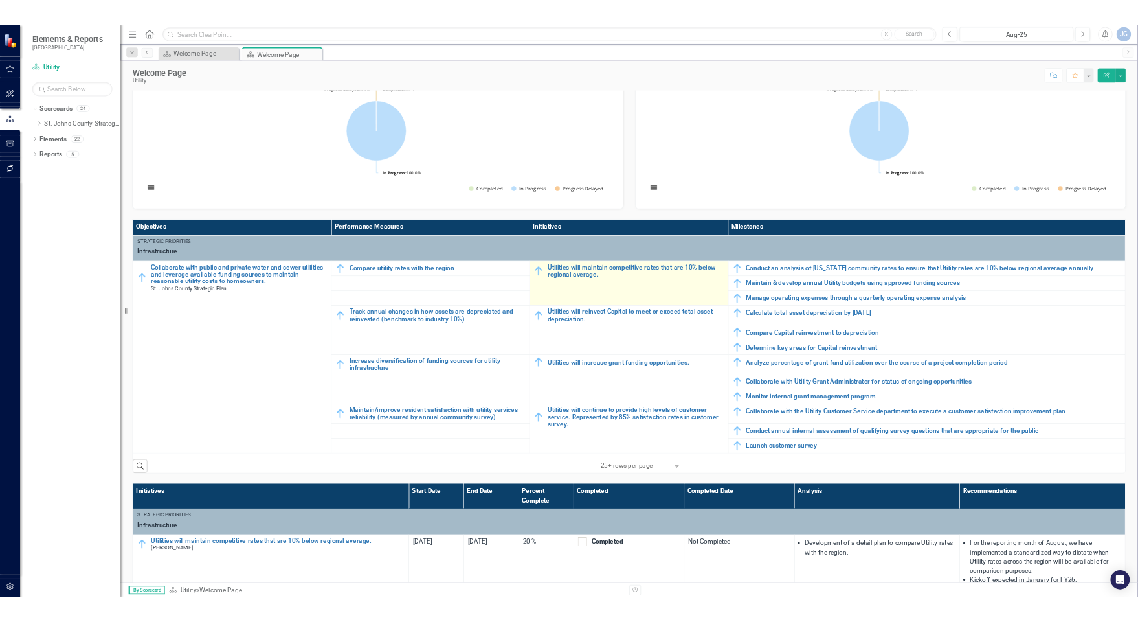
scroll to position [216, 0]
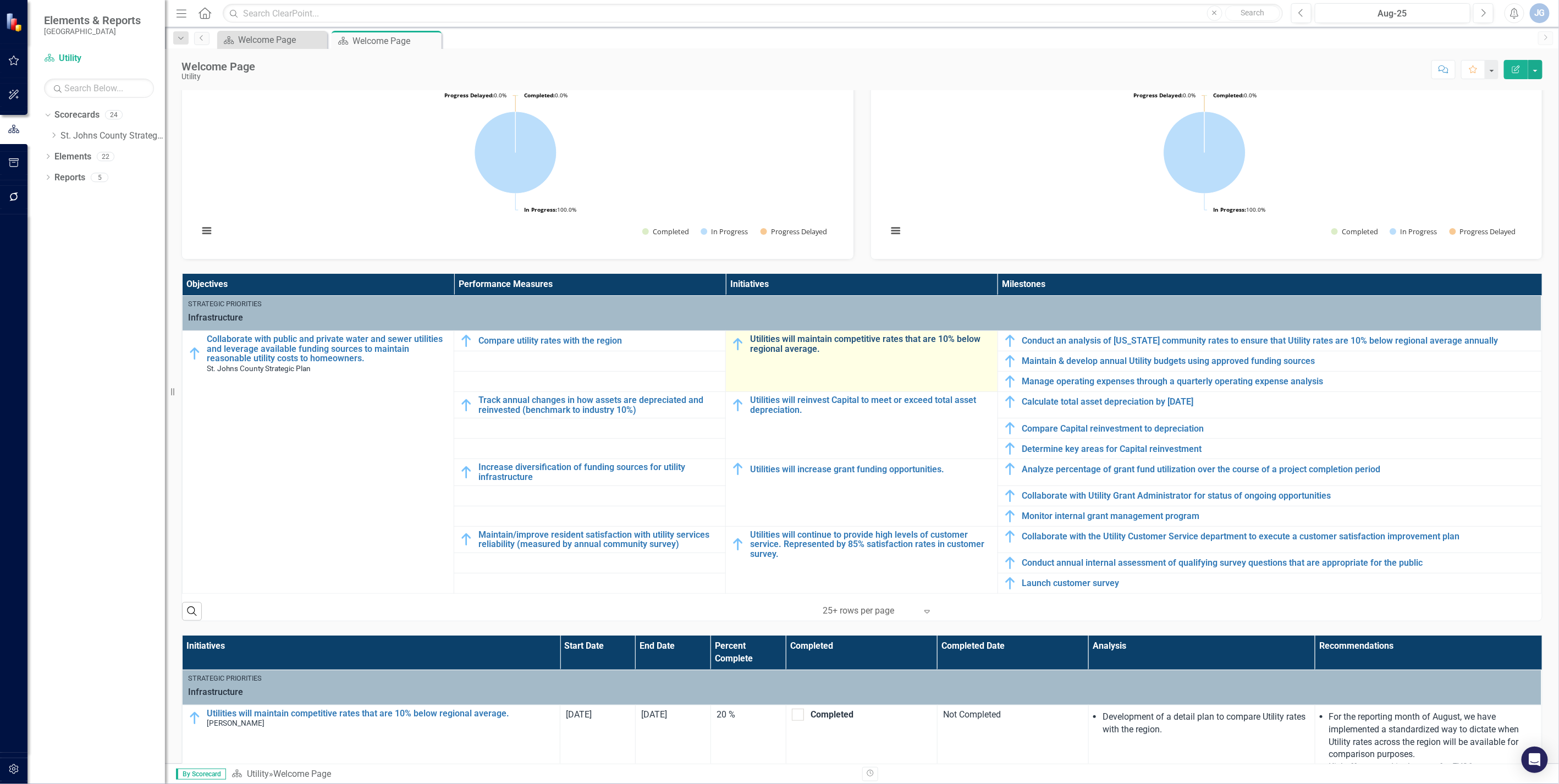
click at [807, 345] on link "Utilities will maintain competitive rates that are 10% below regional average." at bounding box center [871, 344] width 241 height 20
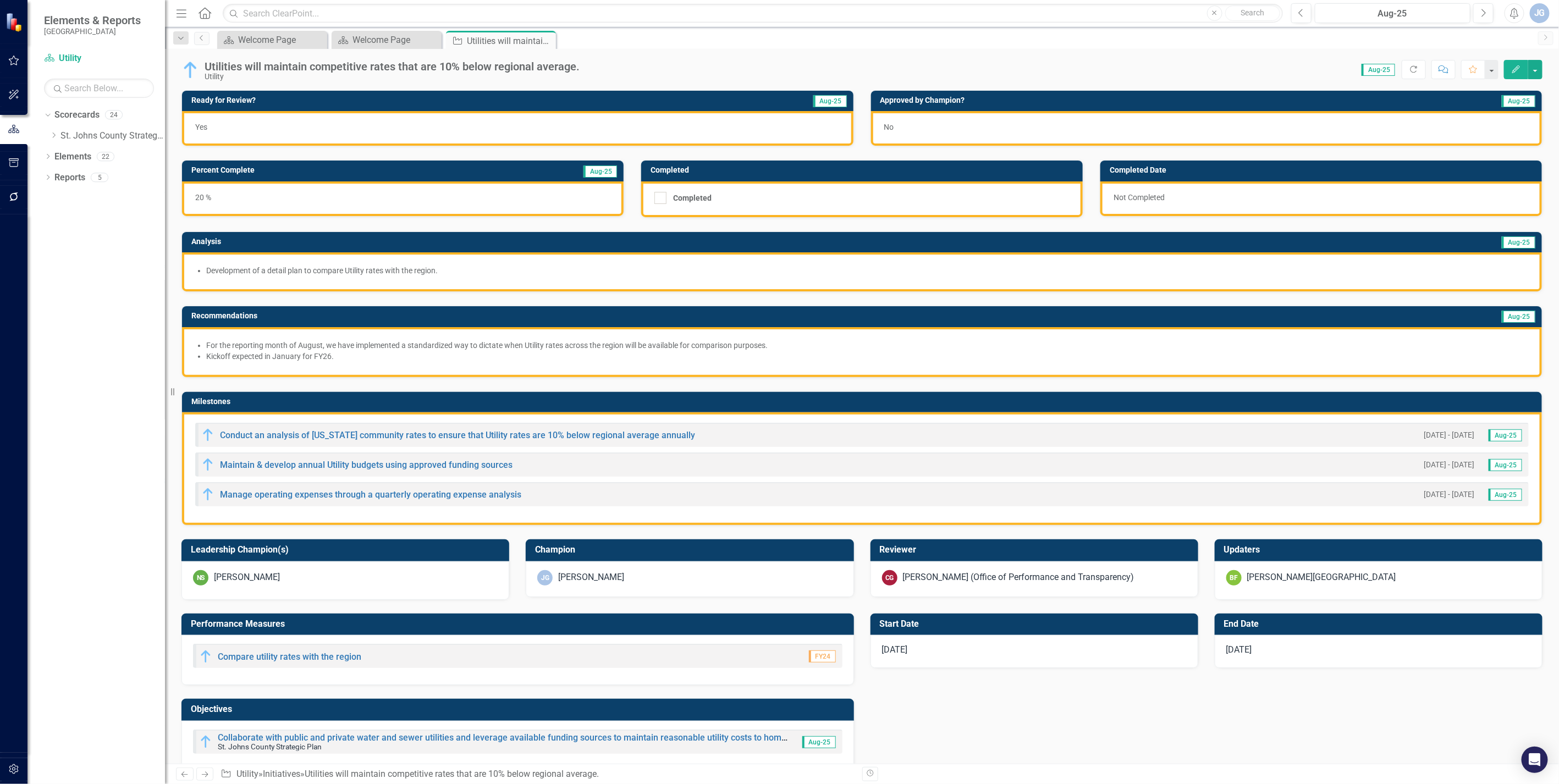
click at [944, 124] on div "No" at bounding box center [1206, 128] width 671 height 35
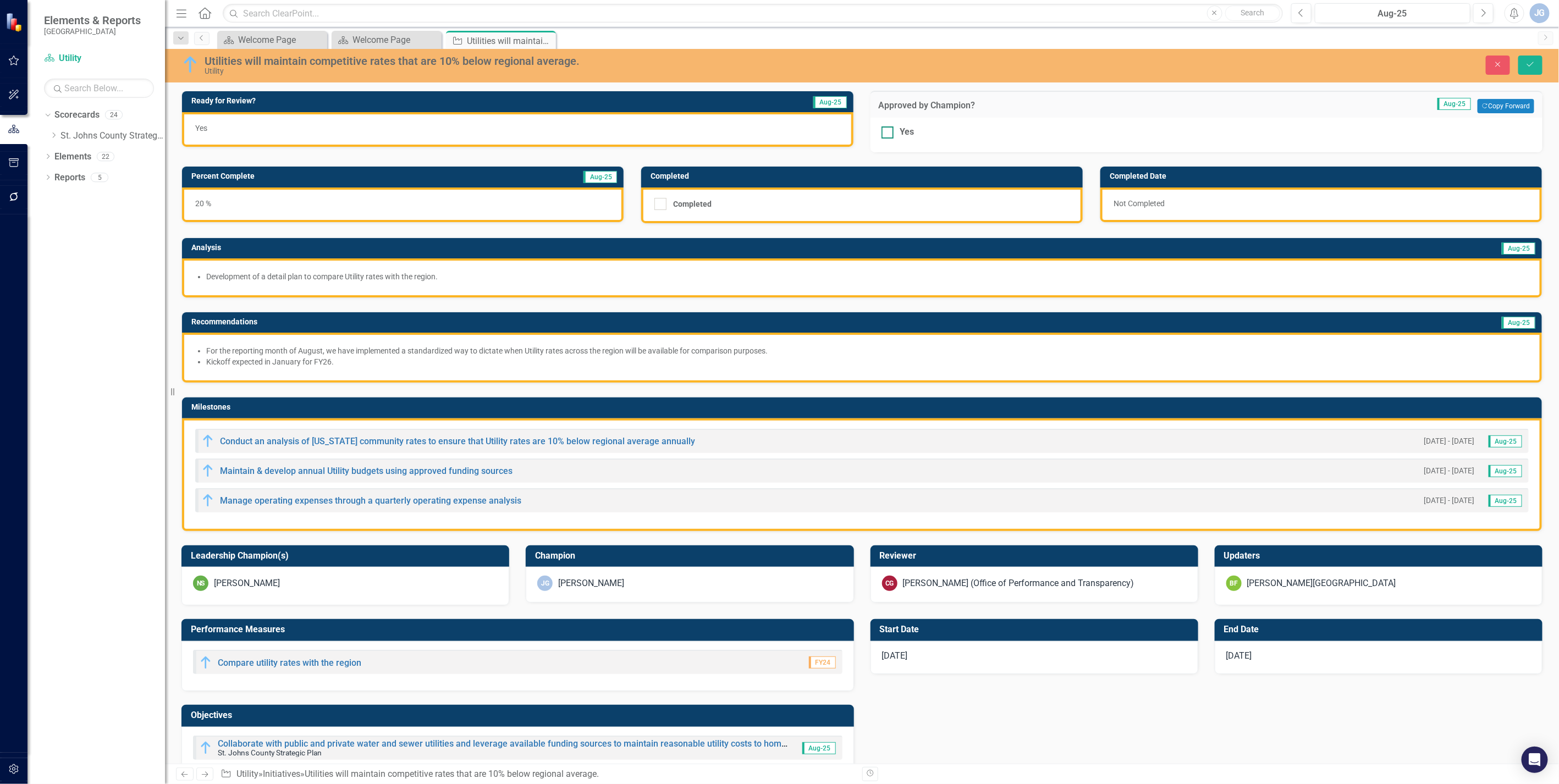
click at [882, 133] on div at bounding box center [888, 133] width 12 height 12
click at [882, 133] on input "Yes" at bounding box center [885, 130] width 7 height 7
checkbox input "true"
click at [966, 66] on button "Save" at bounding box center [1530, 65] width 24 height 20
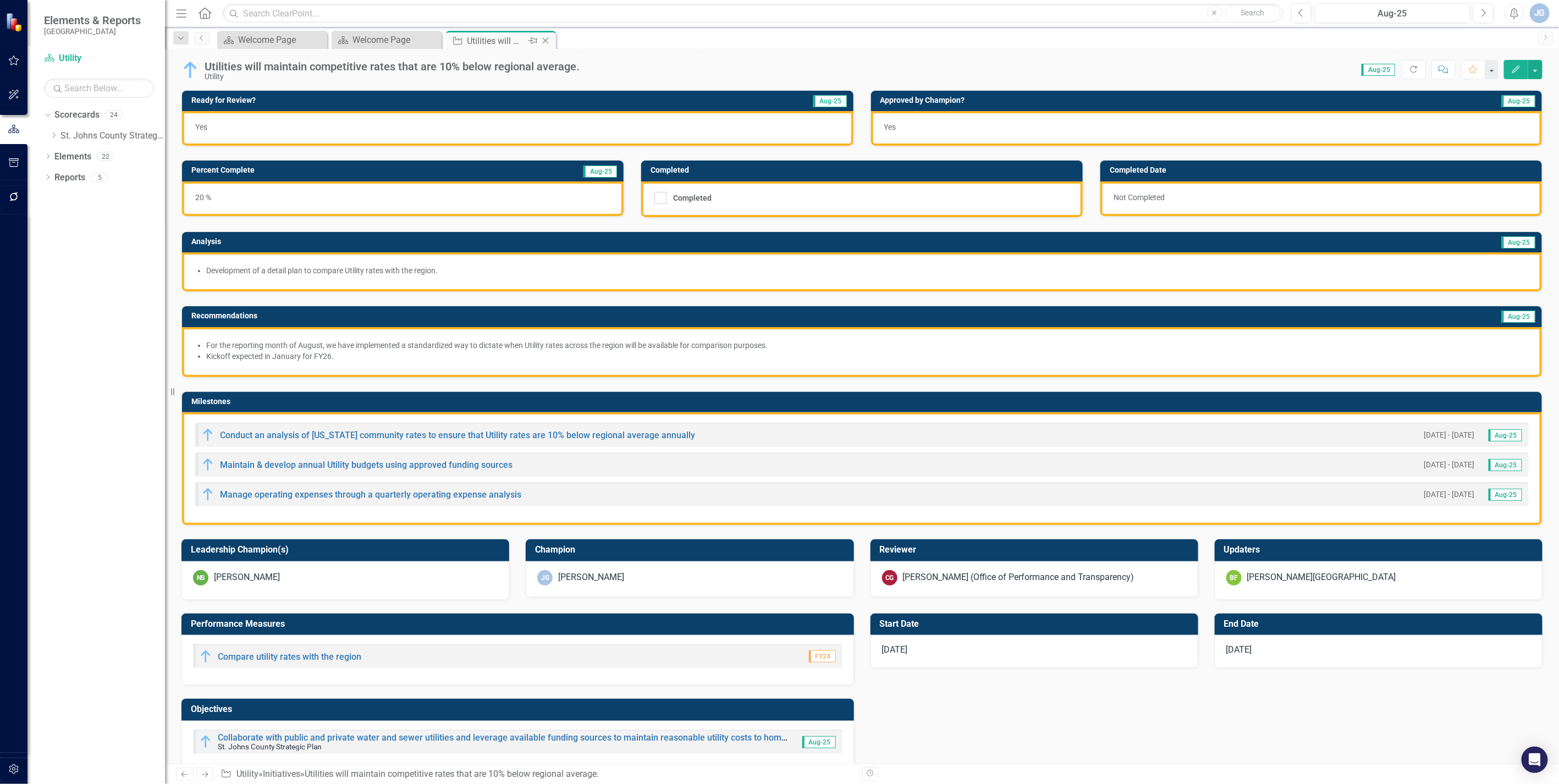
click at [545, 40] on icon at bounding box center [545, 41] width 6 height 6
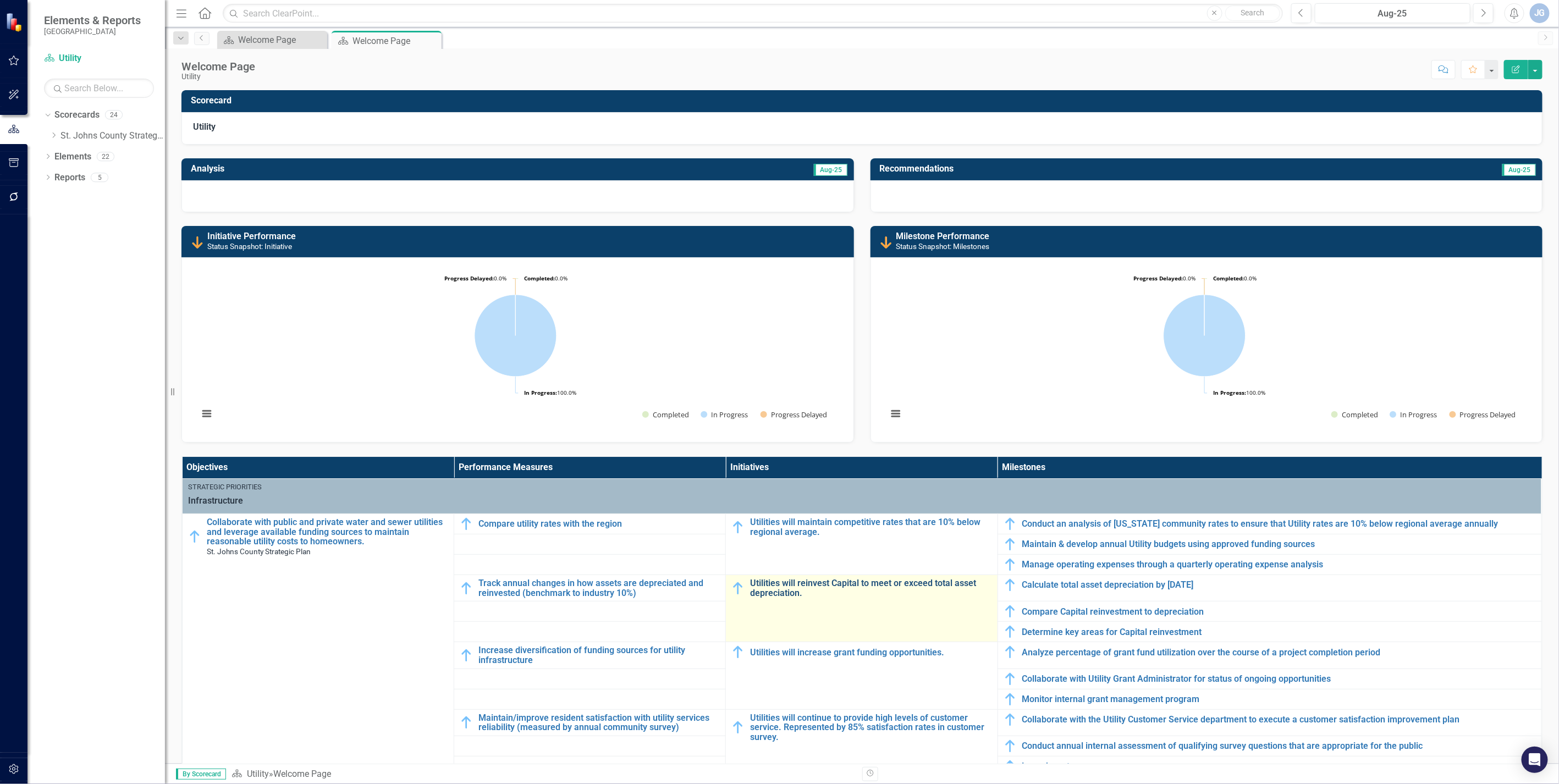
click at [776, 527] on link "Utilities will reinvest Capital to meet or exceed total asset depreciation." at bounding box center [871, 588] width 241 height 20
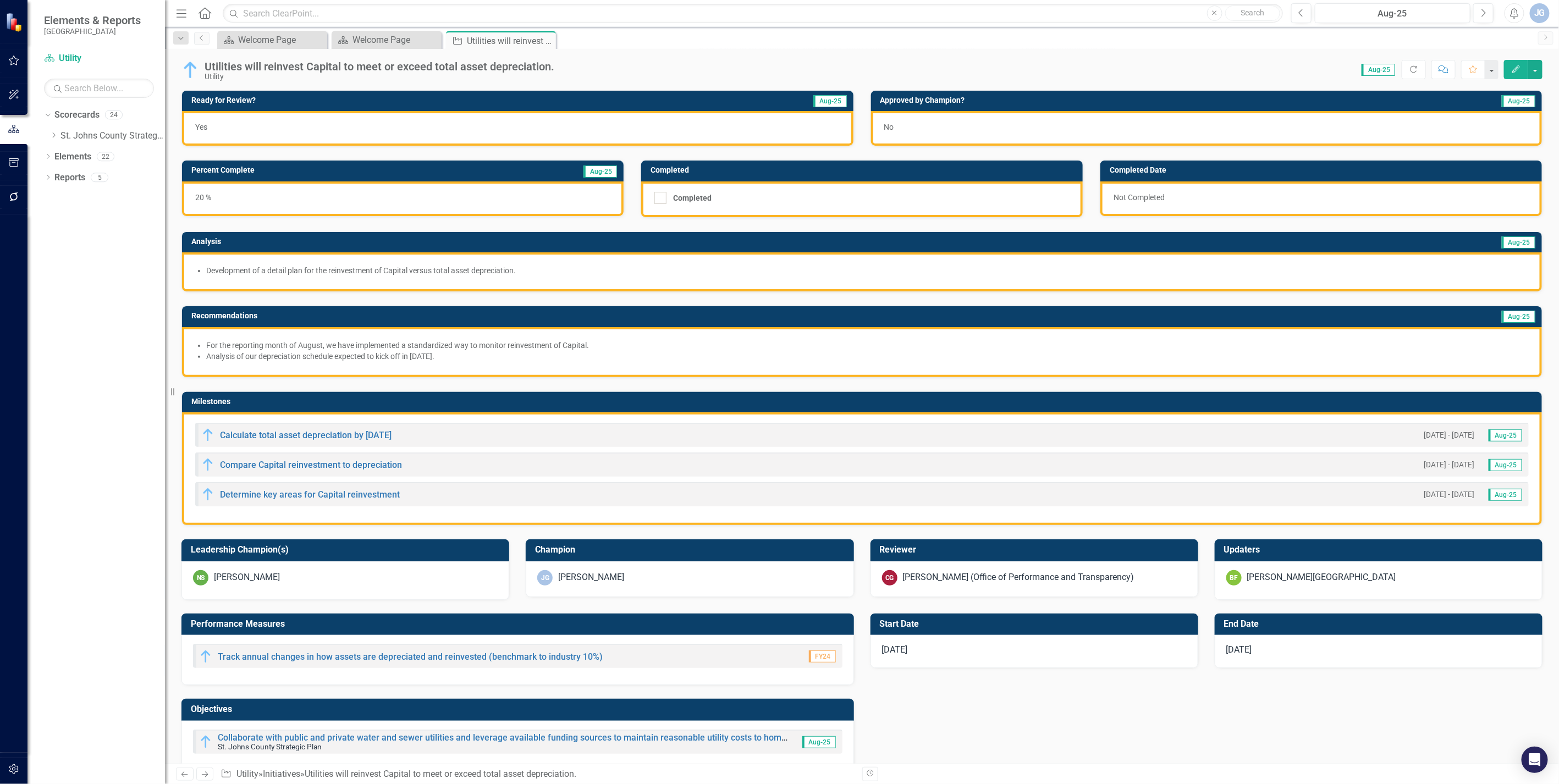
click at [954, 119] on div "No" at bounding box center [1206, 128] width 671 height 35
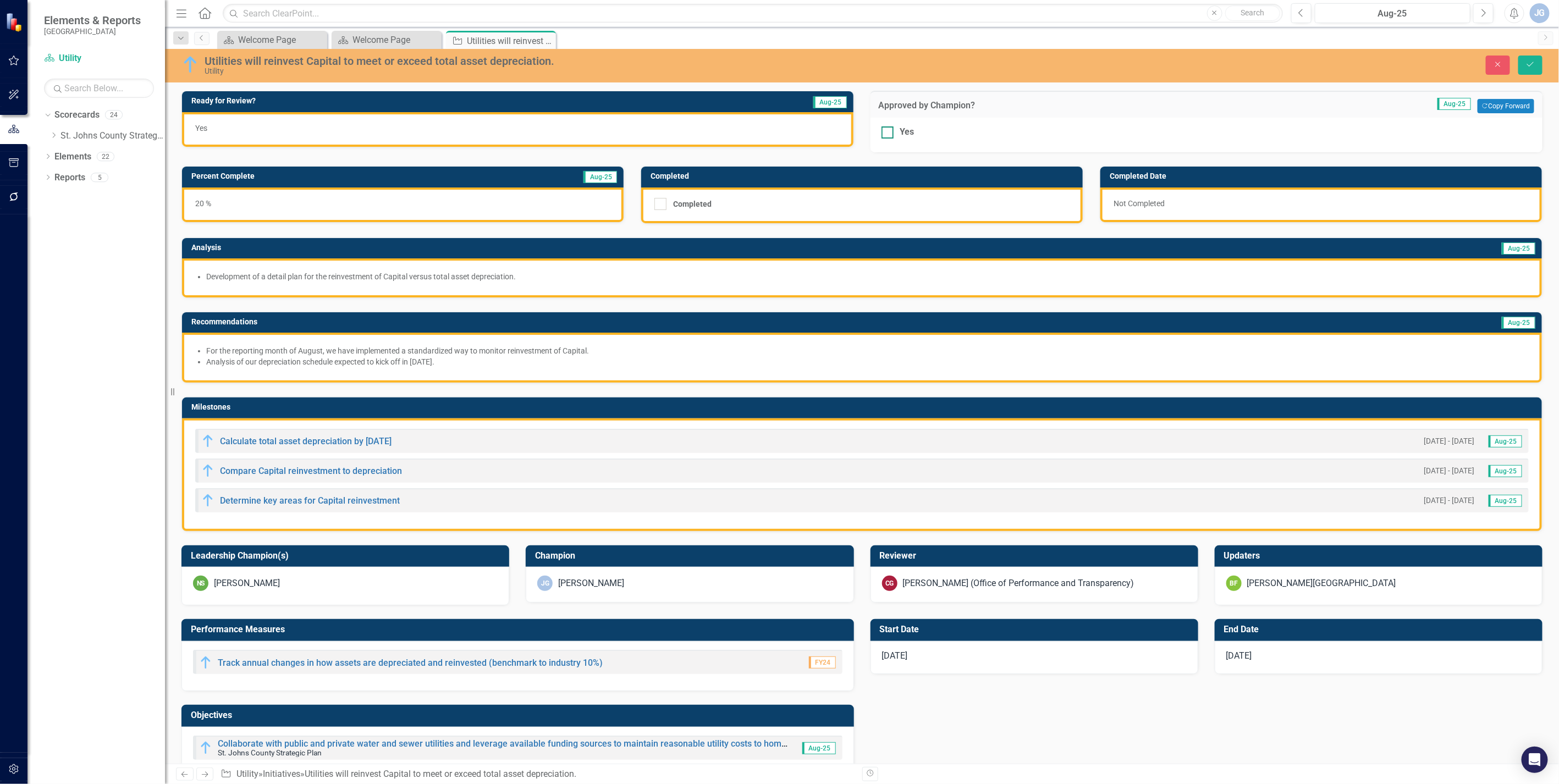
click at [883, 134] on div at bounding box center [888, 133] width 12 height 12
click at [883, 133] on input "Yes" at bounding box center [885, 130] width 7 height 7
checkbox input "true"
click at [966, 61] on icon "Save" at bounding box center [1531, 64] width 10 height 8
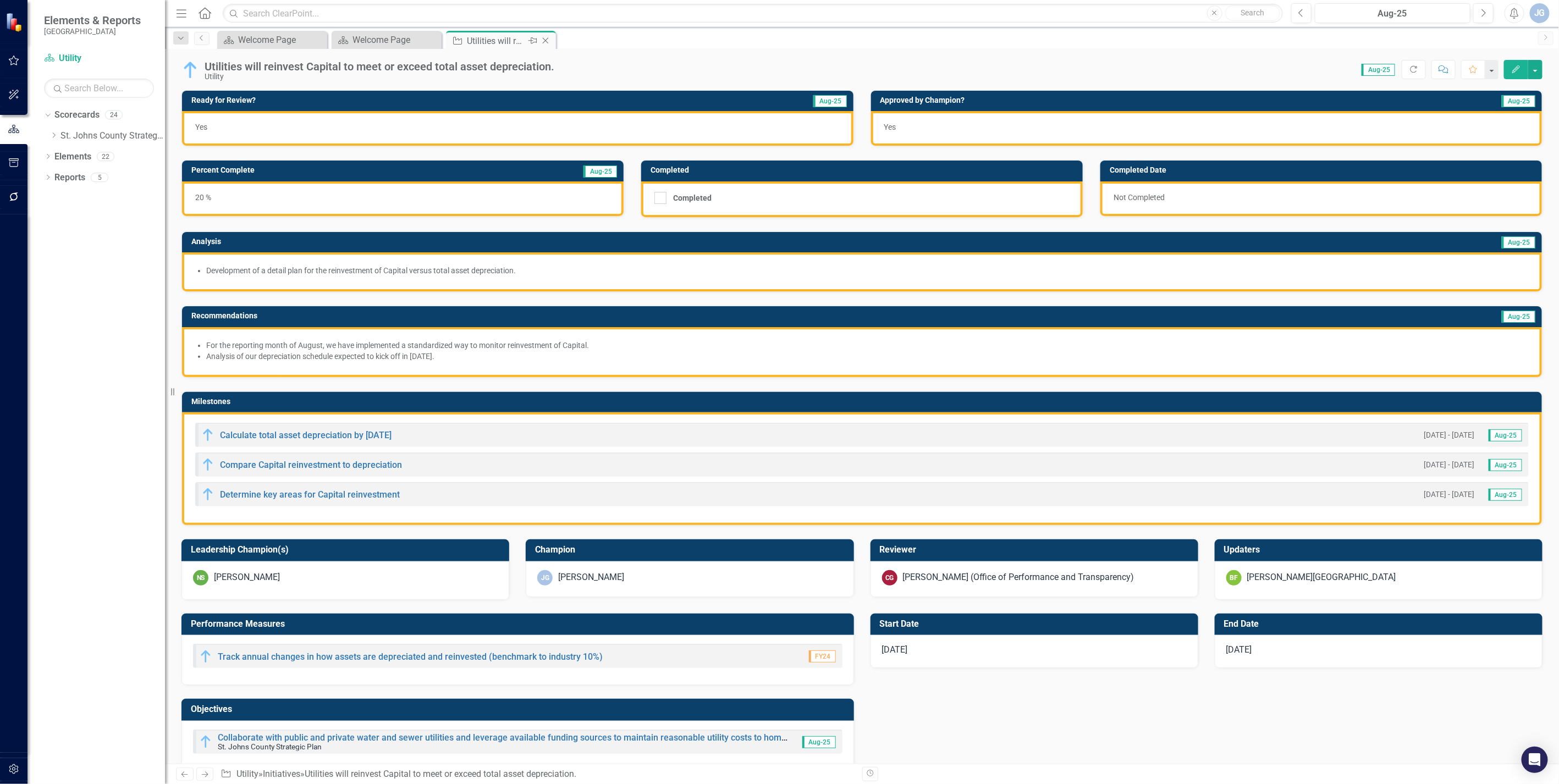
click at [544, 38] on icon at bounding box center [545, 41] width 6 height 6
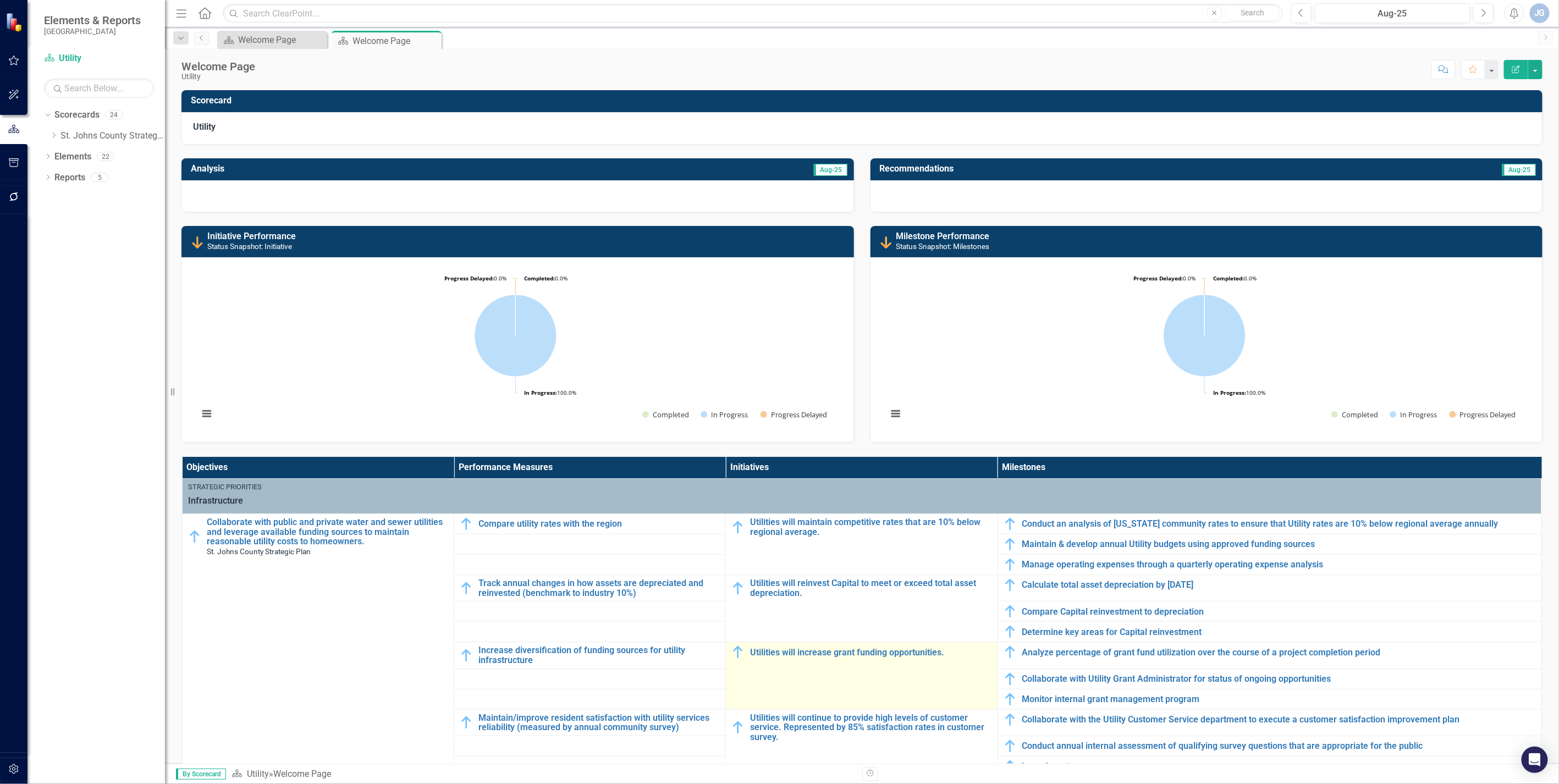
click at [782, 527] on div "Utilities will increase grant funding opportunities." at bounding box center [861, 652] width 260 height 14
click at [783, 527] on link "Utilities will increase grant funding opportunities." at bounding box center [871, 653] width 241 height 10
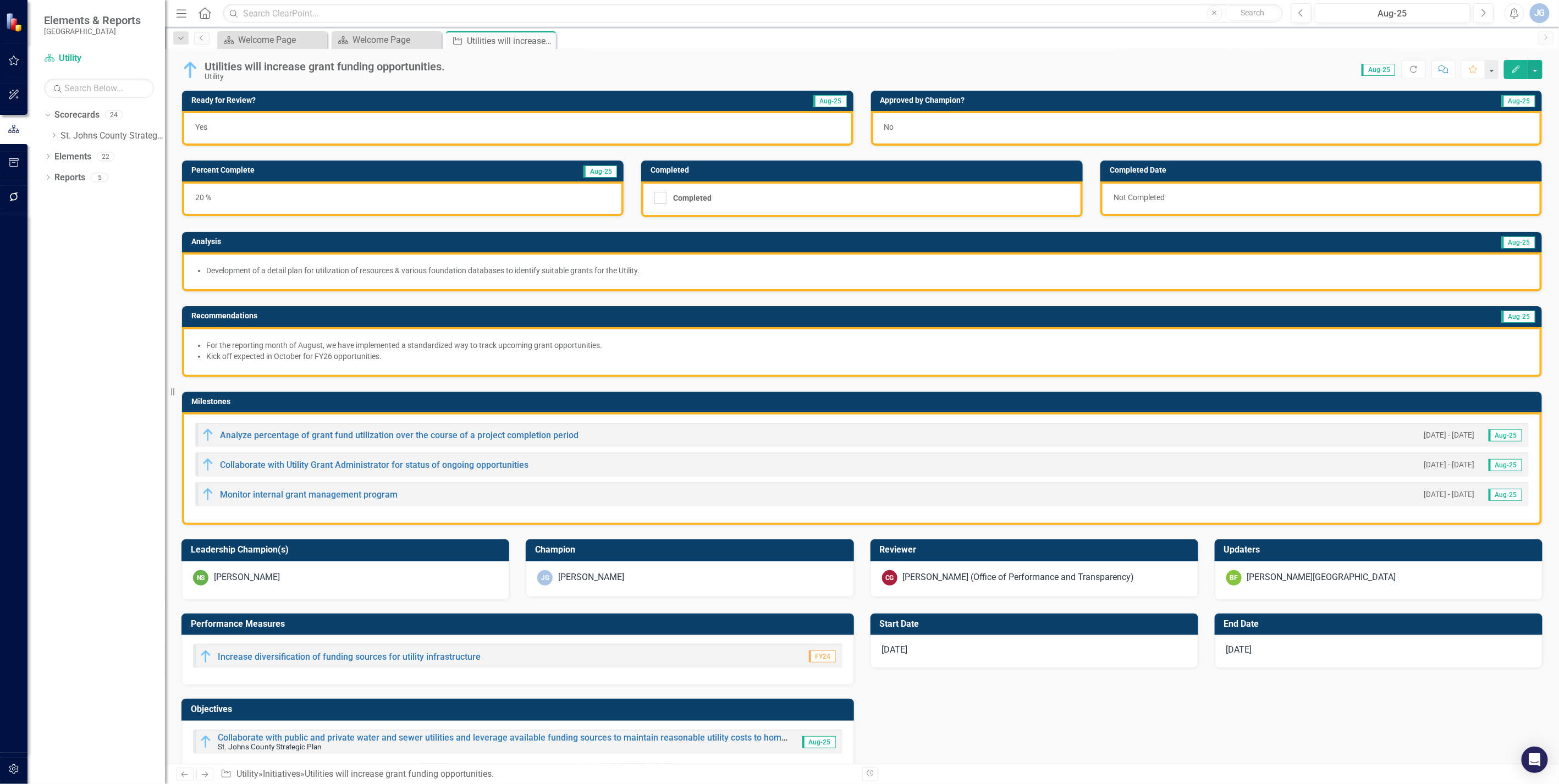
click at [928, 124] on div "No" at bounding box center [1206, 128] width 671 height 35
click at [926, 127] on div "No" at bounding box center [1206, 128] width 671 height 35
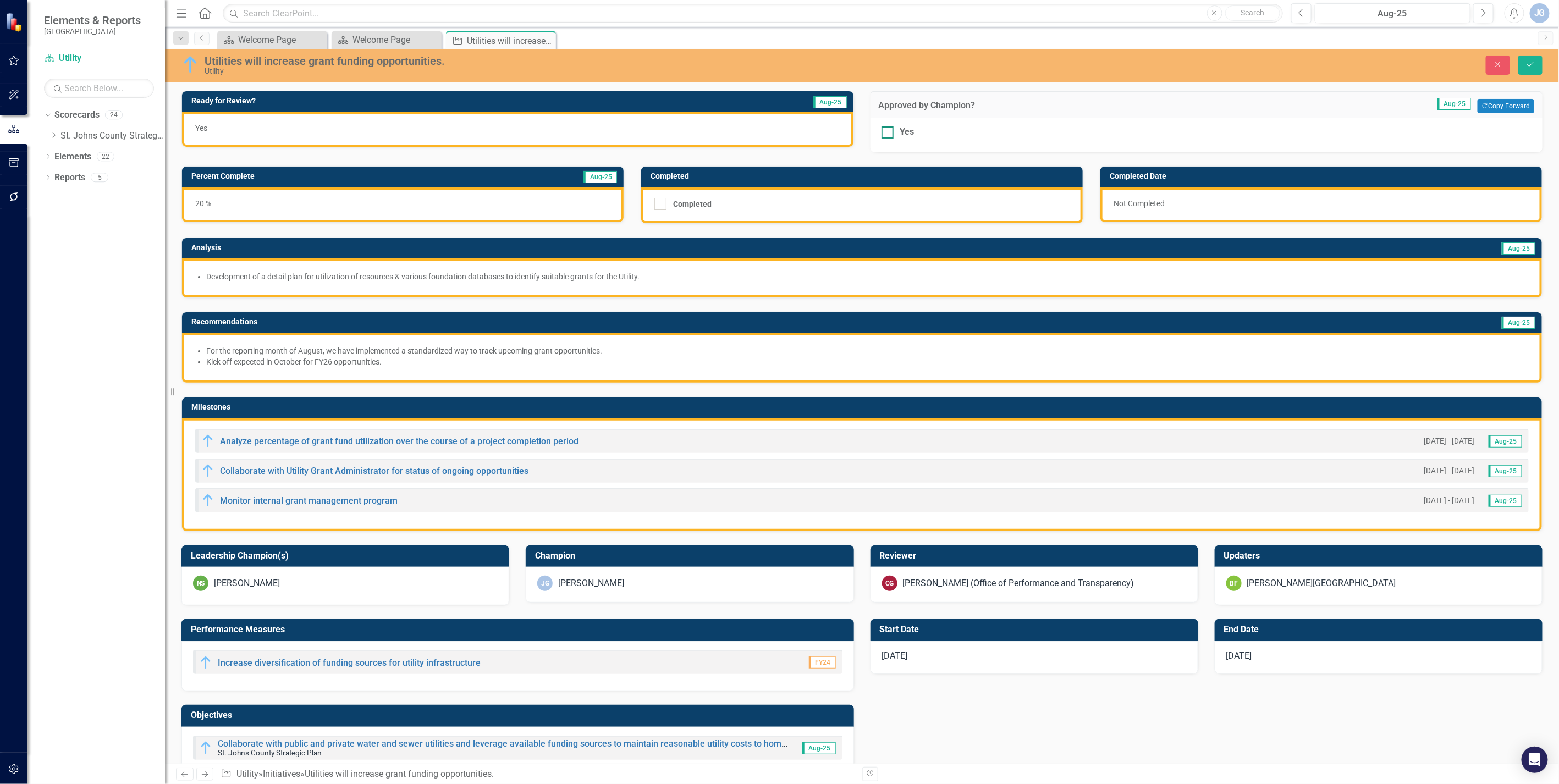
click at [882, 133] on div at bounding box center [888, 133] width 12 height 12
click at [882, 133] on input "Yes" at bounding box center [885, 130] width 7 height 7
checkbox input "true"
click at [966, 62] on icon "Save" at bounding box center [1531, 64] width 10 height 8
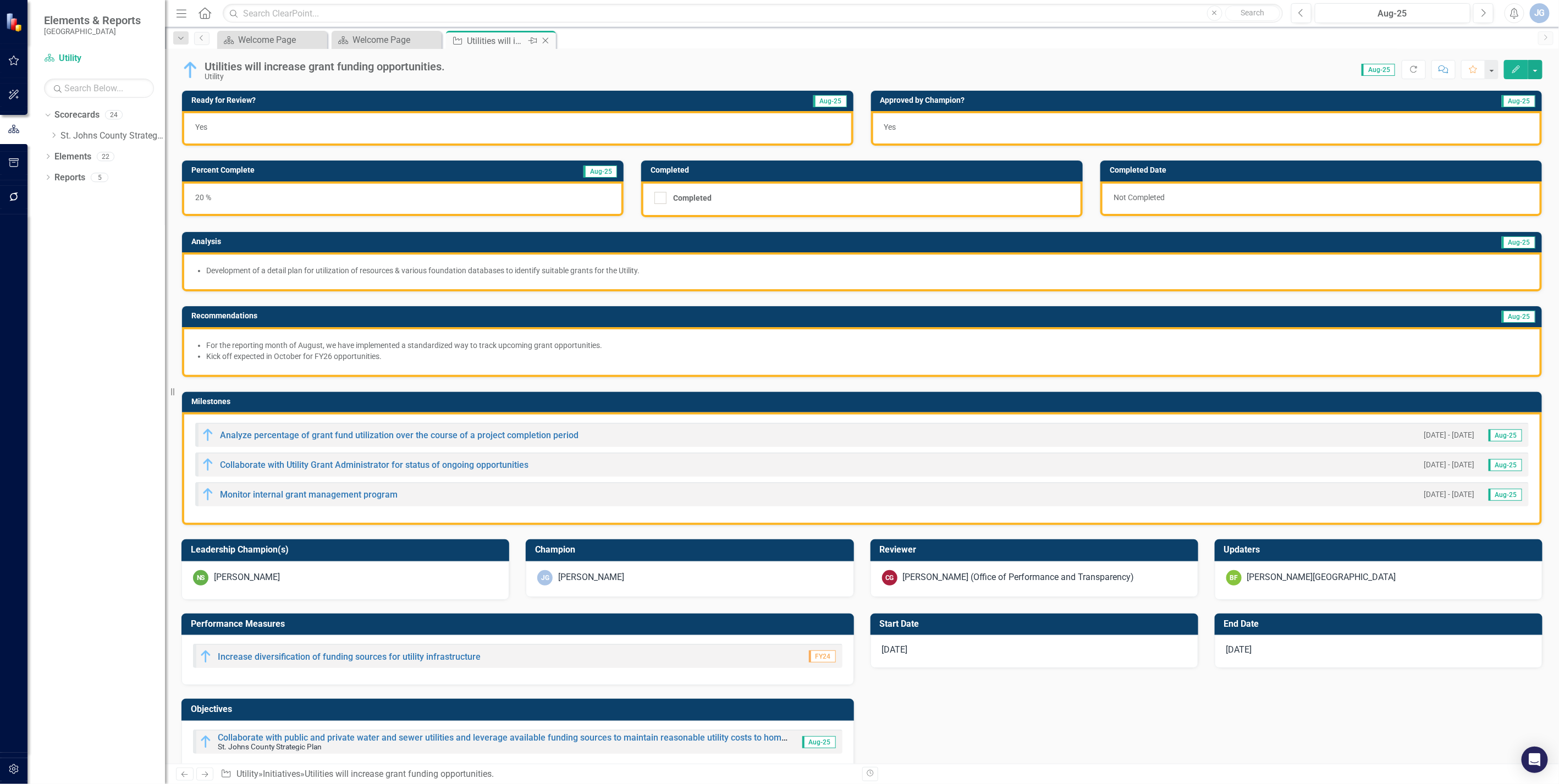
click at [542, 38] on icon "Close" at bounding box center [545, 41] width 11 height 8
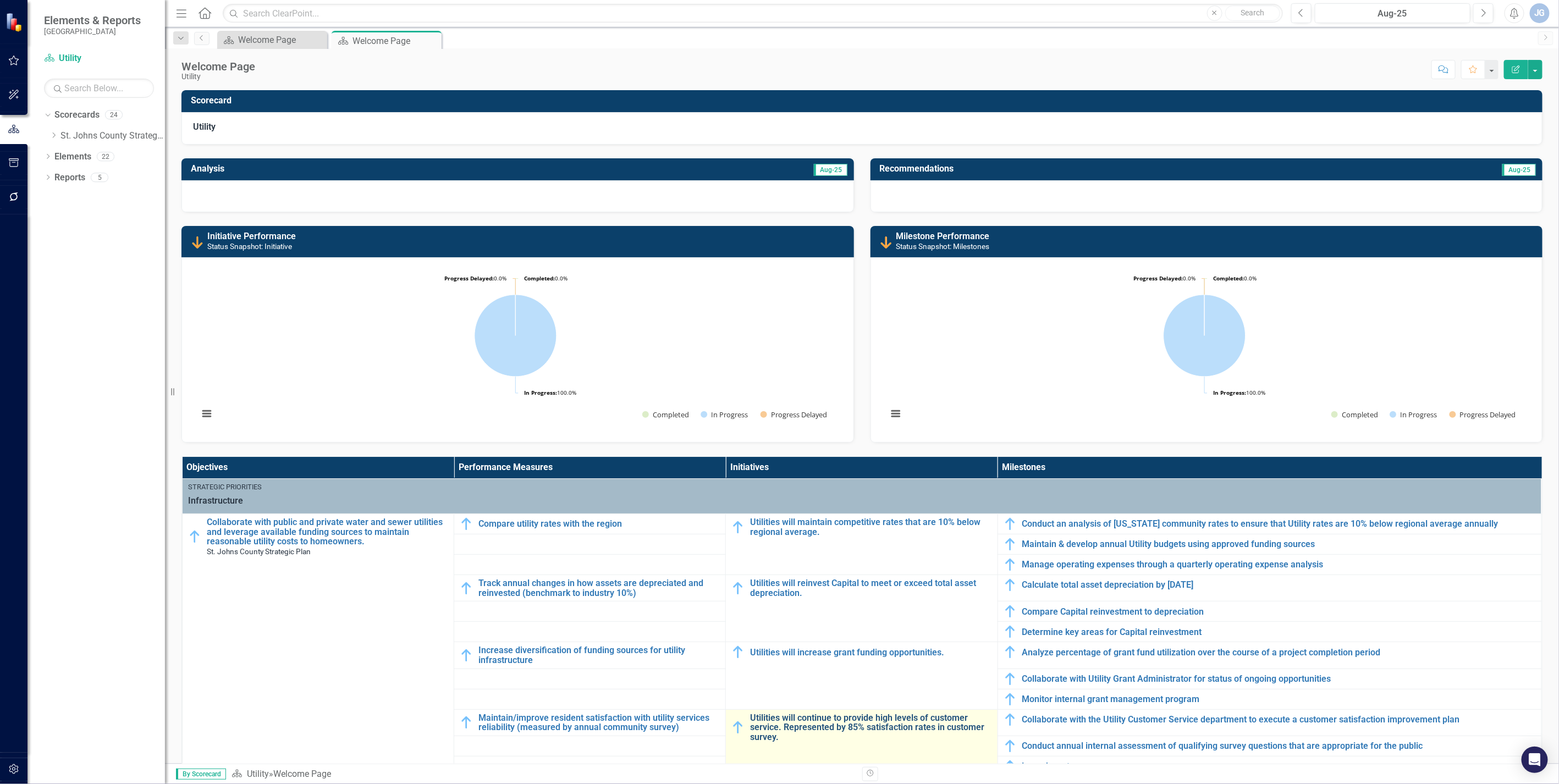
click at [822, 527] on link "Utilities will continue to provide high levels of customer service. Represented…" at bounding box center [871, 728] width 241 height 29
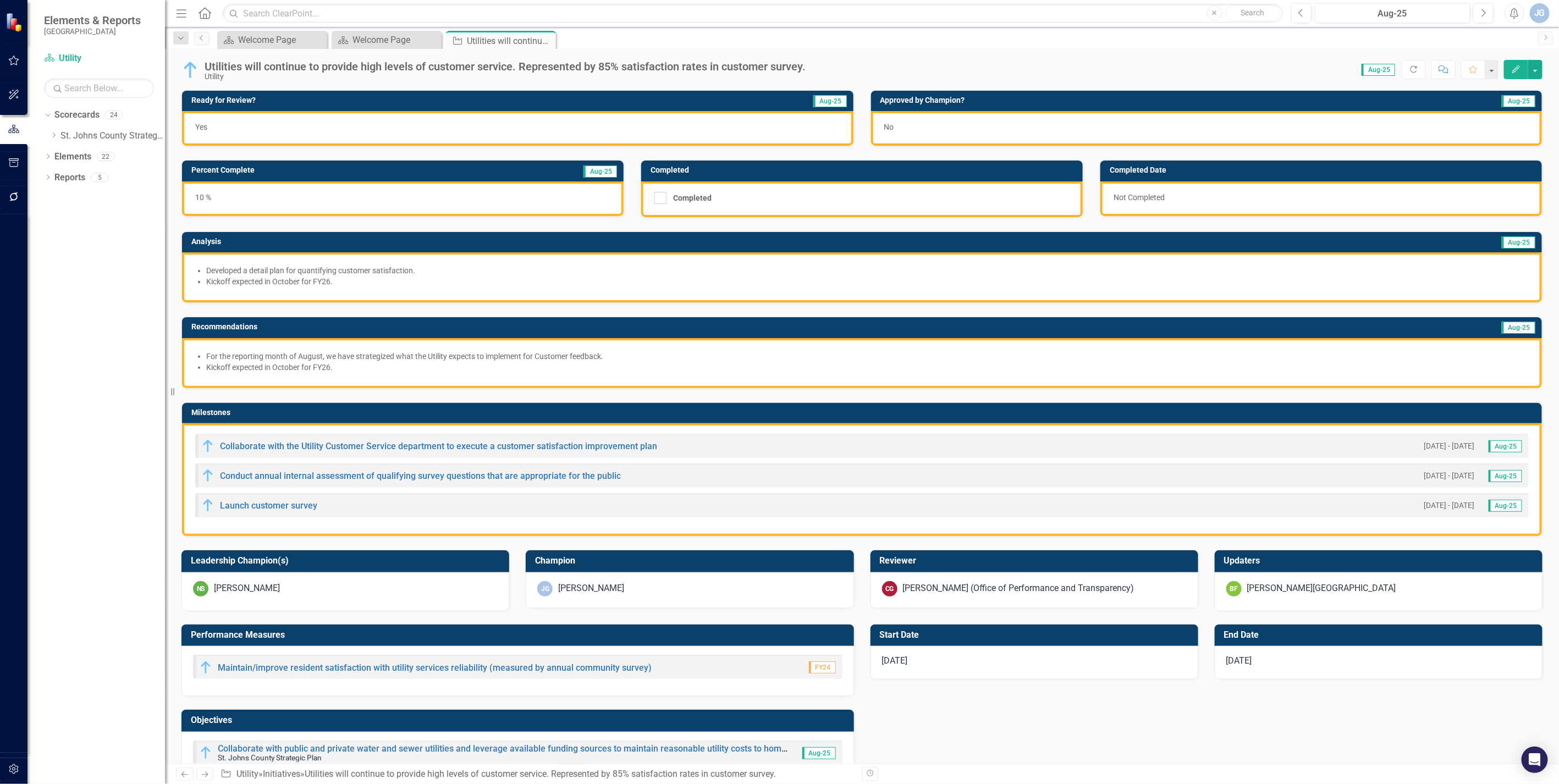
click at [892, 127] on div "No" at bounding box center [1206, 128] width 671 height 35
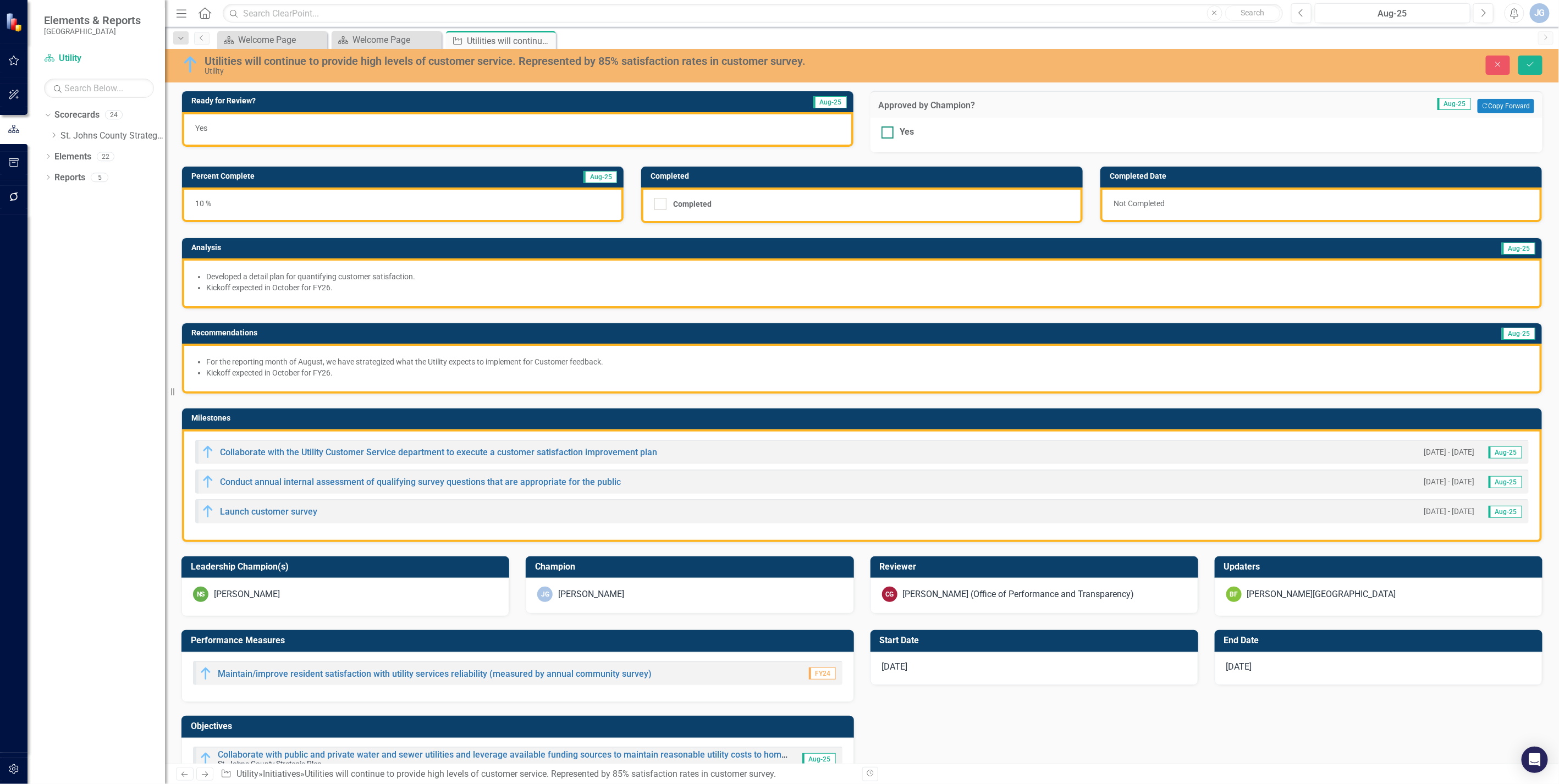
click at [882, 135] on div at bounding box center [888, 133] width 12 height 12
click at [882, 133] on input "Yes" at bounding box center [885, 130] width 7 height 7
checkbox input "true"
click at [966, 56] on button "Save" at bounding box center [1530, 65] width 24 height 20
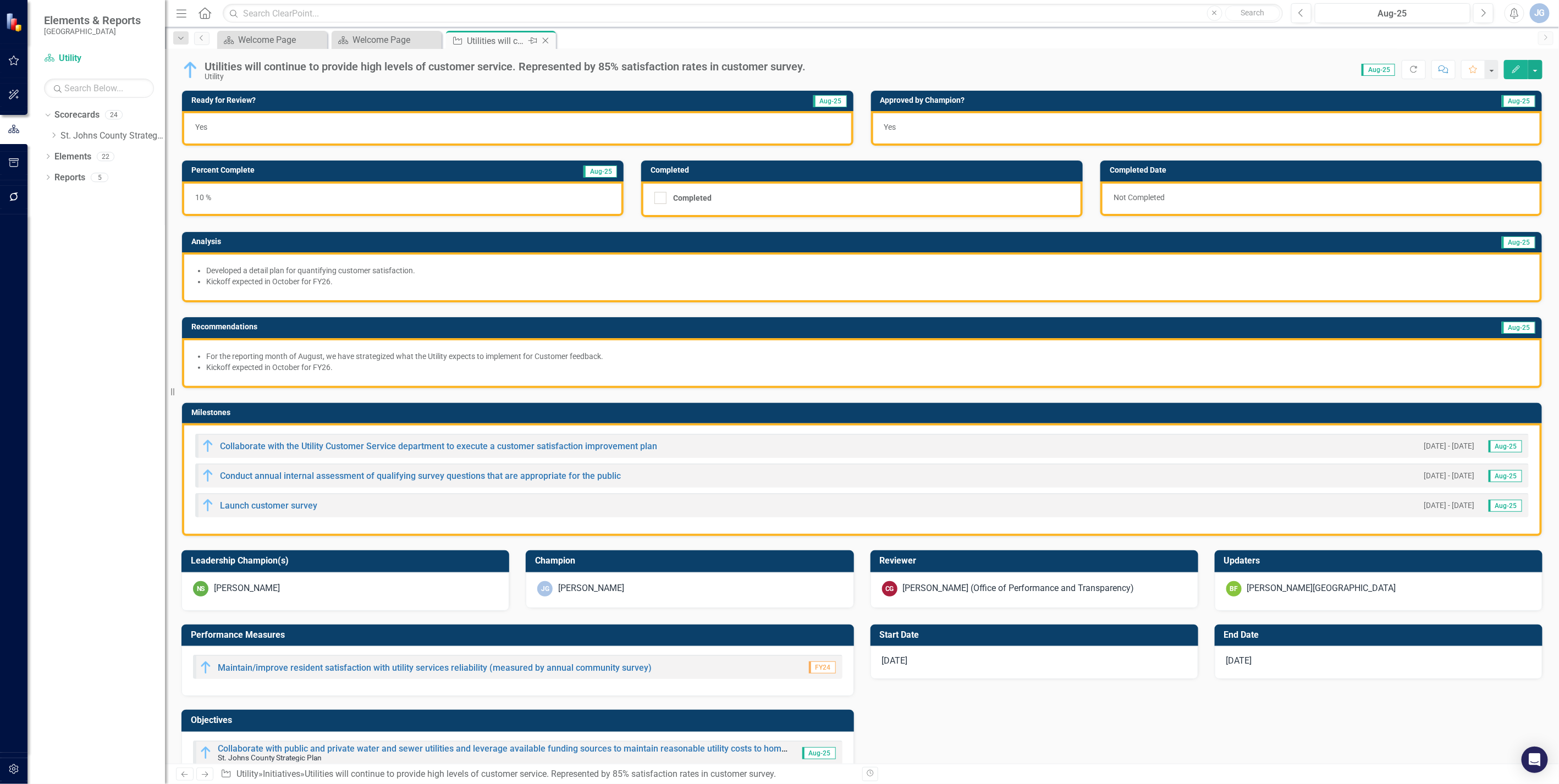
click at [545, 40] on icon "Close" at bounding box center [545, 41] width 11 height 8
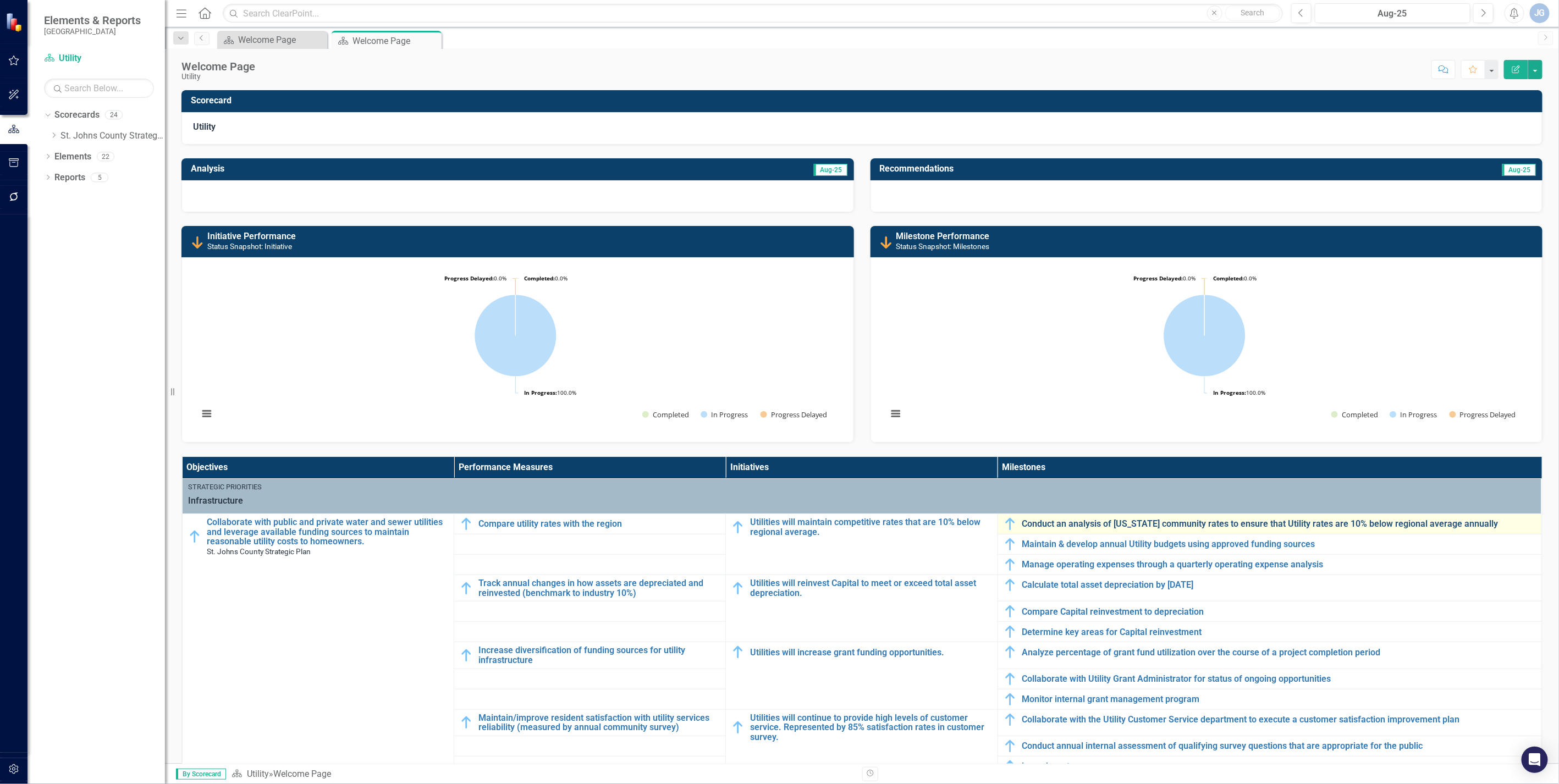
click at [966, 525] on link "Conduct an analysis of [US_STATE] community rates to ensure that Utility rates …" at bounding box center [1279, 524] width 514 height 10
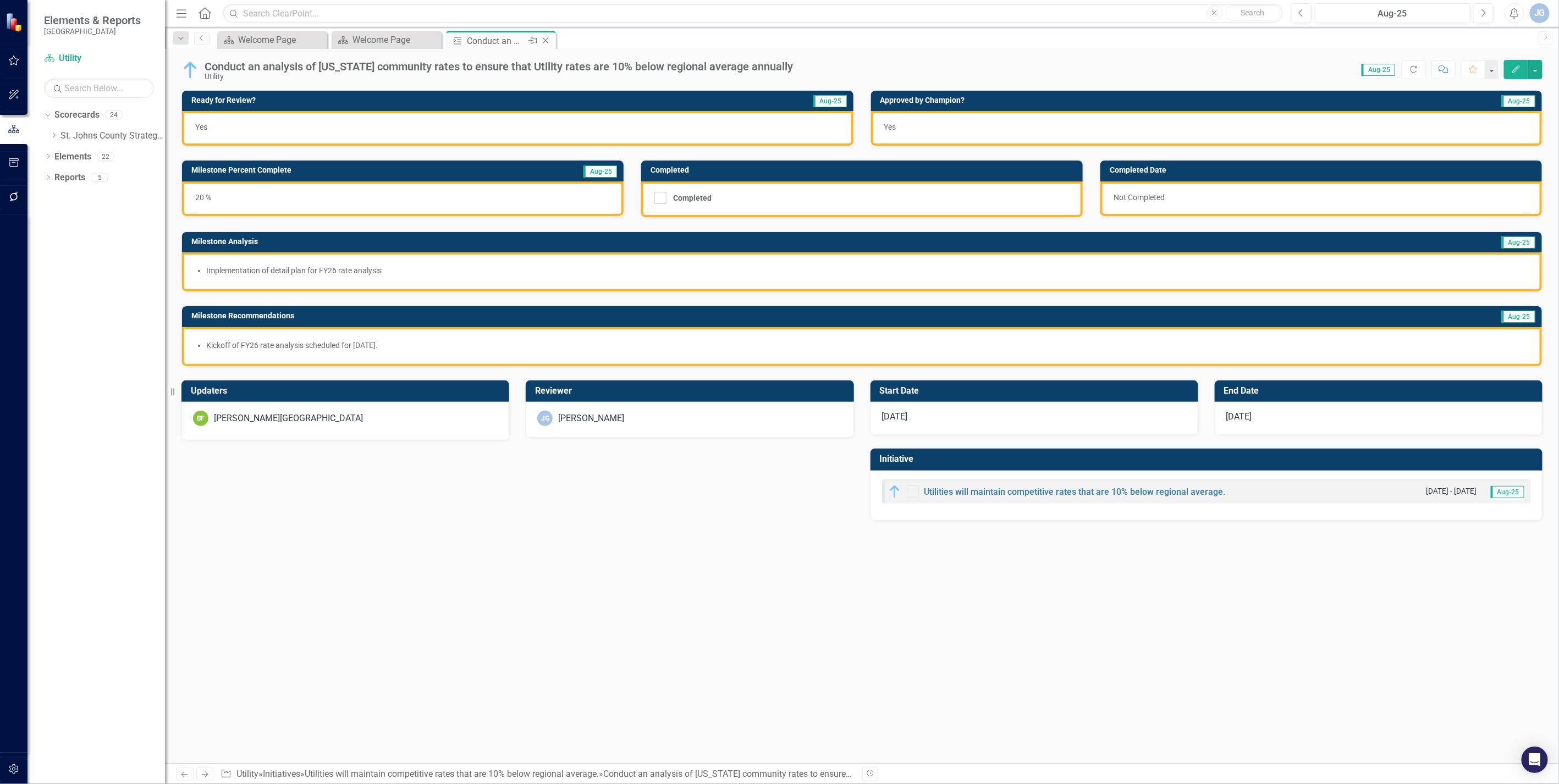
click at [547, 40] on icon "Close" at bounding box center [545, 41] width 11 height 8
